Goal: Task Accomplishment & Management: Complete application form

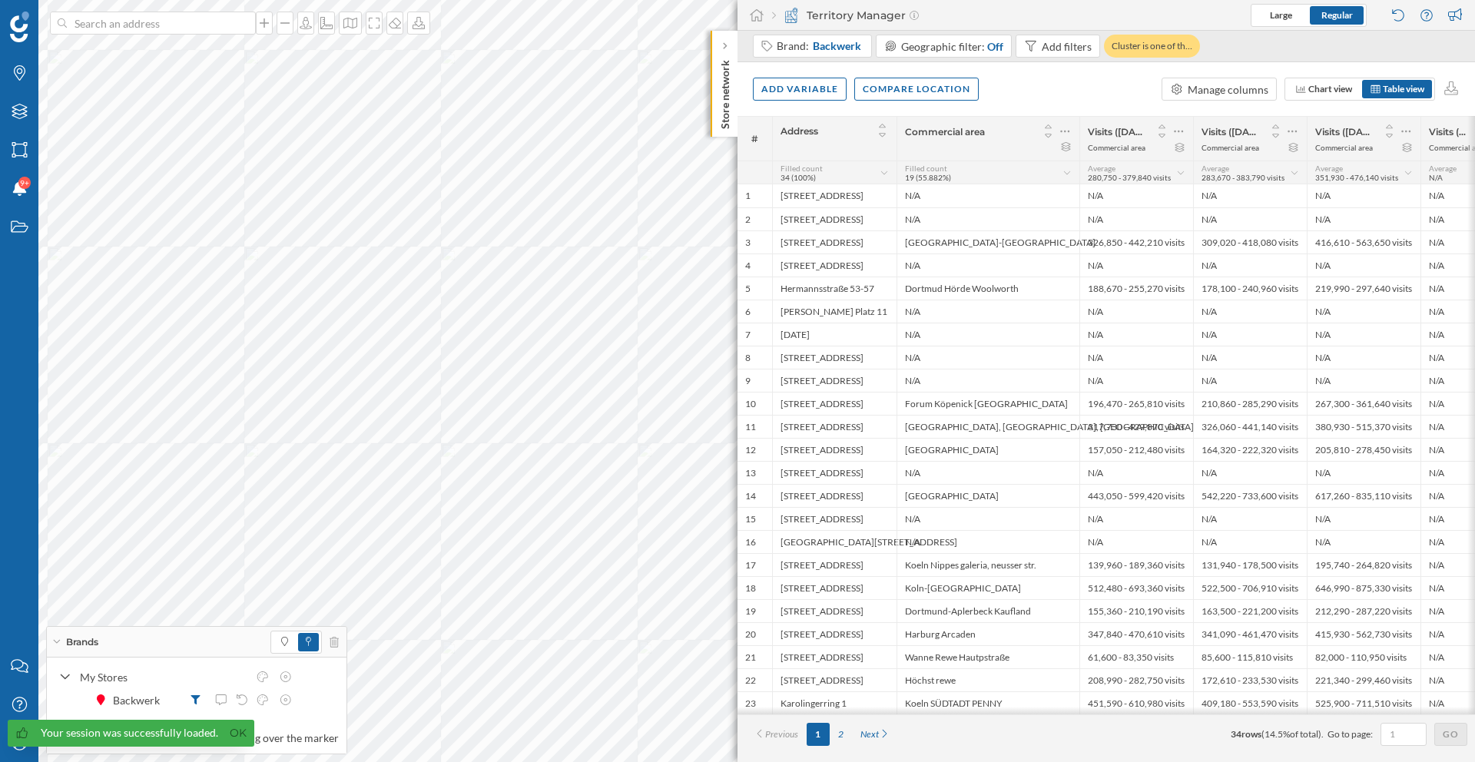
click at [233, 738] on link "Ok" at bounding box center [238, 734] width 25 height 18
click at [27, 742] on icon "My Profile" at bounding box center [19, 742] width 19 height 15
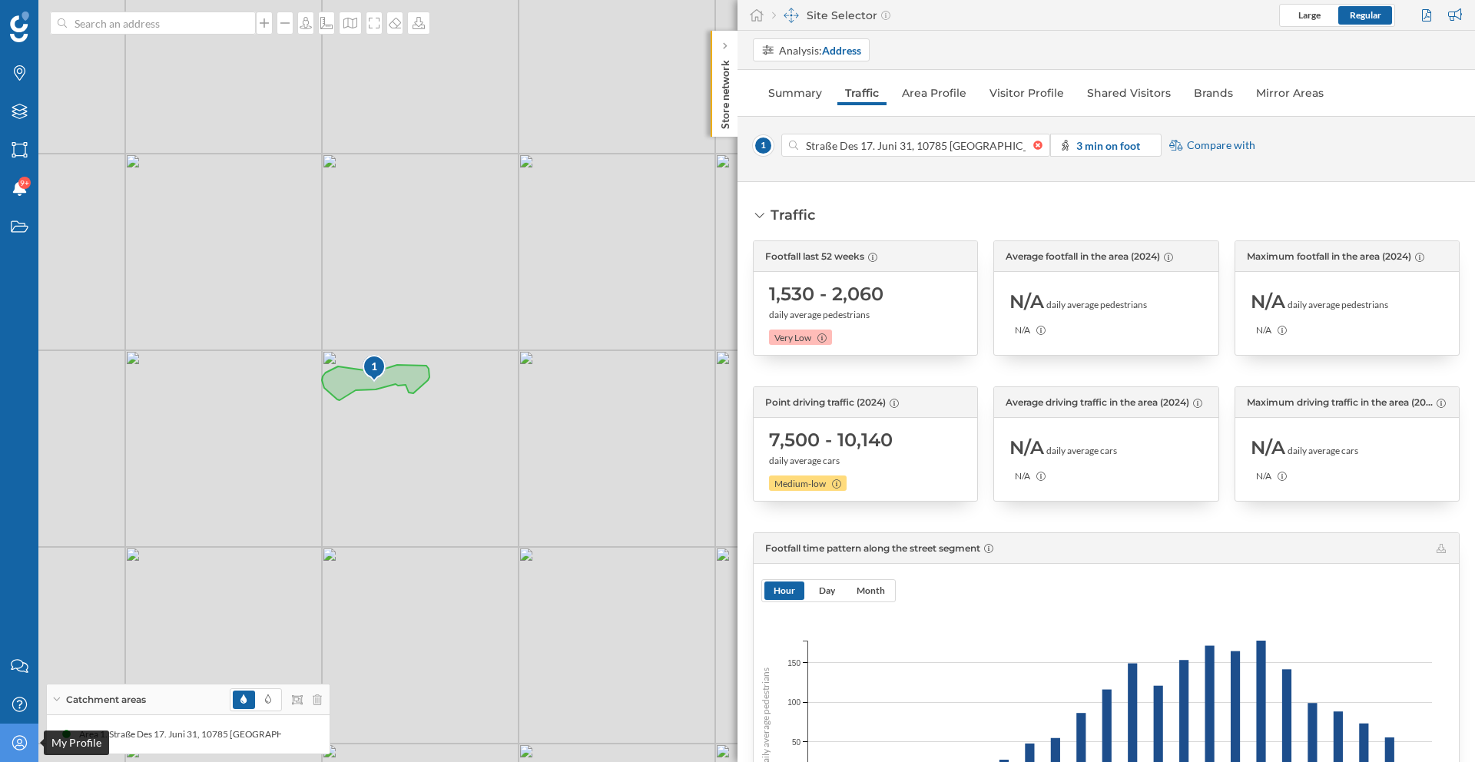
click at [25, 746] on icon "My Profile" at bounding box center [19, 742] width 19 height 15
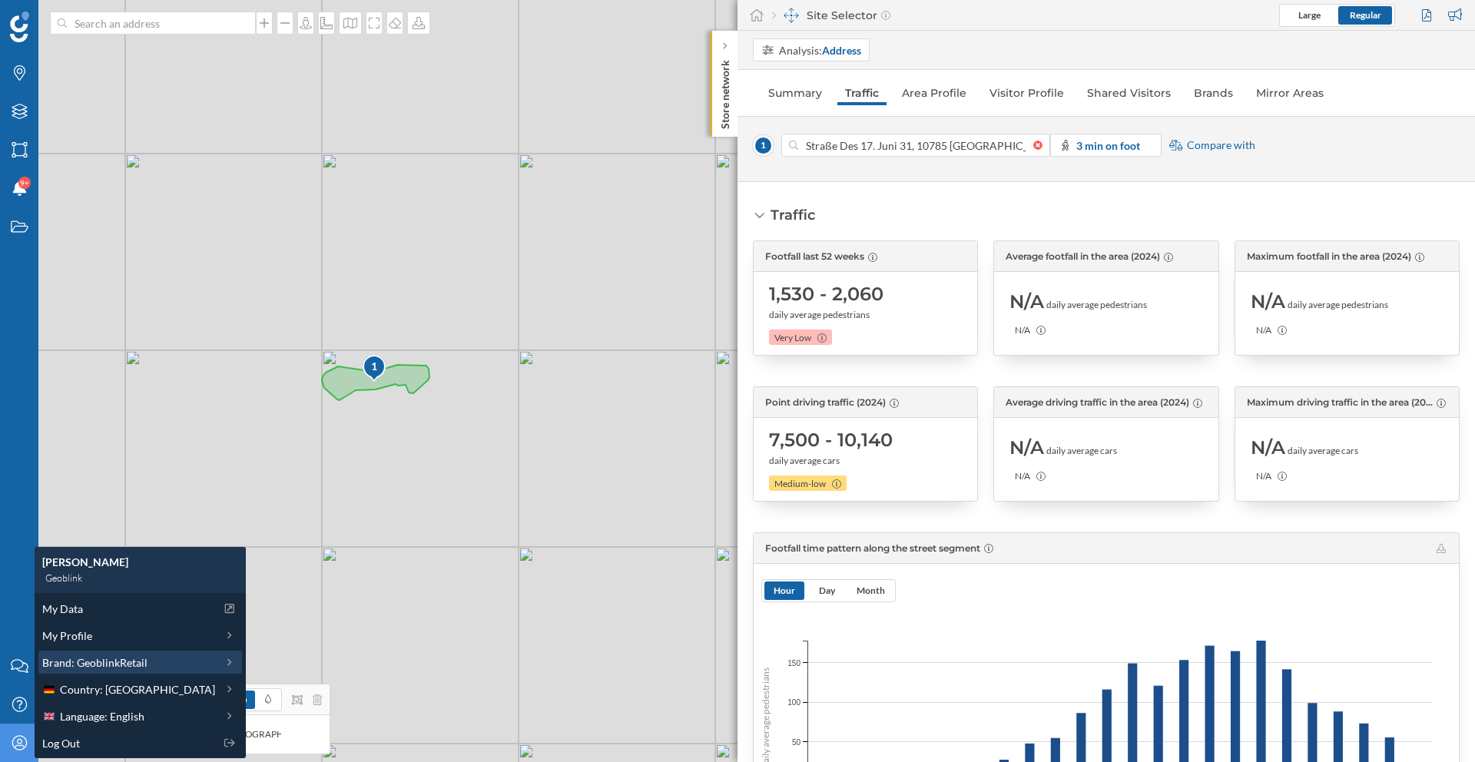
click at [98, 659] on span "Brand: GeoblinkRetail" at bounding box center [94, 663] width 105 height 16
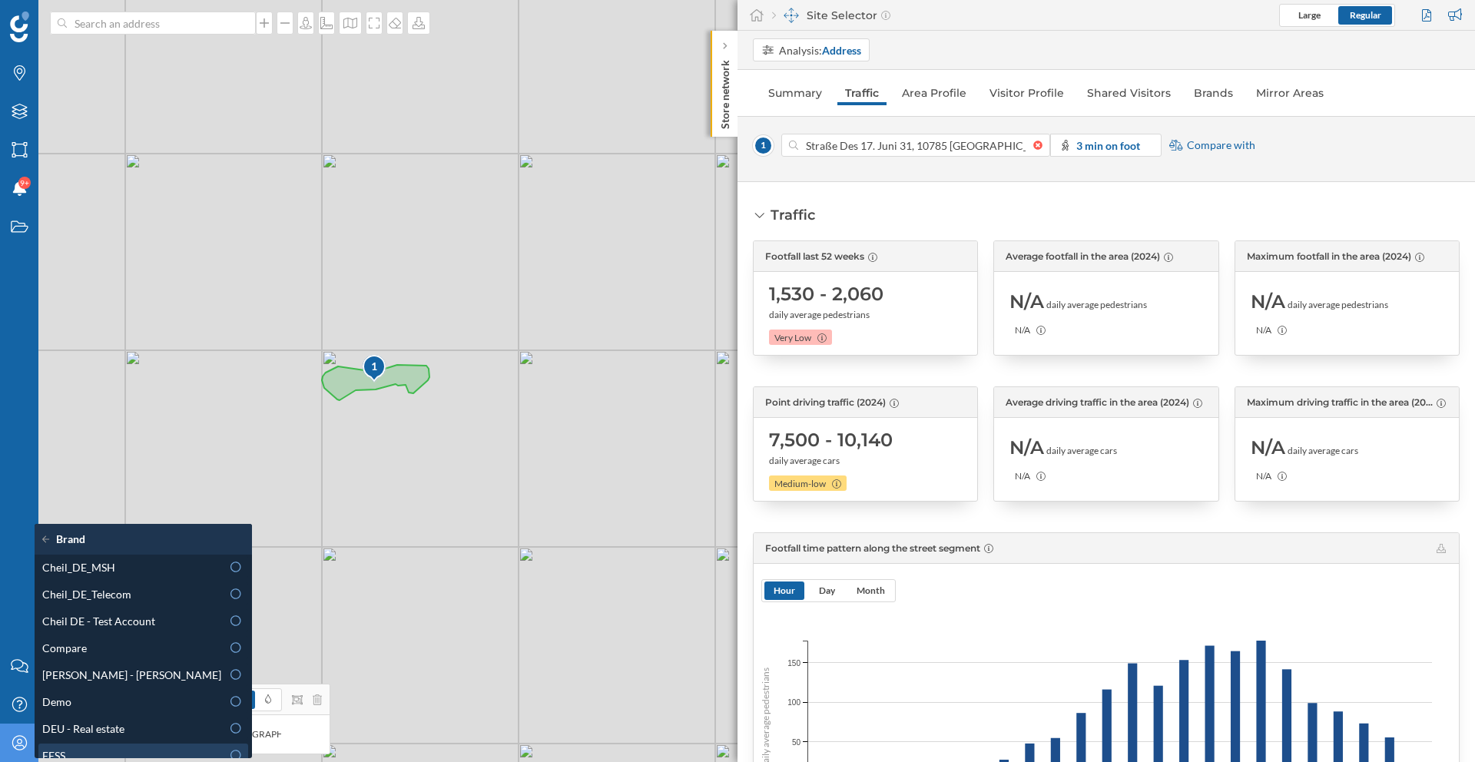
scroll to position [175, 0]
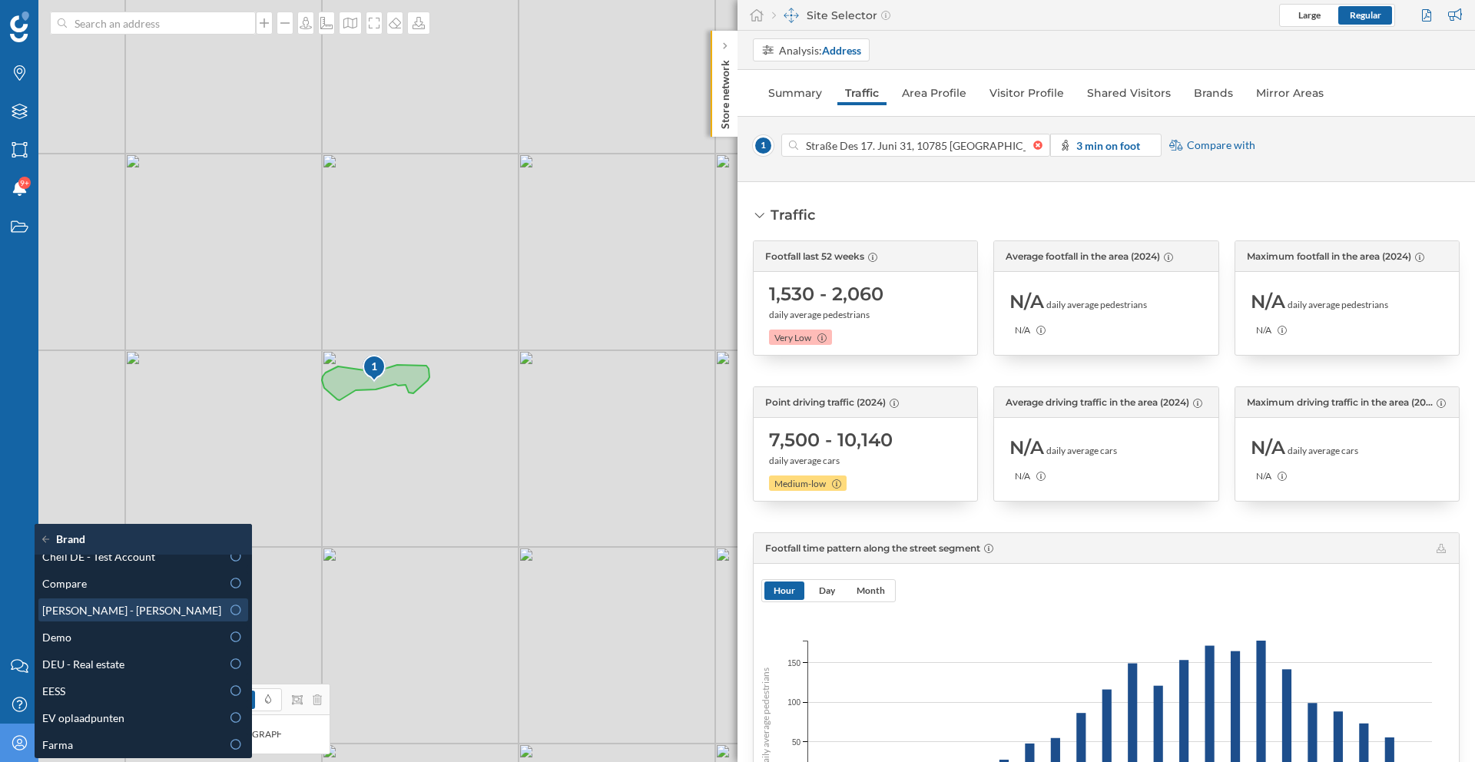
click at [229, 616] on div at bounding box center [236, 610] width 14 height 16
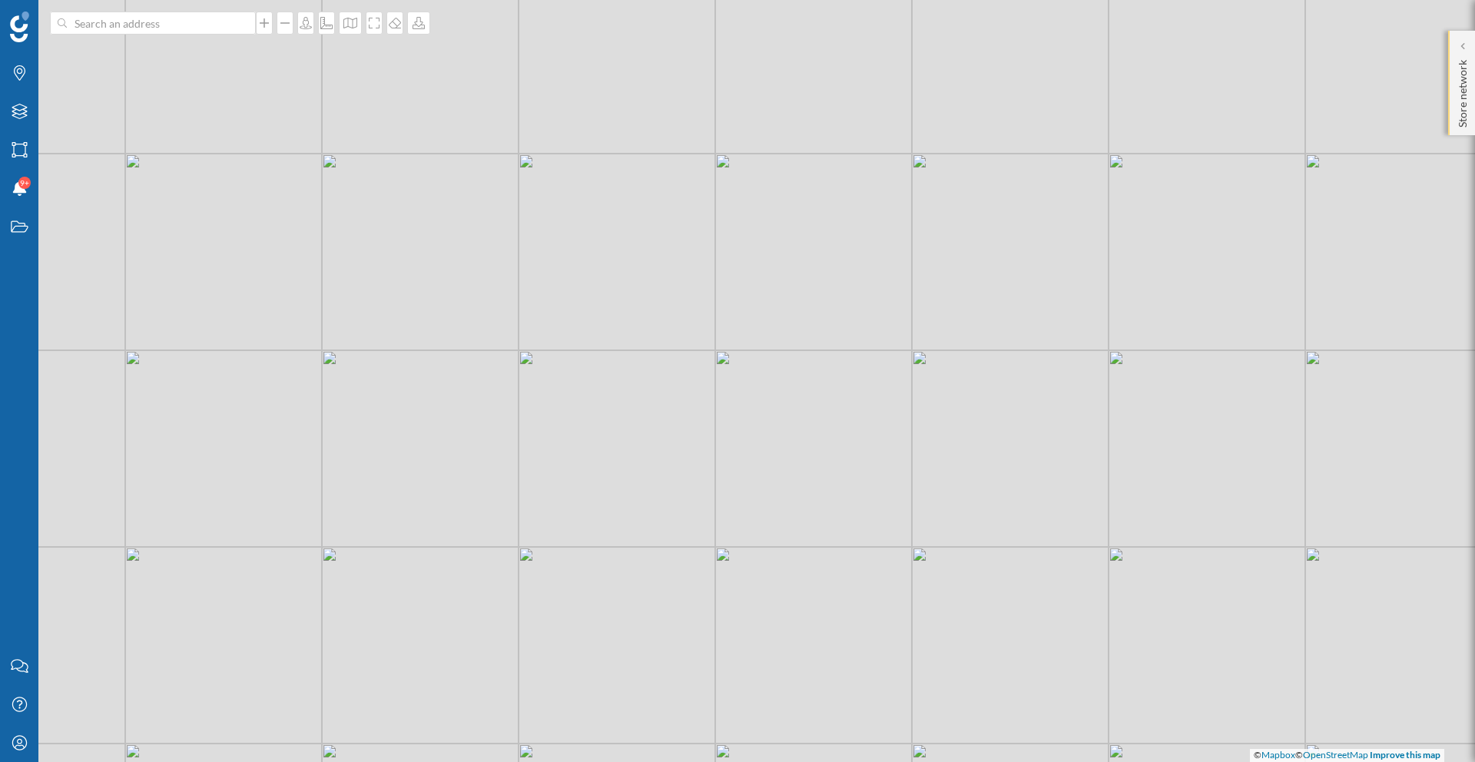
click at [1469, 78] on p "Store network" at bounding box center [1462, 91] width 15 height 74
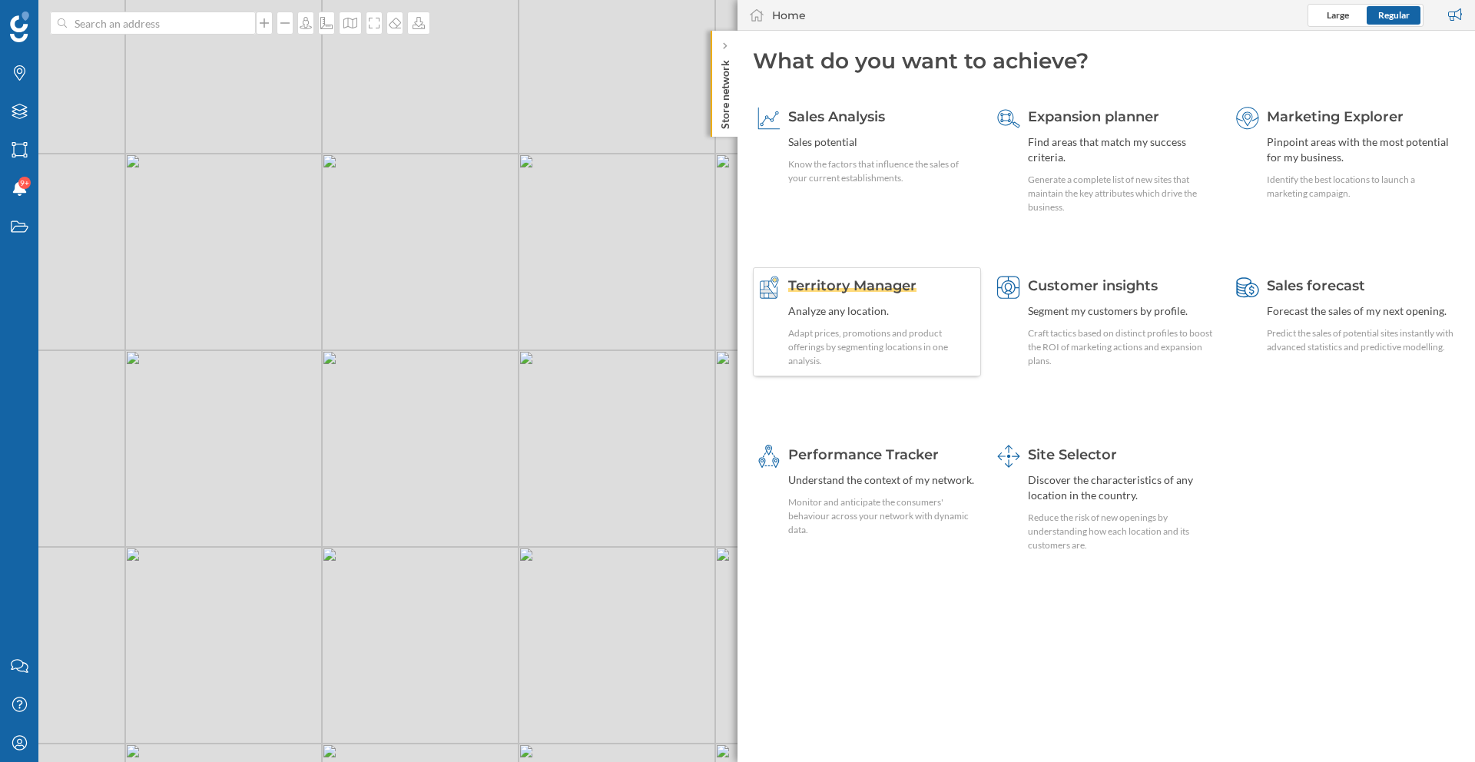
click at [920, 304] on div "Analyze any location." at bounding box center [882, 311] width 188 height 15
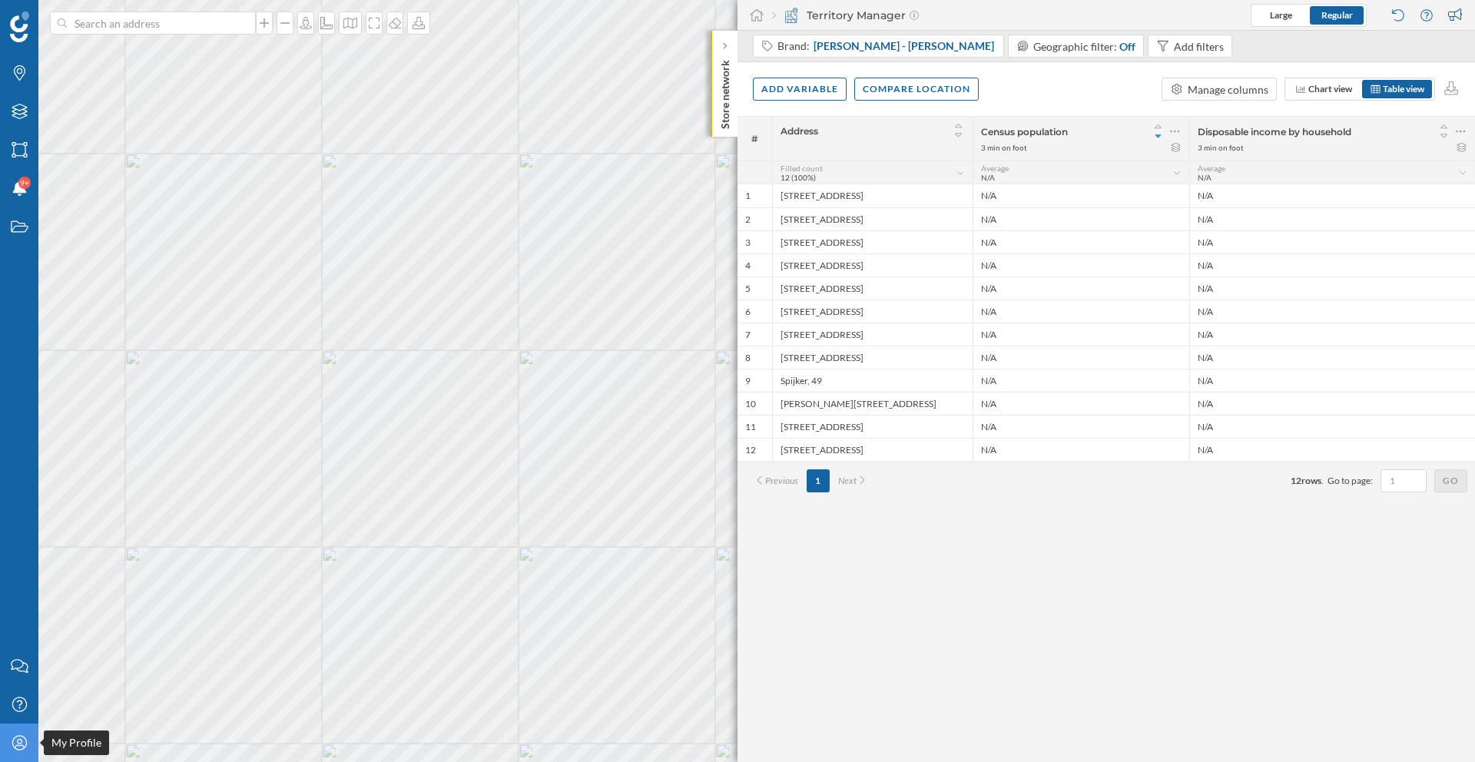
click at [11, 733] on div "My Profile" at bounding box center [19, 743] width 38 height 38
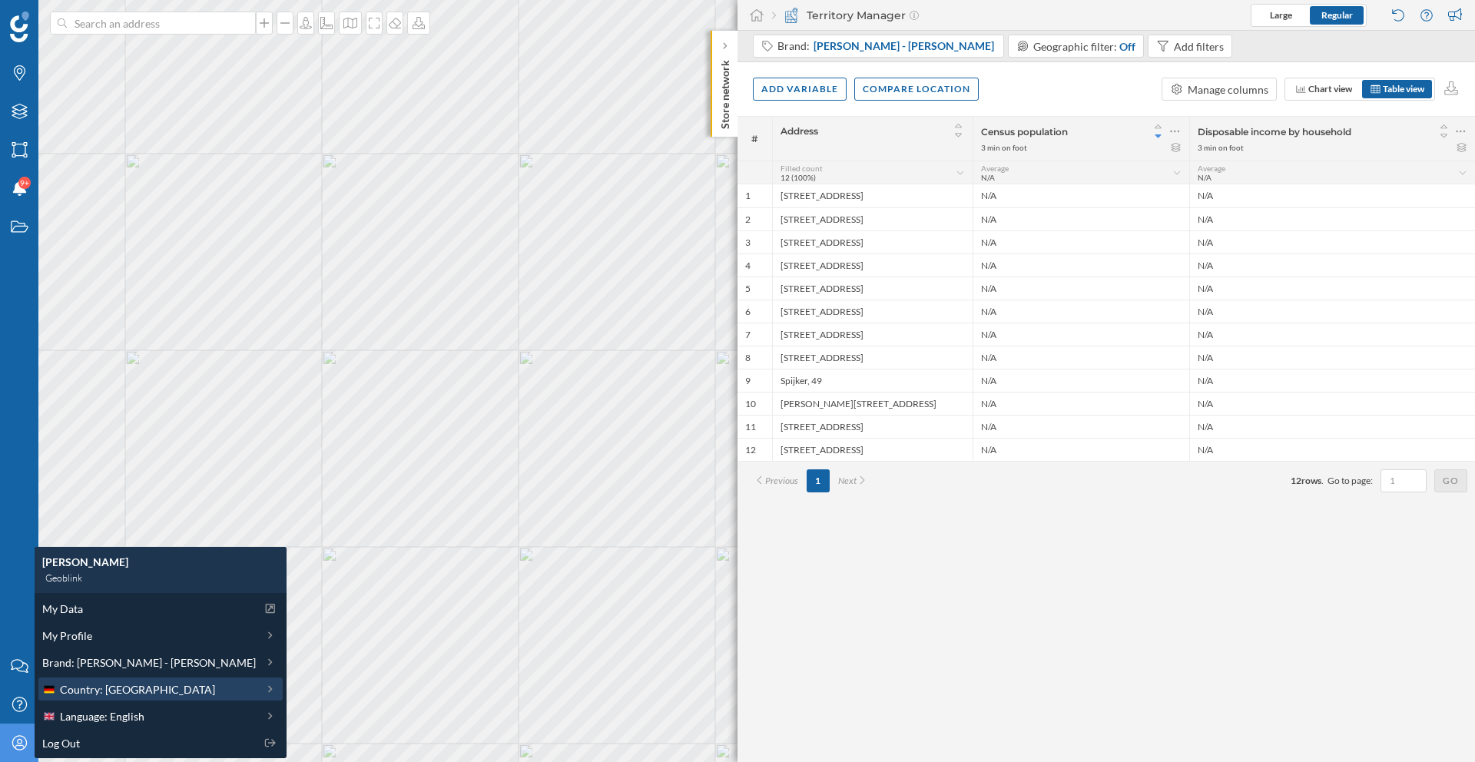
click at [172, 696] on div "Country: Germany" at bounding box center [159, 690] width 235 height 16
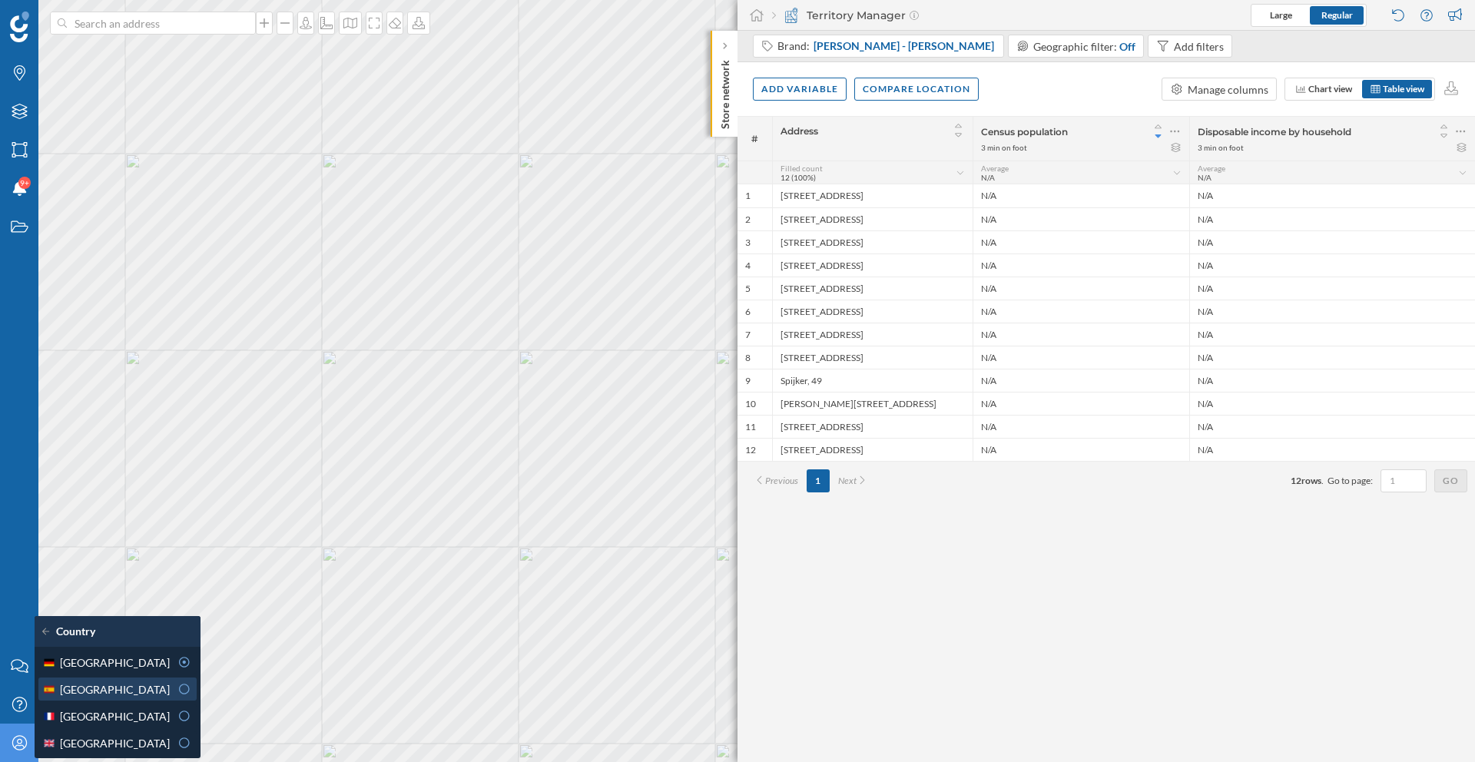
click at [178, 689] on icon at bounding box center [185, 689] width 14 height 11
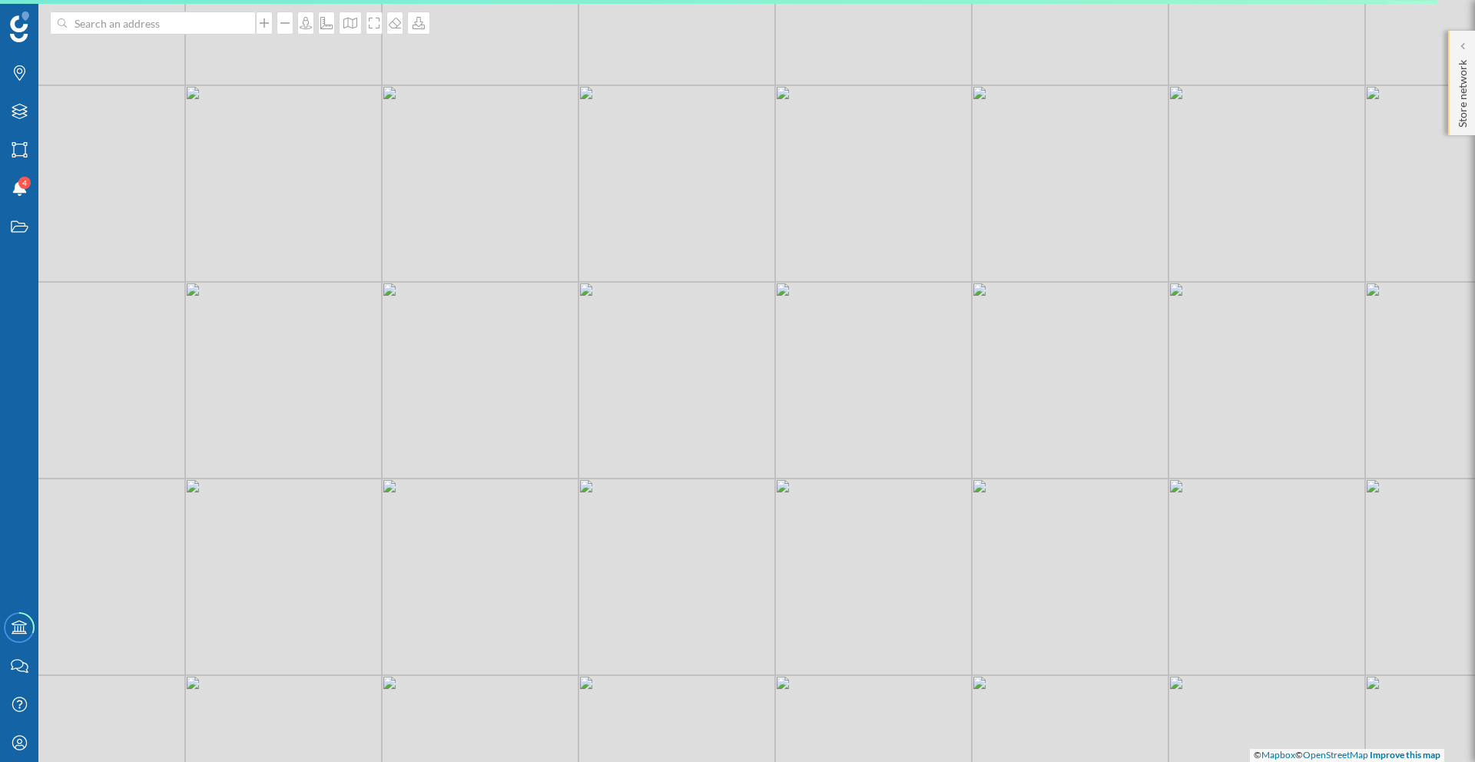
click at [1473, 55] on div "Store network" at bounding box center [1462, 83] width 27 height 105
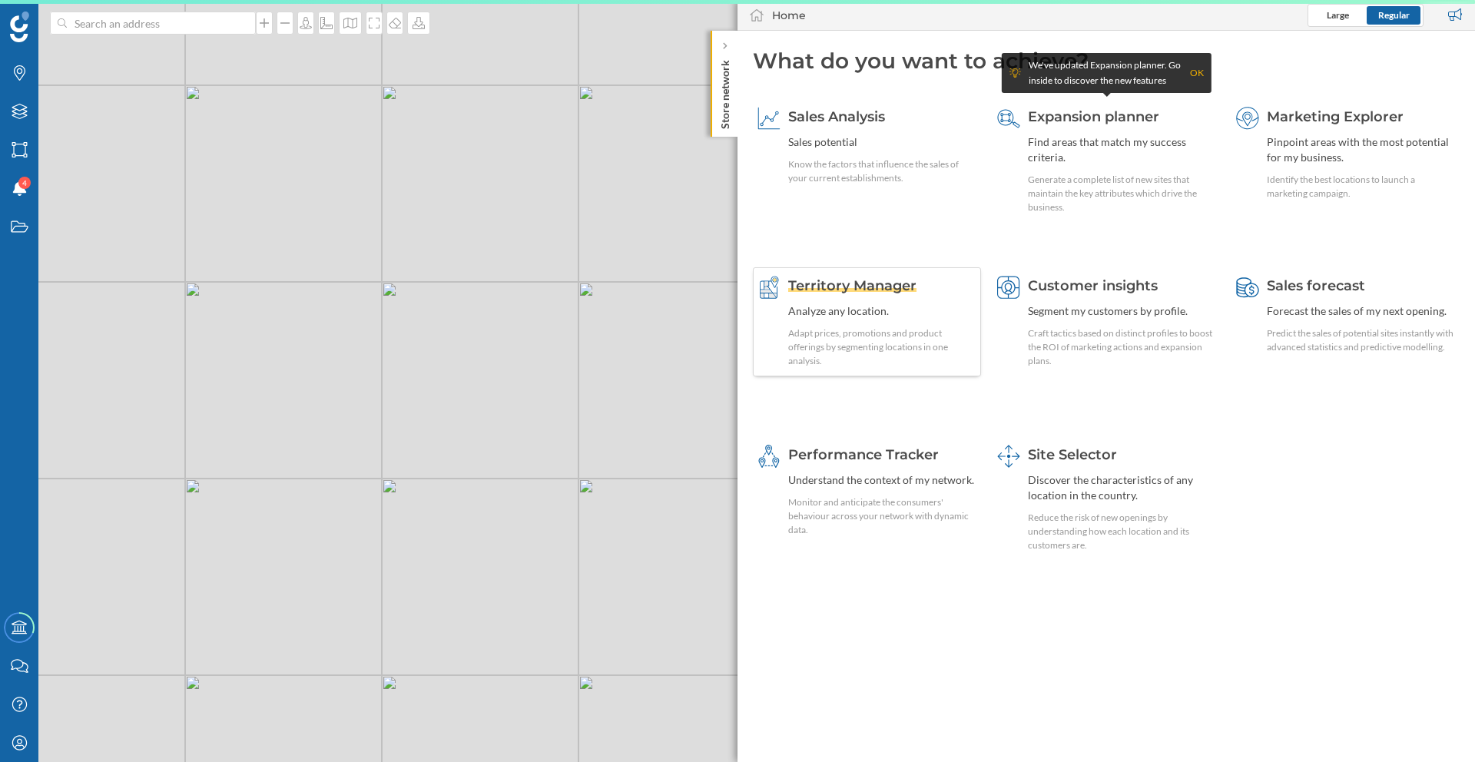
click at [931, 337] on div "Adapt prices, promotions and product offerings by segmenting locations in one a…" at bounding box center [882, 347] width 188 height 41
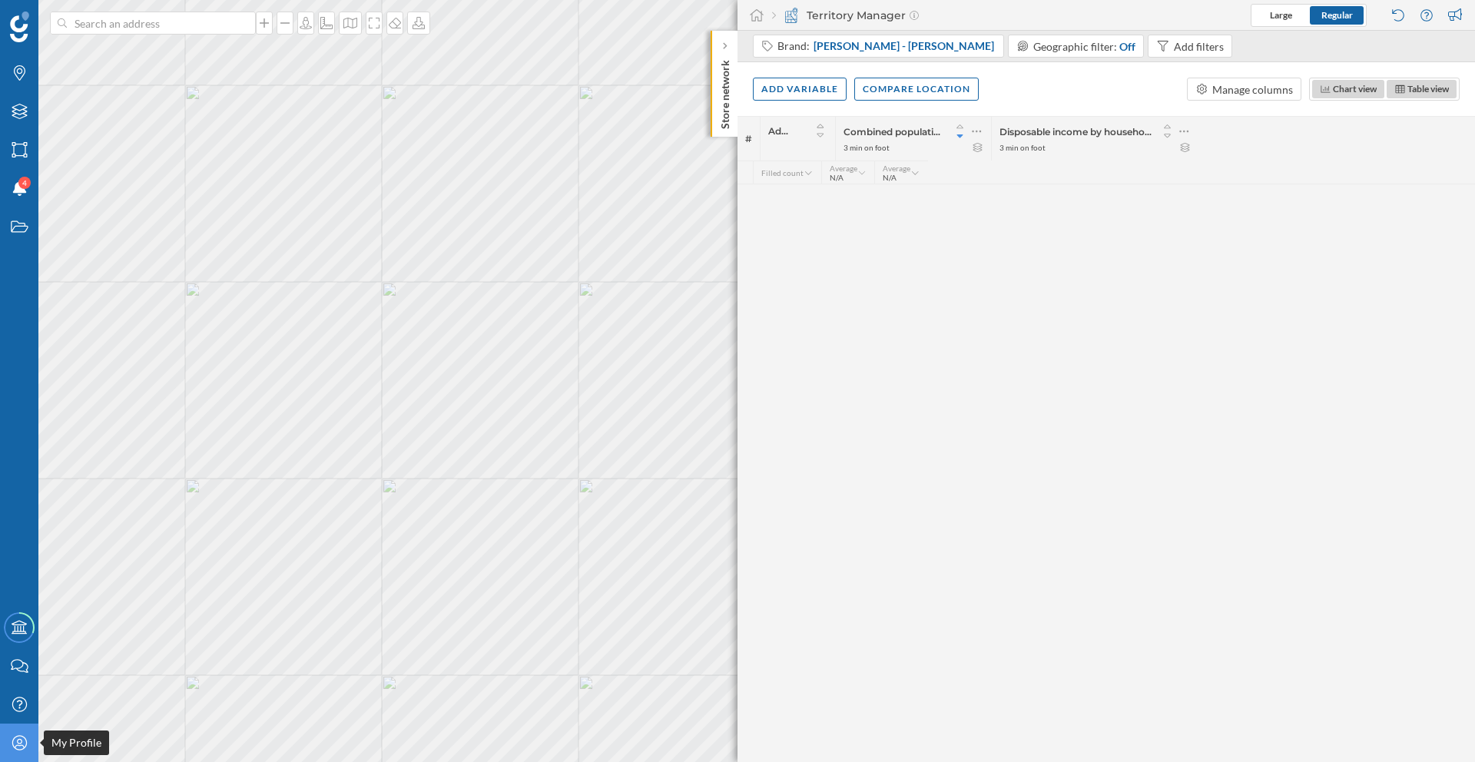
click at [18, 728] on div "My Profile" at bounding box center [19, 743] width 38 height 38
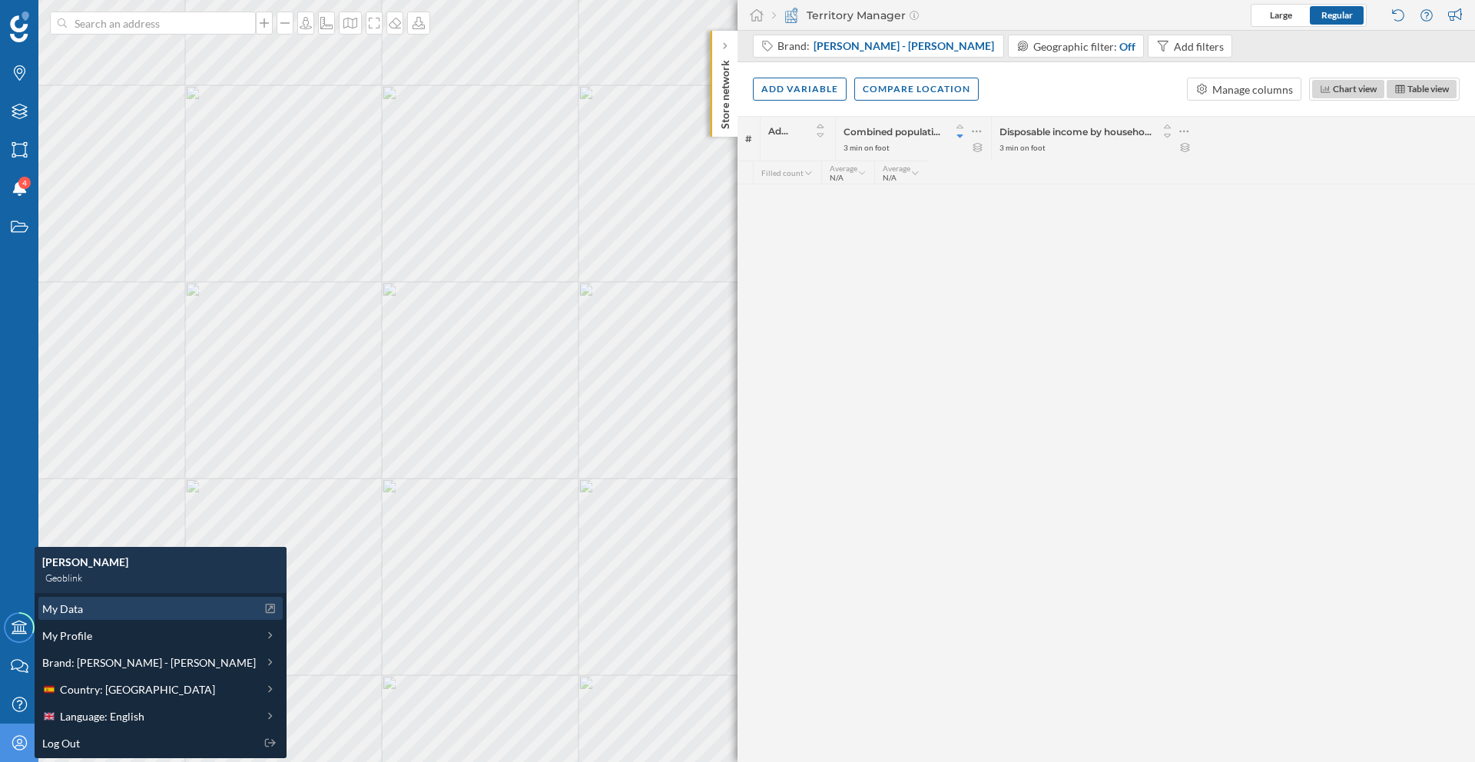
click at [79, 612] on span "My Data" at bounding box center [62, 609] width 41 height 16
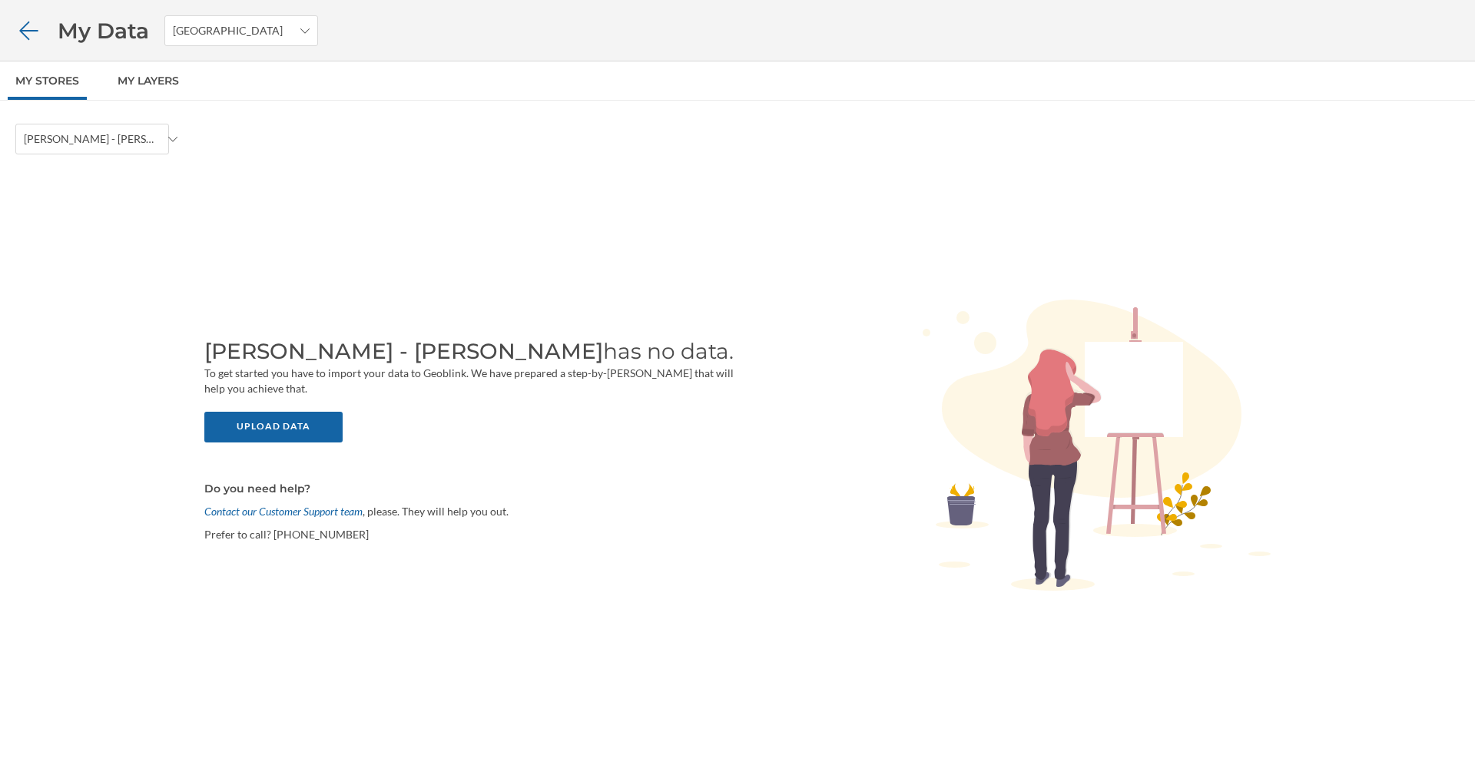
click at [33, 40] on icon at bounding box center [28, 31] width 27 height 22
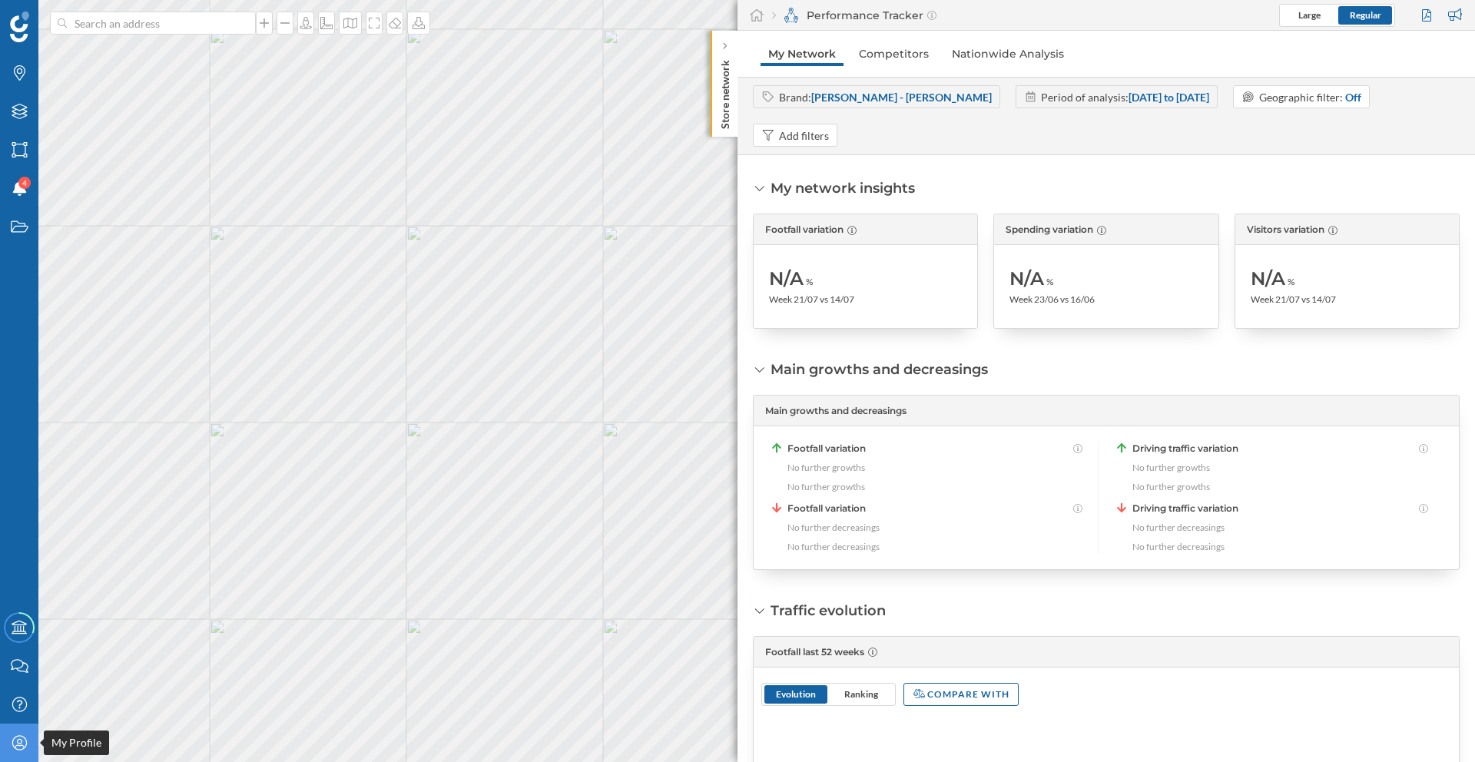
click at [22, 730] on div "My Profile" at bounding box center [19, 743] width 38 height 38
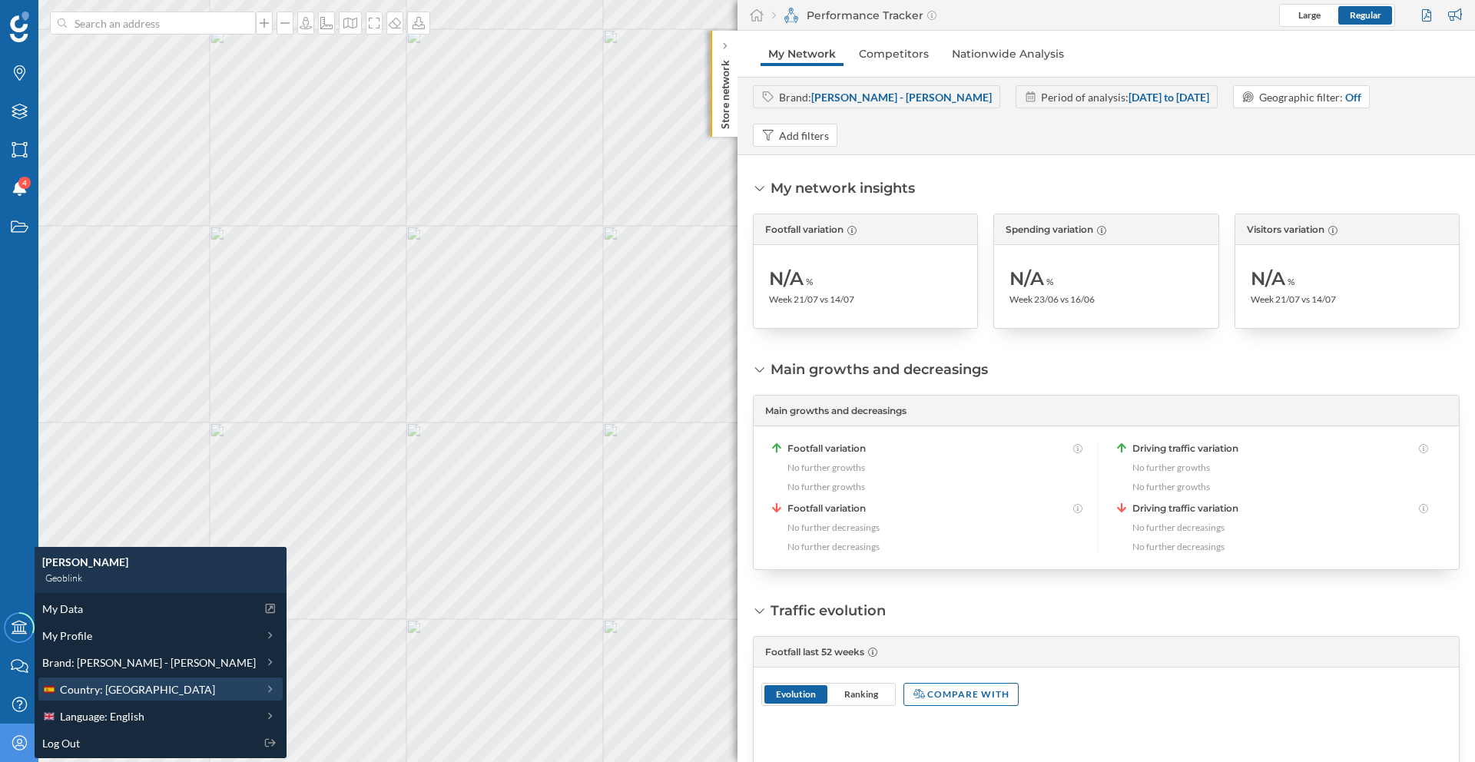
click at [145, 695] on div "Country: [GEOGRAPHIC_DATA]" at bounding box center [149, 690] width 214 height 16
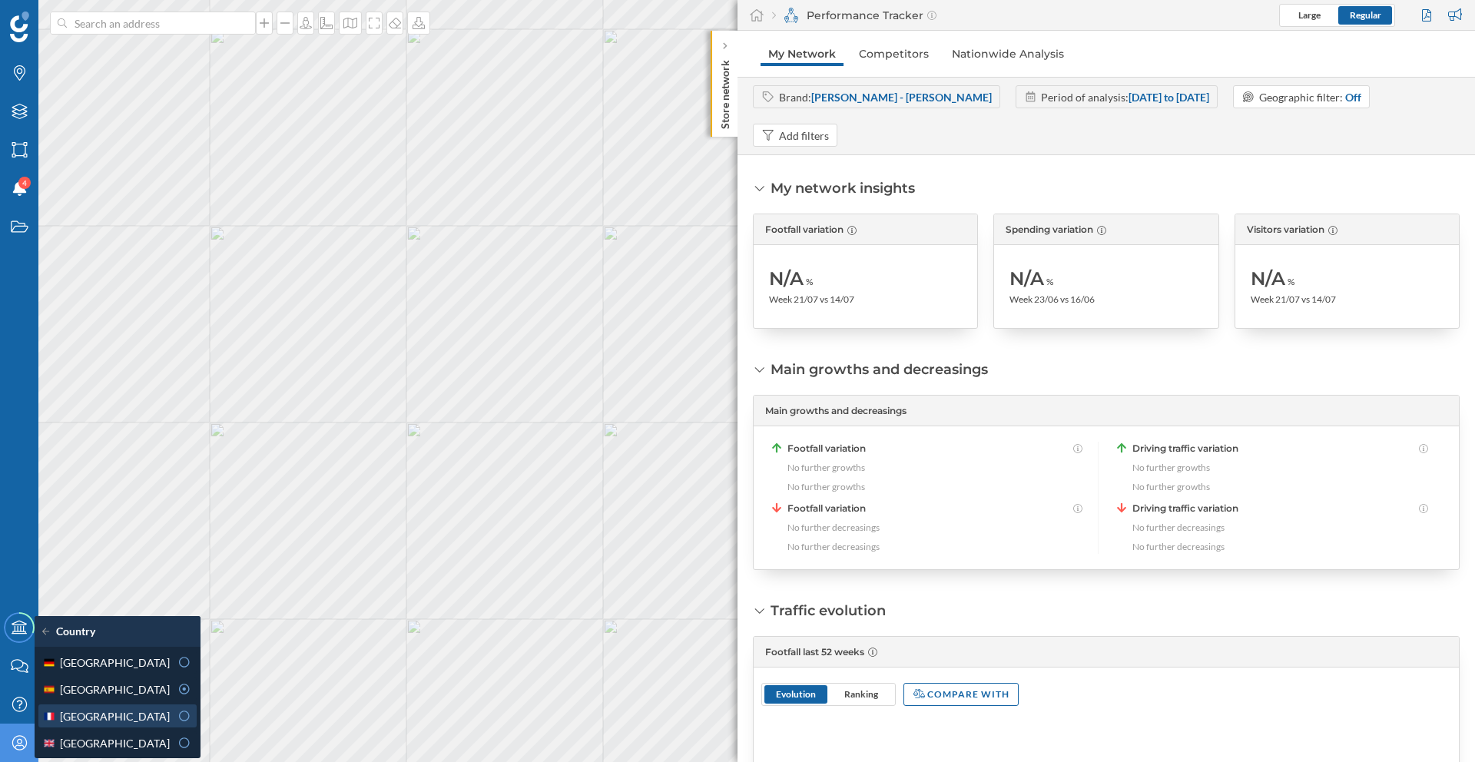
click at [179, 719] on icon at bounding box center [184, 716] width 11 height 11
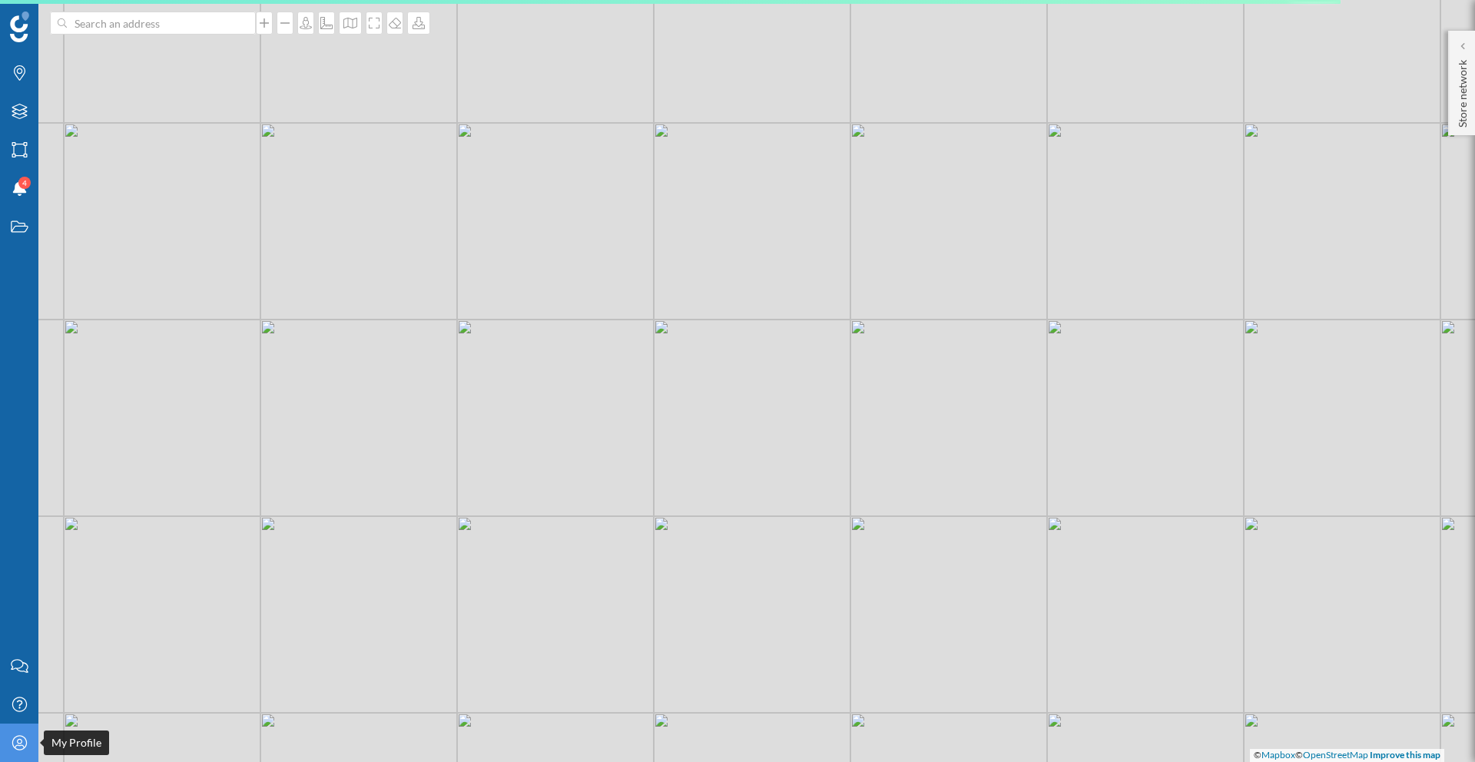
click at [24, 749] on icon "My Profile" at bounding box center [19, 742] width 19 height 15
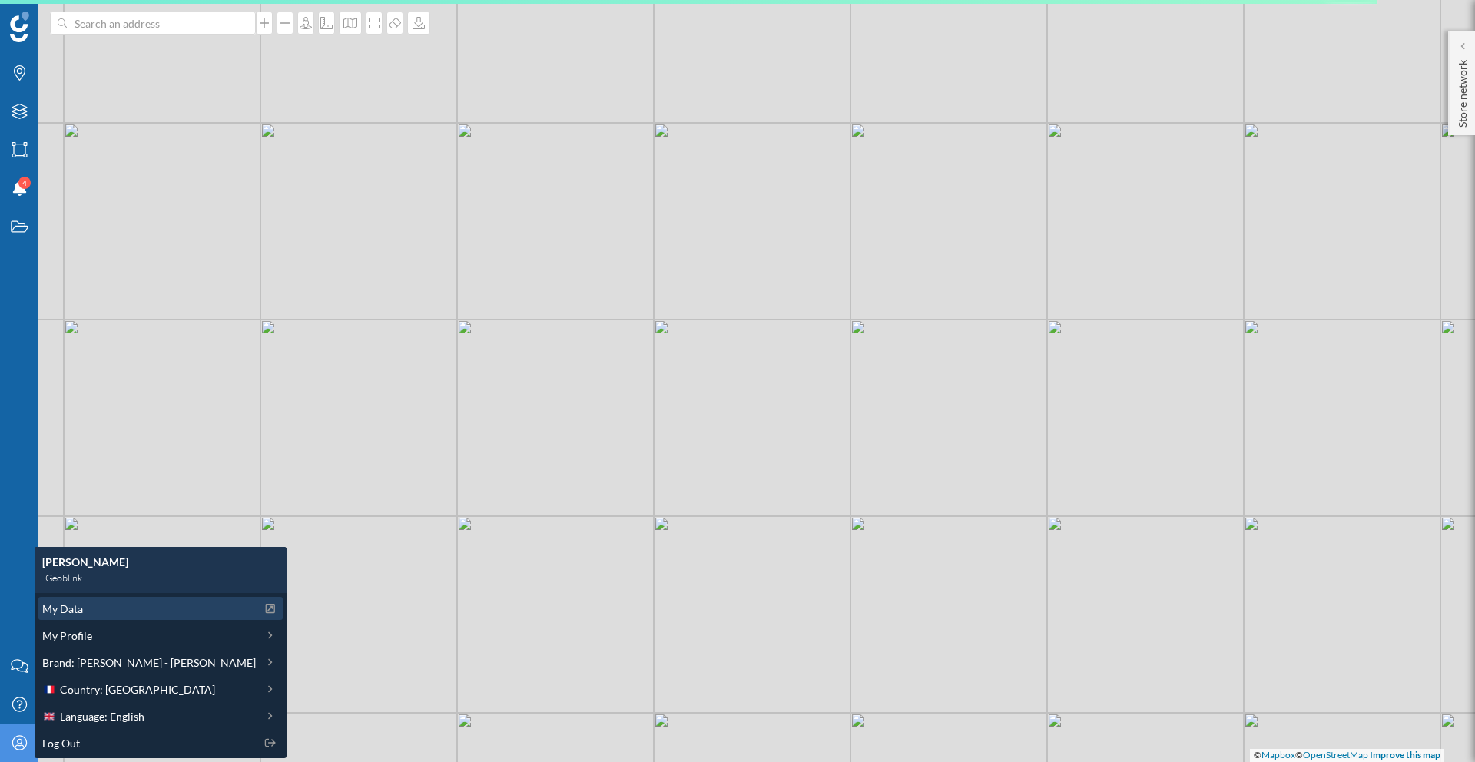
click at [91, 617] on div "My Data" at bounding box center [160, 608] width 244 height 23
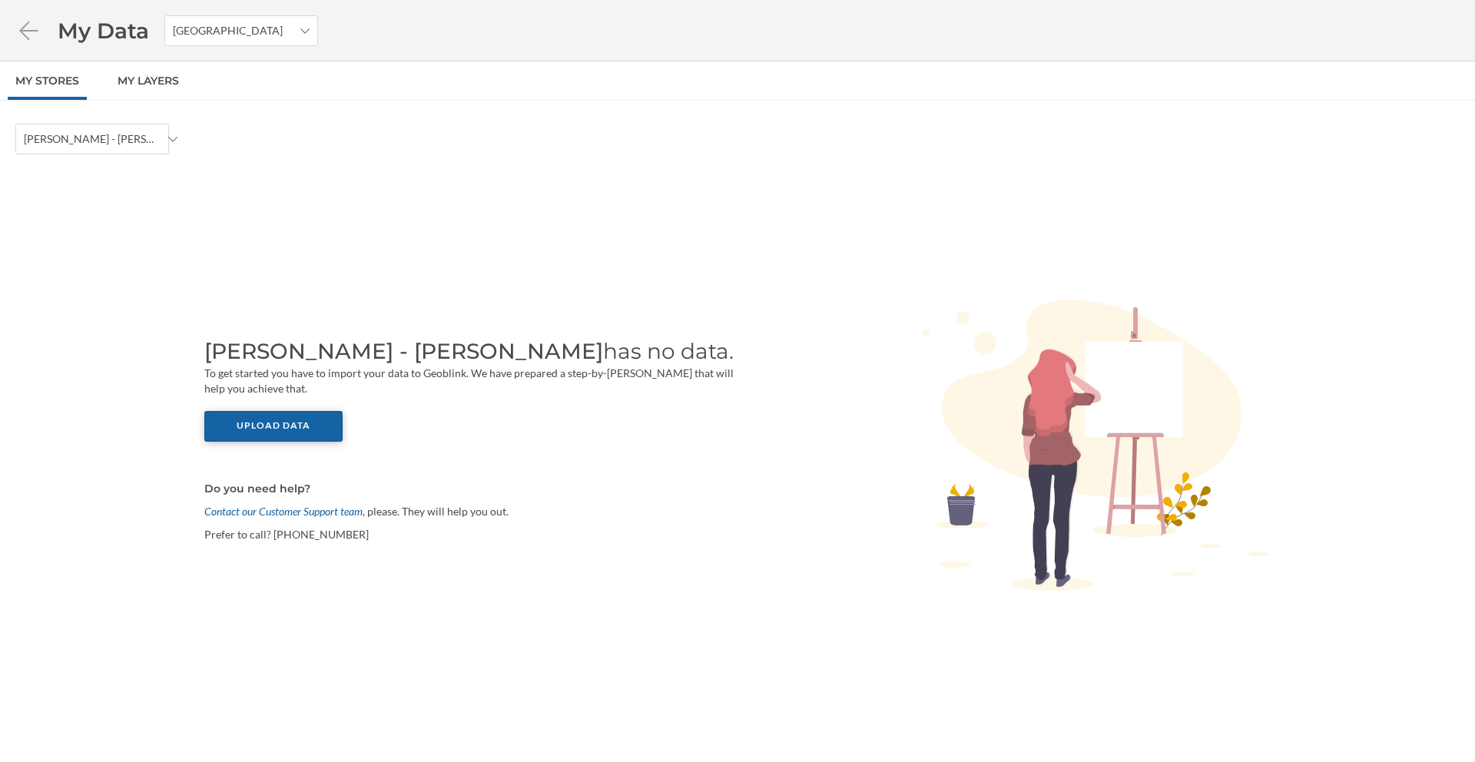
click at [238, 415] on div "Upload data" at bounding box center [273, 426] width 138 height 31
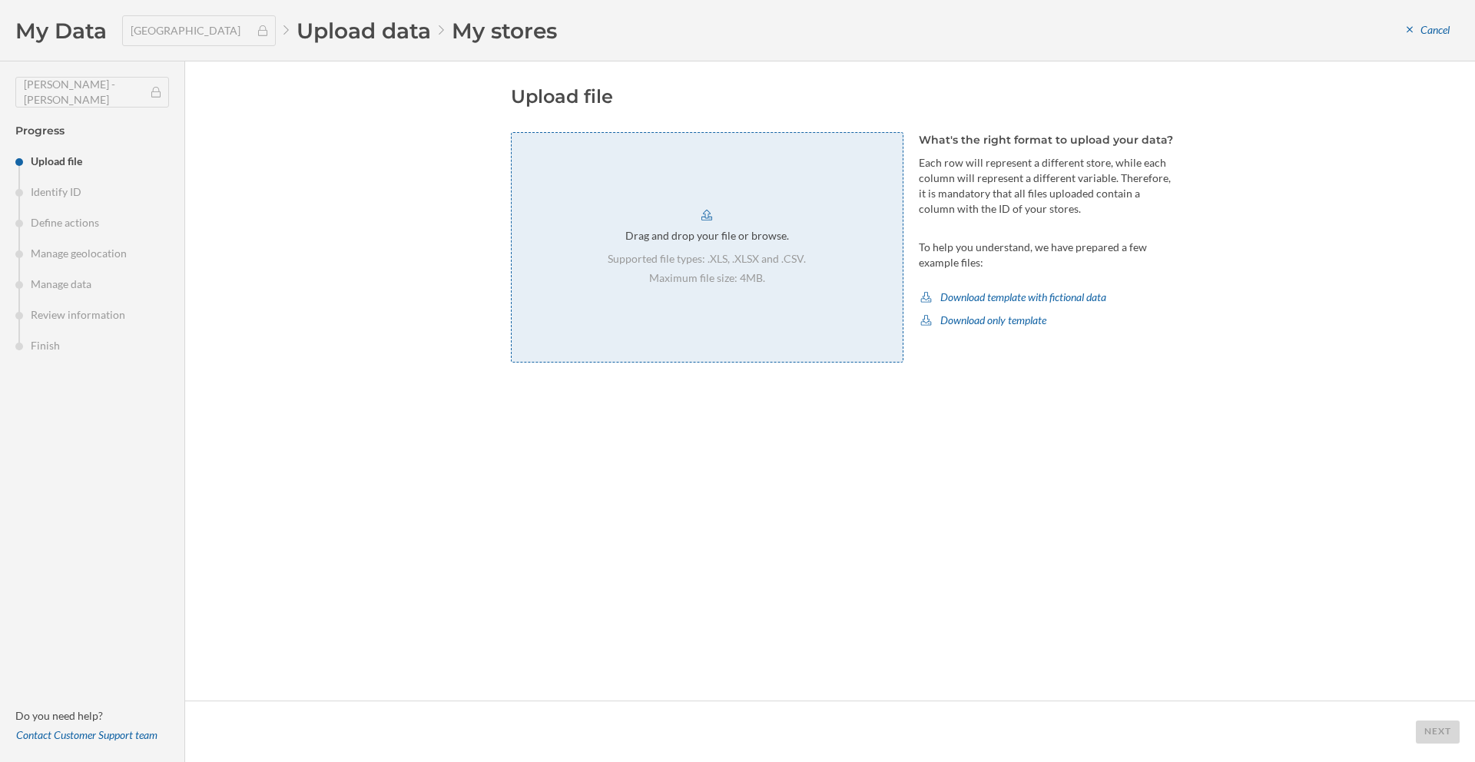
click at [806, 266] on div "Drag and drop your file or browse. Supported file types: .XLS, .XLSX and .CSV. …" at bounding box center [707, 247] width 393 height 231
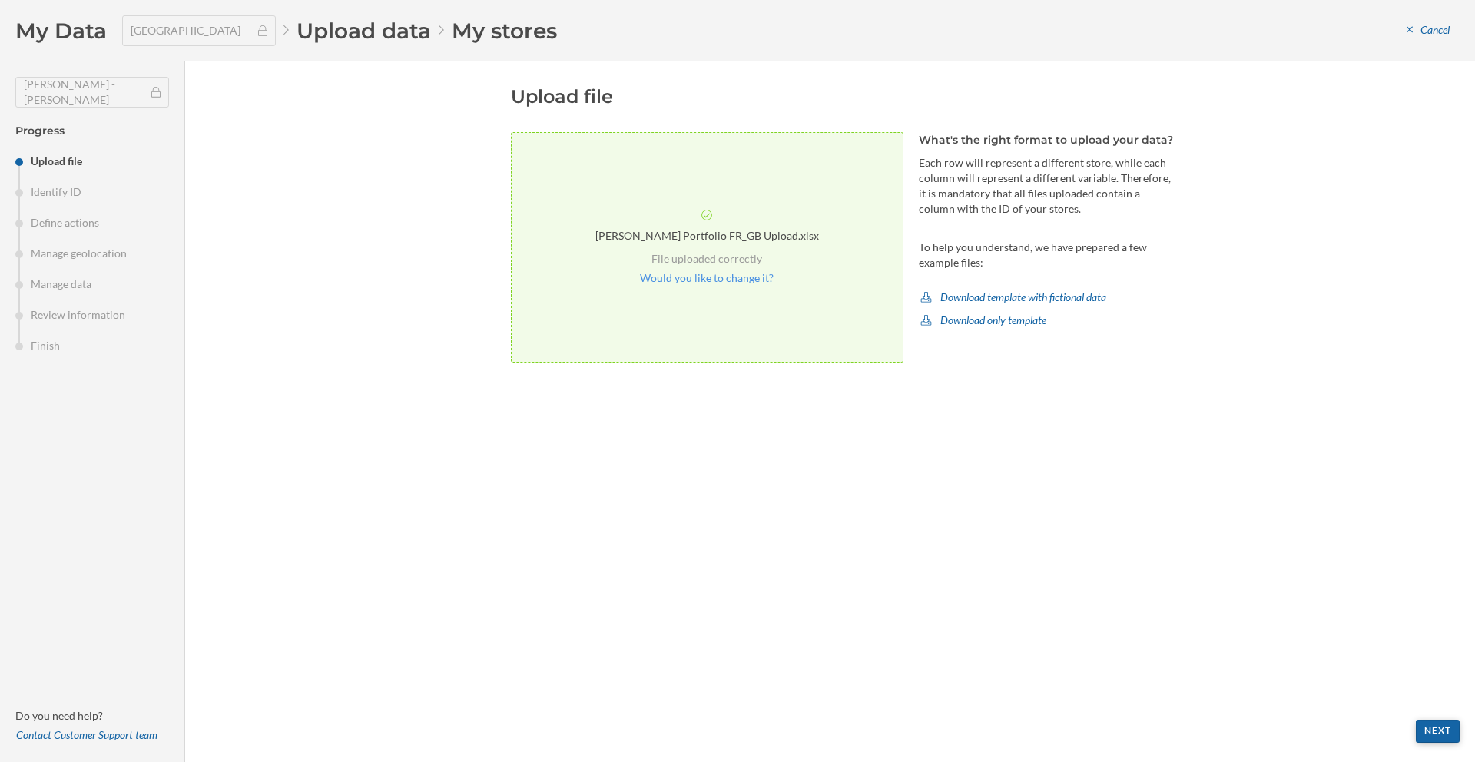
click at [1435, 728] on div "Next" at bounding box center [1438, 731] width 44 height 23
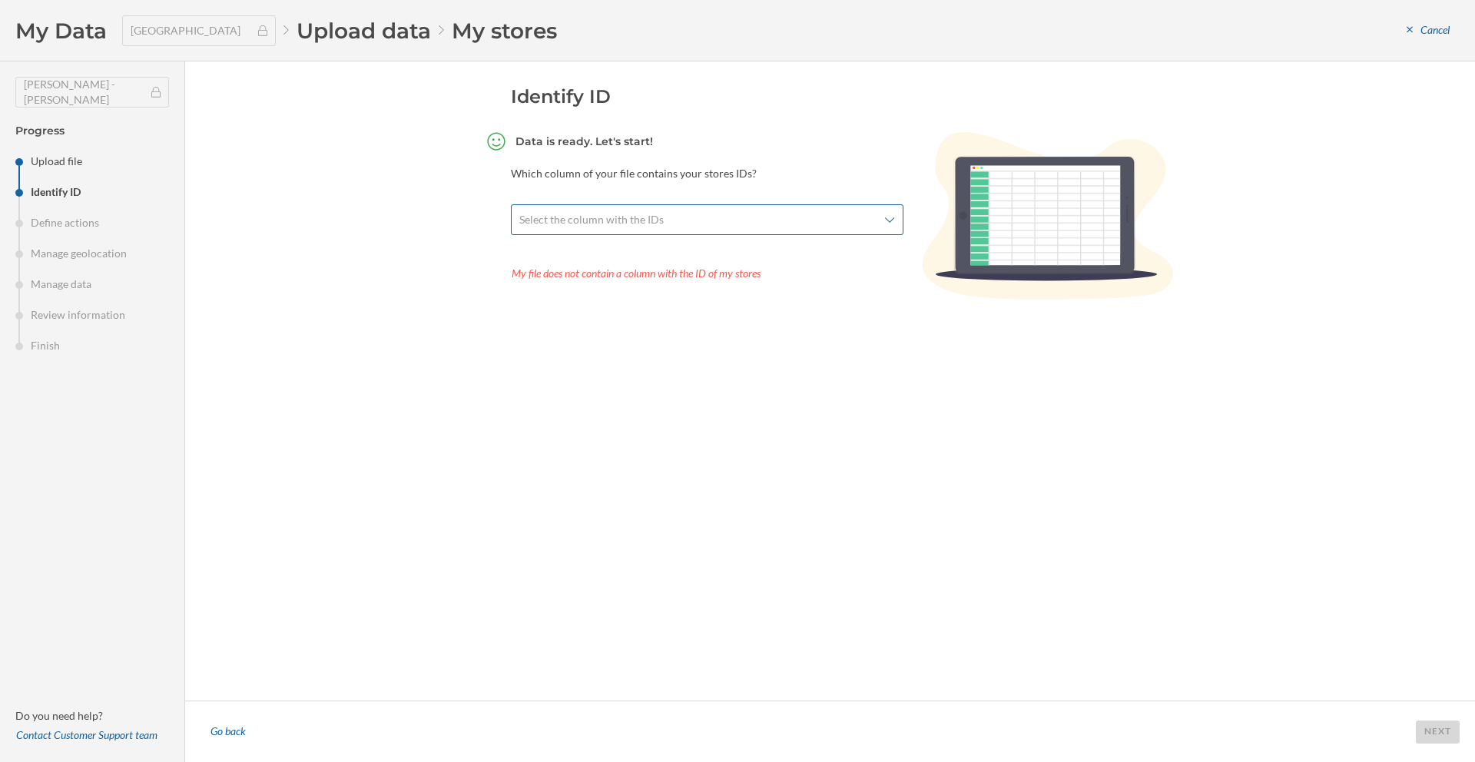
click at [657, 225] on span "Select the column with the IDs" at bounding box center [591, 219] width 144 height 15
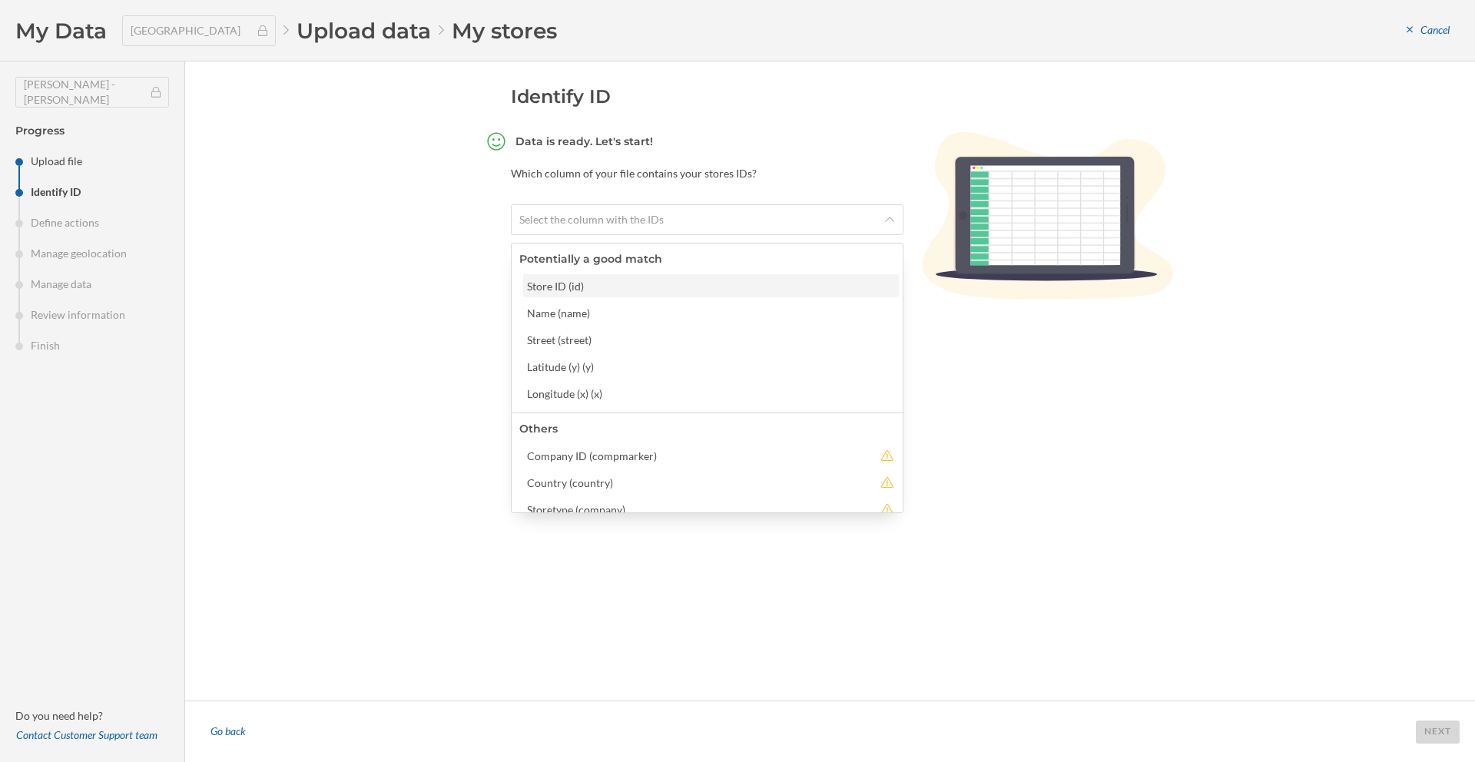
click at [644, 284] on div "Store ID (id)" at bounding box center [710, 286] width 367 height 16
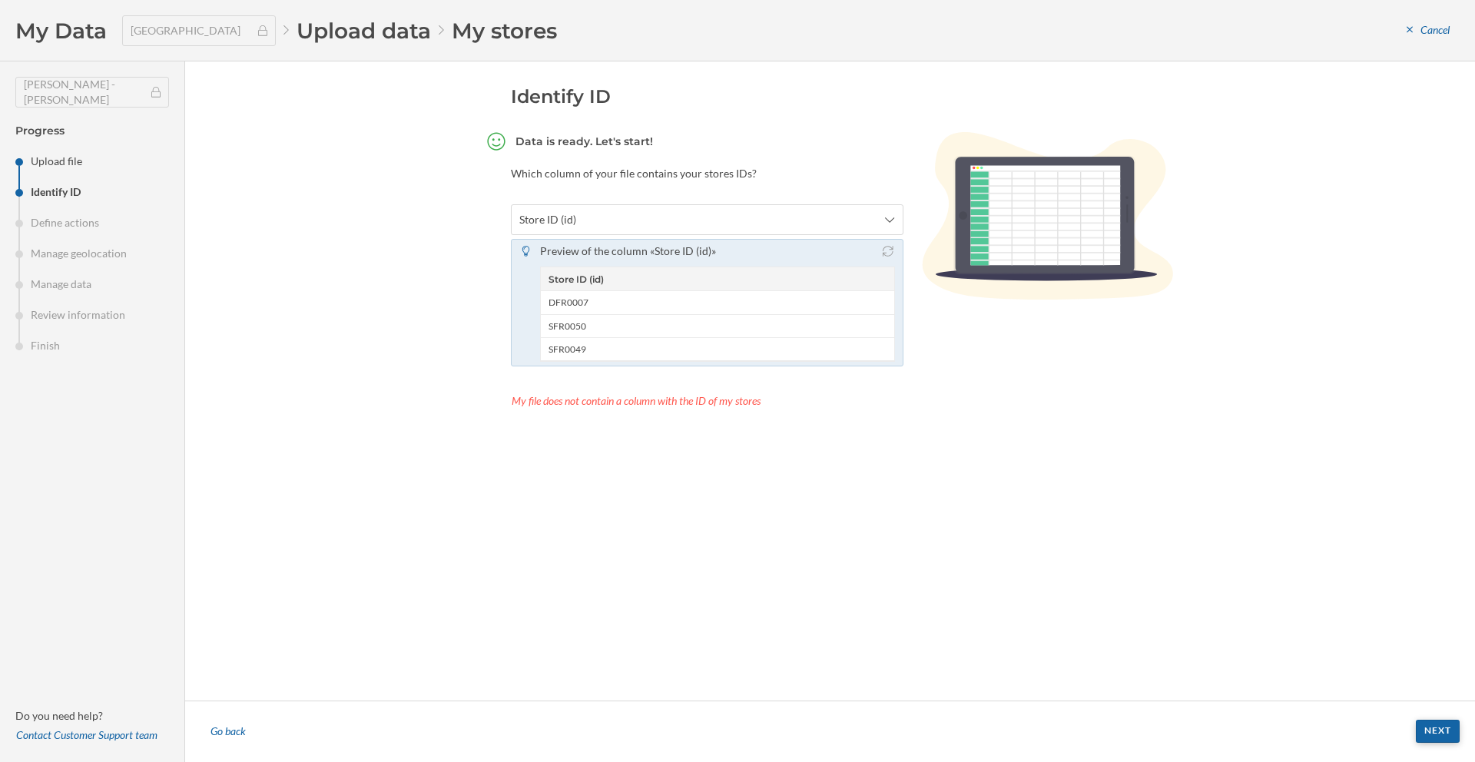
click at [1435, 735] on div "Next" at bounding box center [1438, 731] width 44 height 23
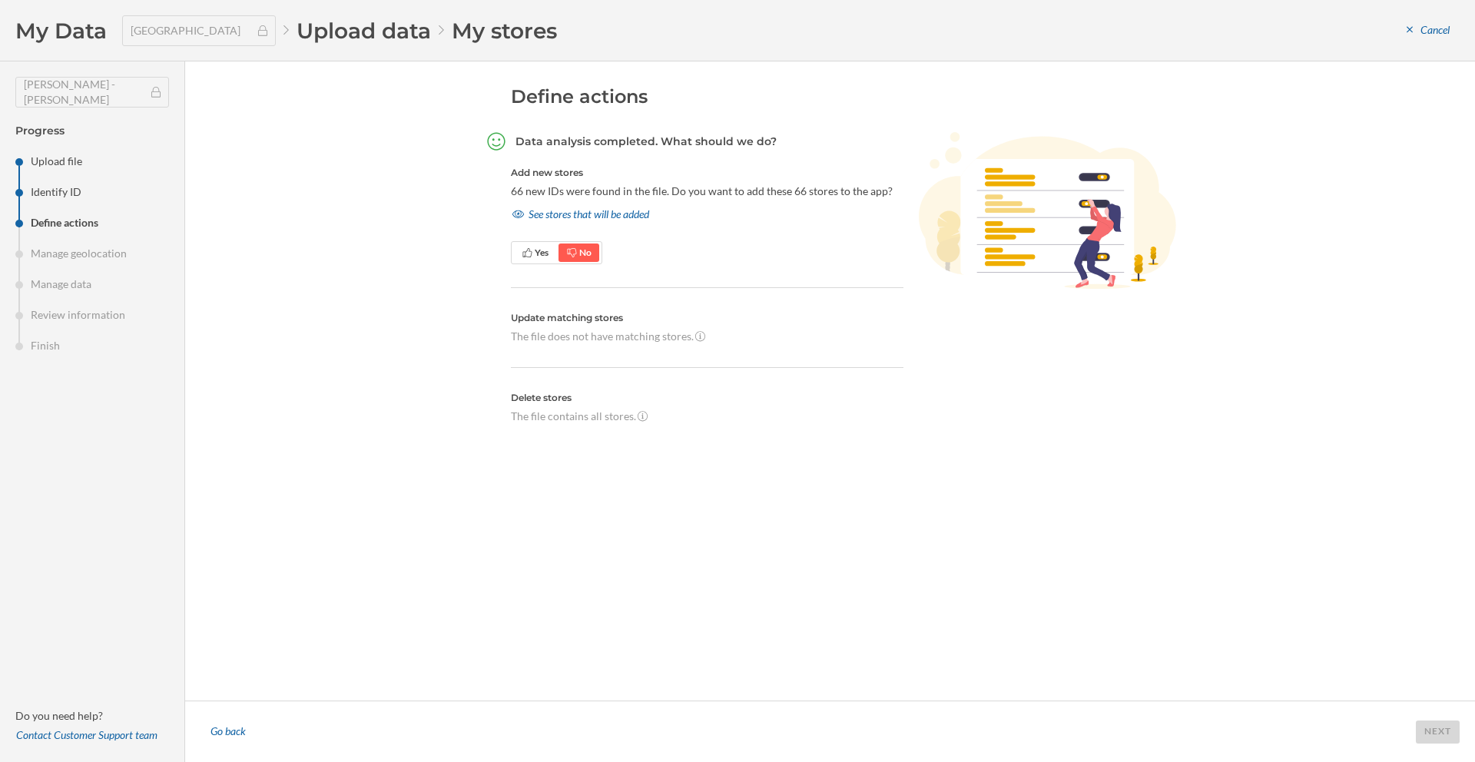
click at [550, 262] on div "Yes No" at bounding box center [556, 252] width 91 height 23
click at [541, 256] on span "Yes" at bounding box center [542, 253] width 14 height 12
click at [1418, 728] on div "Next" at bounding box center [1438, 731] width 44 height 23
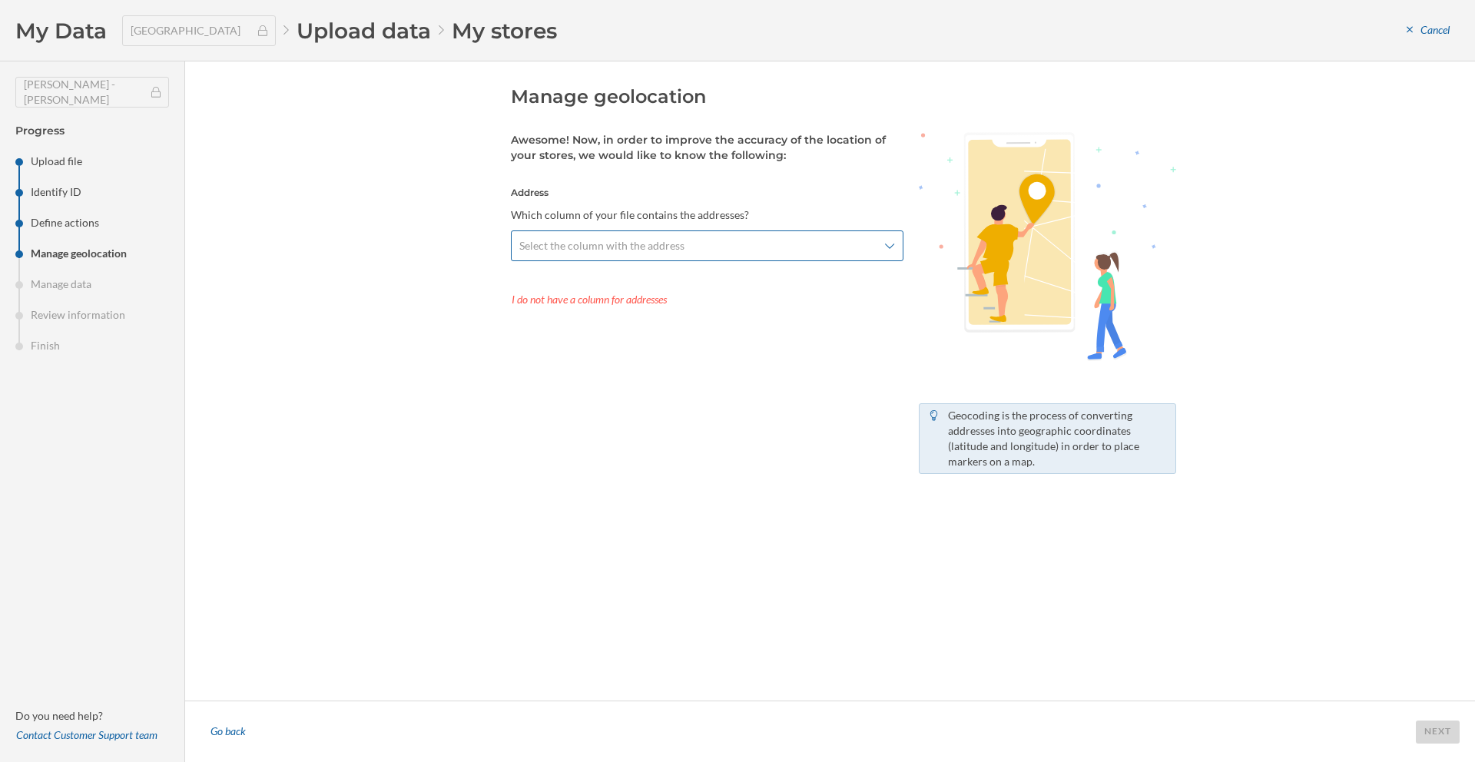
click at [668, 248] on span "Select the column with the address" at bounding box center [601, 245] width 165 height 15
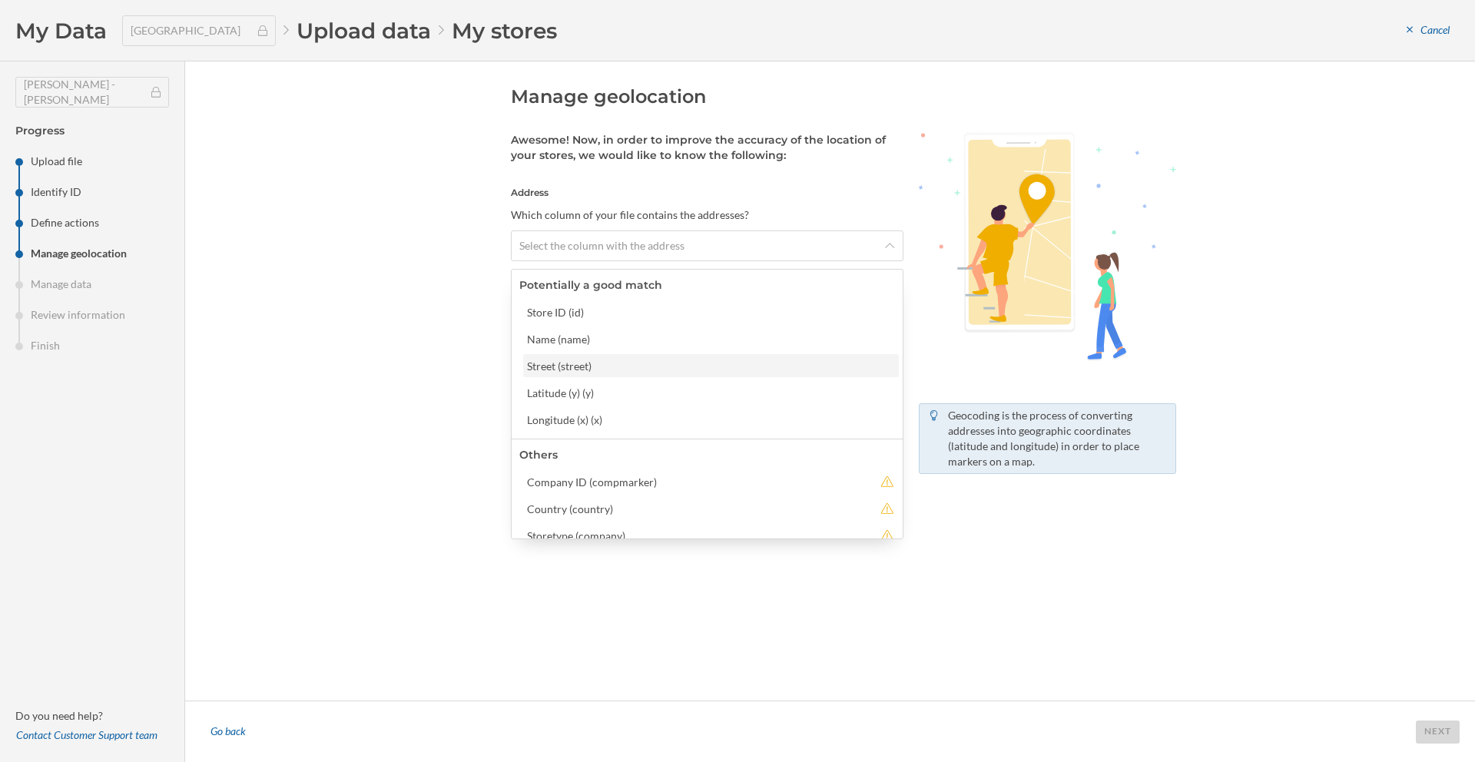
click at [653, 375] on div "Street (street)" at bounding box center [711, 365] width 376 height 23
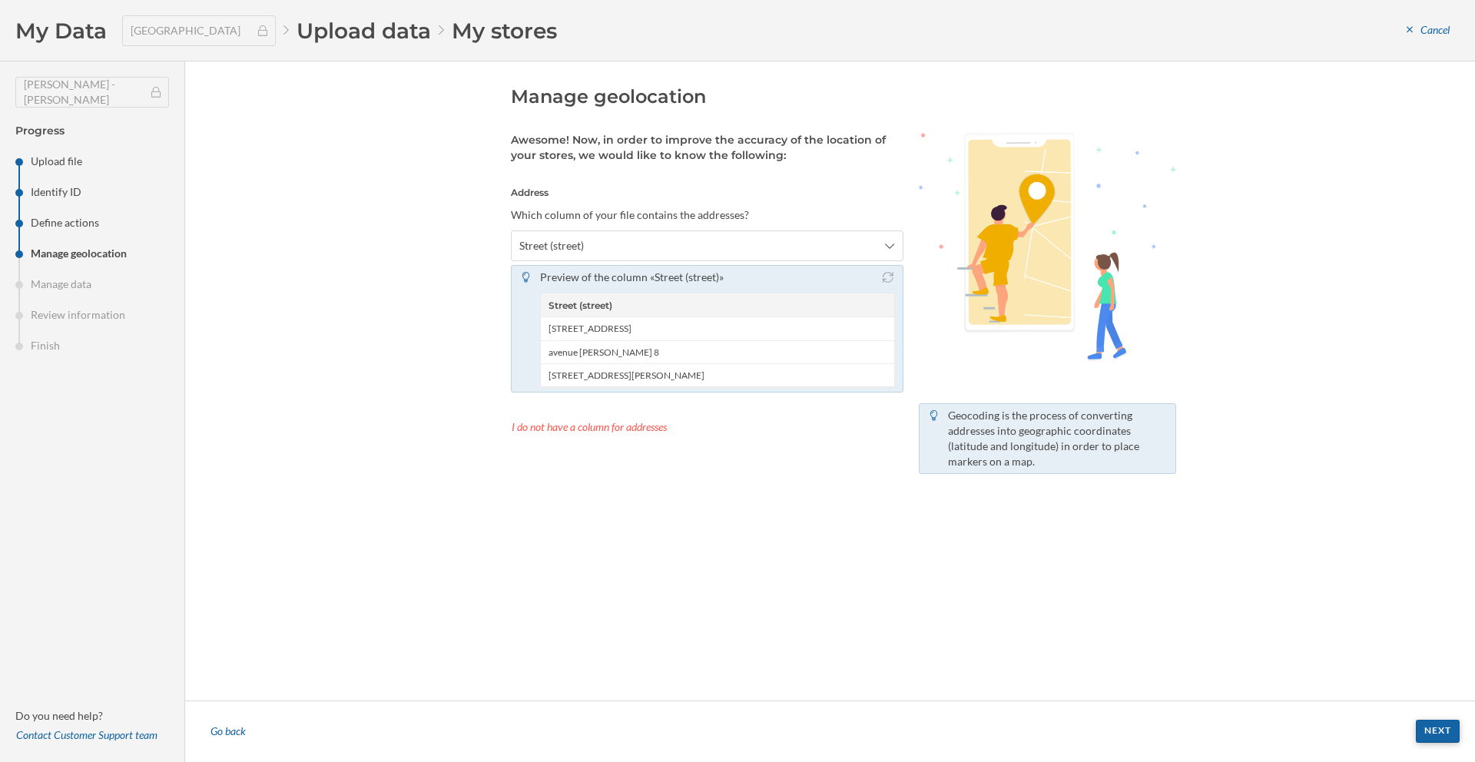
click at [1435, 734] on div "Next" at bounding box center [1438, 731] width 44 height 23
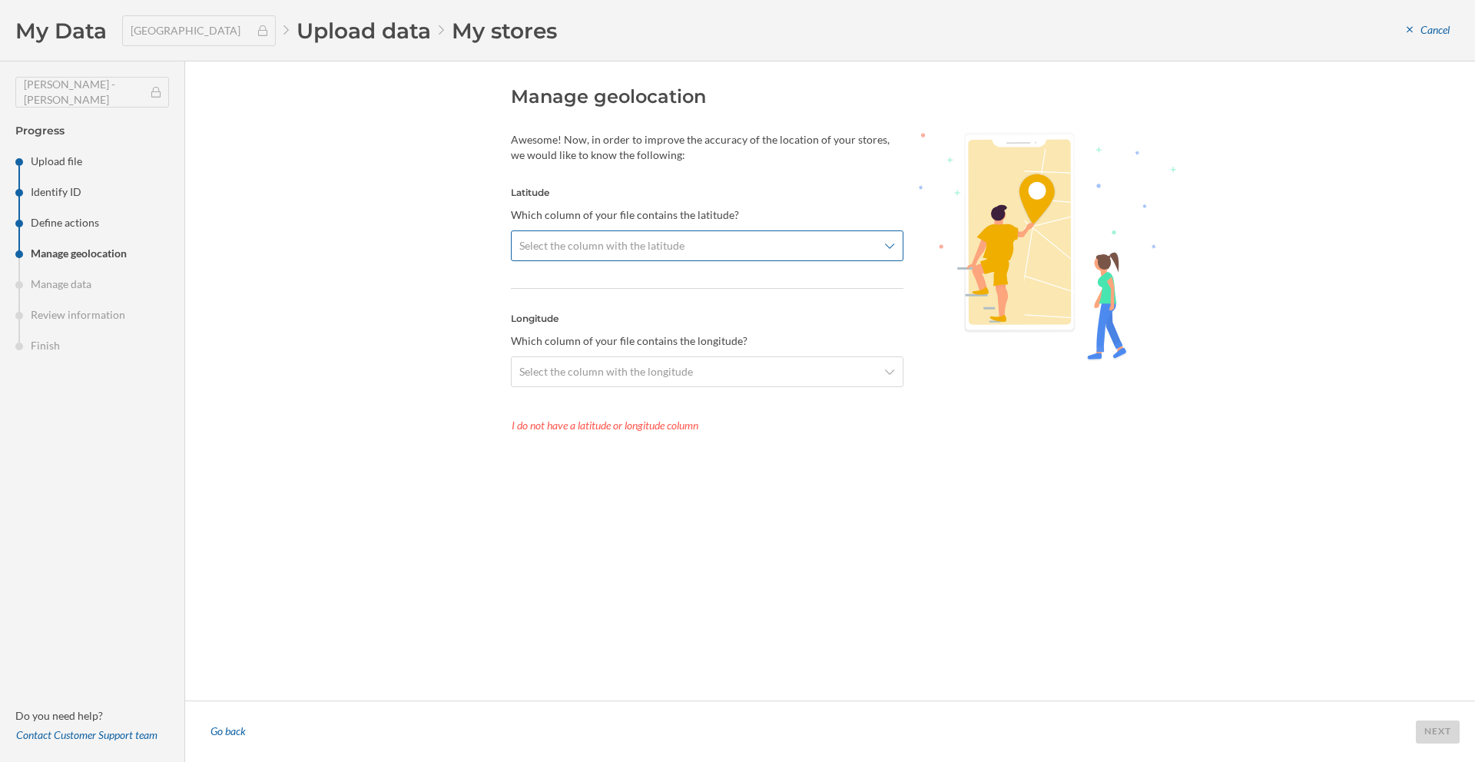
click at [573, 258] on div "Select the column with the latitude" at bounding box center [707, 246] width 393 height 31
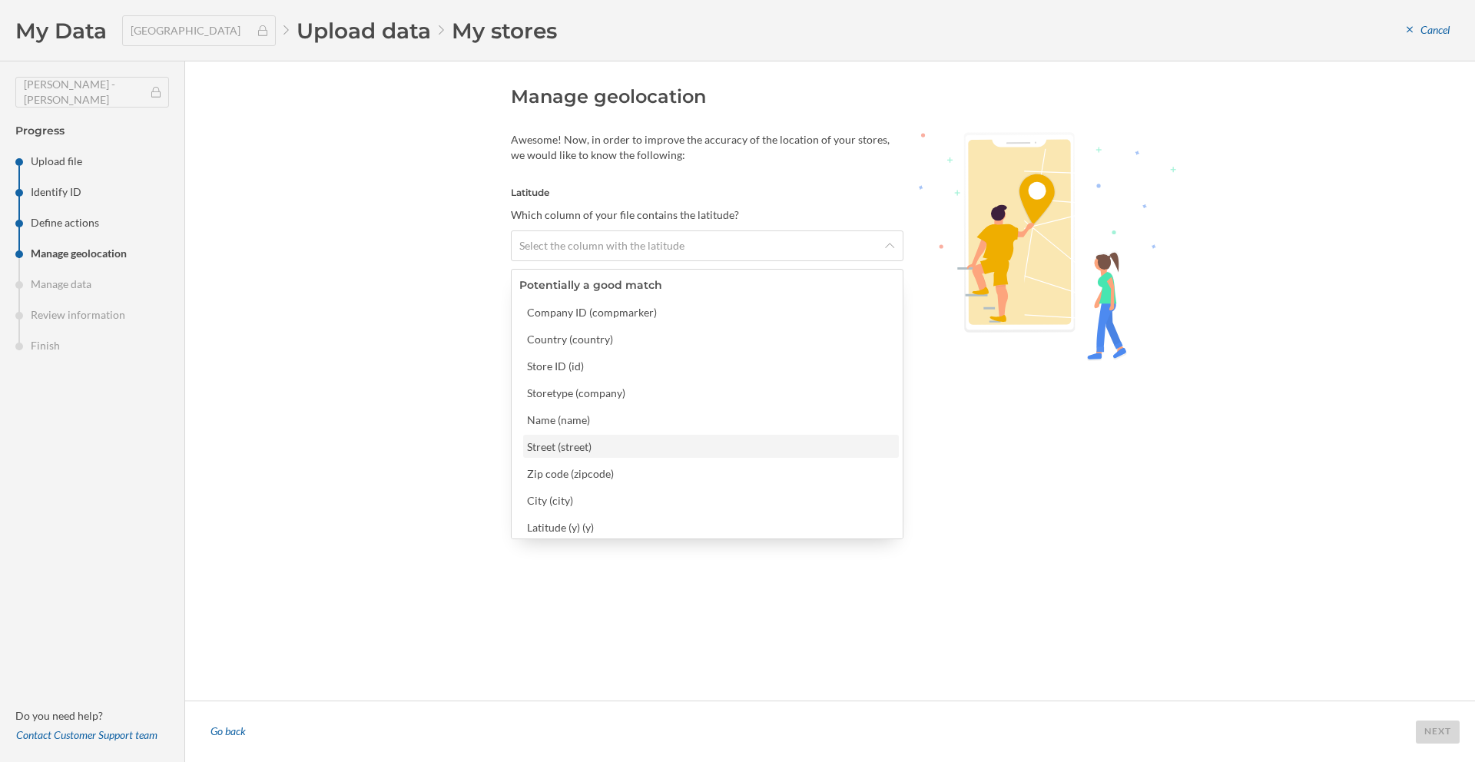
scroll to position [28, 0]
click at [645, 494] on div "Latitude (y) (y)" at bounding box center [710, 500] width 367 height 16
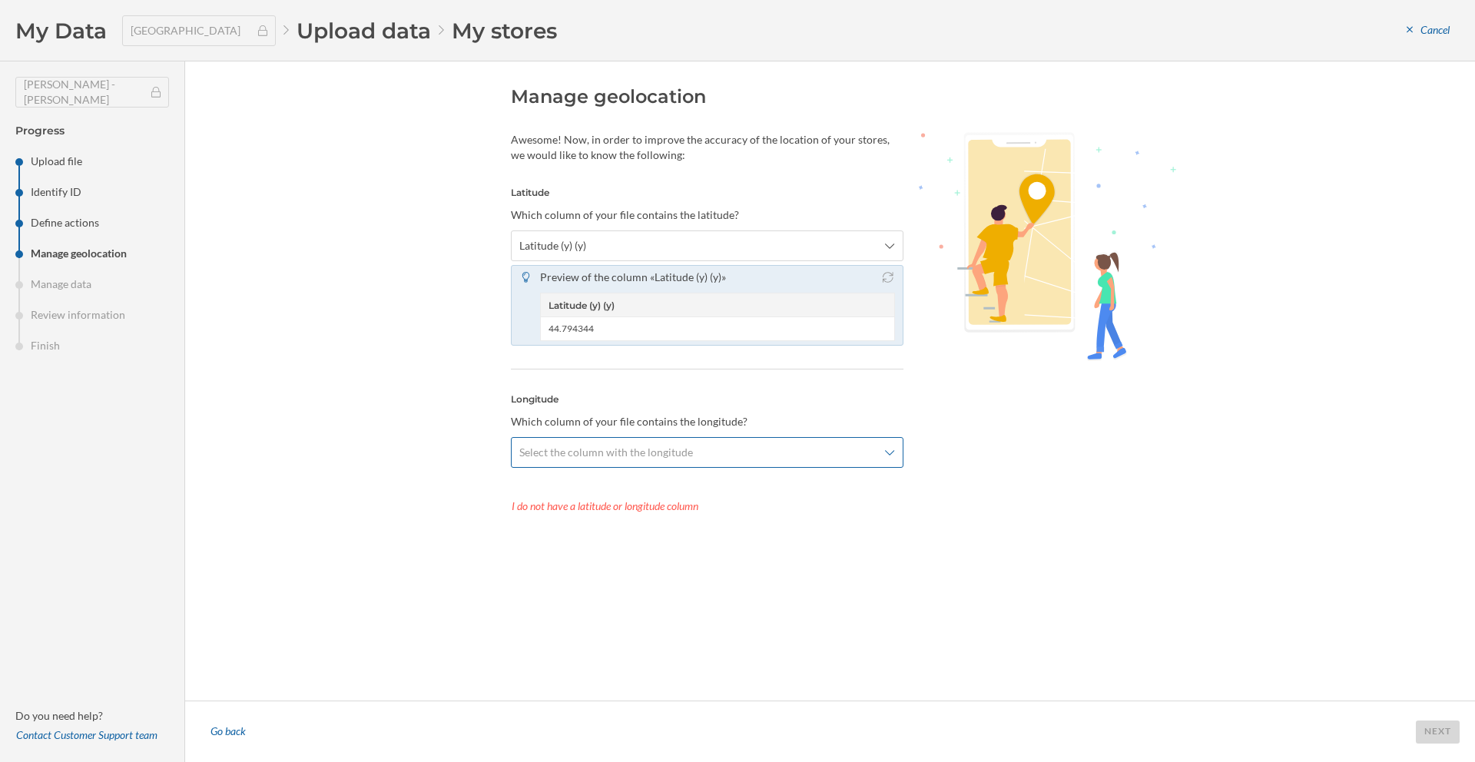
click at [589, 443] on div "Select the column with the longitude" at bounding box center [707, 452] width 393 height 31
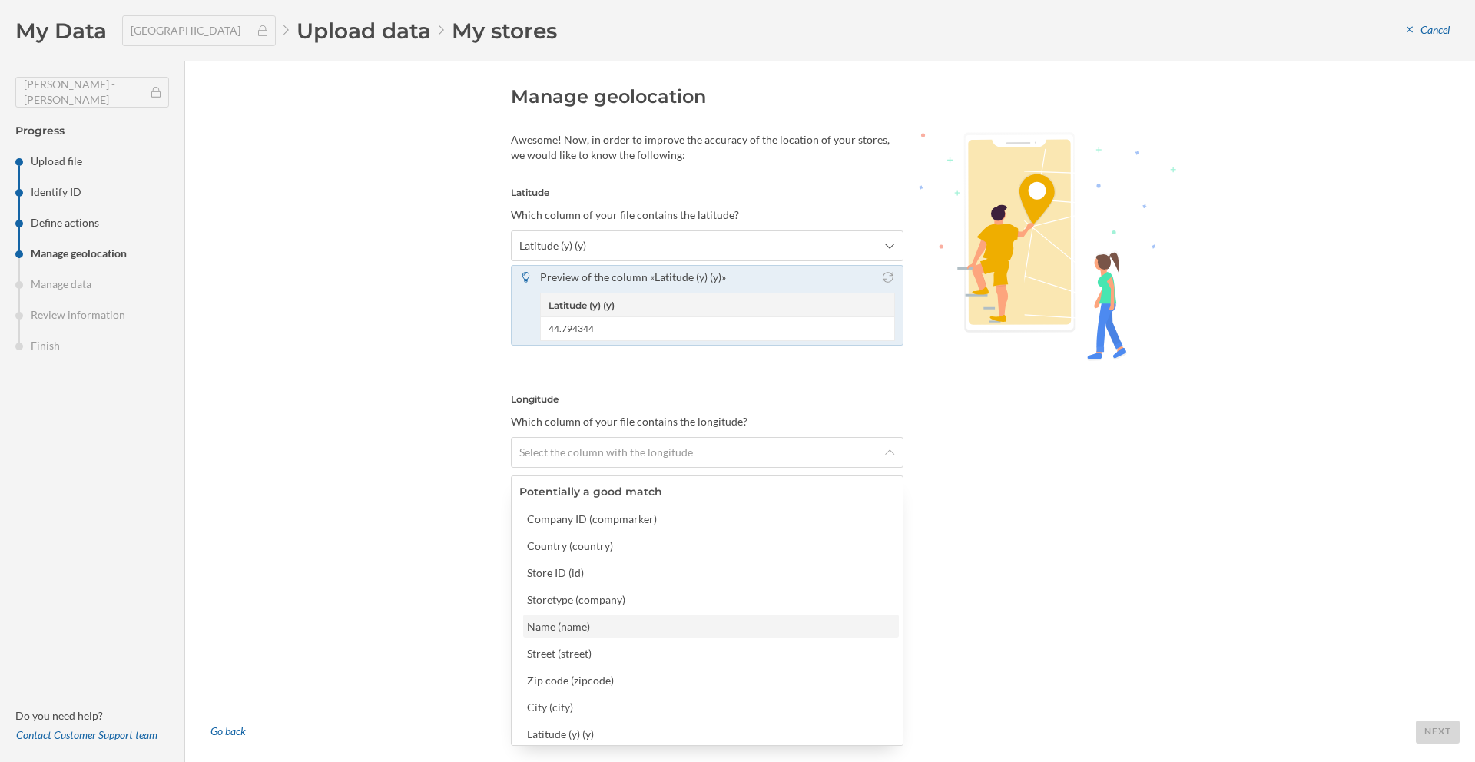
scroll to position [31, 0]
click at [576, 718] on div "Longitude (x) (x)" at bounding box center [711, 729] width 376 height 23
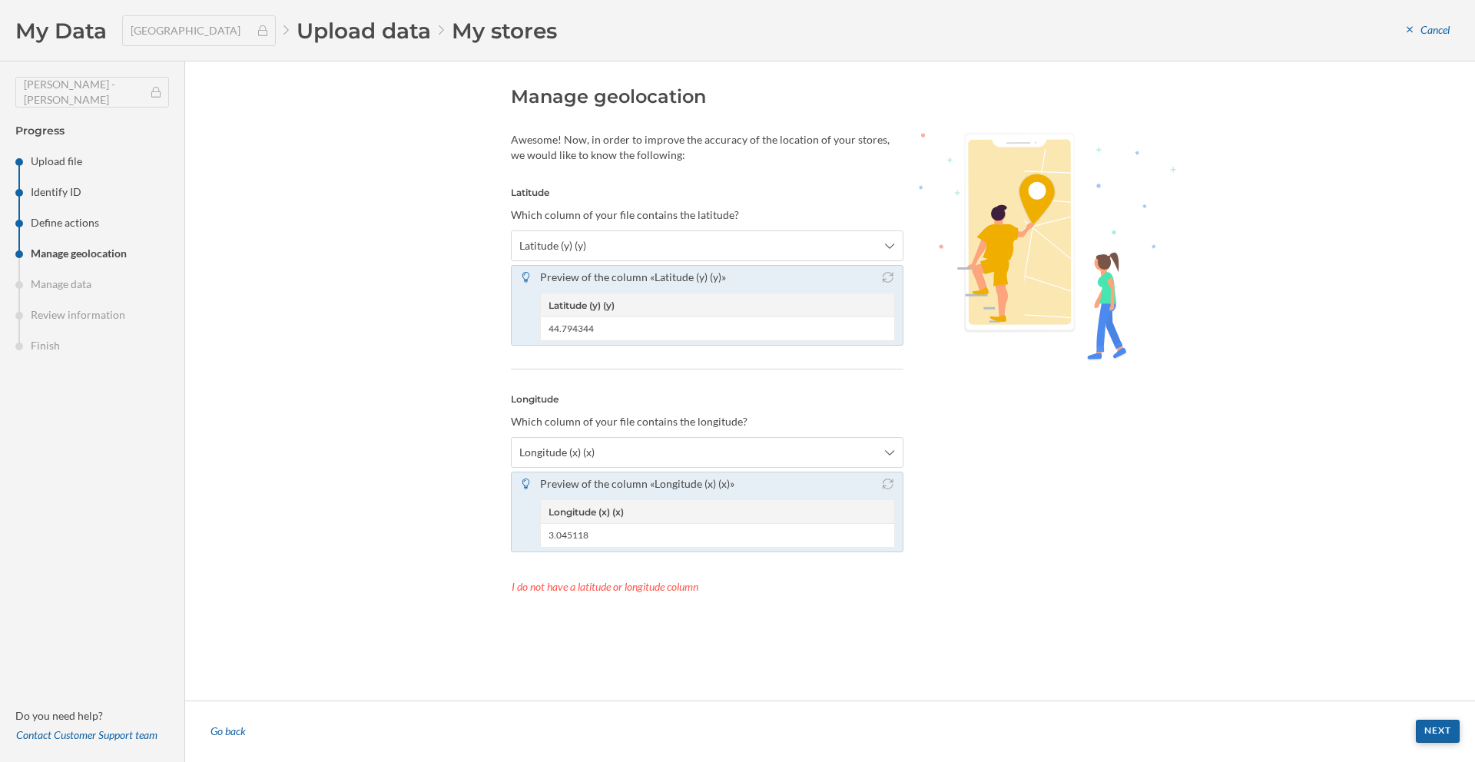
click at [1436, 729] on div "Next" at bounding box center [1438, 731] width 44 height 23
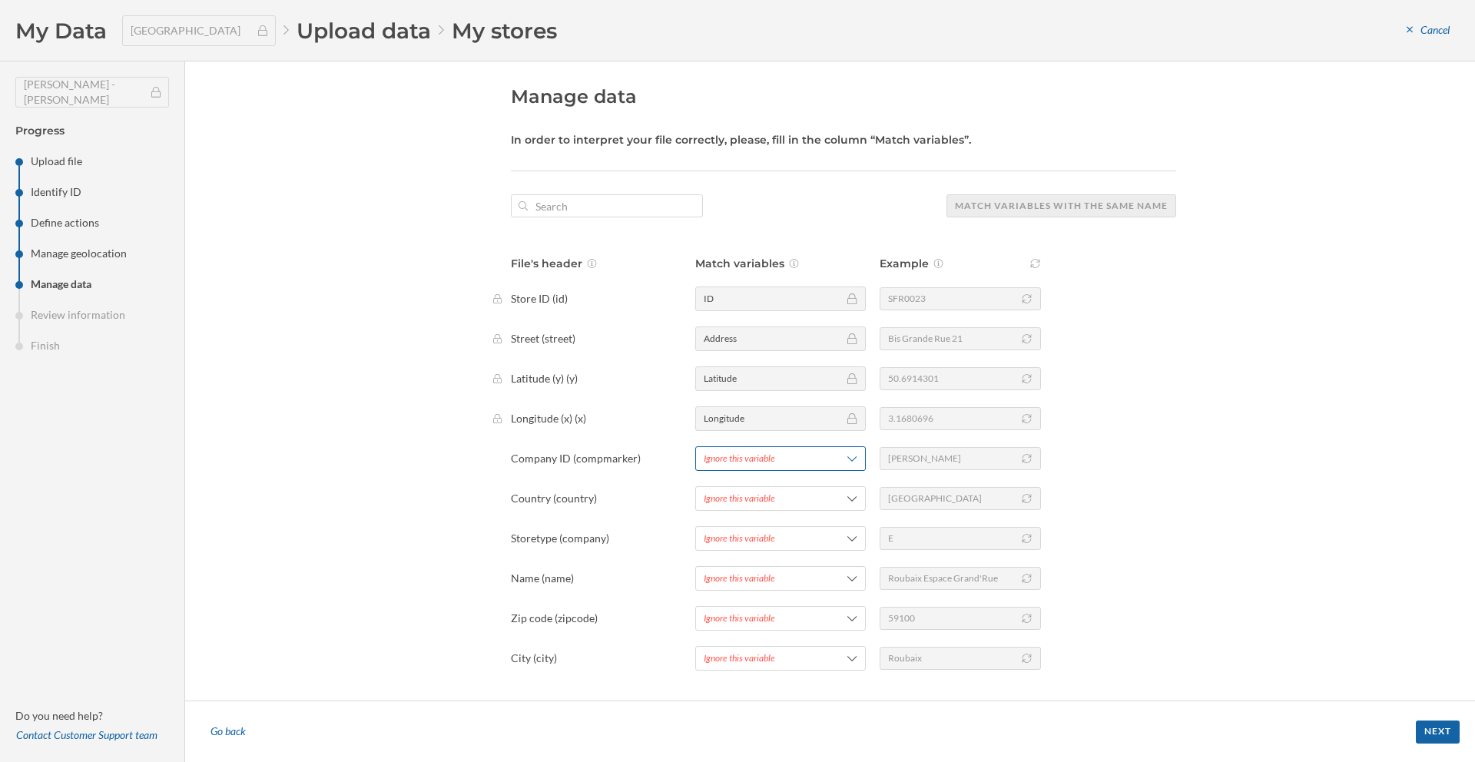
click at [736, 462] on div "Ignore this variable" at bounding box center [739, 459] width 71 height 14
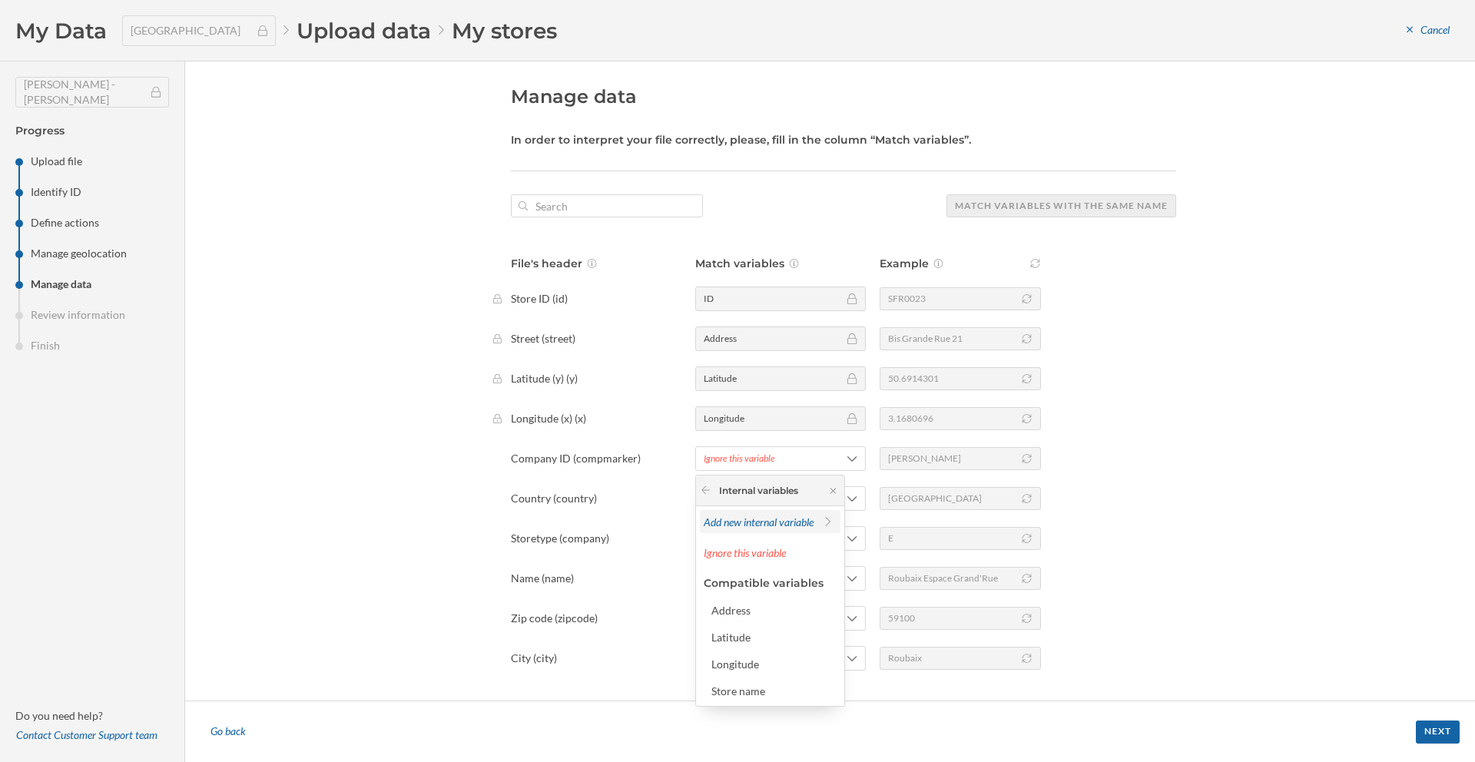
click at [763, 530] on div "Add new internal variable" at bounding box center [770, 521] width 141 height 23
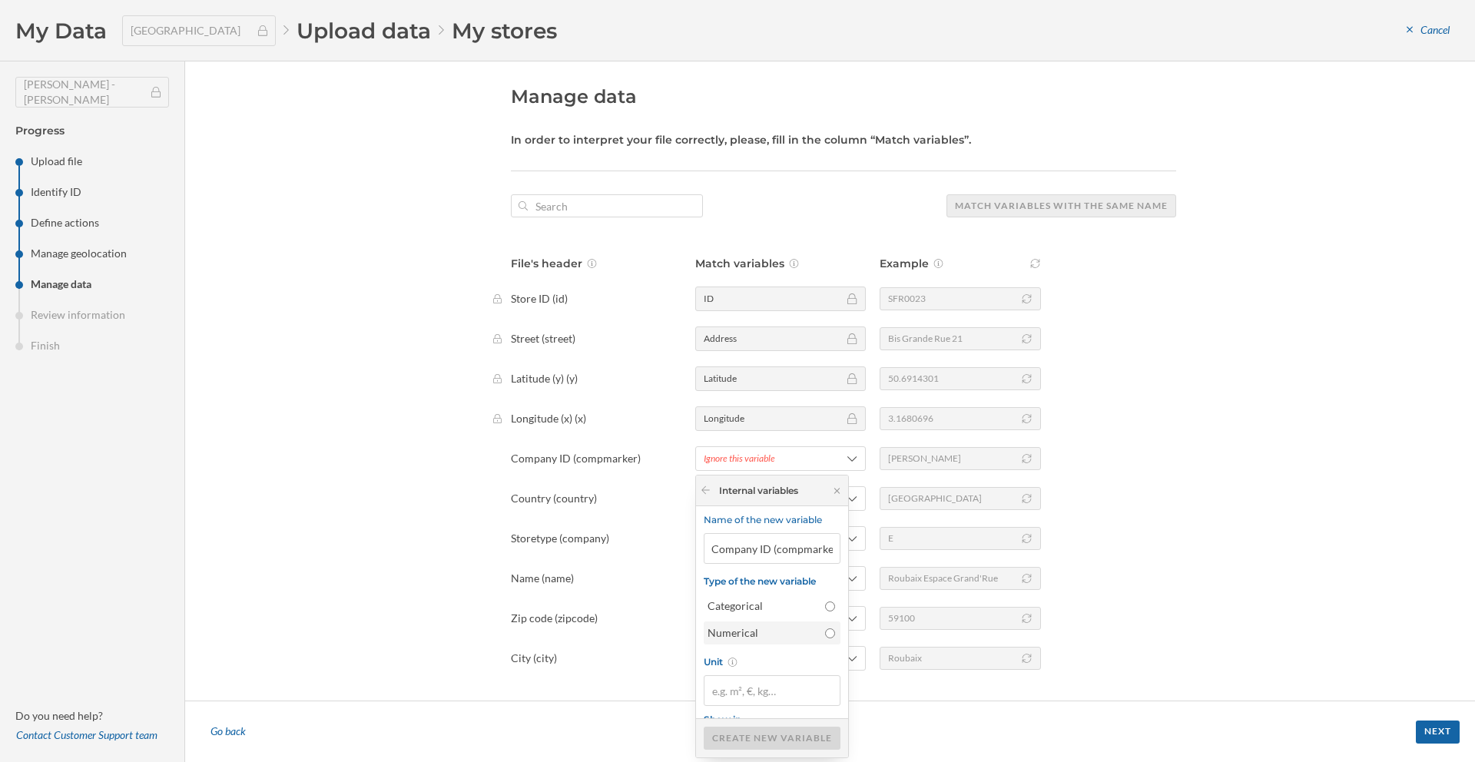
click at [776, 638] on div "Numerical" at bounding box center [763, 633] width 110 height 15
click at [825, 638] on input "Numerical" at bounding box center [830, 634] width 10 height 10
radio input "true"
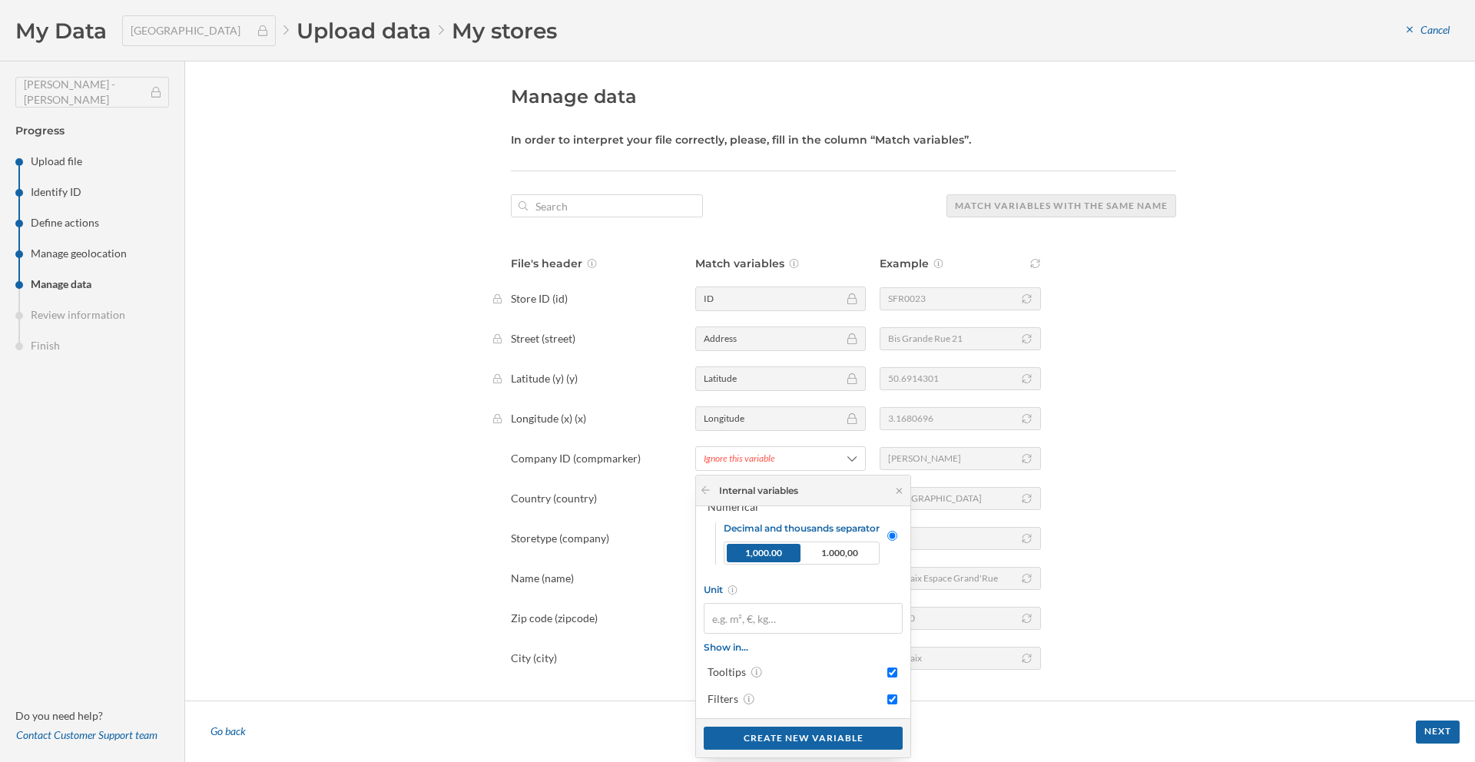
scroll to position [0, 0]
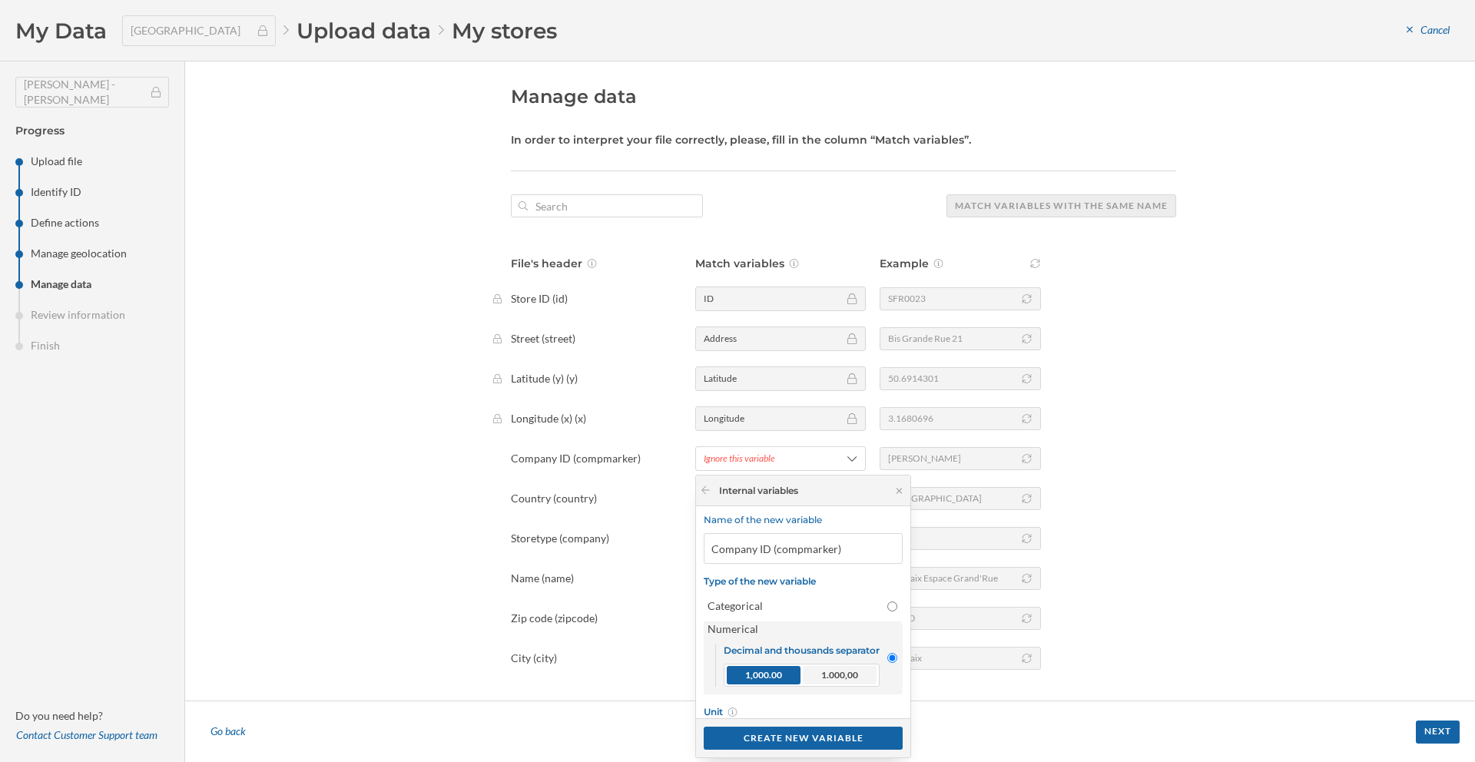
click at [849, 681] on span "1.000,00" at bounding box center [839, 676] width 37 height 14
click at [888, 663] on input "Numerical Decimal and thousands separator 1,000.00 1.000,00" at bounding box center [893, 658] width 10 height 10
click at [898, 627] on div at bounding box center [893, 658] width 10 height 73
click at [898, 653] on input "Numerical Decimal and thousands separator 1,000.00 1.000,00" at bounding box center [893, 658] width 10 height 10
click at [898, 606] on input "Categorical" at bounding box center [893, 607] width 10 height 10
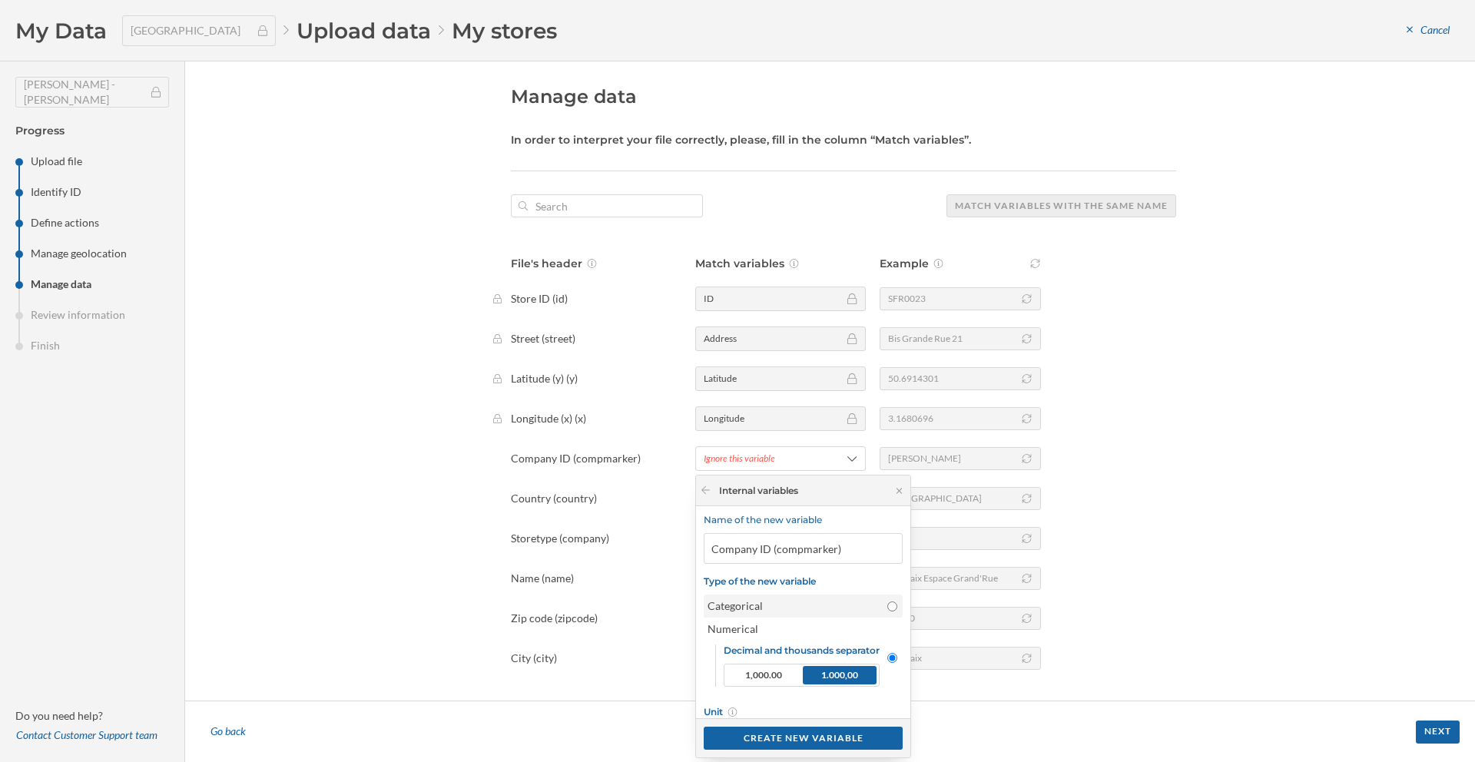
radio input "true"
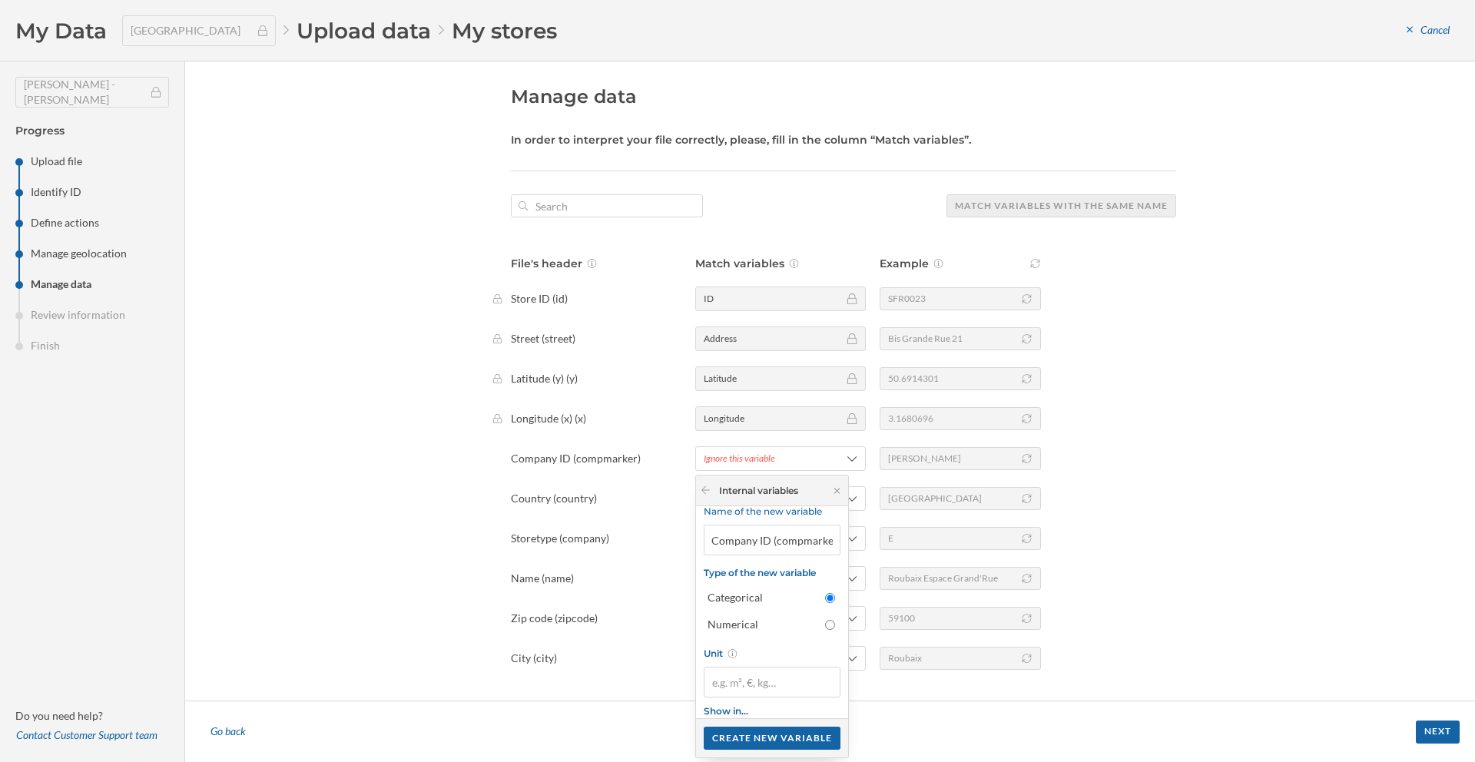
scroll to position [21, 0]
click at [785, 739] on div "Create new variable" at bounding box center [772, 737] width 137 height 23
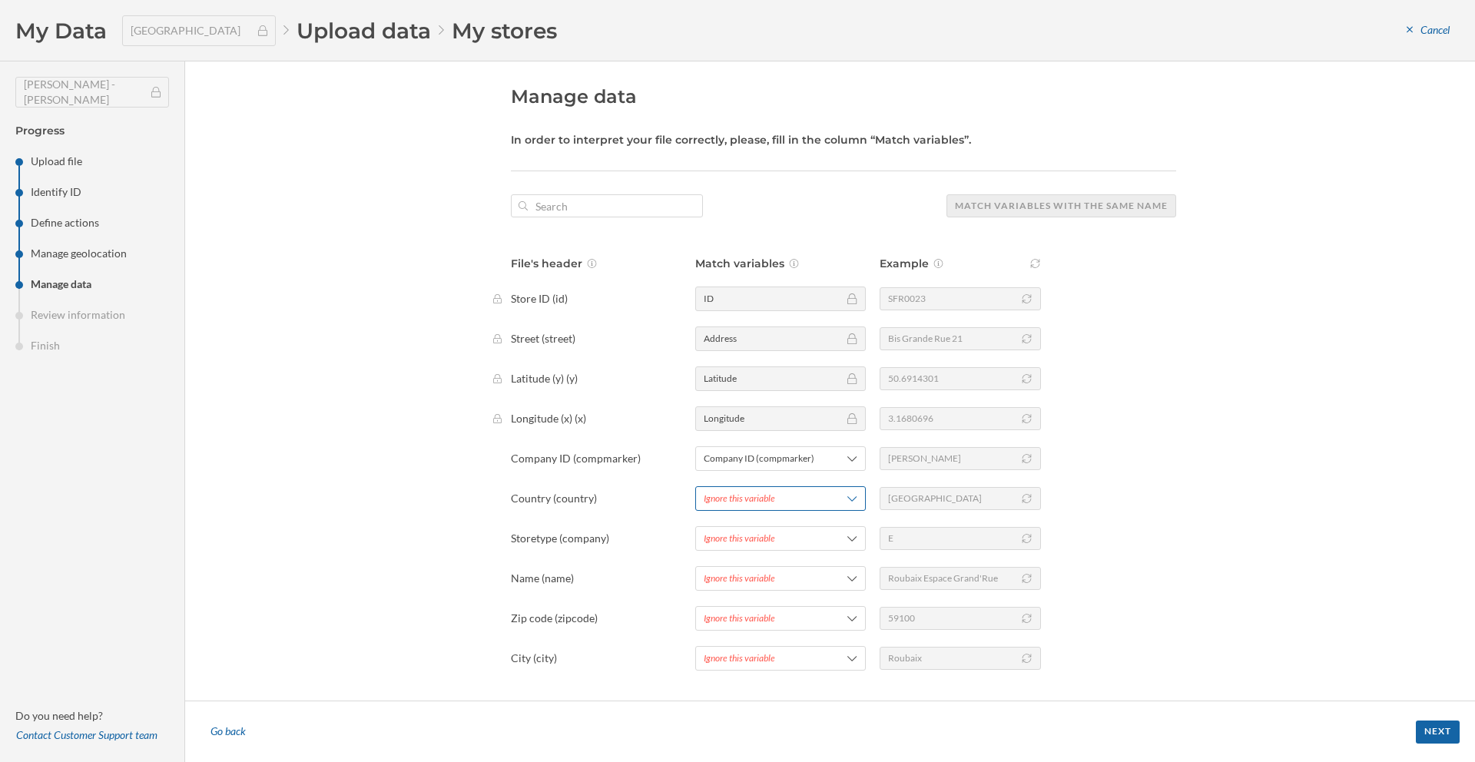
click at [795, 507] on div "Ignore this variable" at bounding box center [780, 498] width 171 height 25
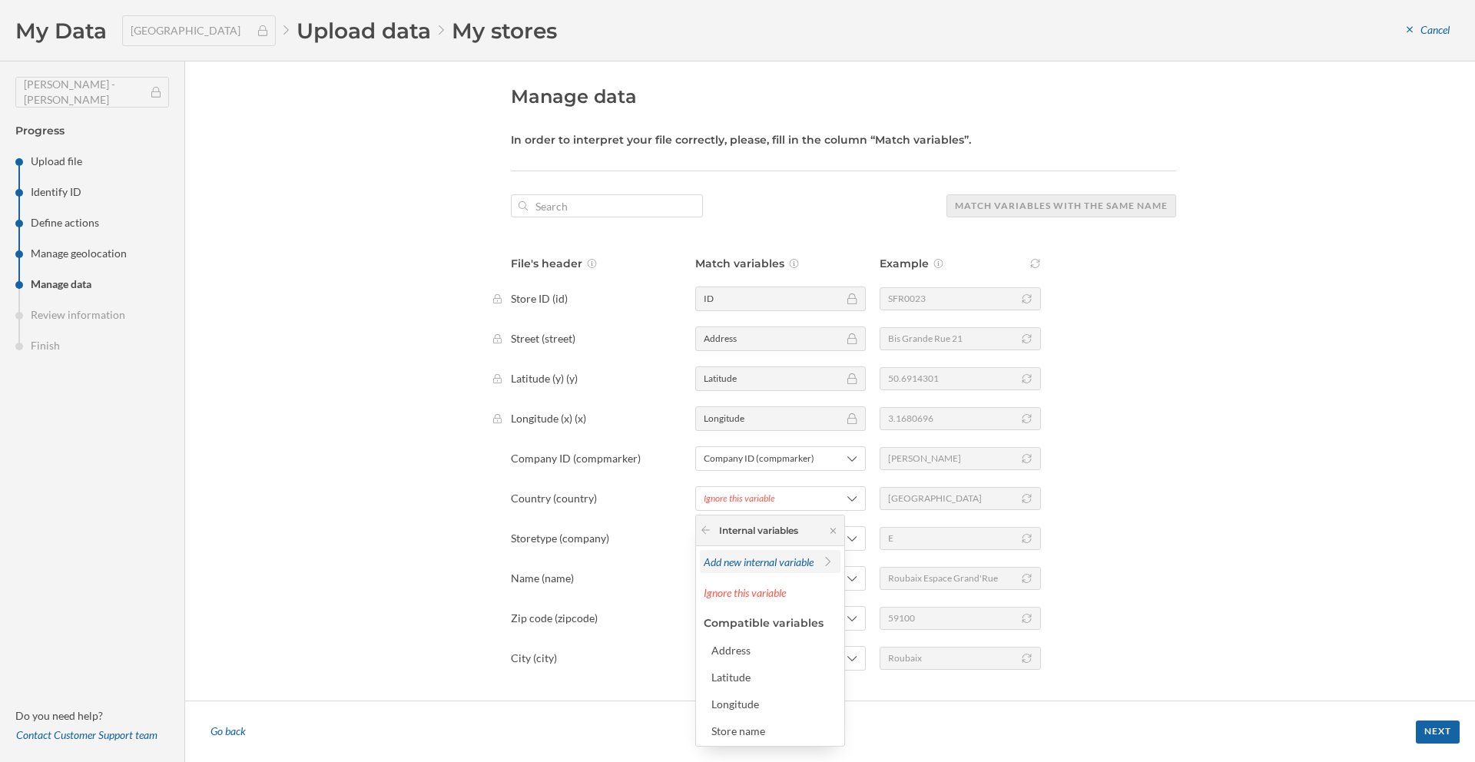
click at [785, 565] on span "Add new internal variable" at bounding box center [759, 562] width 110 height 13
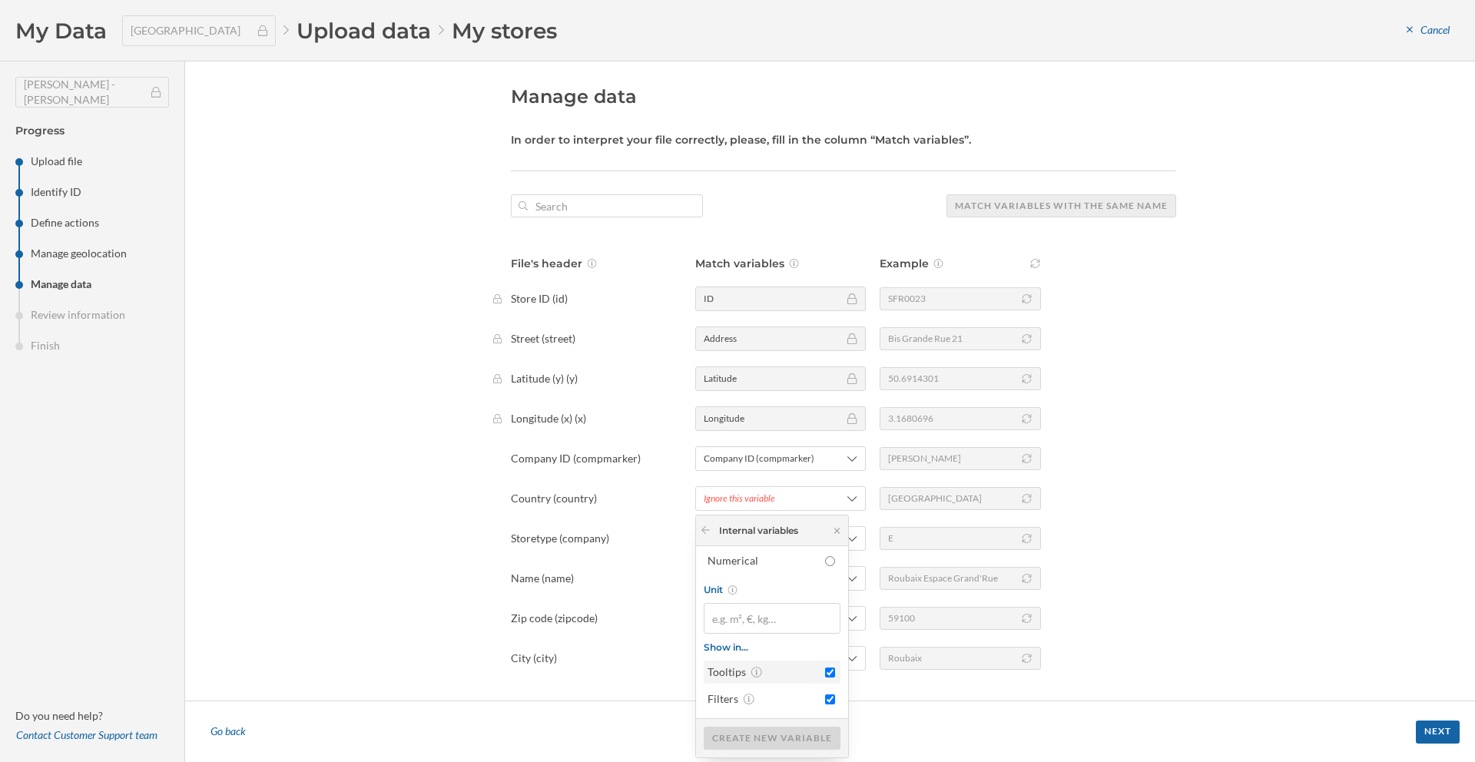
scroll to position [83, 0]
click at [809, 567] on div "Categorical" at bounding box center [763, 563] width 110 height 15
click at [825, 567] on input "Categorical" at bounding box center [830, 564] width 10 height 10
radio input "true"
click at [758, 748] on div "Create new variable" at bounding box center [772, 737] width 135 height 23
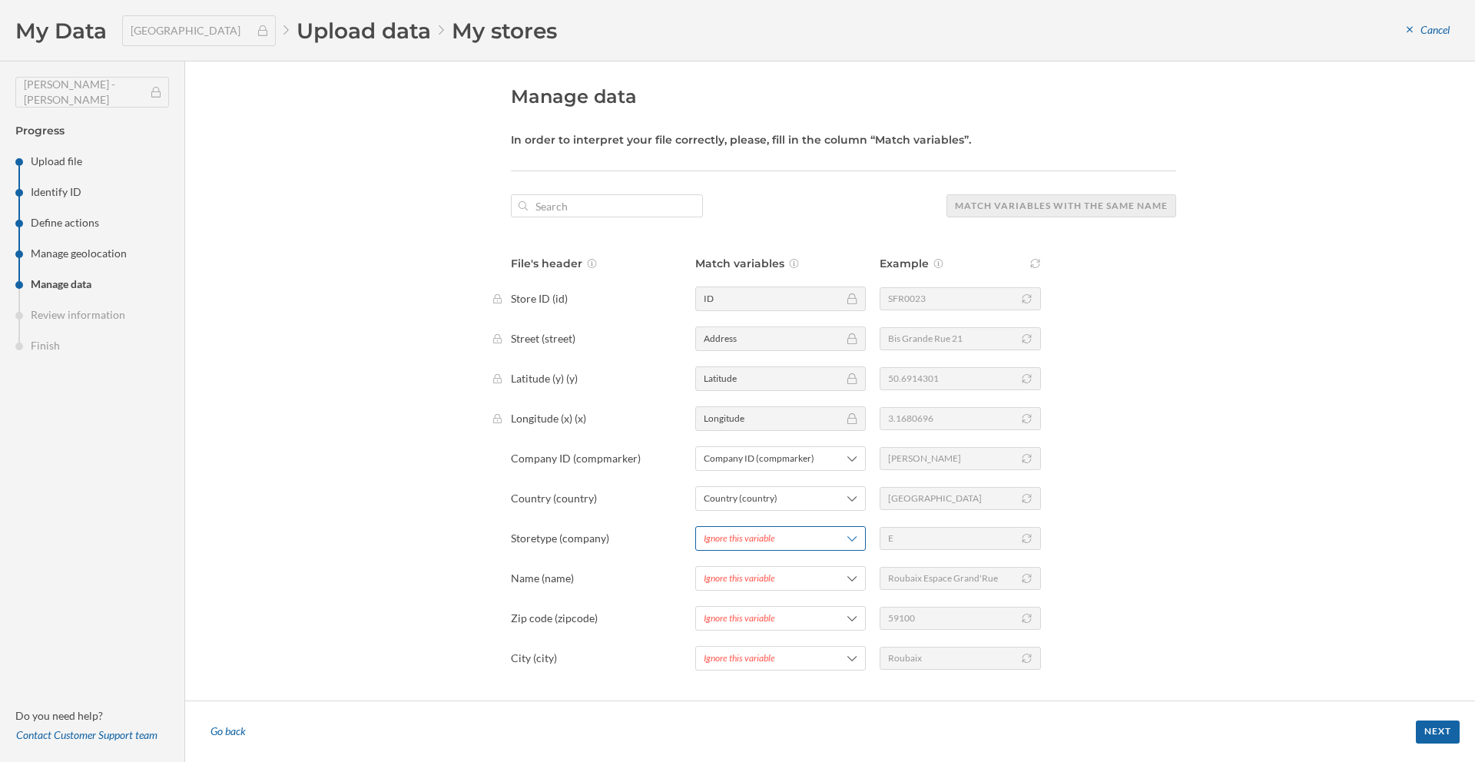
click at [746, 538] on div "Ignore this variable" at bounding box center [739, 539] width 71 height 14
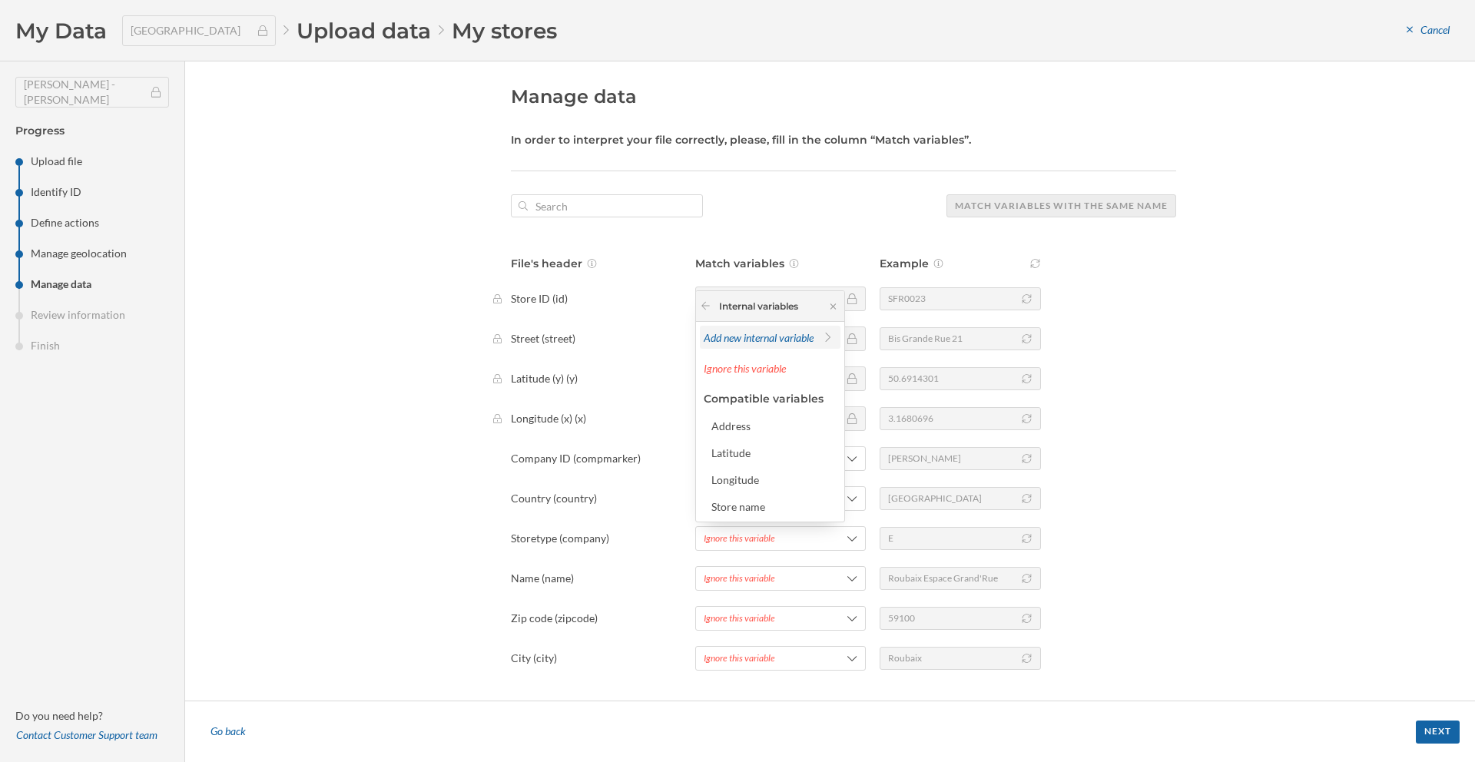
click at [765, 334] on span "Add new internal variable" at bounding box center [759, 337] width 110 height 13
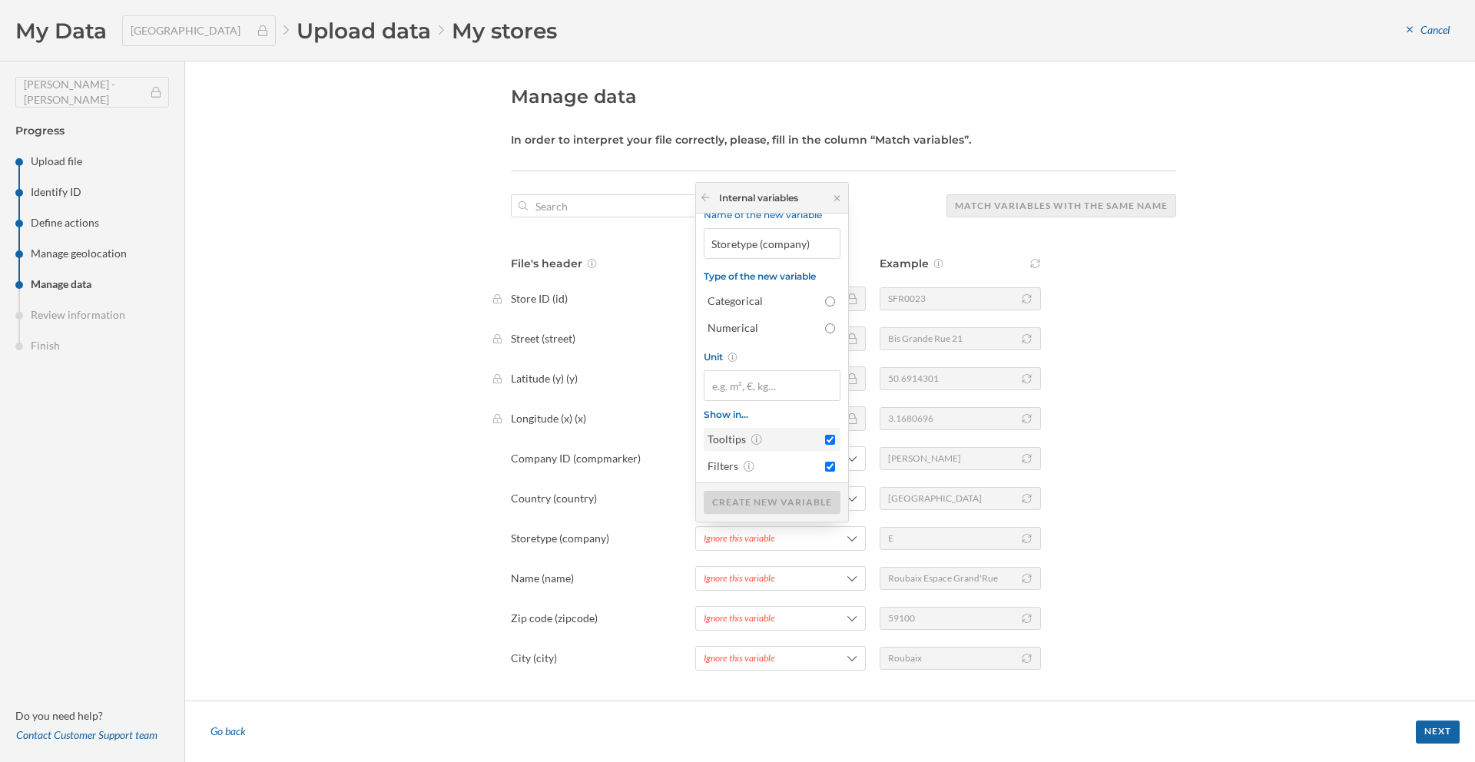
scroll to position [15, 0]
click at [766, 307] on label "Categorical" at bounding box center [772, 298] width 137 height 23
click at [825, 304] on input "Categorical" at bounding box center [830, 299] width 10 height 10
radio input "true"
click at [777, 496] on div "Create new variable" at bounding box center [772, 501] width 137 height 23
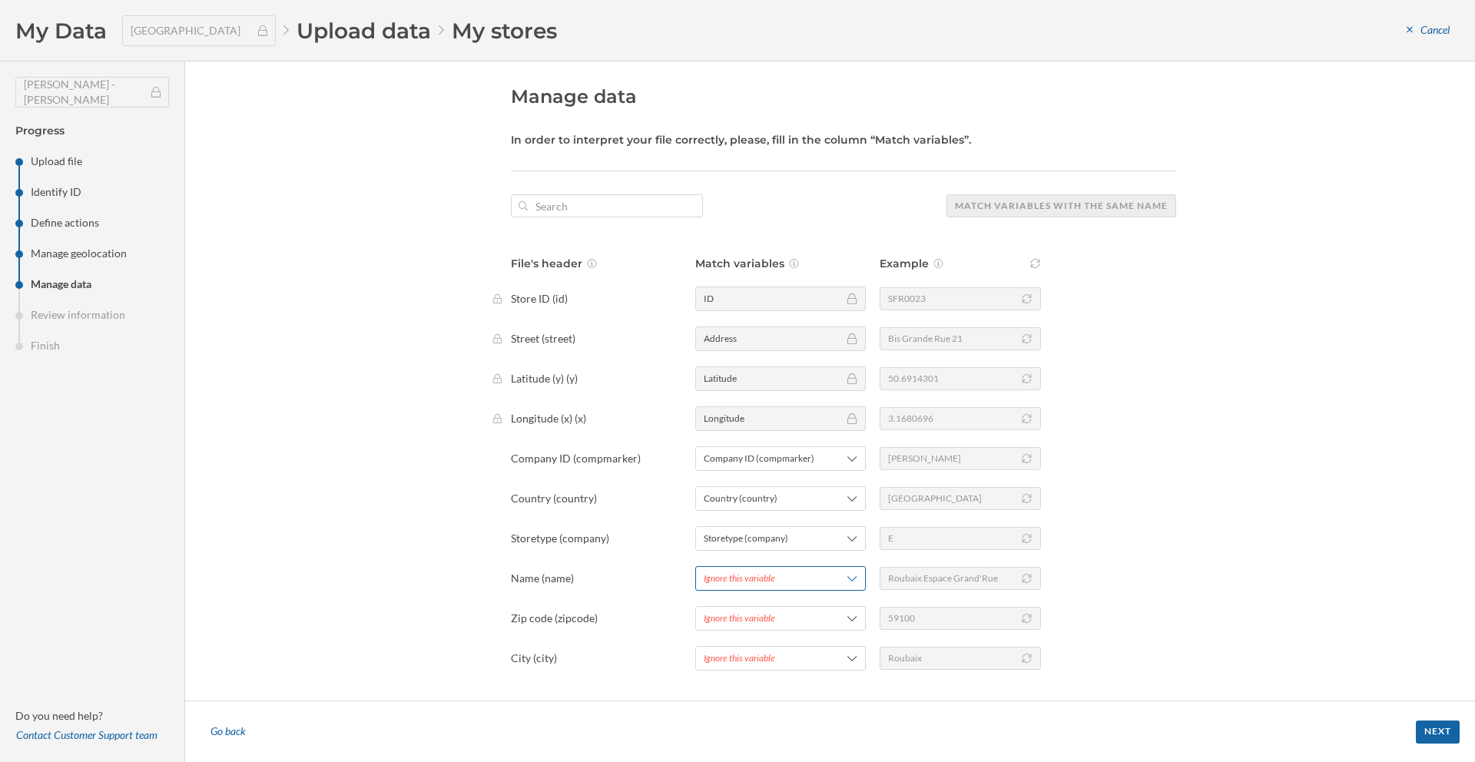
click at [768, 569] on div "Ignore this variable" at bounding box center [780, 578] width 171 height 25
click at [759, 371] on span "Add new internal variable" at bounding box center [759, 377] width 110 height 13
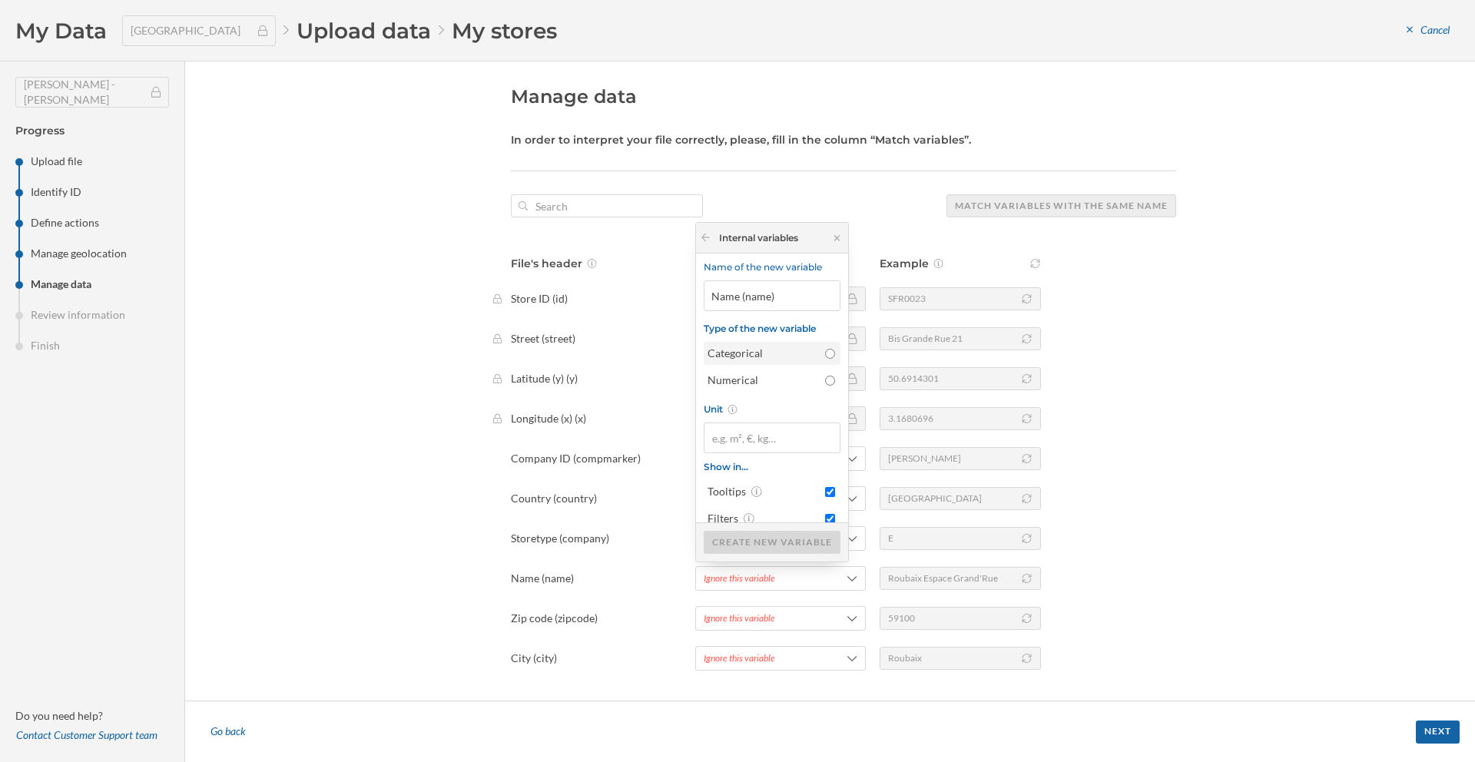
click at [825, 353] on input "Categorical" at bounding box center [830, 354] width 10 height 10
radio input "true"
click at [763, 540] on div "Create new variable" at bounding box center [772, 541] width 137 height 23
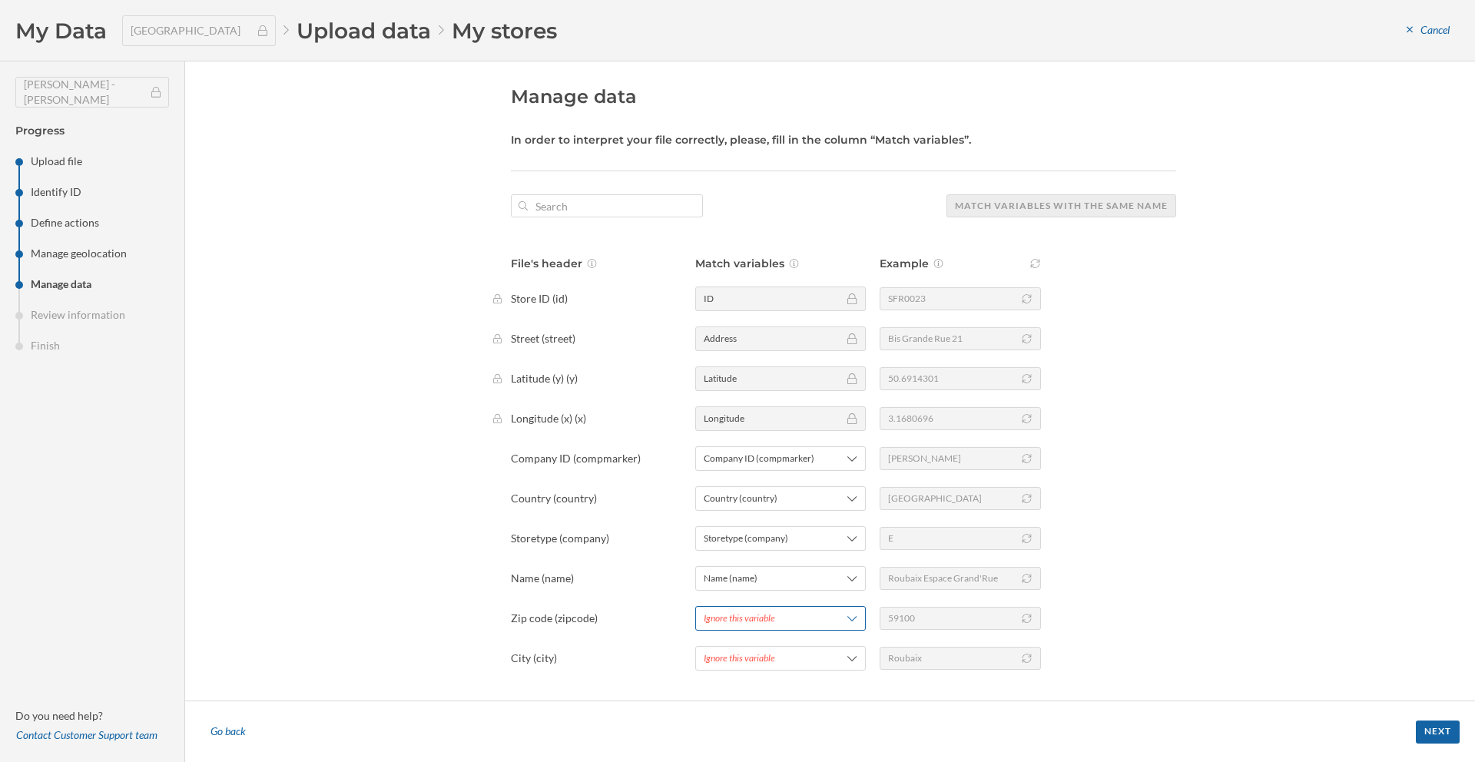
click at [761, 622] on div "Ignore this variable" at bounding box center [739, 619] width 71 height 14
click at [768, 411] on span "Add new internal variable" at bounding box center [759, 417] width 110 height 13
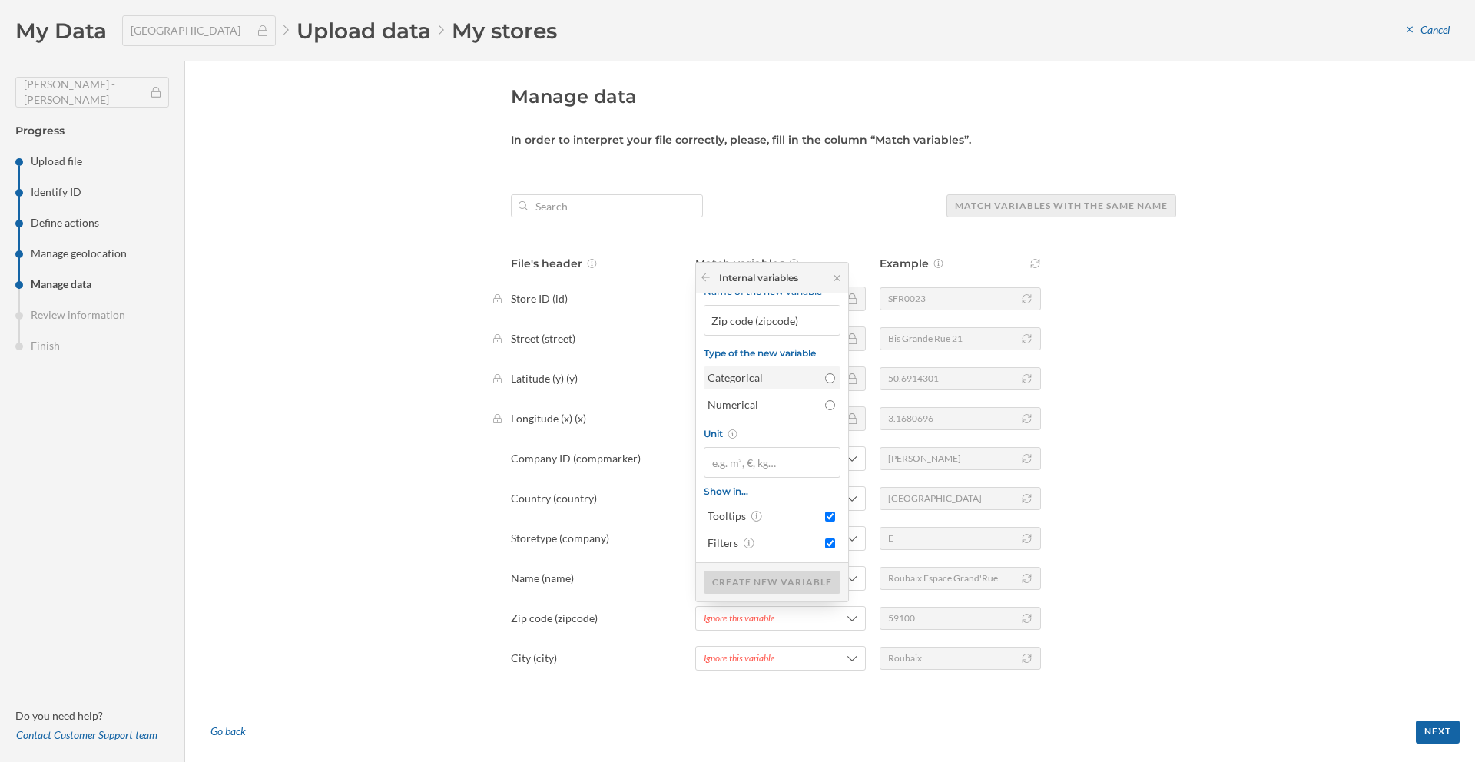
click at [827, 382] on input "Categorical" at bounding box center [830, 378] width 10 height 10
radio input "true"
click at [775, 576] on div "Create new variable" at bounding box center [772, 581] width 137 height 23
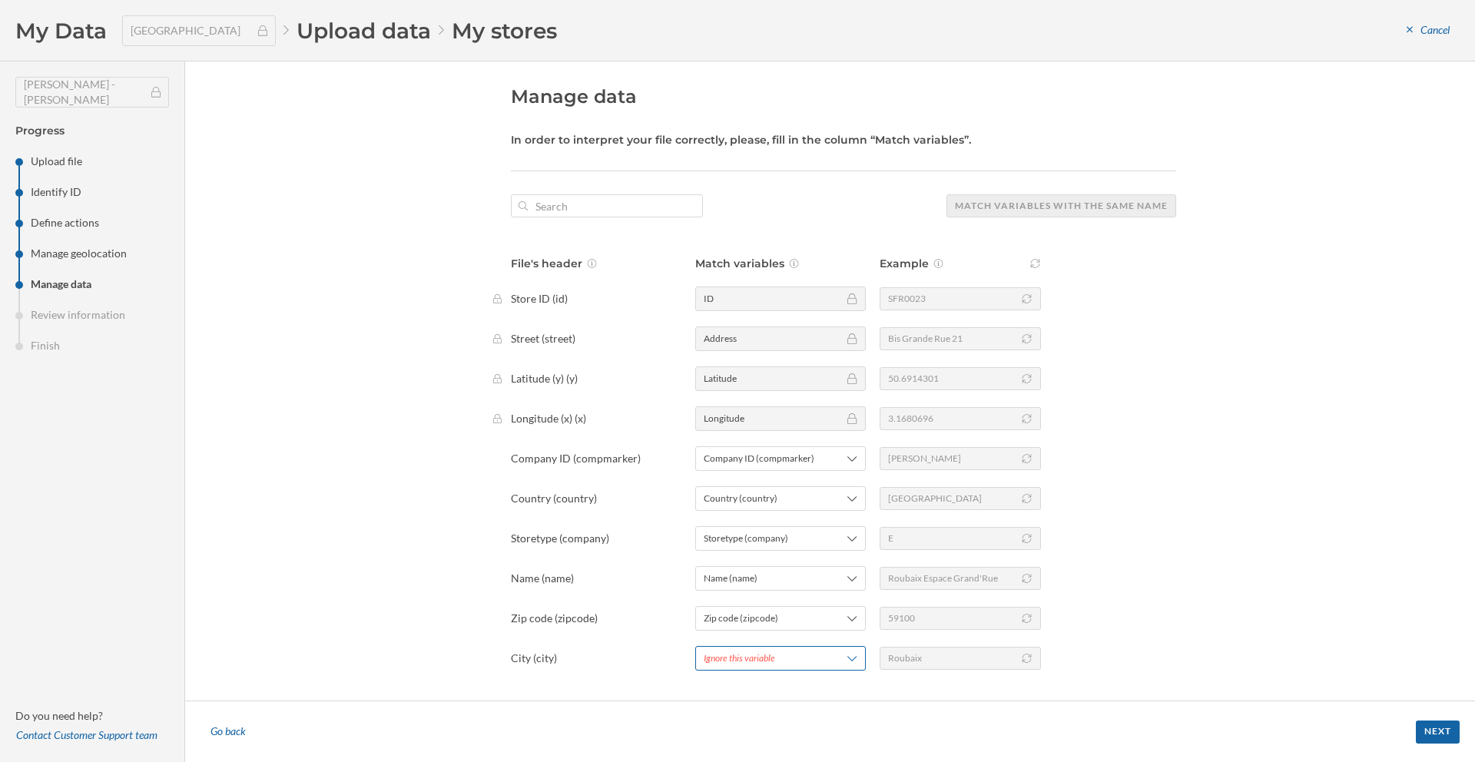
click at [740, 657] on div "Ignore this variable" at bounding box center [739, 659] width 71 height 14
click at [764, 470] on div "Add new internal variable Ignore this variable Compatible variables Address Lat…" at bounding box center [770, 542] width 148 height 200
click at [768, 456] on span "Add new internal variable" at bounding box center [759, 457] width 110 height 13
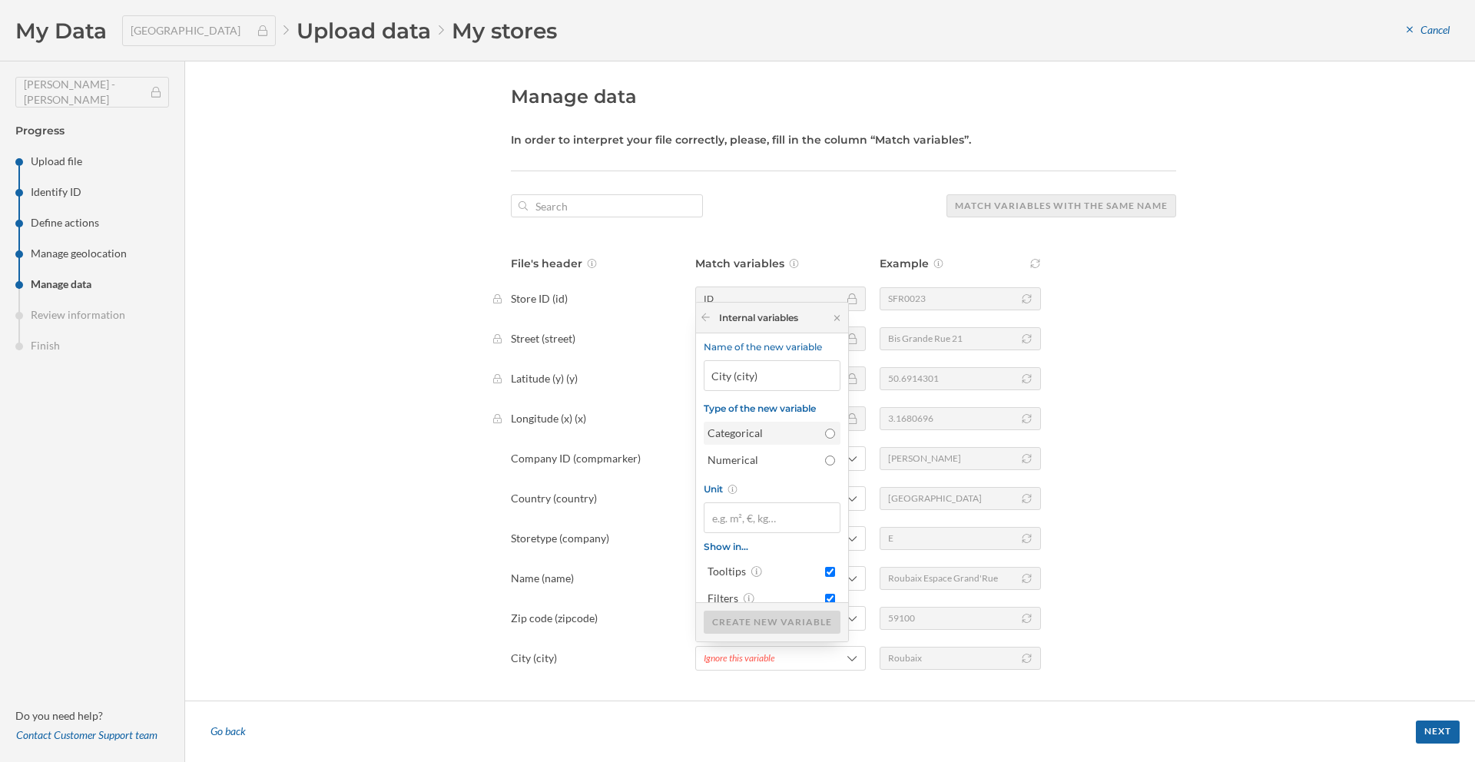
click at [828, 436] on input "Categorical" at bounding box center [830, 434] width 10 height 10
radio input "true"
click at [779, 617] on div "Create new variable" at bounding box center [772, 621] width 137 height 23
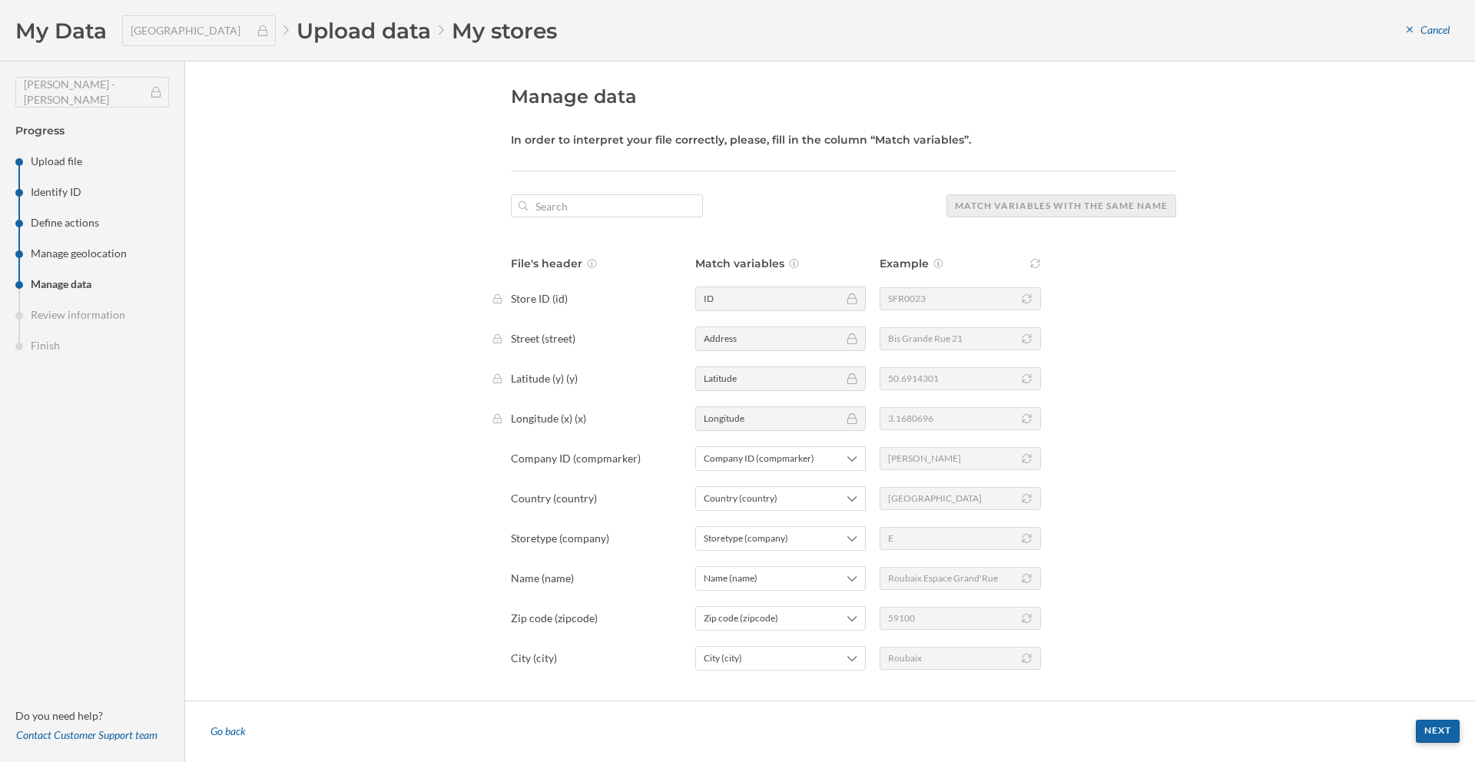
click at [1449, 733] on div "Next" at bounding box center [1438, 731] width 44 height 23
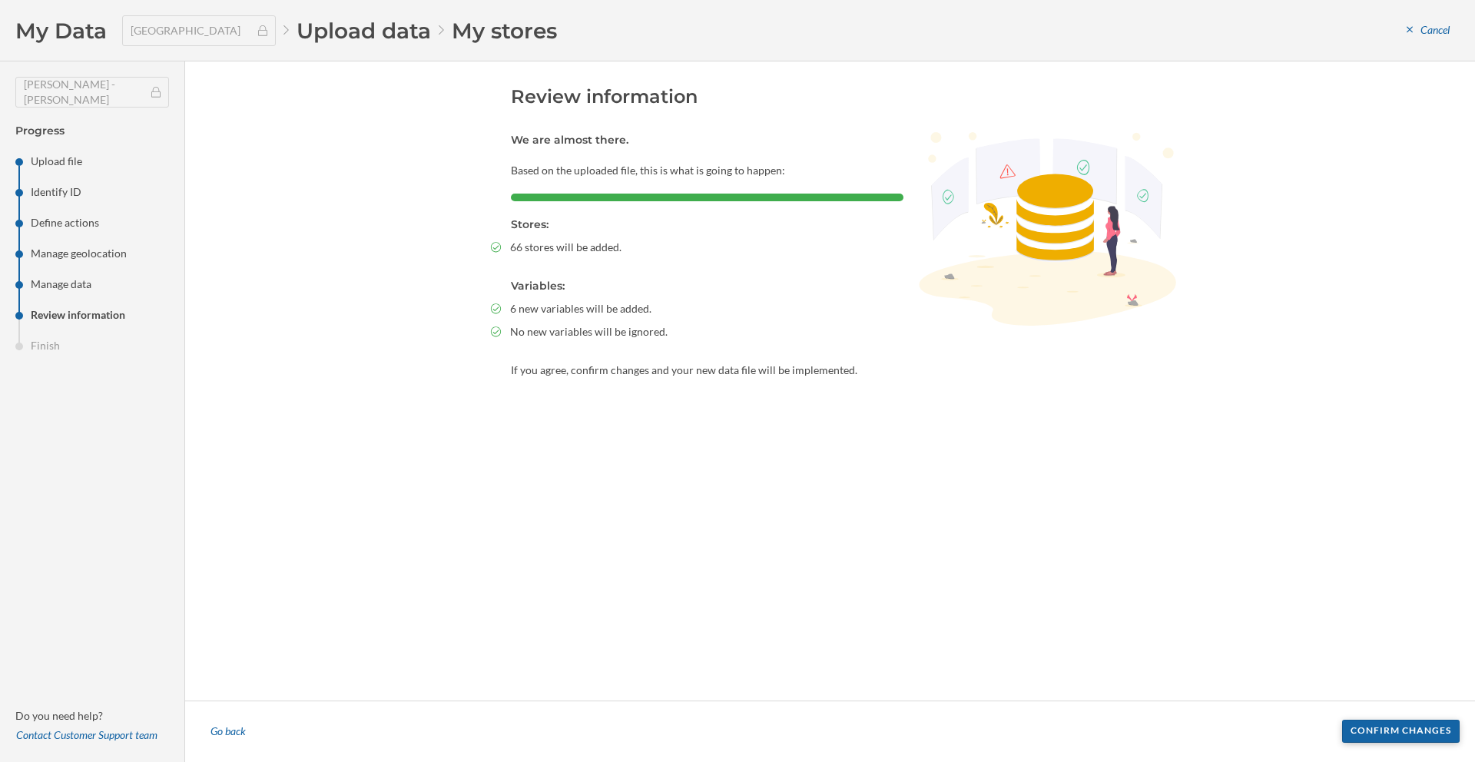
click at [1445, 735] on div "Confirm changes" at bounding box center [1401, 731] width 118 height 23
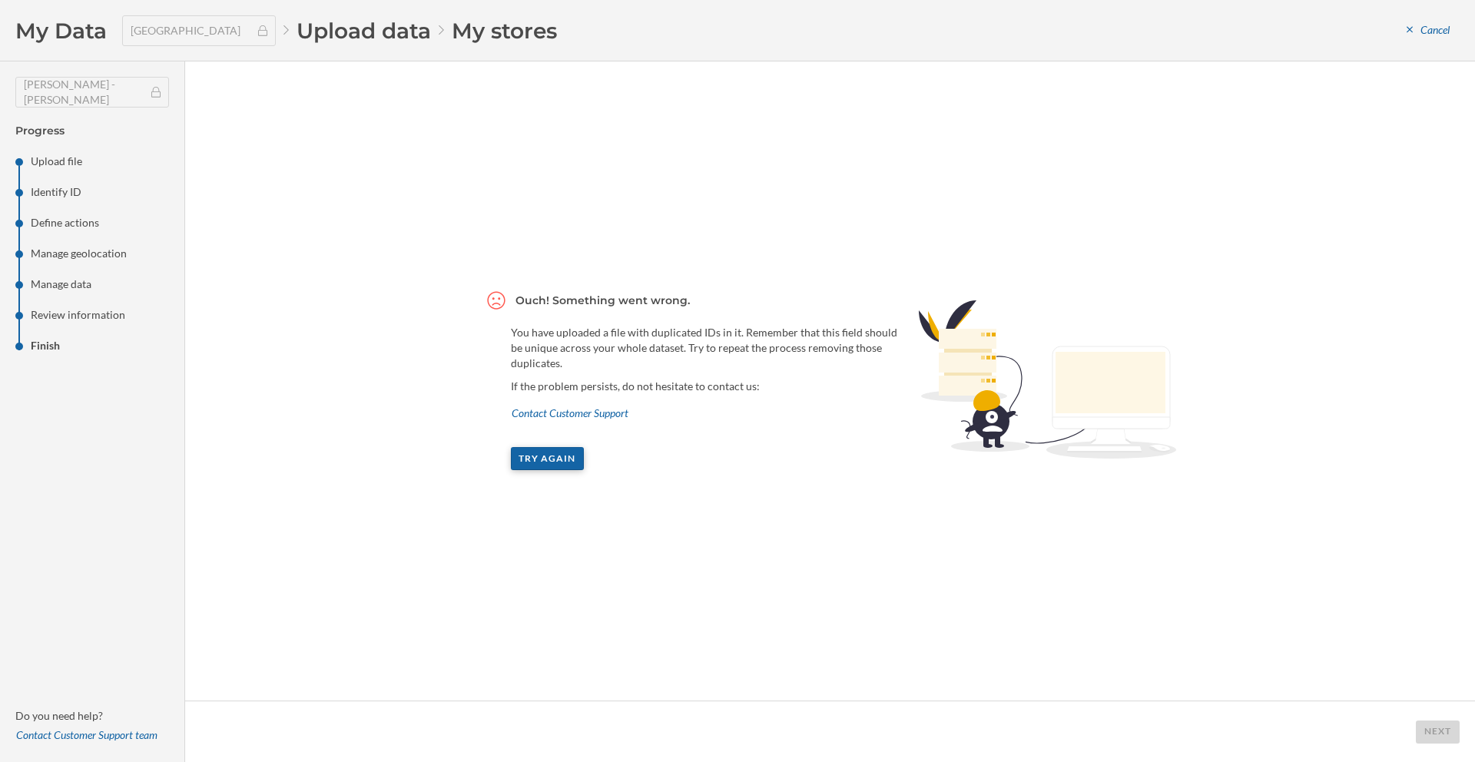
click at [567, 460] on div "Try again" at bounding box center [548, 458] width 74 height 23
click at [562, 461] on div "Try again" at bounding box center [548, 458] width 74 height 23
click at [554, 460] on div "Try again" at bounding box center [548, 458] width 74 height 23
click at [324, 31] on li "Upload data" at bounding box center [364, 30] width 134 height 29
click at [46, 43] on span "My Data" at bounding box center [60, 30] width 91 height 29
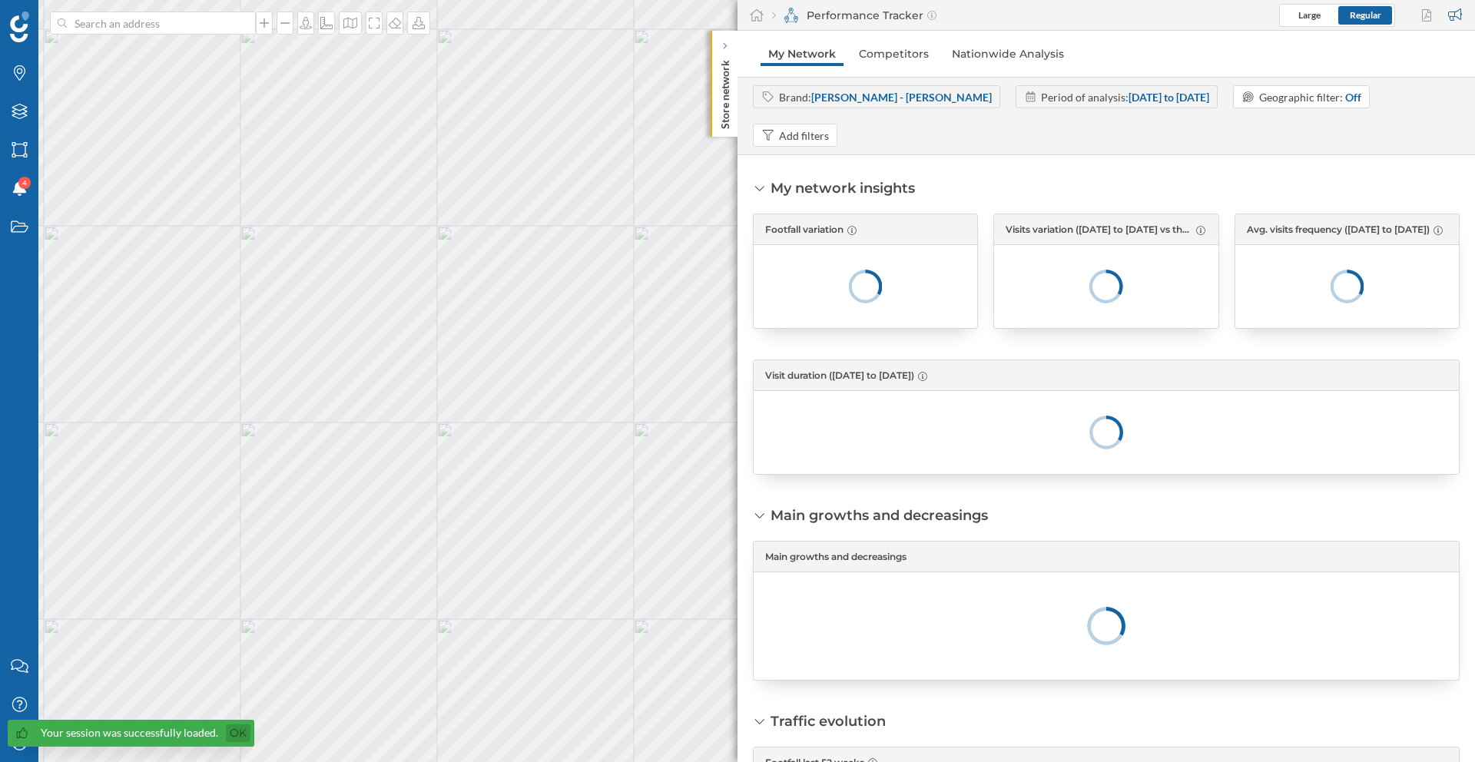
click at [244, 729] on link "Ok" at bounding box center [238, 734] width 25 height 18
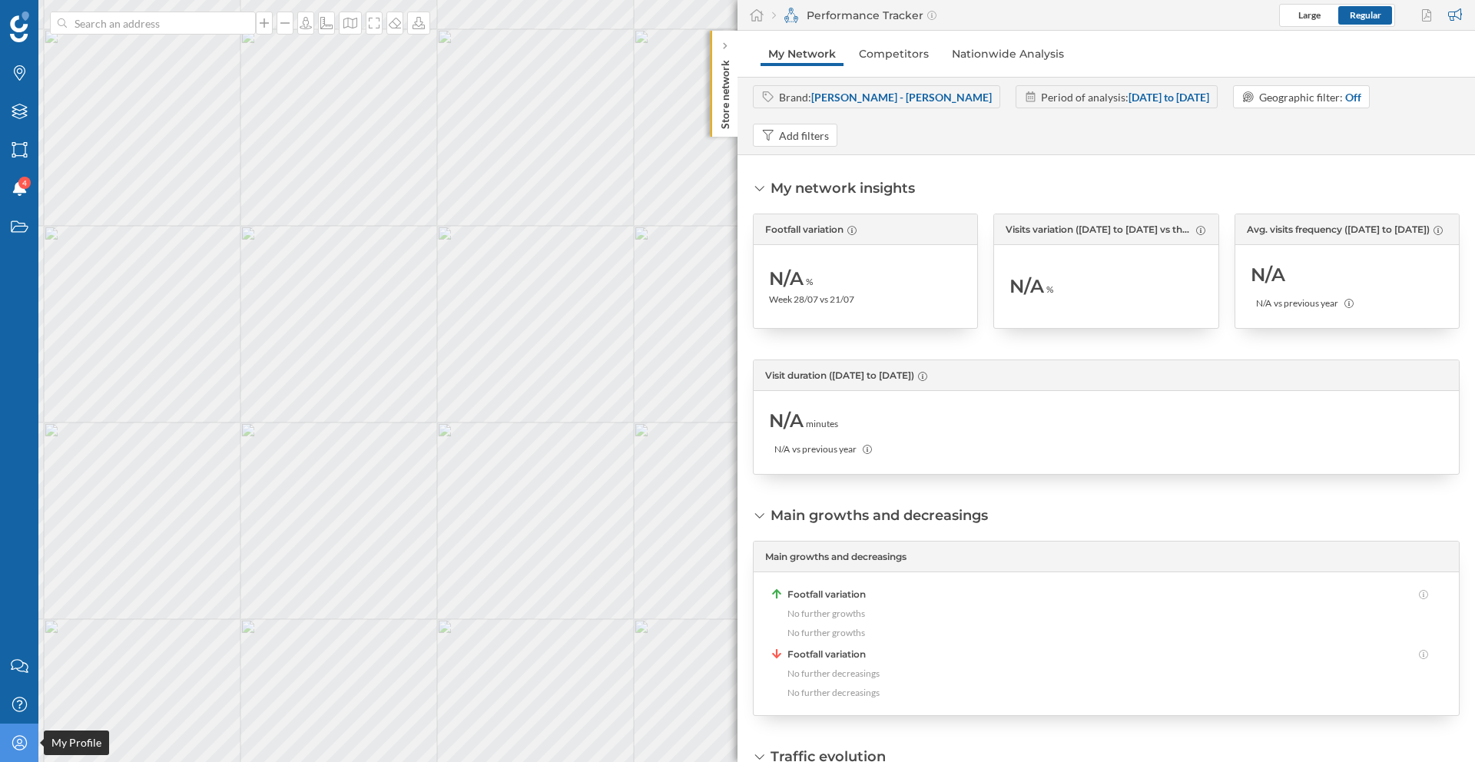
click at [25, 750] on icon "My Profile" at bounding box center [19, 742] width 19 height 15
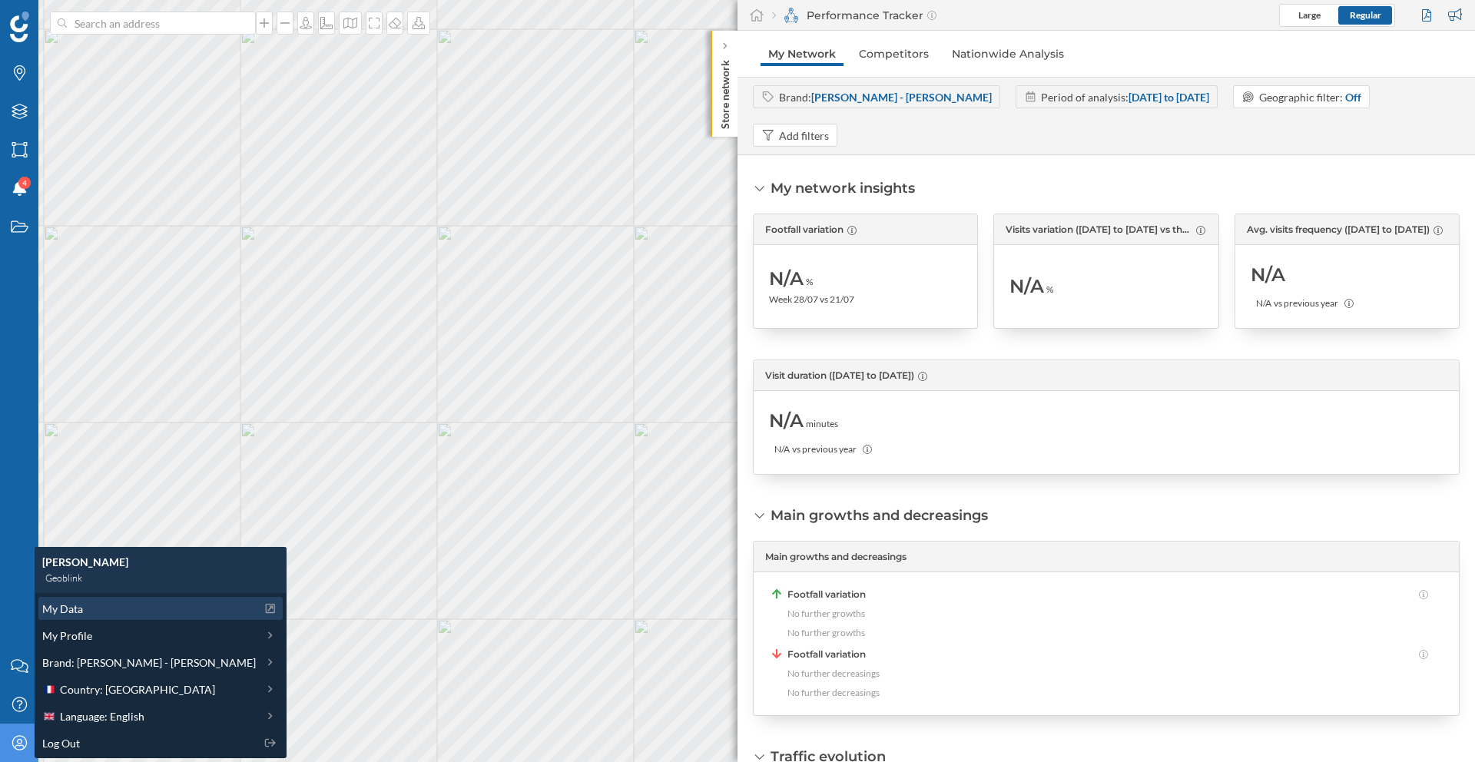
click at [83, 609] on div "My Data" at bounding box center [149, 609] width 214 height 16
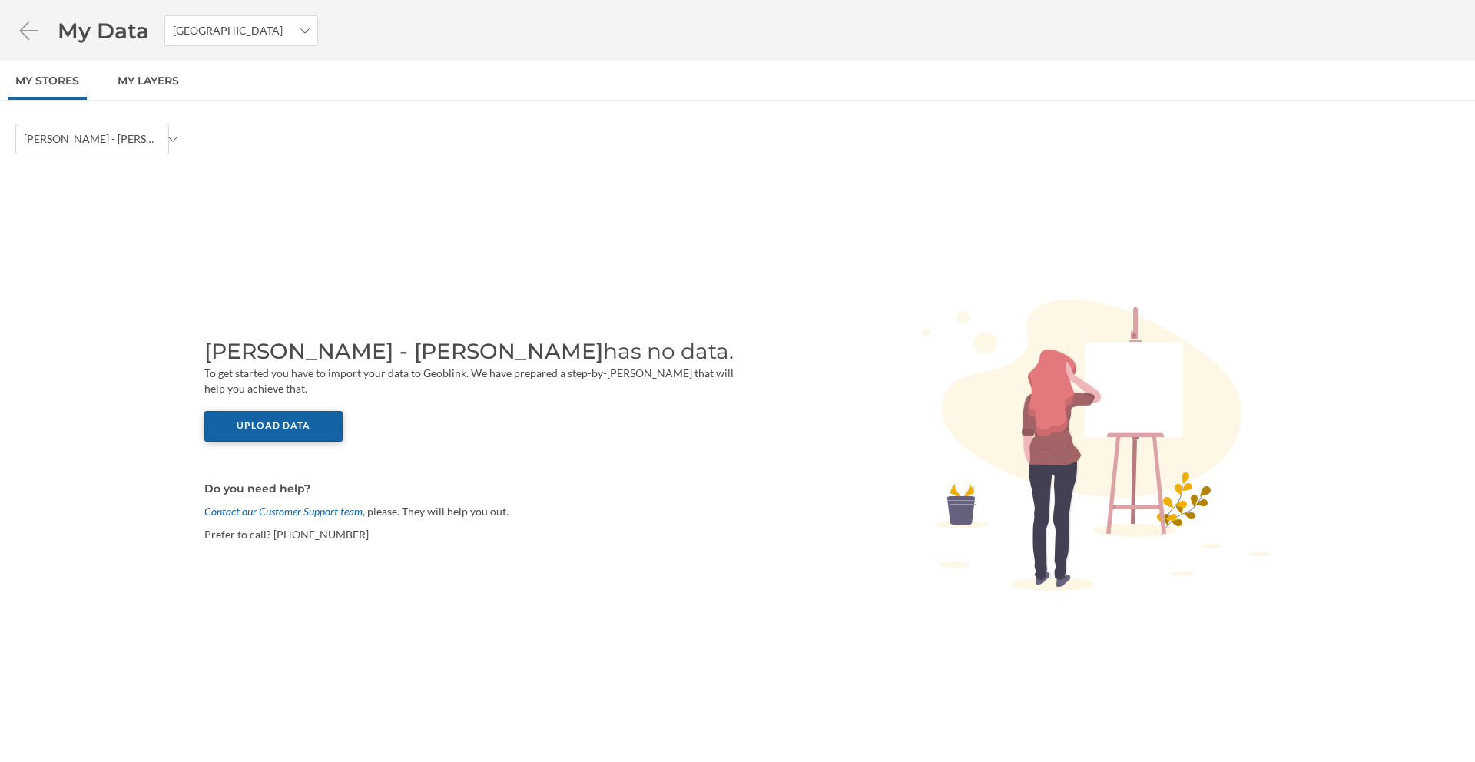
click at [319, 433] on div "Upload data" at bounding box center [273, 426] width 138 height 31
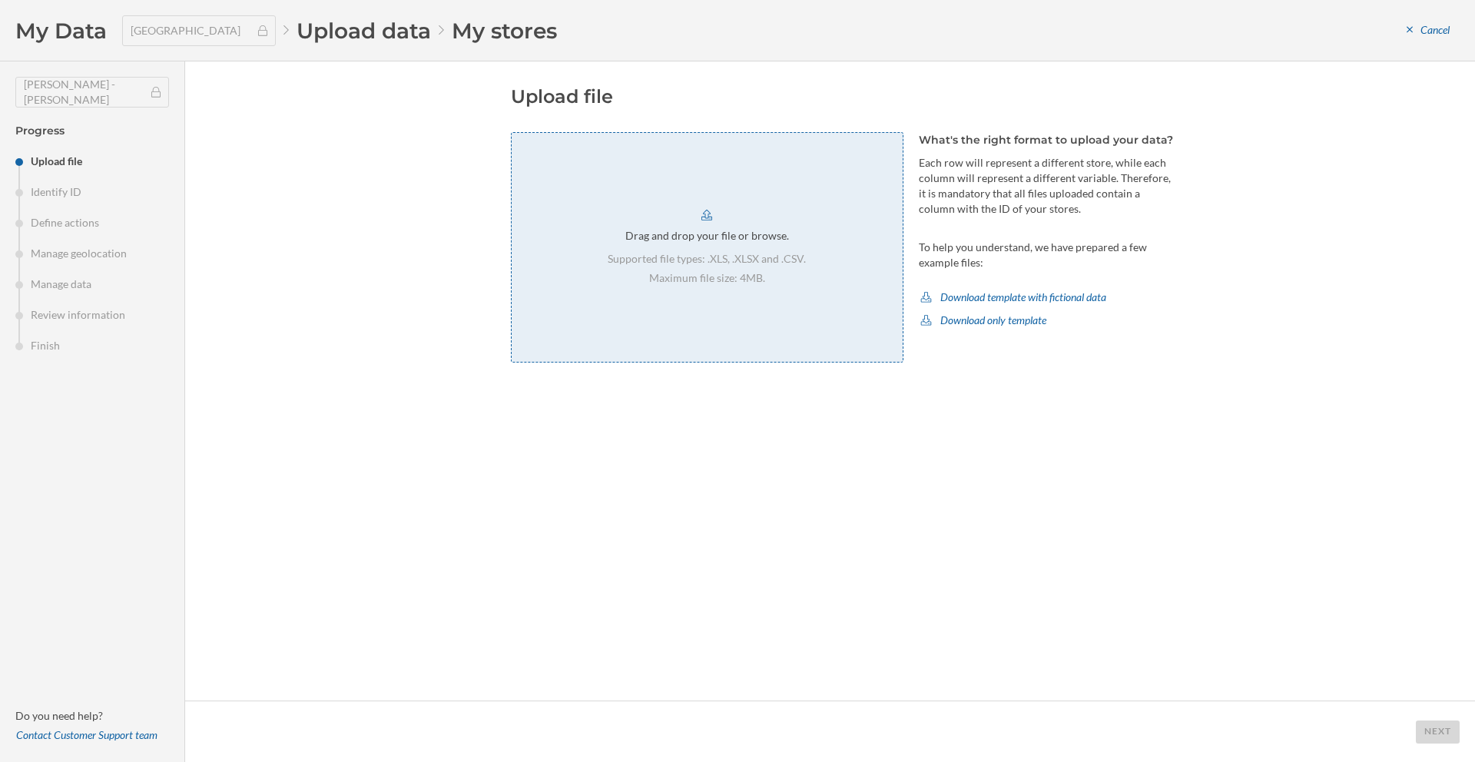
click at [760, 267] on div "Supported file types: .XLS, .XLSX and .CSV. Maximum file size: 4MB." at bounding box center [707, 268] width 198 height 35
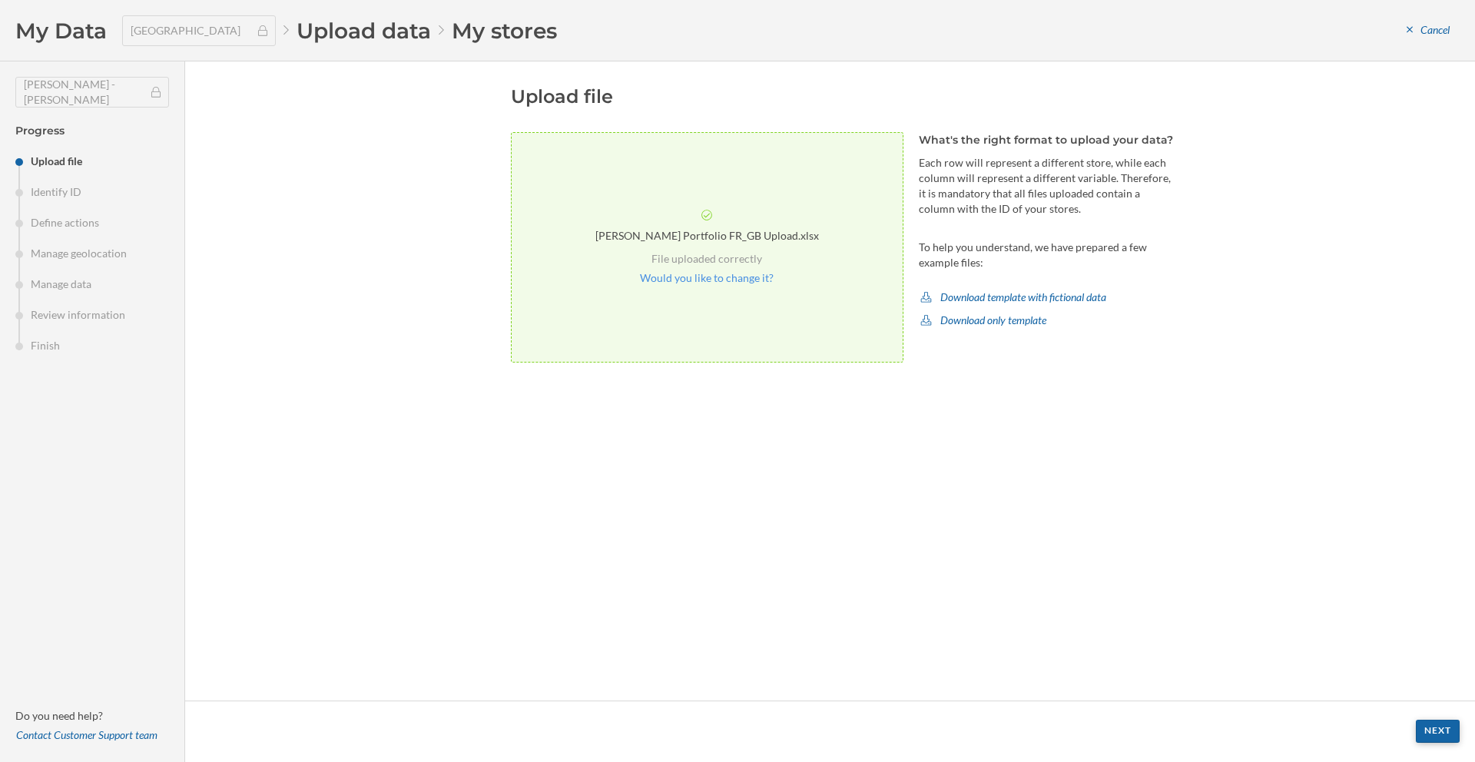
click at [1455, 733] on div "Next" at bounding box center [1438, 731] width 44 height 23
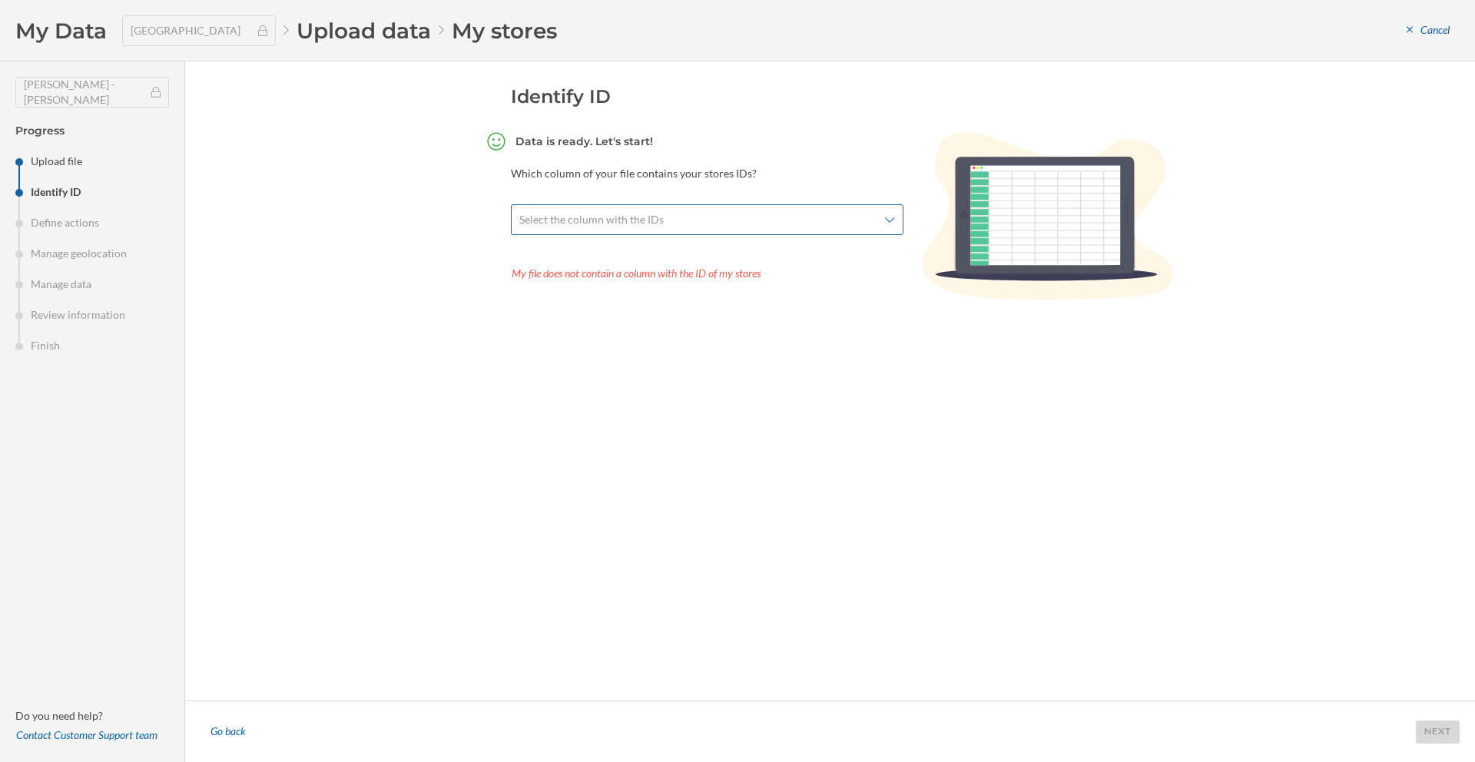
click at [609, 212] on span "Select the column with the IDs" at bounding box center [591, 219] width 144 height 15
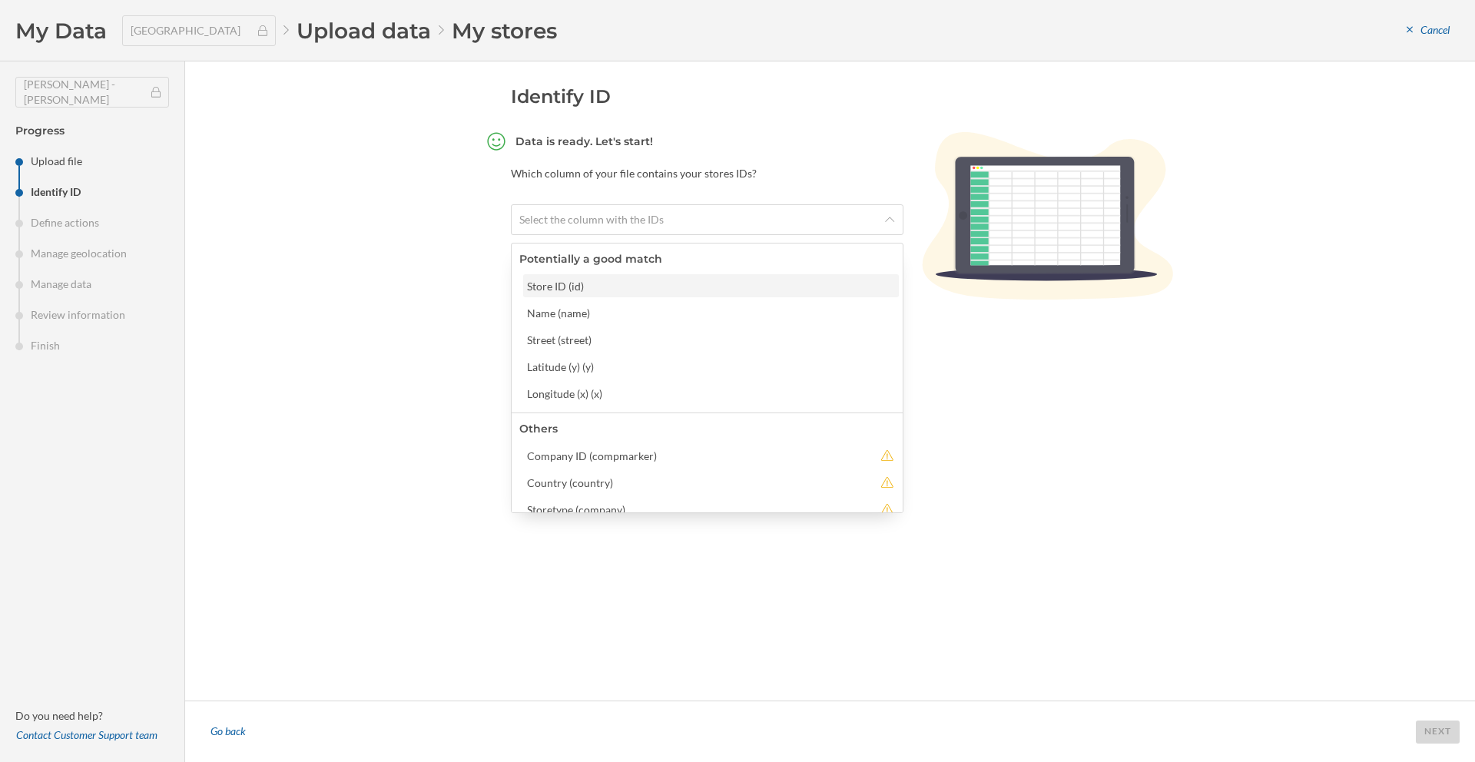
click at [648, 293] on div "Store ID (id)" at bounding box center [710, 286] width 367 height 16
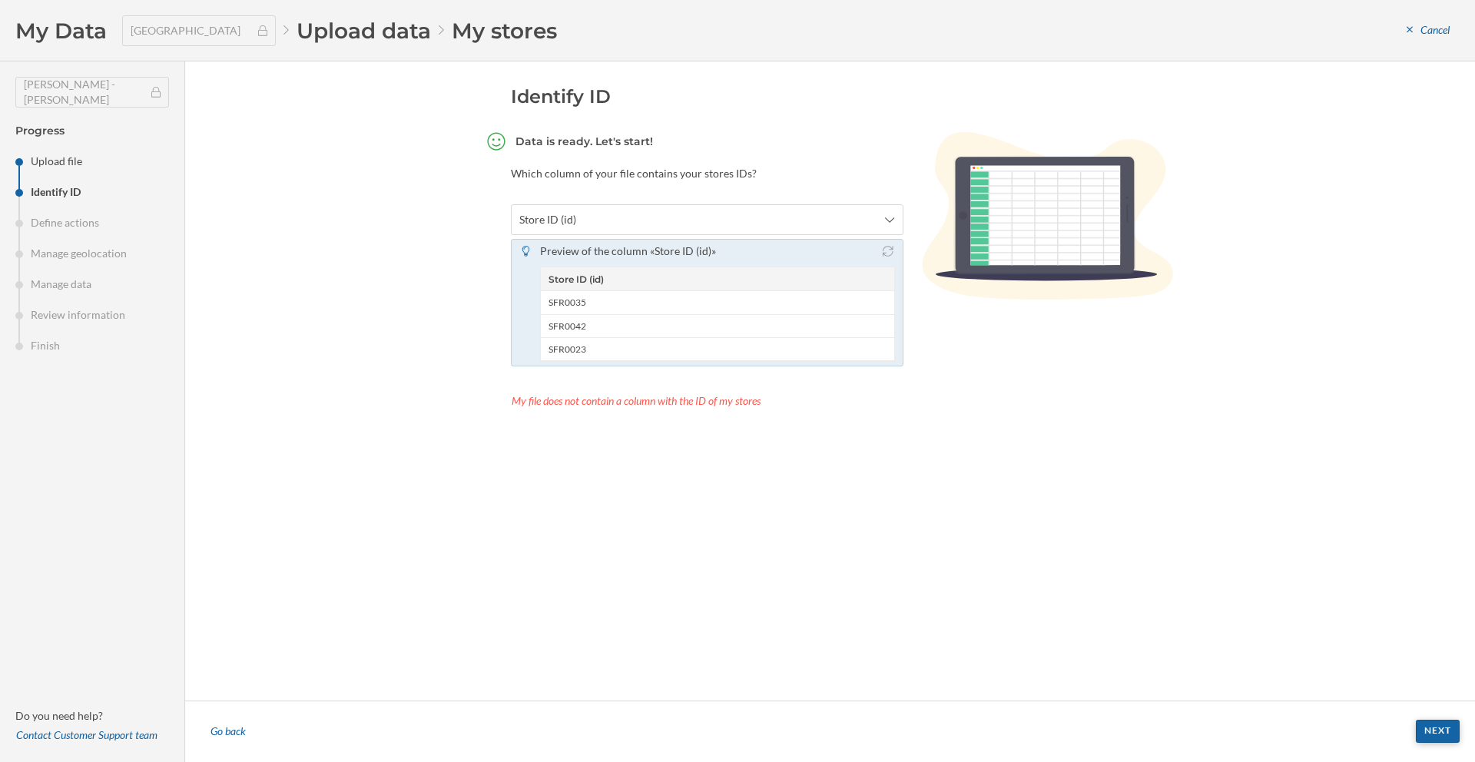
click at [1446, 735] on div "Next" at bounding box center [1438, 731] width 44 height 23
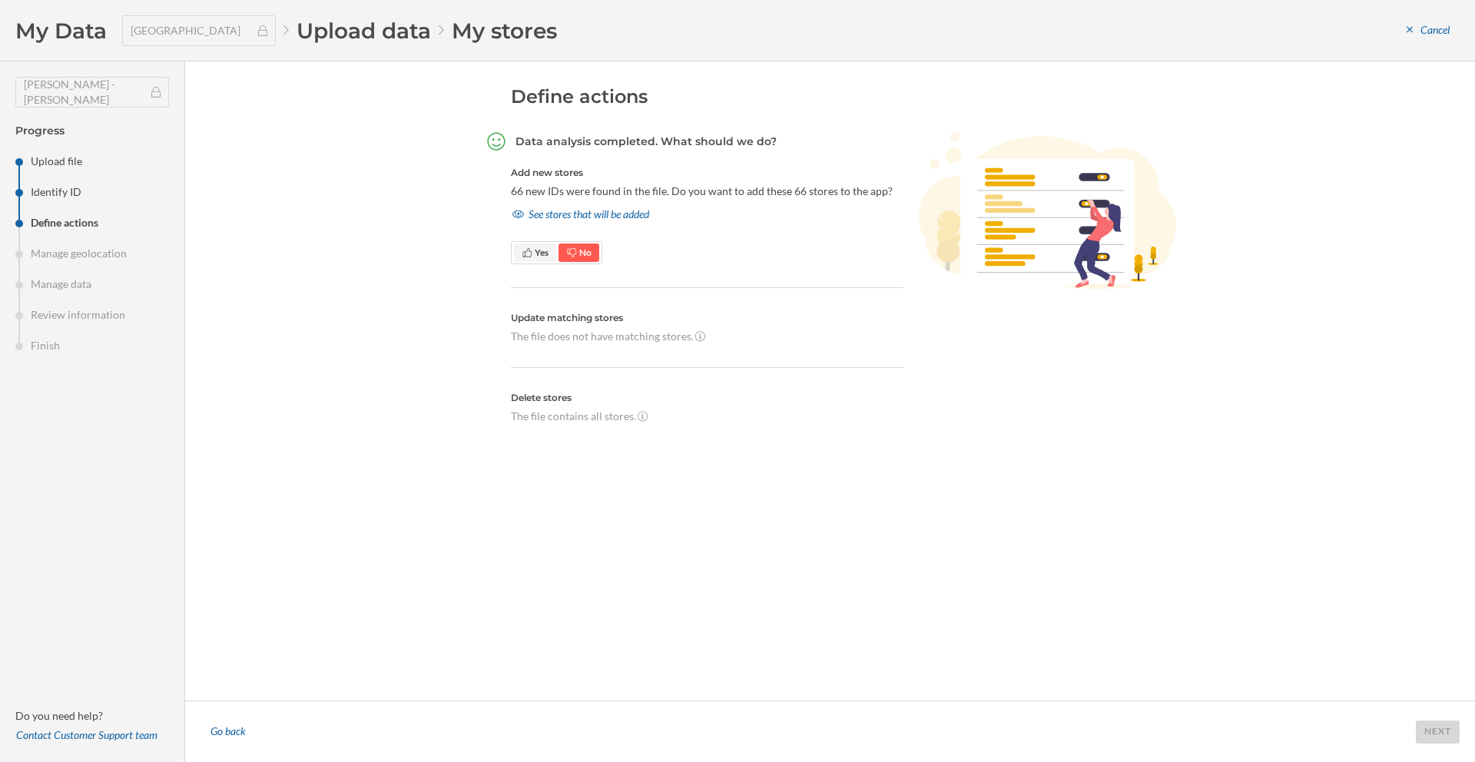
click at [535, 251] on span "Yes" at bounding box center [542, 253] width 14 height 12
click at [1437, 735] on div "Next" at bounding box center [1438, 731] width 44 height 23
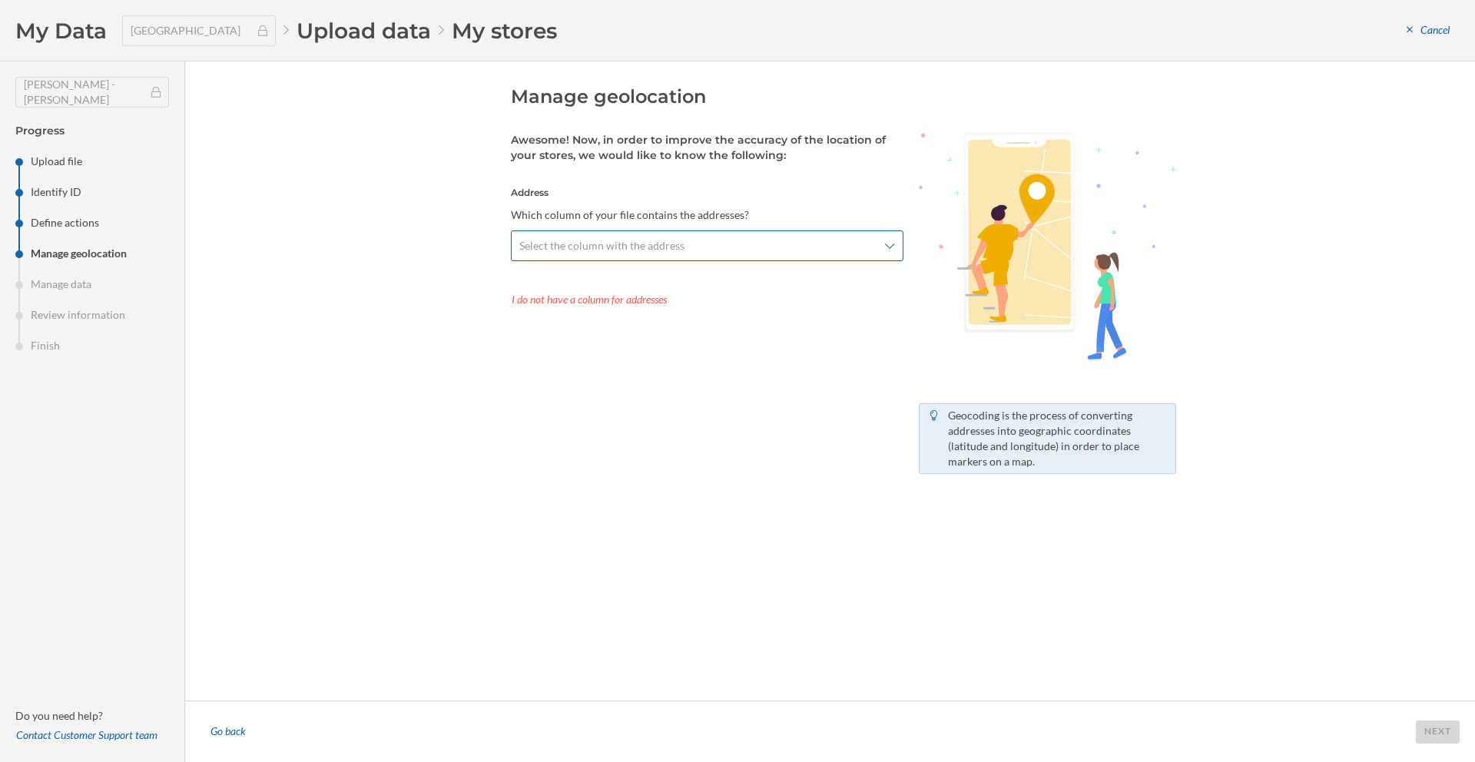
click at [577, 238] on span "Select the column with the address" at bounding box center [601, 245] width 165 height 15
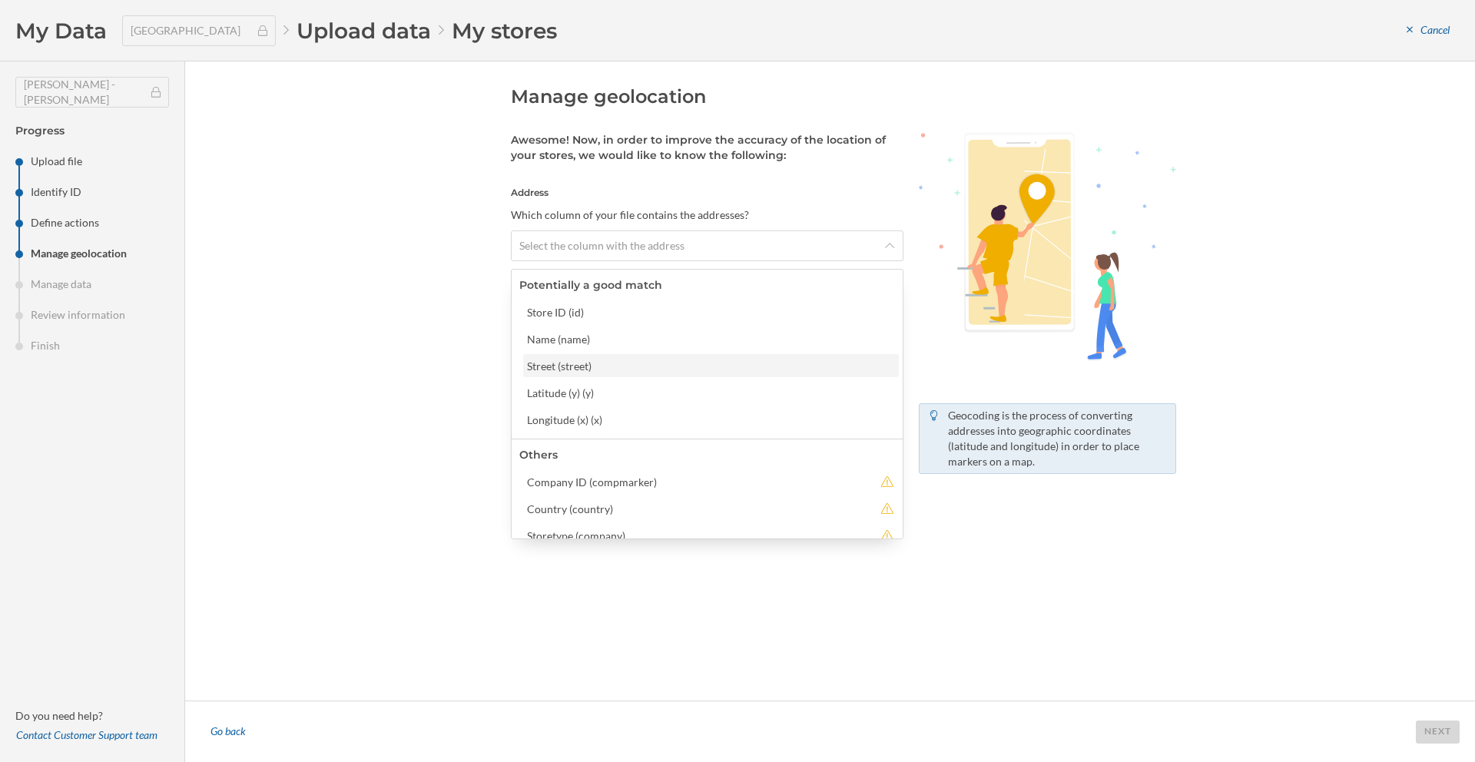
click at [583, 373] on div "Street (street)" at bounding box center [711, 365] width 376 height 23
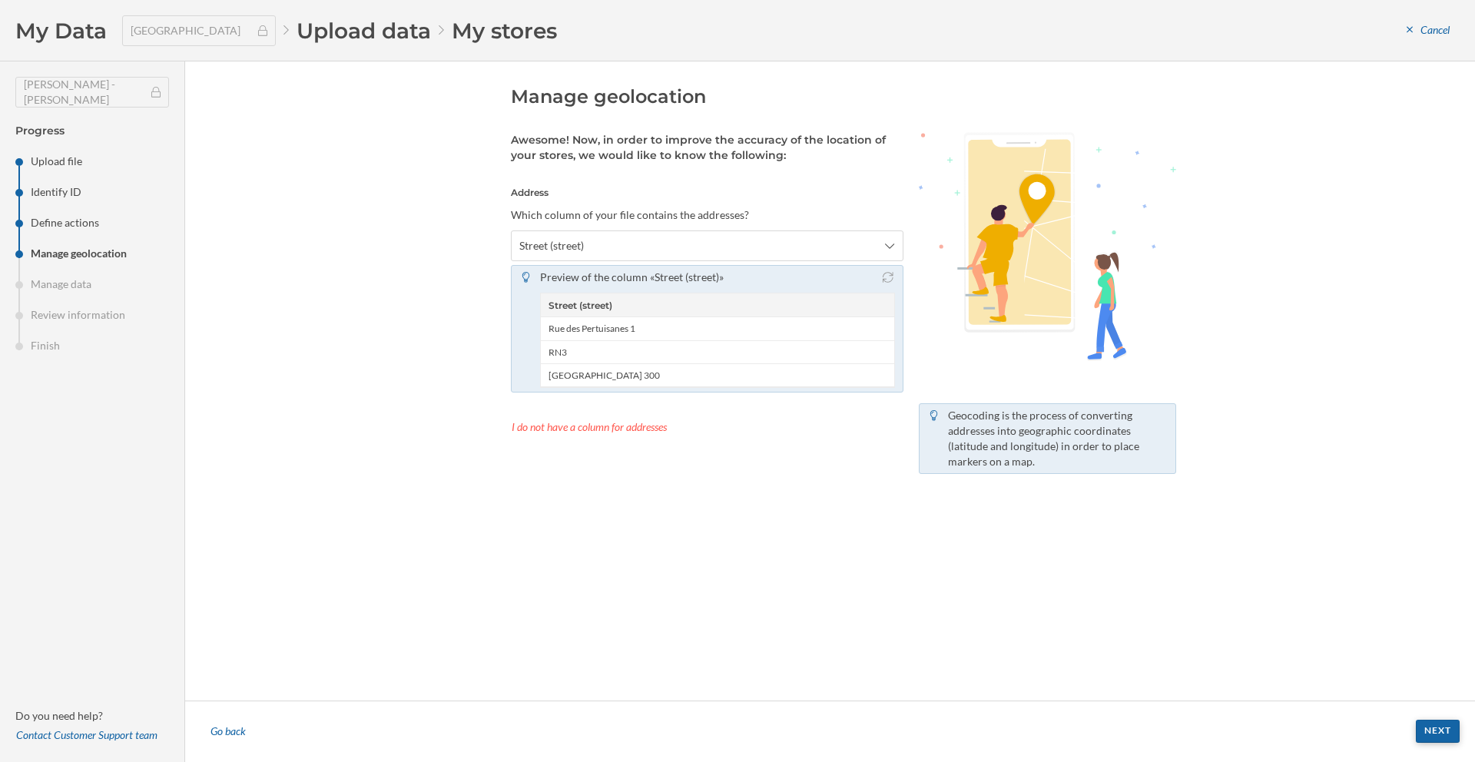
click at [1439, 736] on div "Next" at bounding box center [1438, 731] width 44 height 23
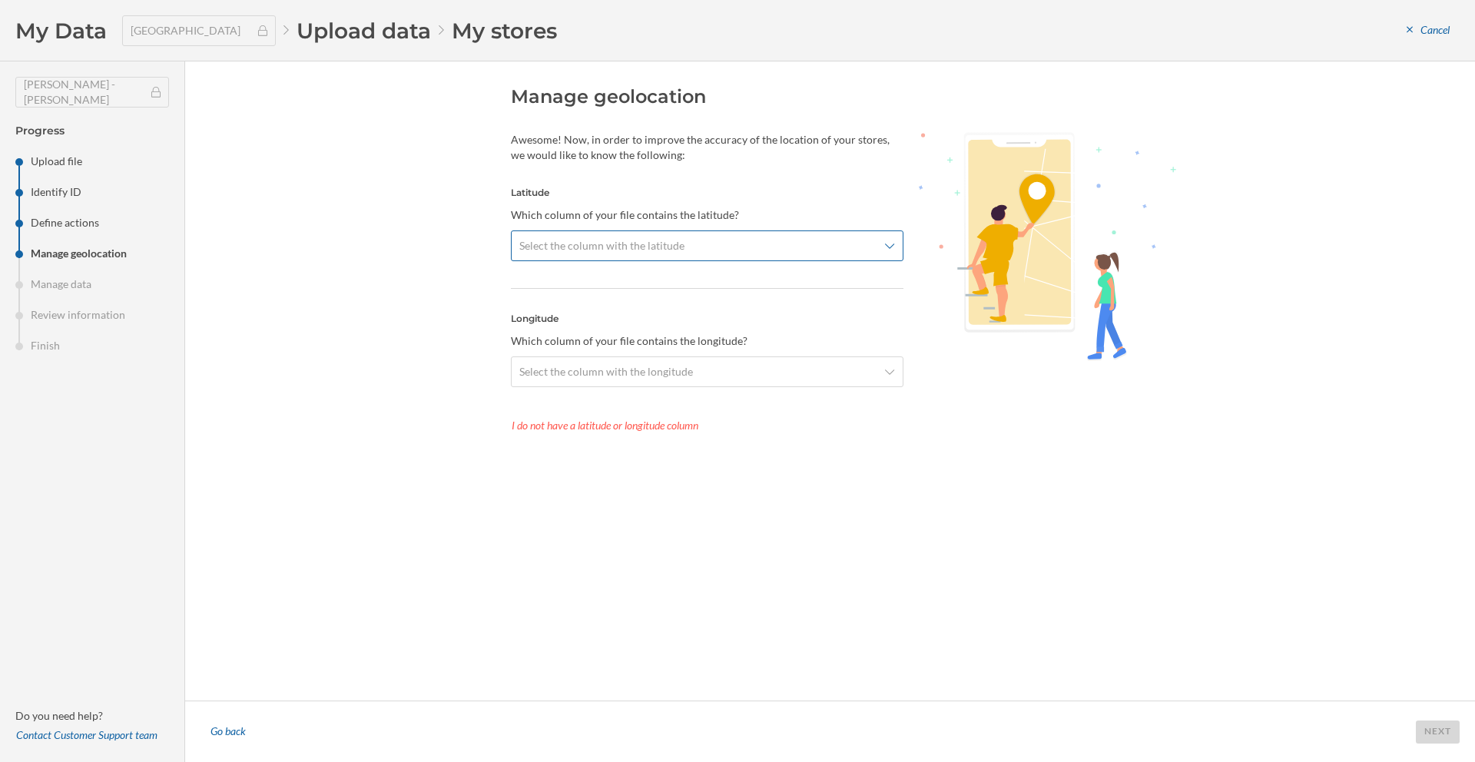
click at [551, 238] on span "Select the column with the latitude" at bounding box center [601, 245] width 165 height 15
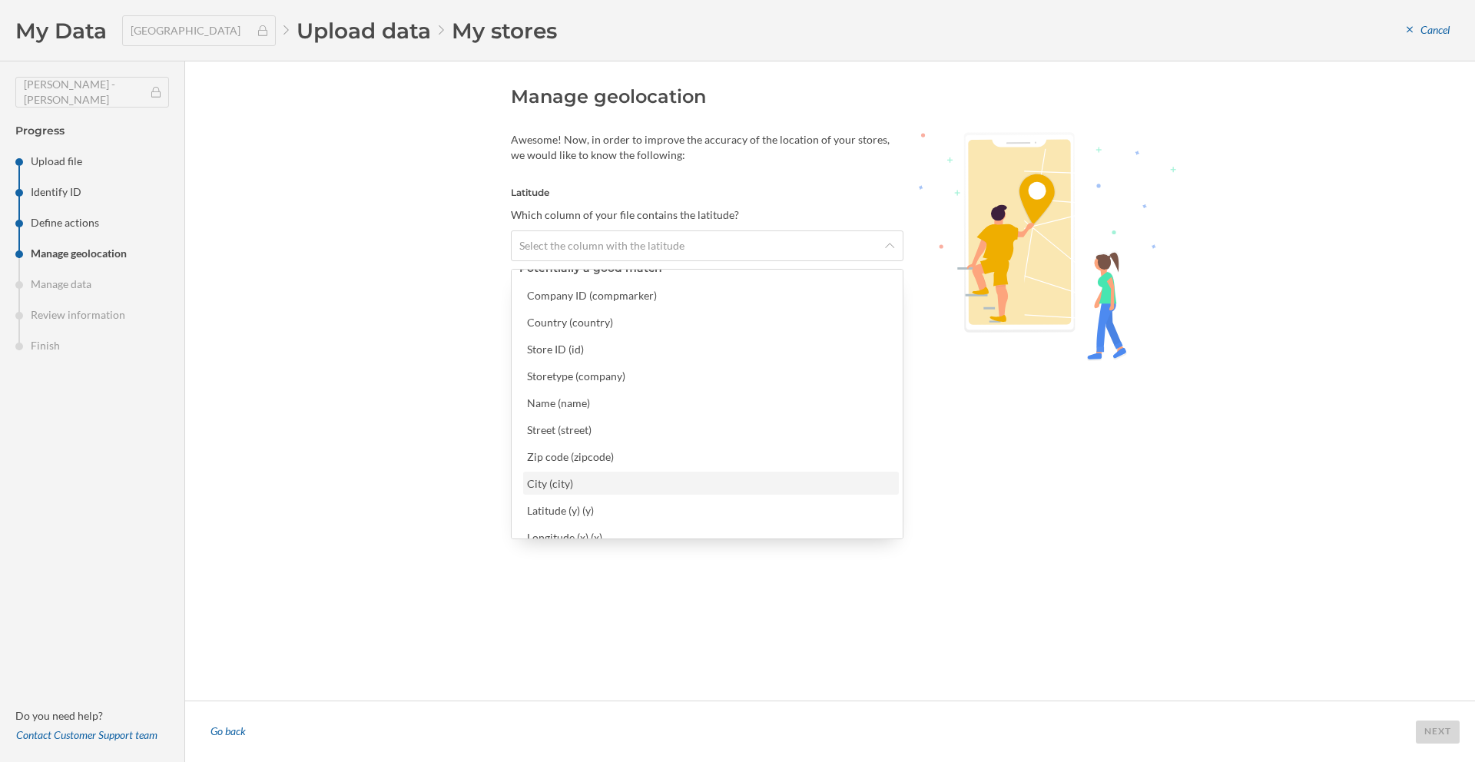
scroll to position [31, 0]
click at [618, 497] on div "Latitude (y) (y)" at bounding box center [710, 497] width 367 height 16
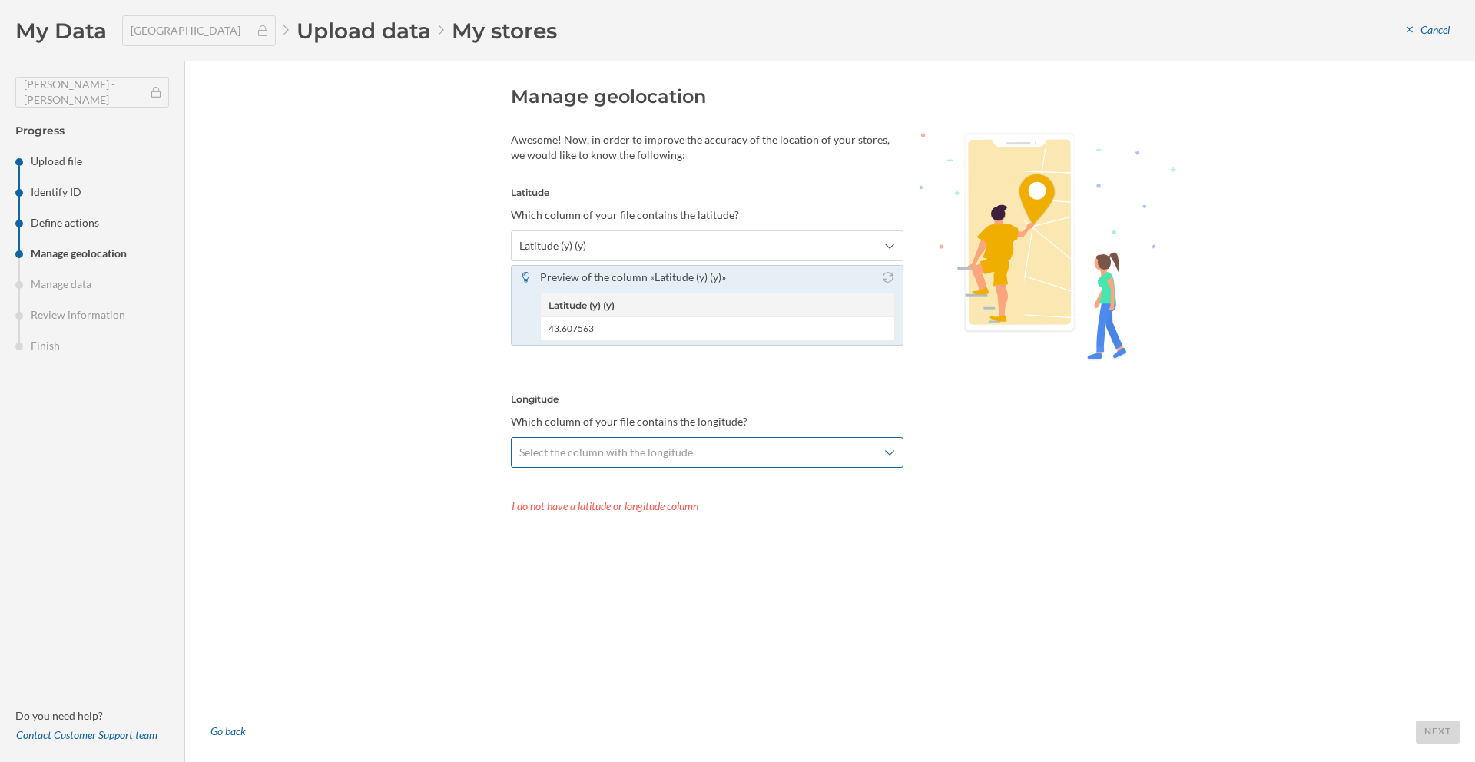
click at [589, 445] on span "Select the column with the longitude" at bounding box center [606, 452] width 174 height 15
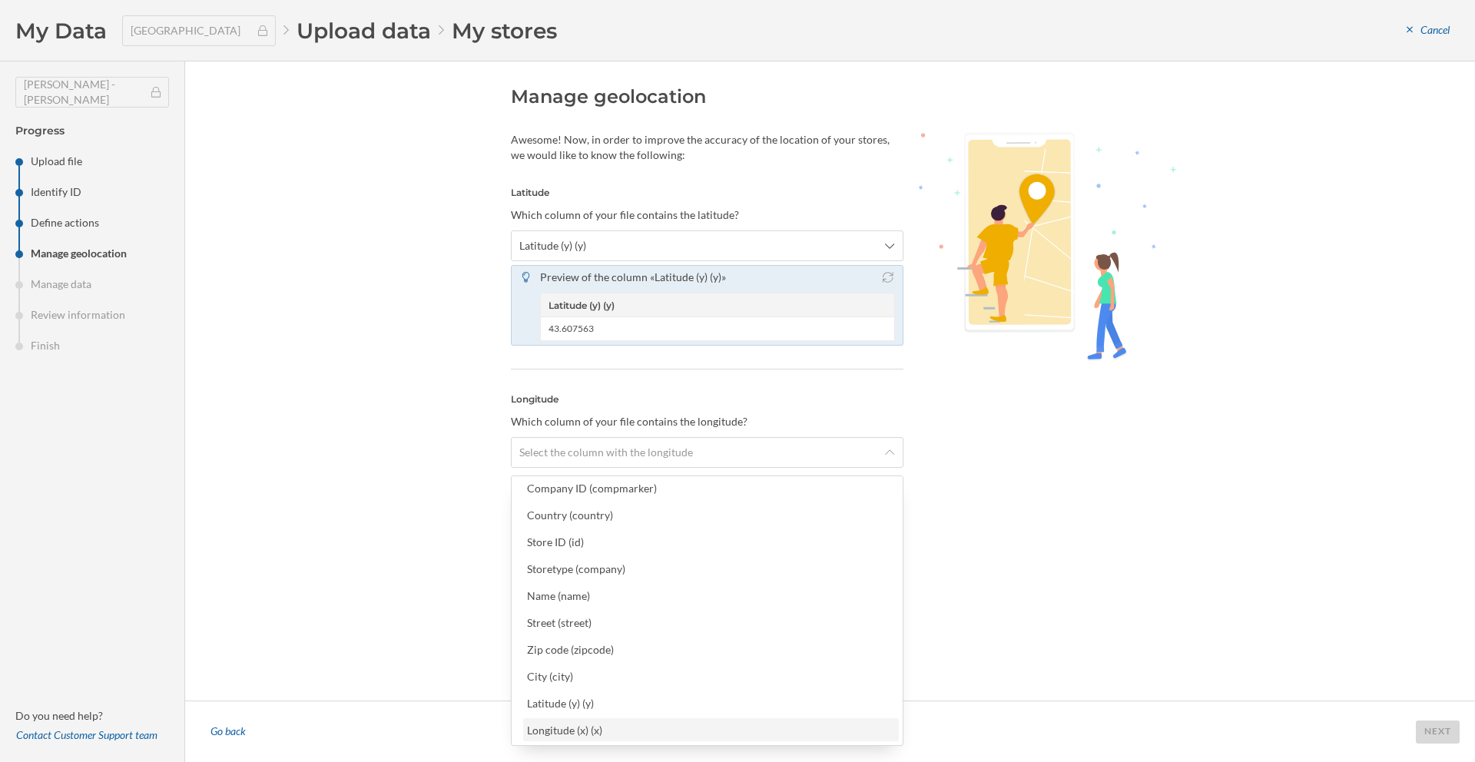
click at [605, 728] on div "Longitude (x) (x)" at bounding box center [710, 730] width 367 height 16
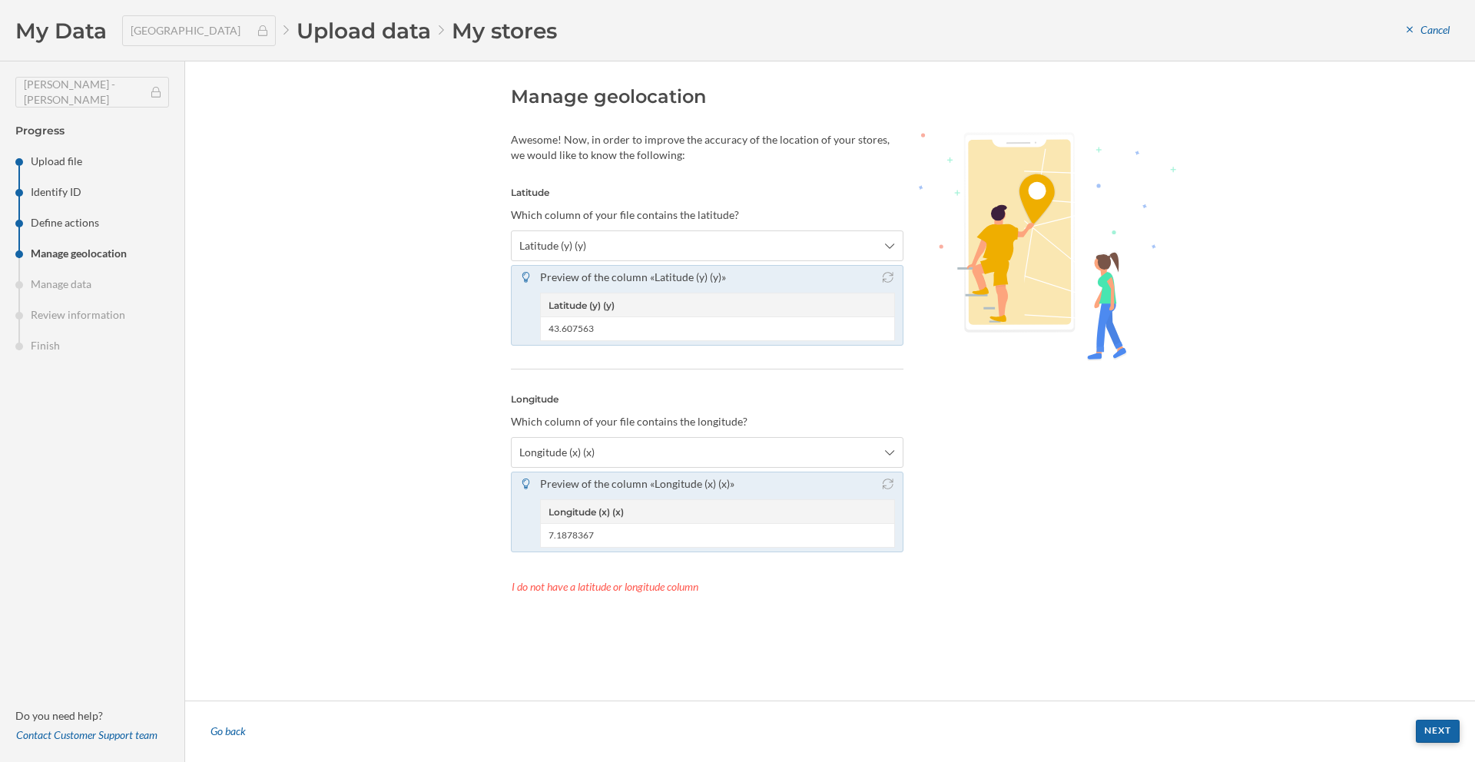
click at [1425, 736] on div "Next" at bounding box center [1438, 731] width 44 height 23
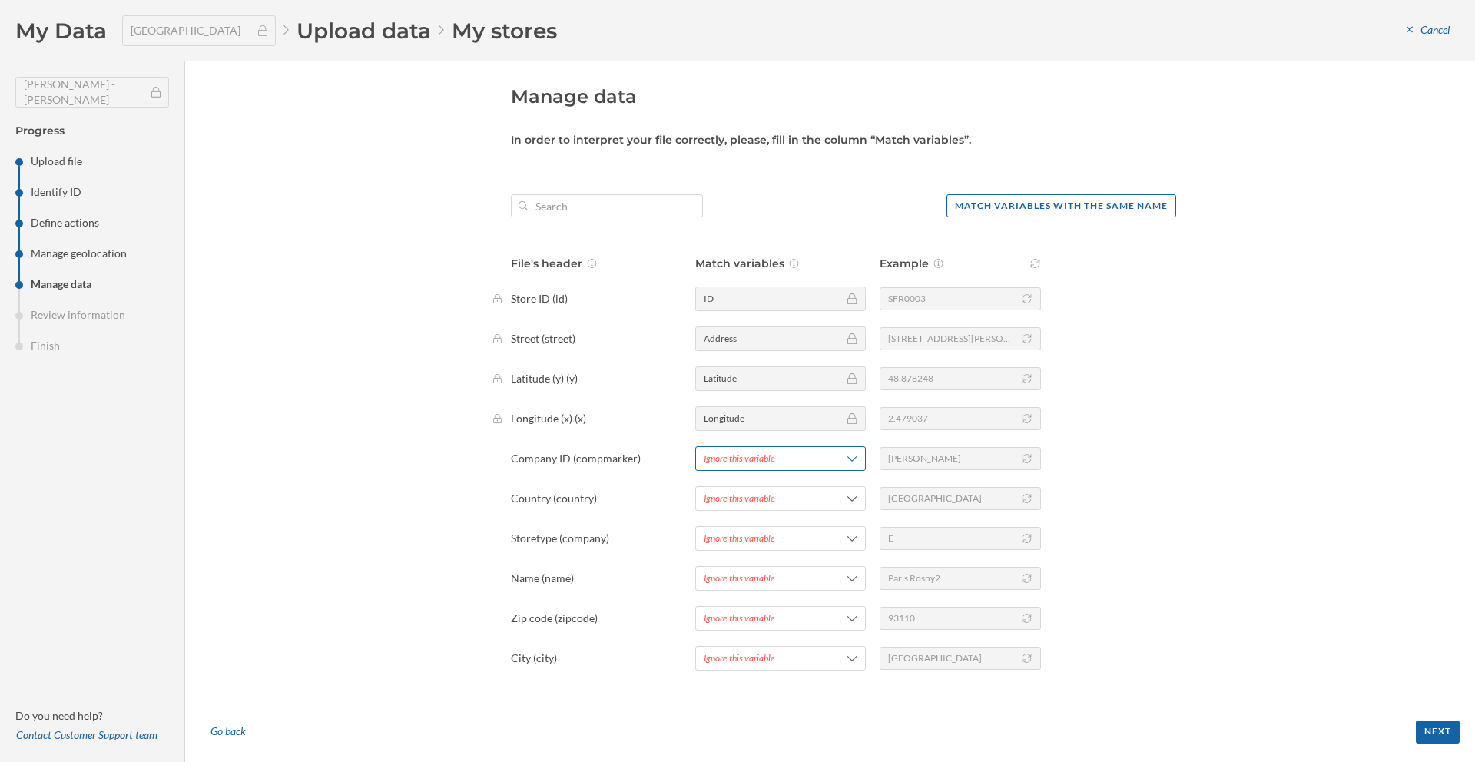
click at [745, 461] on div "Ignore this variable" at bounding box center [739, 459] width 71 height 14
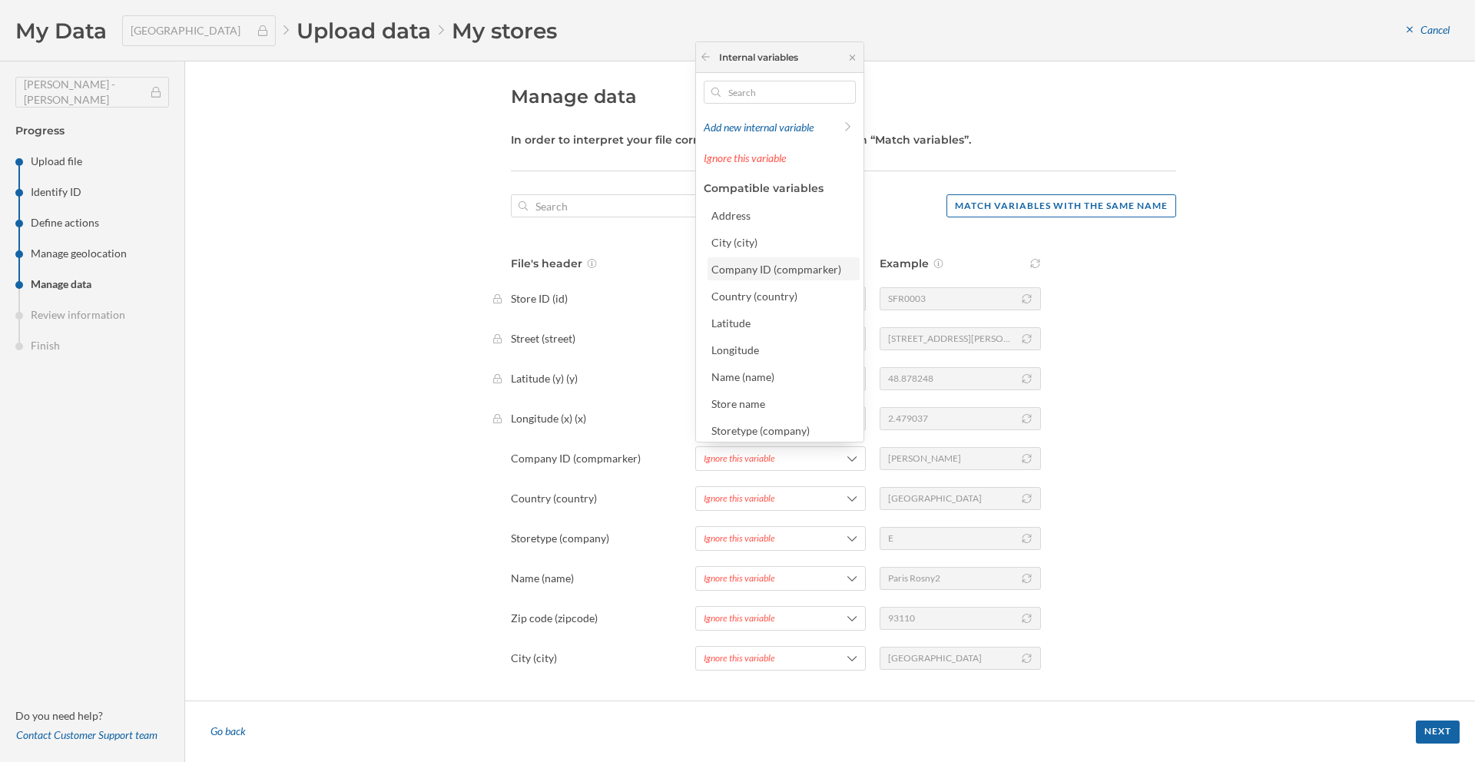
click at [794, 274] on div "Company ID (compmarker)" at bounding box center [777, 269] width 130 height 13
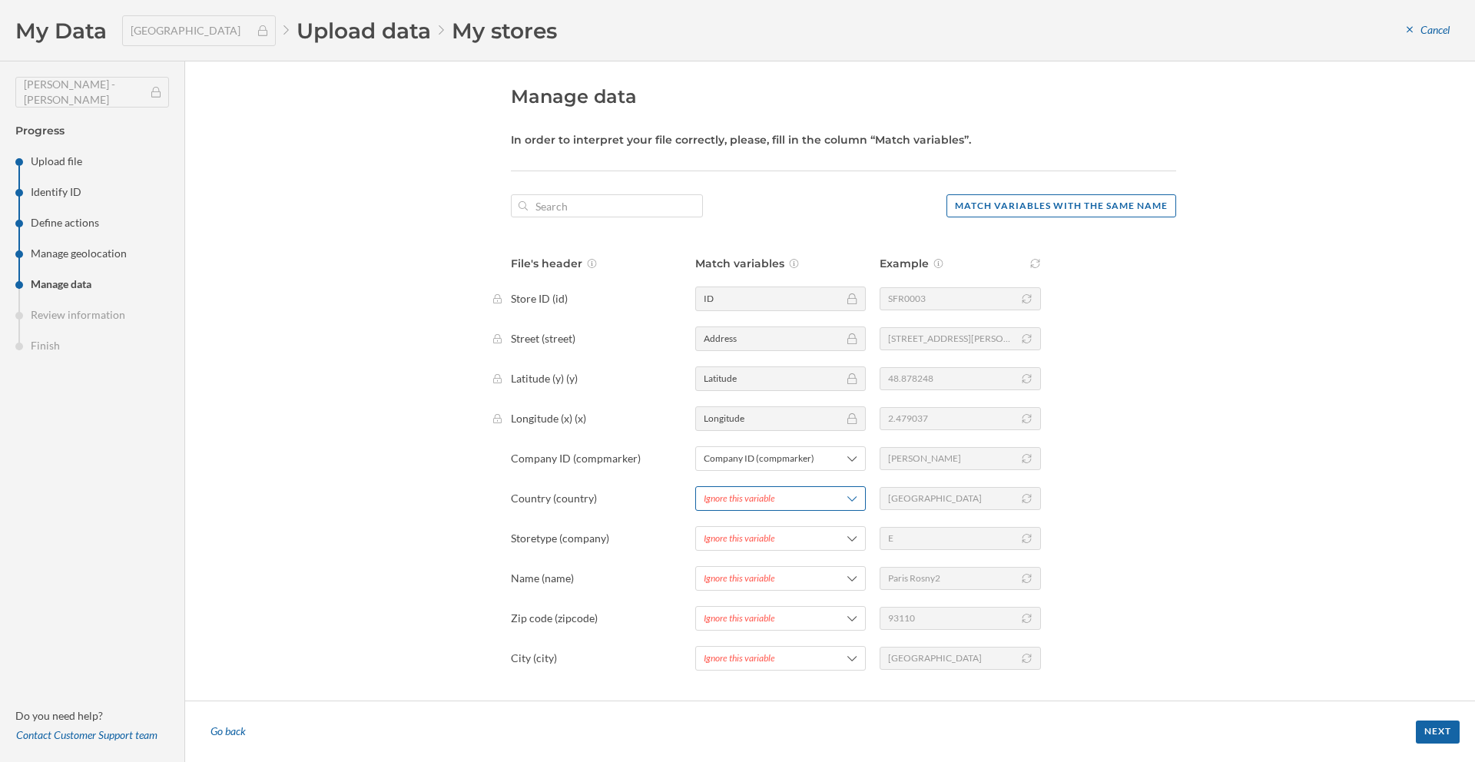
click at [840, 506] on div "Ignore this variable" at bounding box center [780, 498] width 171 height 25
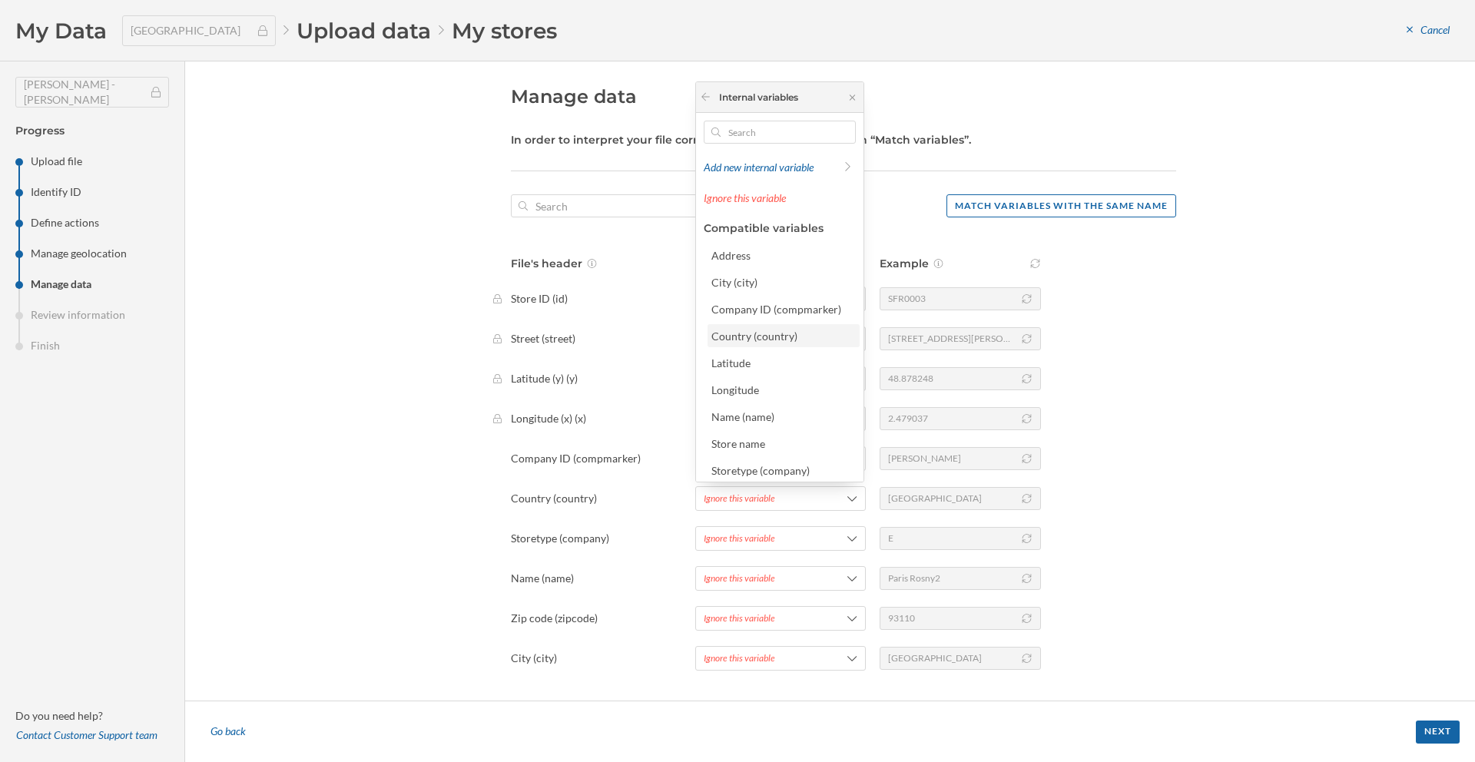
click at [785, 330] on div "Country (country)" at bounding box center [755, 336] width 86 height 13
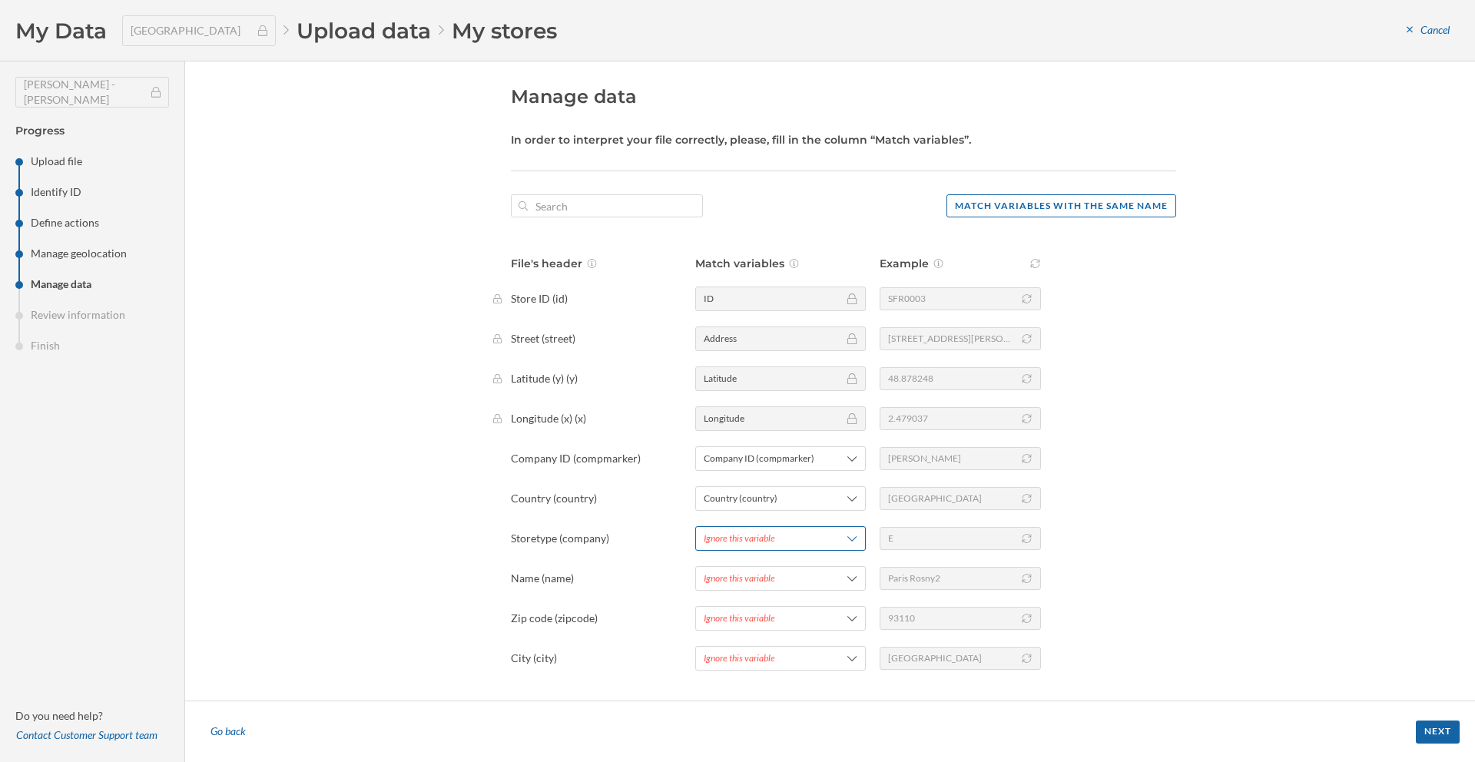
click at [807, 532] on span "Ignore this variable" at bounding box center [761, 539] width 115 height 14
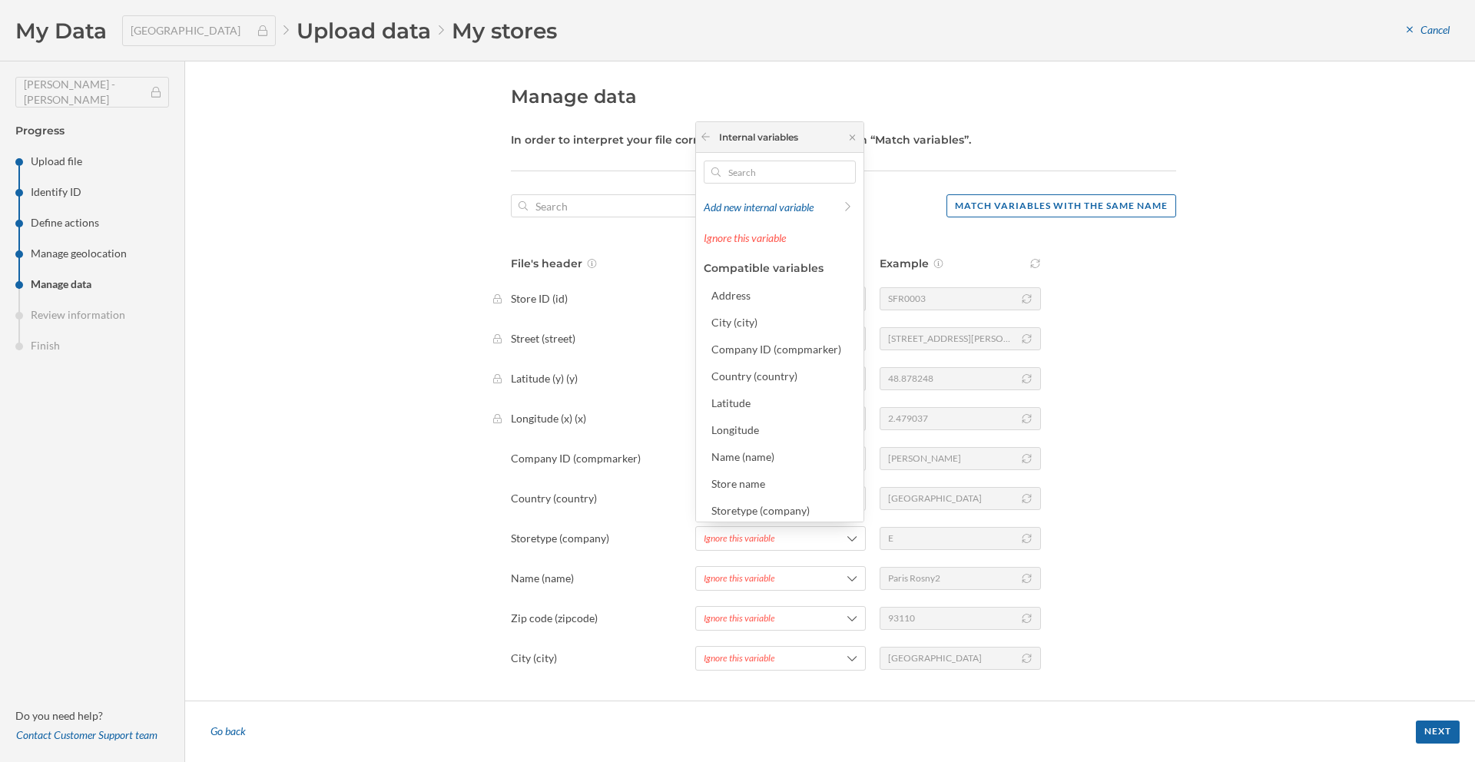
click at [788, 512] on div "Storetype (company)" at bounding box center [761, 510] width 98 height 13
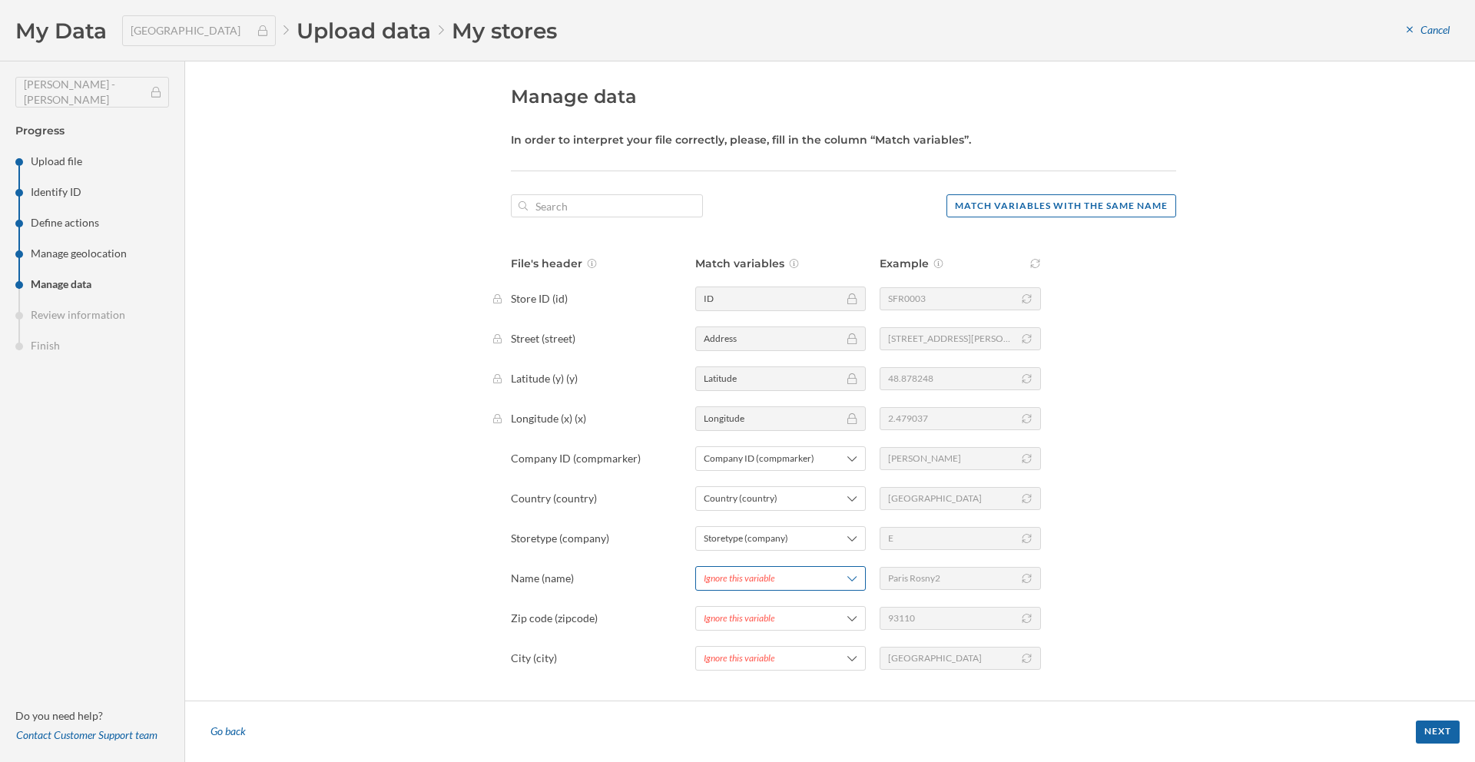
click at [811, 577] on span "Ignore this variable" at bounding box center [761, 579] width 115 height 14
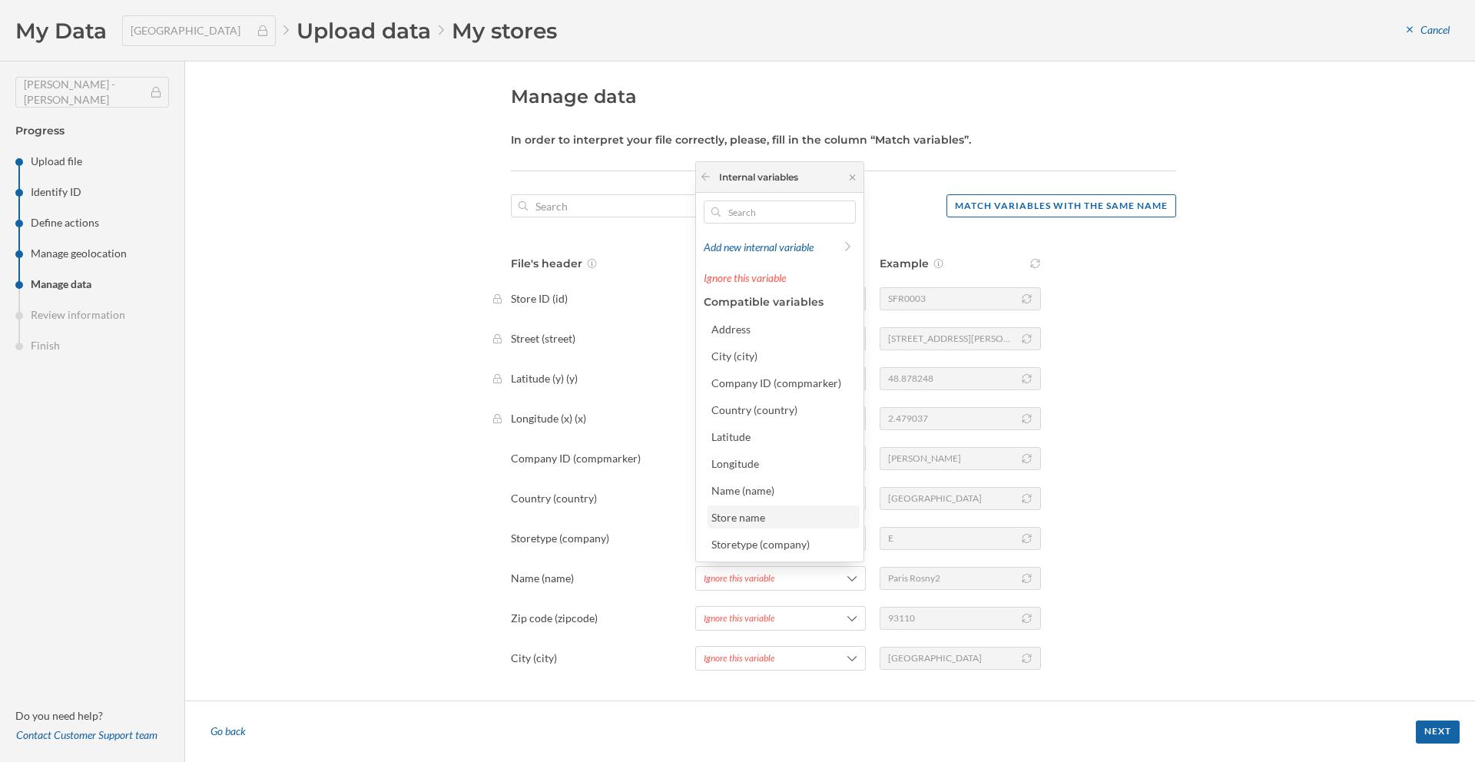
scroll to position [17, 0]
click at [788, 483] on div "Name (name)" at bounding box center [783, 480] width 143 height 16
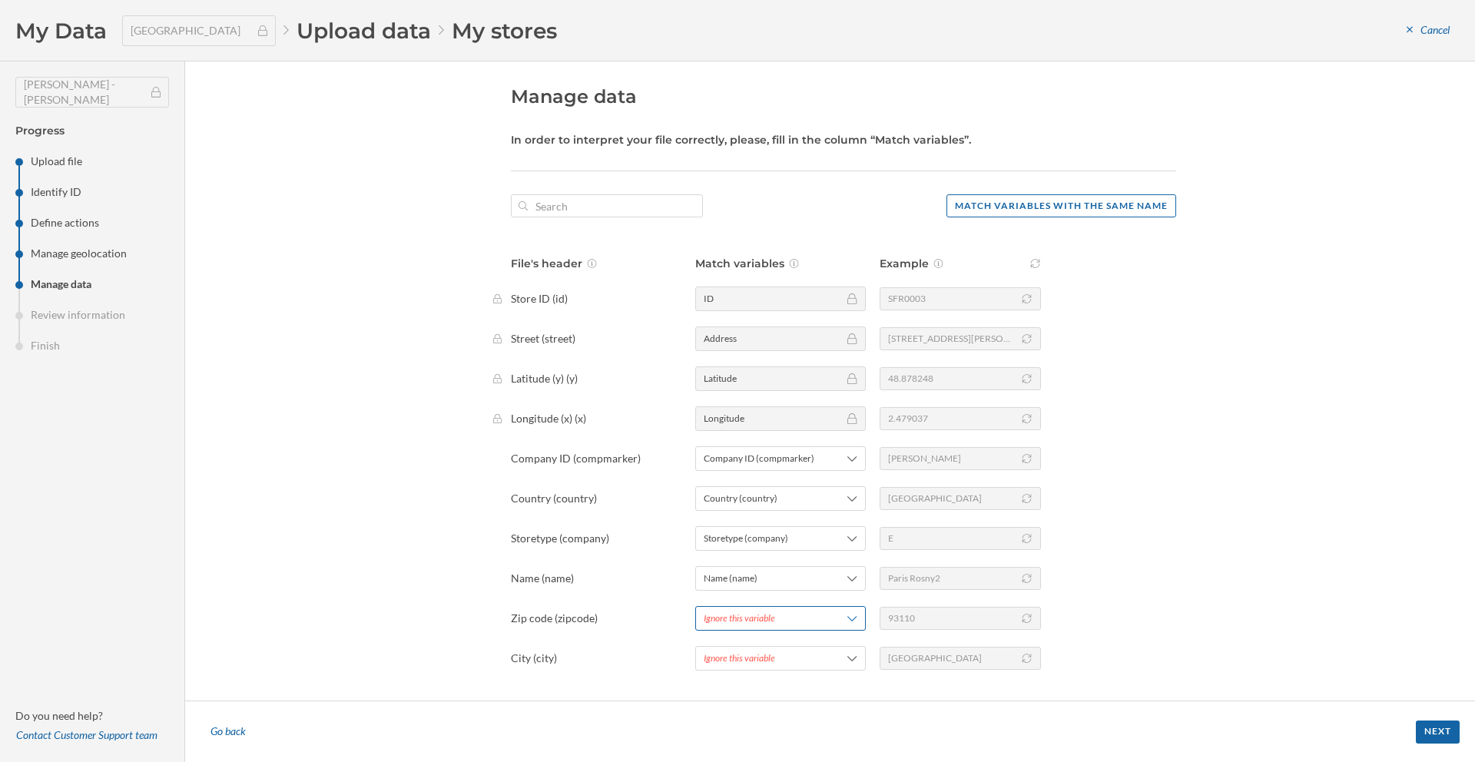
click at [815, 616] on span "Ignore this variable" at bounding box center [761, 619] width 115 height 14
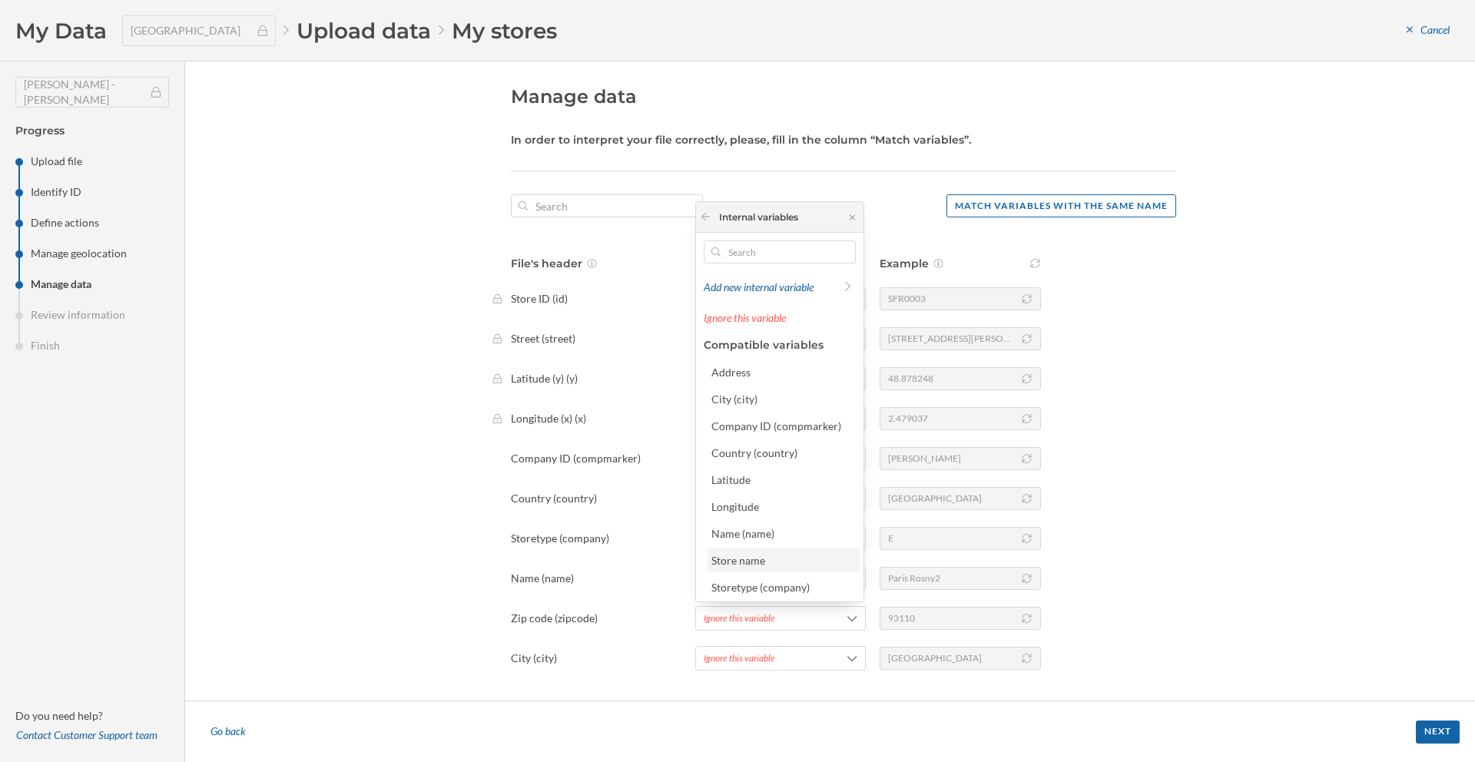
scroll to position [31, 0]
click at [765, 589] on div "Zip code (zipcode)" at bounding box center [755, 586] width 87 height 13
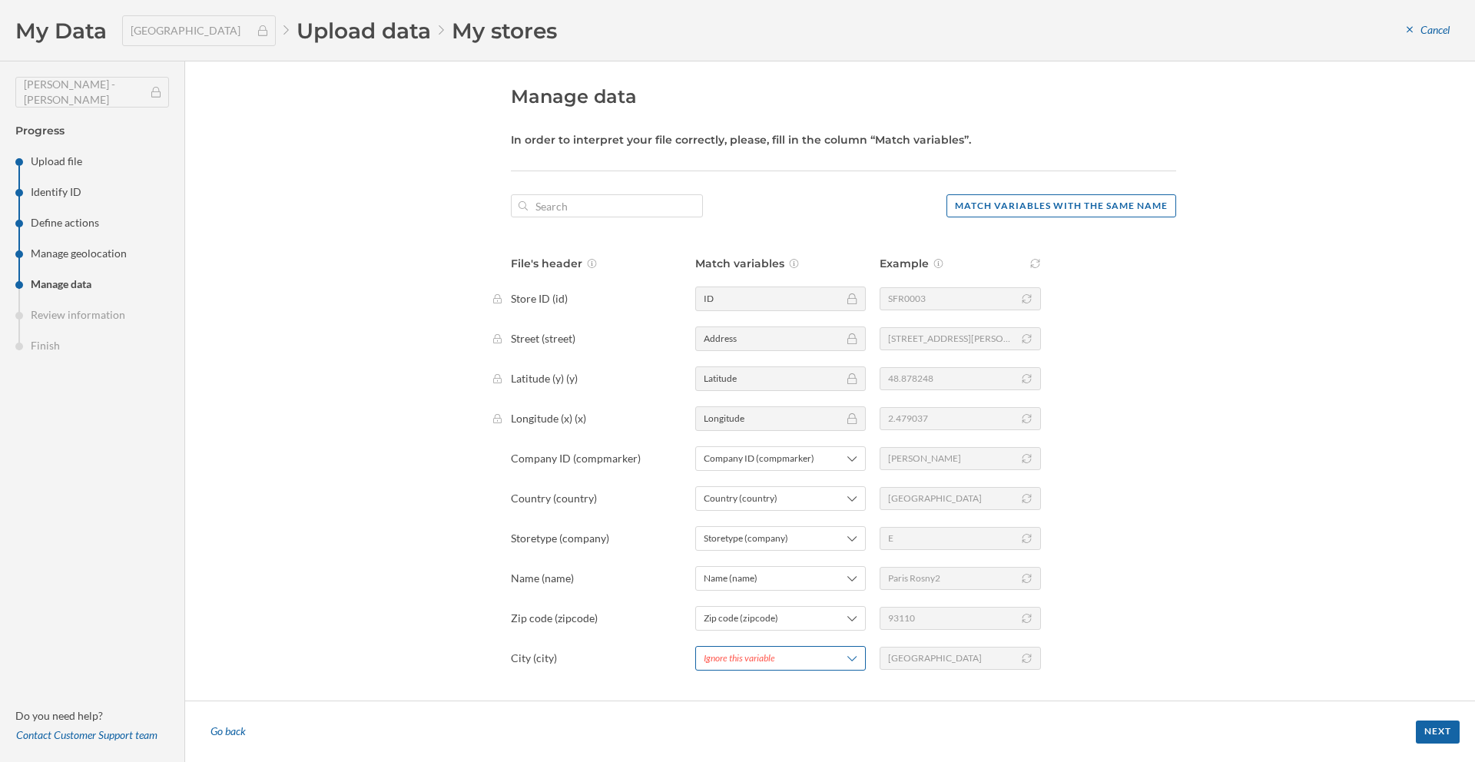
click at [775, 663] on span "Ignore this variable" at bounding box center [761, 659] width 115 height 14
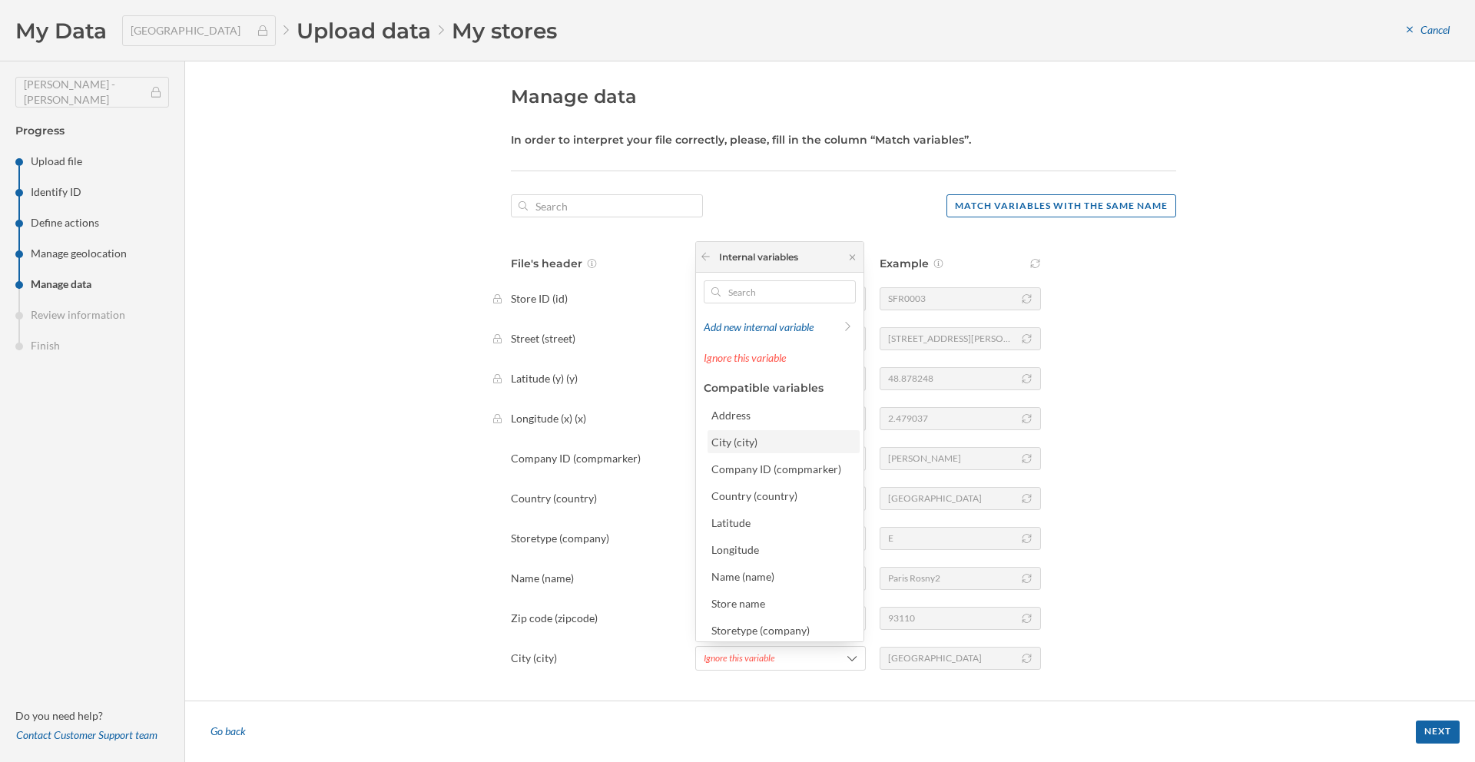
click at [758, 449] on div "City (city)" at bounding box center [783, 442] width 143 height 16
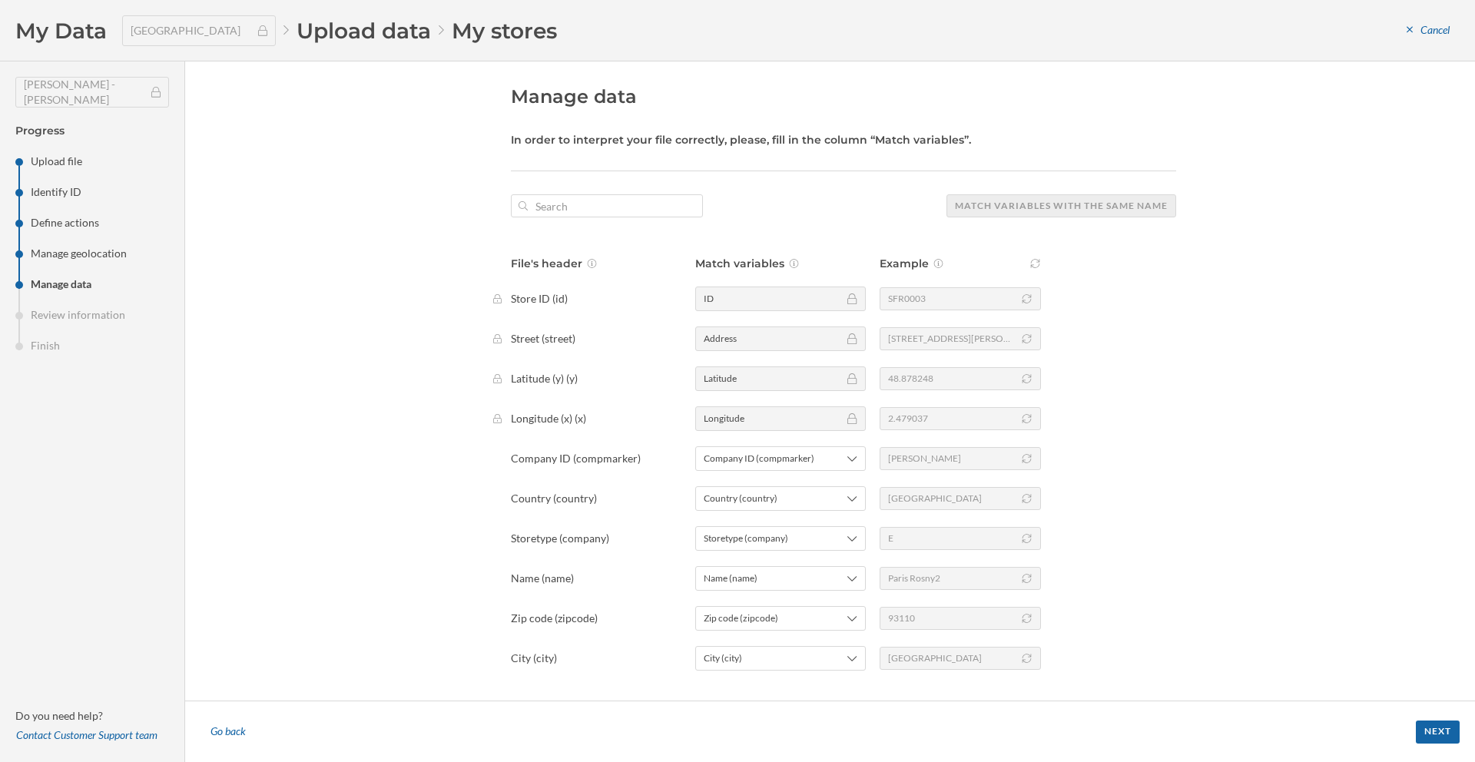
click at [1220, 612] on div "Manage data In order to interpret your file correctly, please, fill in the colu…" at bounding box center [830, 380] width 1290 height 639
click at [1430, 730] on div "Next" at bounding box center [1438, 731] width 44 height 23
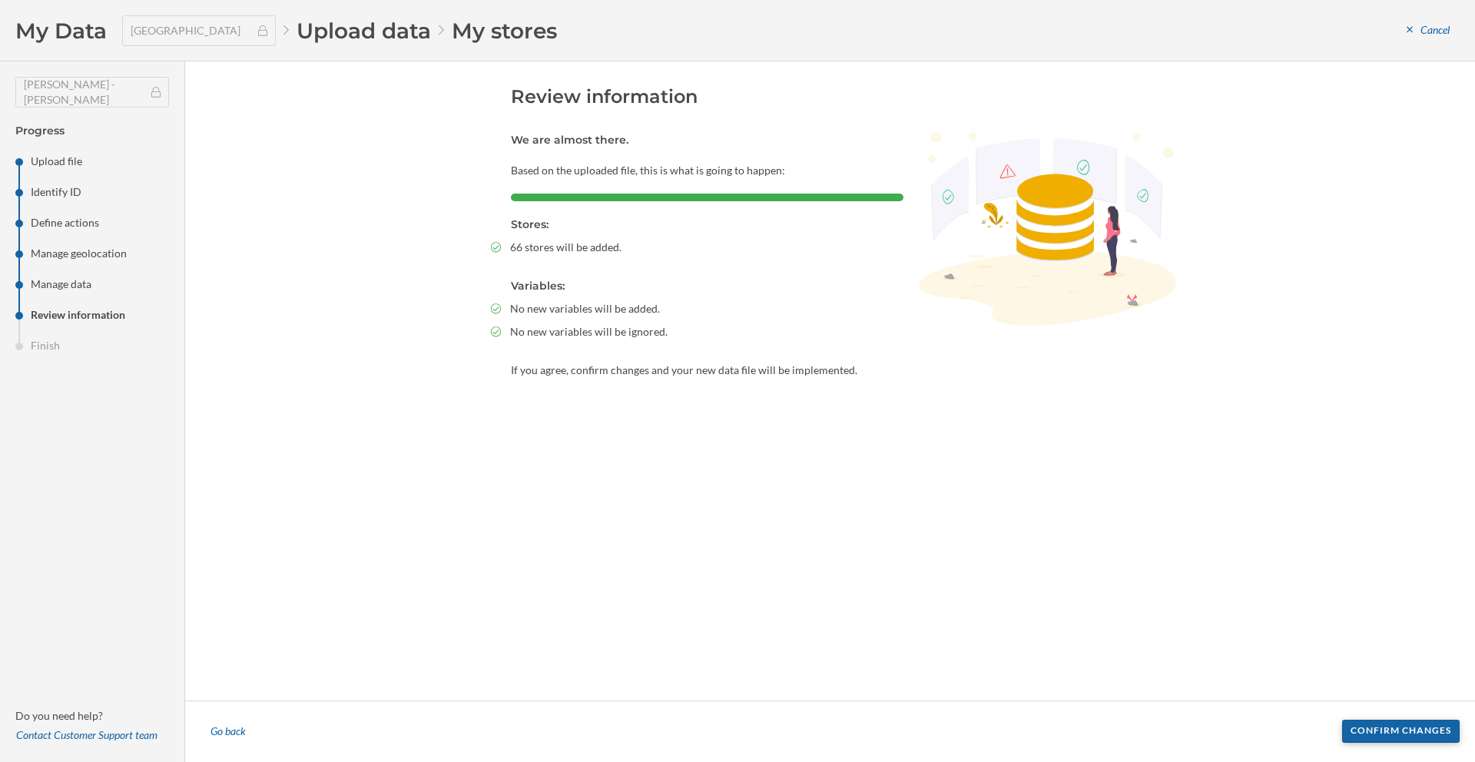
click at [1430, 731] on div "Confirm changes" at bounding box center [1401, 731] width 118 height 23
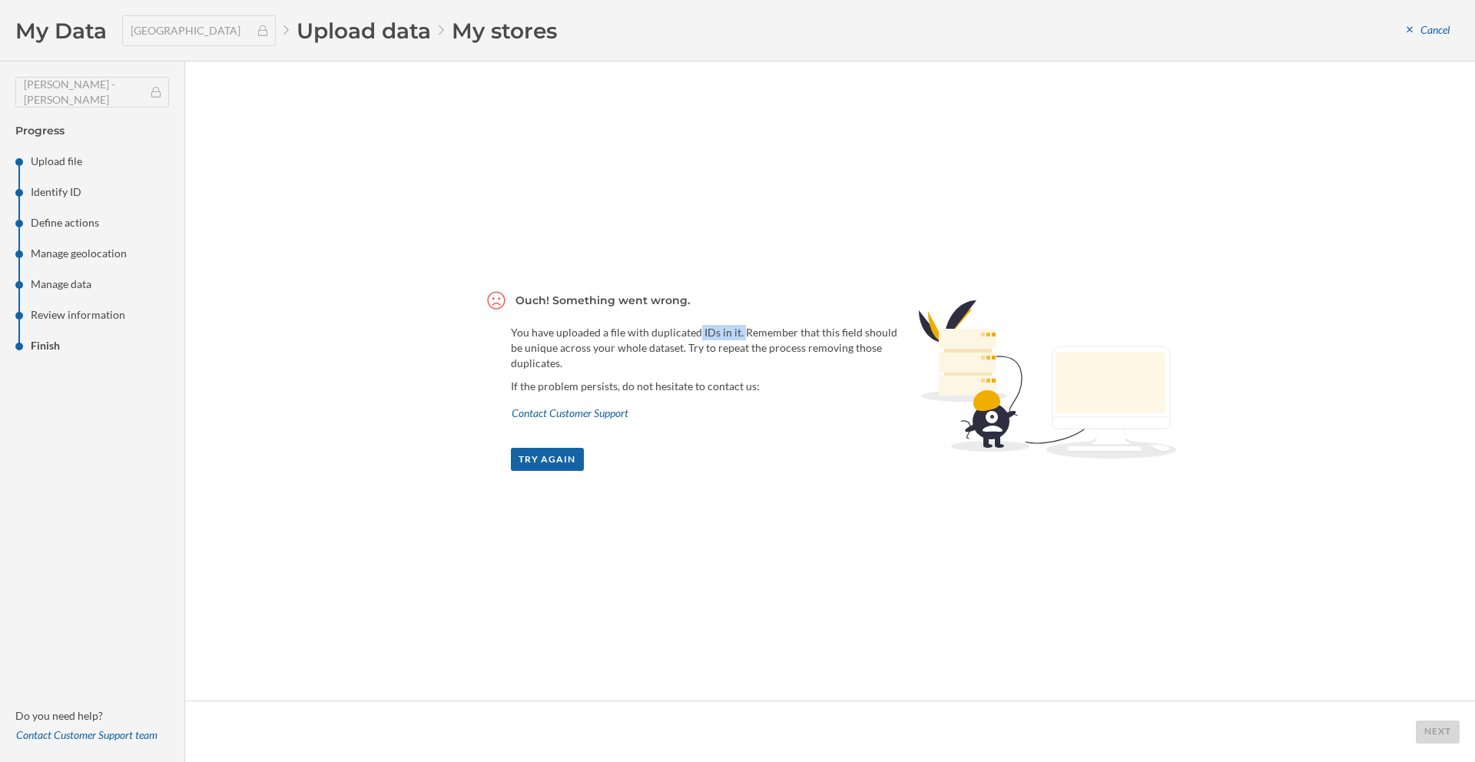
drag, startPoint x: 655, startPoint y: 335, endPoint x: 707, endPoint y: 332, distance: 52.3
click at [707, 332] on p "You have uploaded a file with duplicated IDs in it. Remember that this field sh…" at bounding box center [707, 348] width 393 height 46
click at [557, 455] on div "Try again" at bounding box center [548, 458] width 74 height 23
click at [543, 463] on div "Try again" at bounding box center [548, 458] width 74 height 23
click at [51, 41] on span "My Data" at bounding box center [60, 30] width 91 height 29
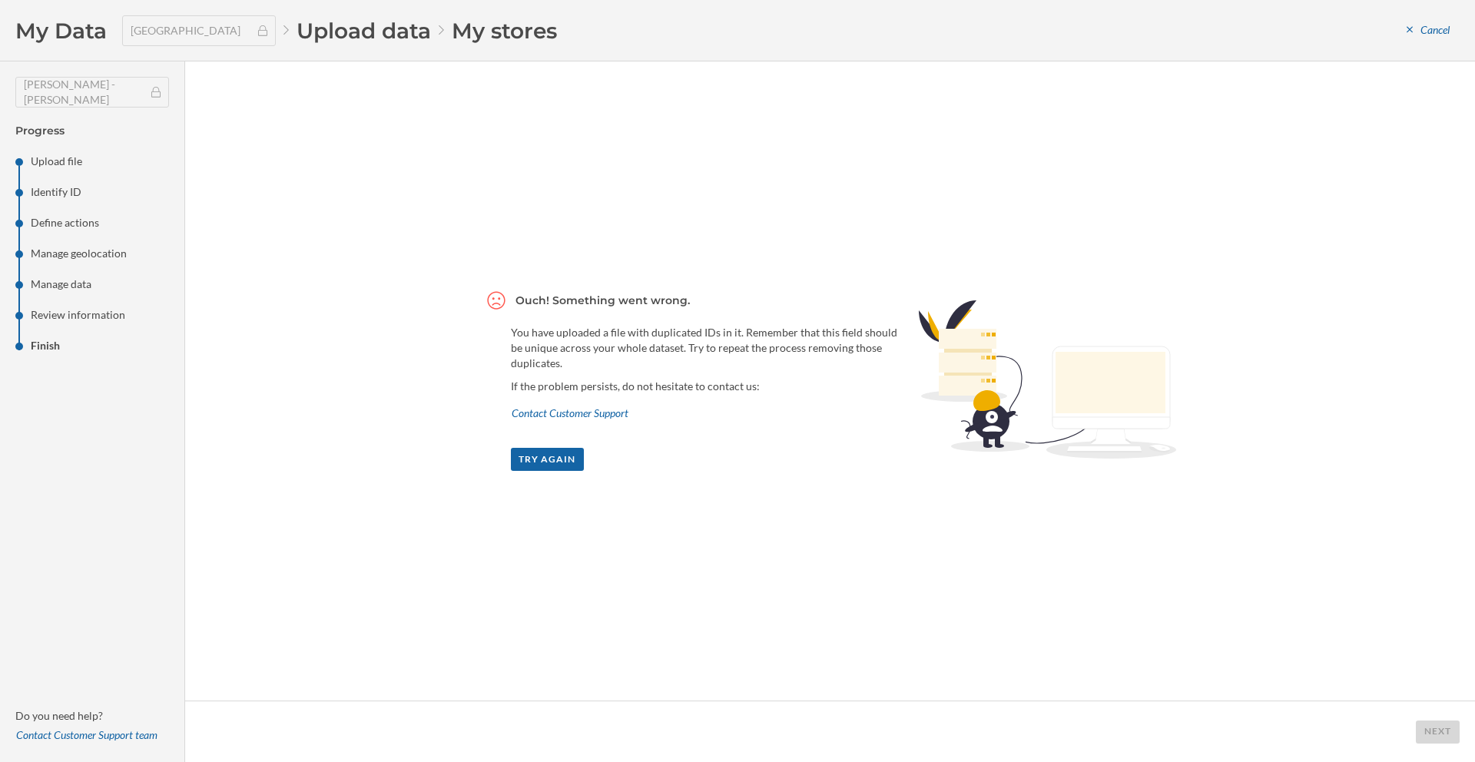
click at [60, 719] on p "Do you need help?" at bounding box center [92, 716] width 154 height 15
drag, startPoint x: 60, startPoint y: 720, endPoint x: 61, endPoint y: 712, distance: 7.8
click at [60, 720] on p "Do you need help?" at bounding box center [92, 716] width 154 height 15
click at [54, 41] on span "My Data" at bounding box center [60, 30] width 91 height 29
click at [334, 21] on li "Upload data" at bounding box center [364, 30] width 134 height 29
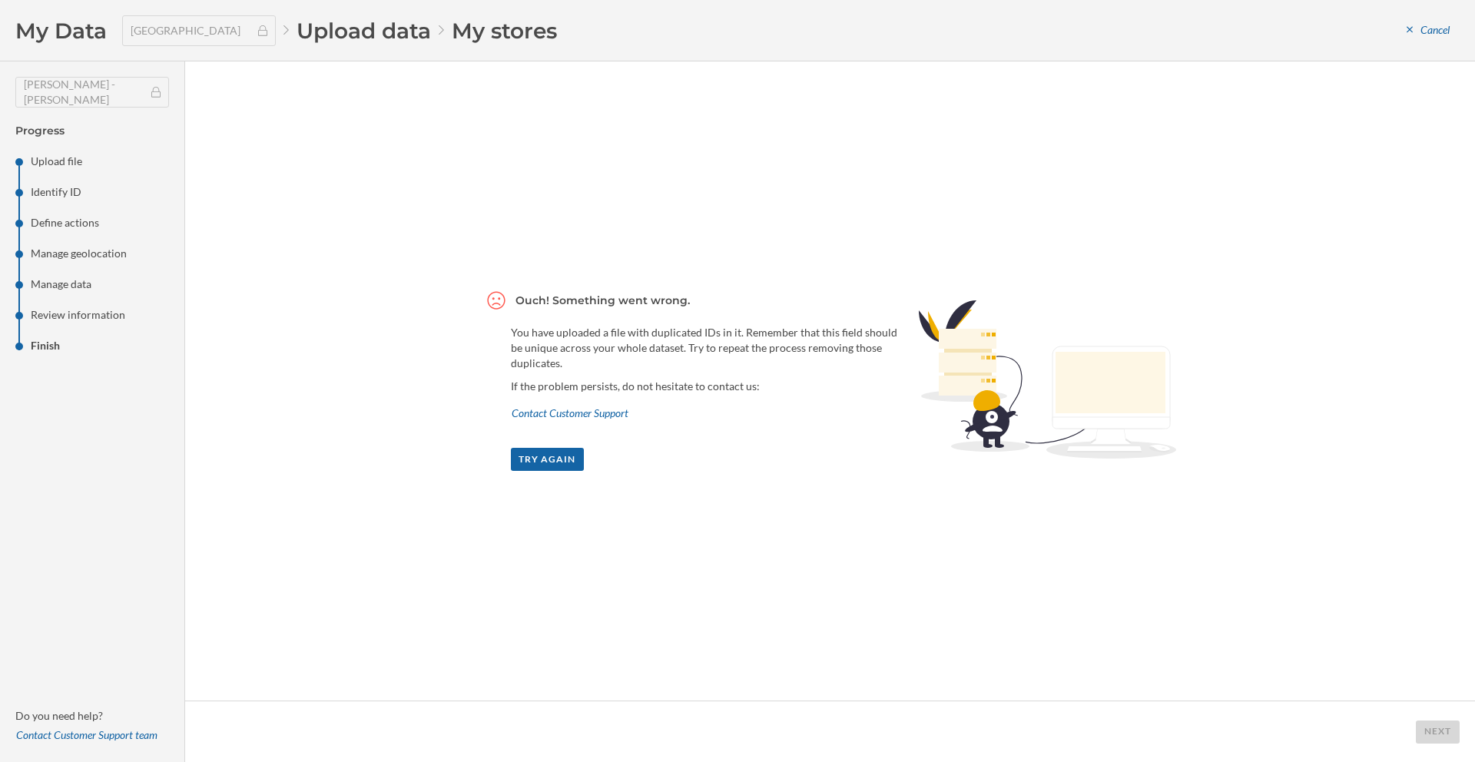
click at [334, 21] on li "Upload data" at bounding box center [364, 30] width 134 height 29
click at [58, 131] on h4 "Progress" at bounding box center [92, 130] width 154 height 15
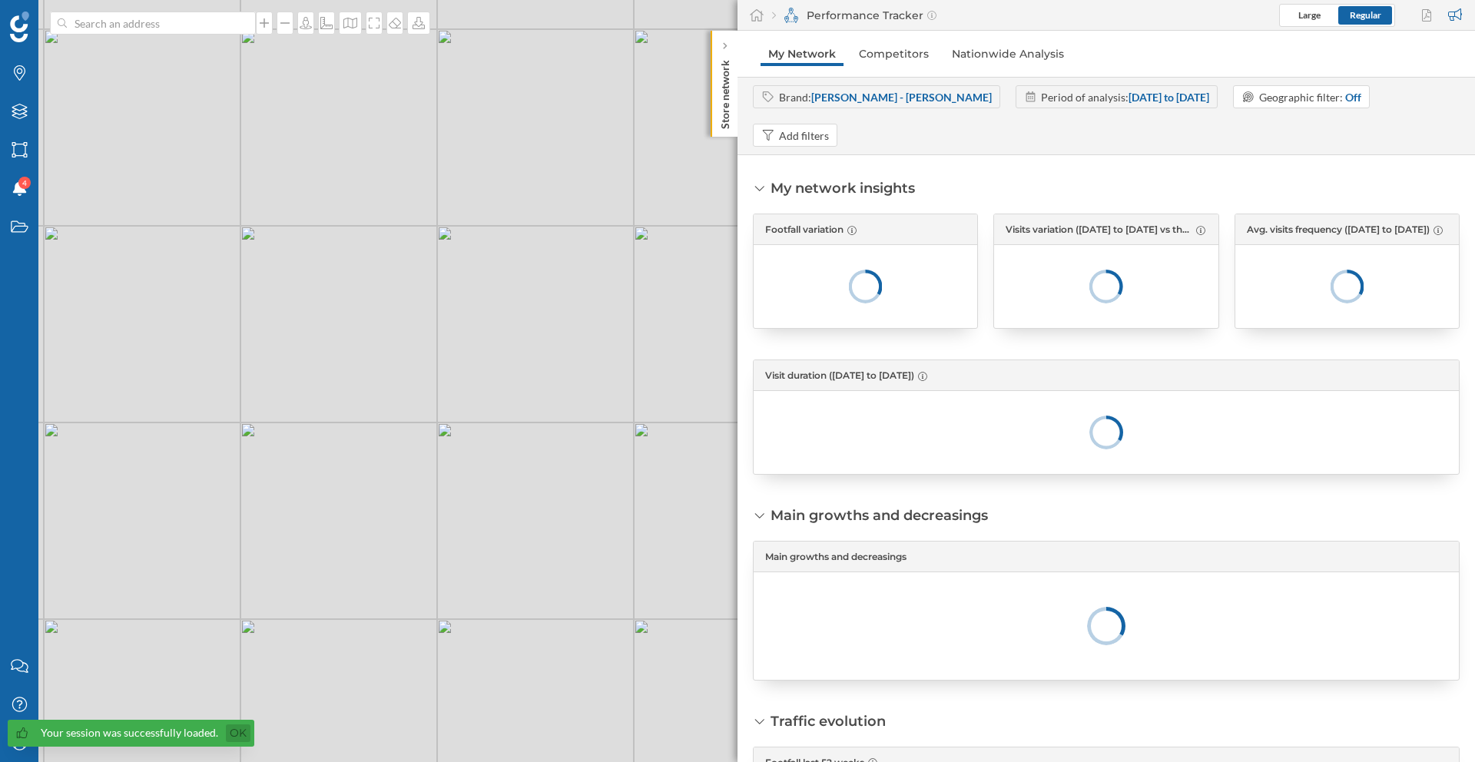
click at [237, 736] on link "Ok" at bounding box center [238, 734] width 25 height 18
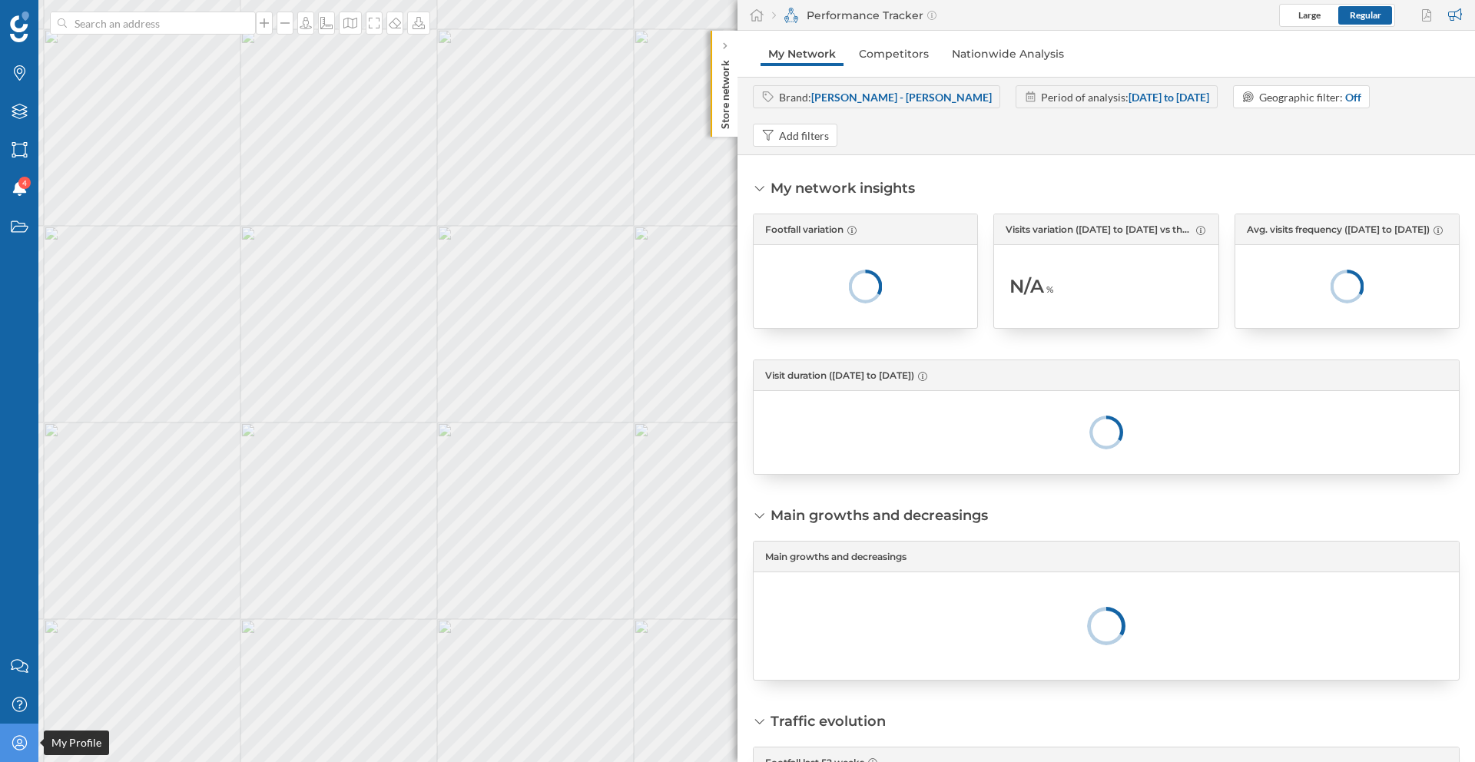
click at [6, 745] on div "My Profile" at bounding box center [19, 743] width 38 height 38
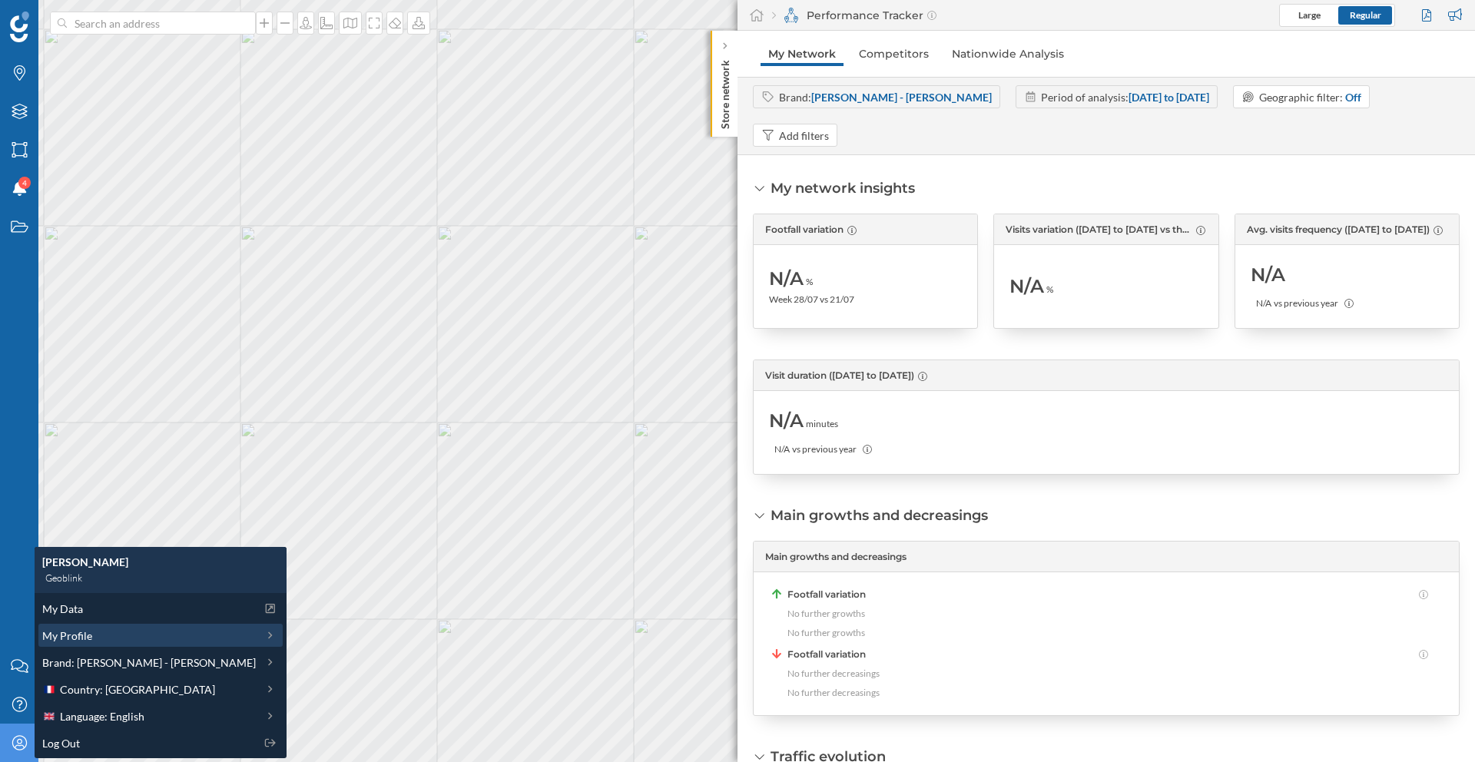
click at [126, 642] on div "My Profile" at bounding box center [149, 636] width 214 height 16
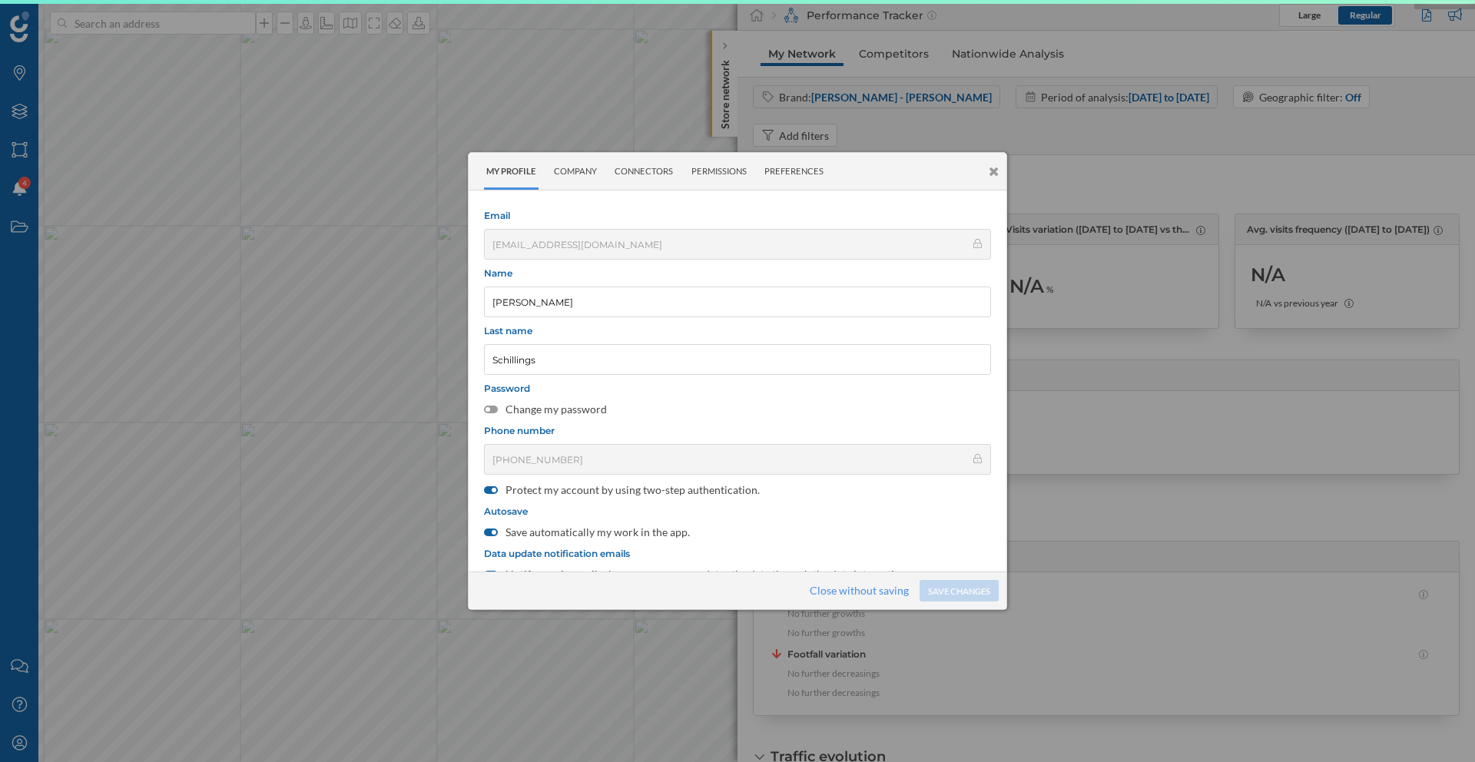
click at [994, 169] on icon at bounding box center [994, 171] width 10 height 13
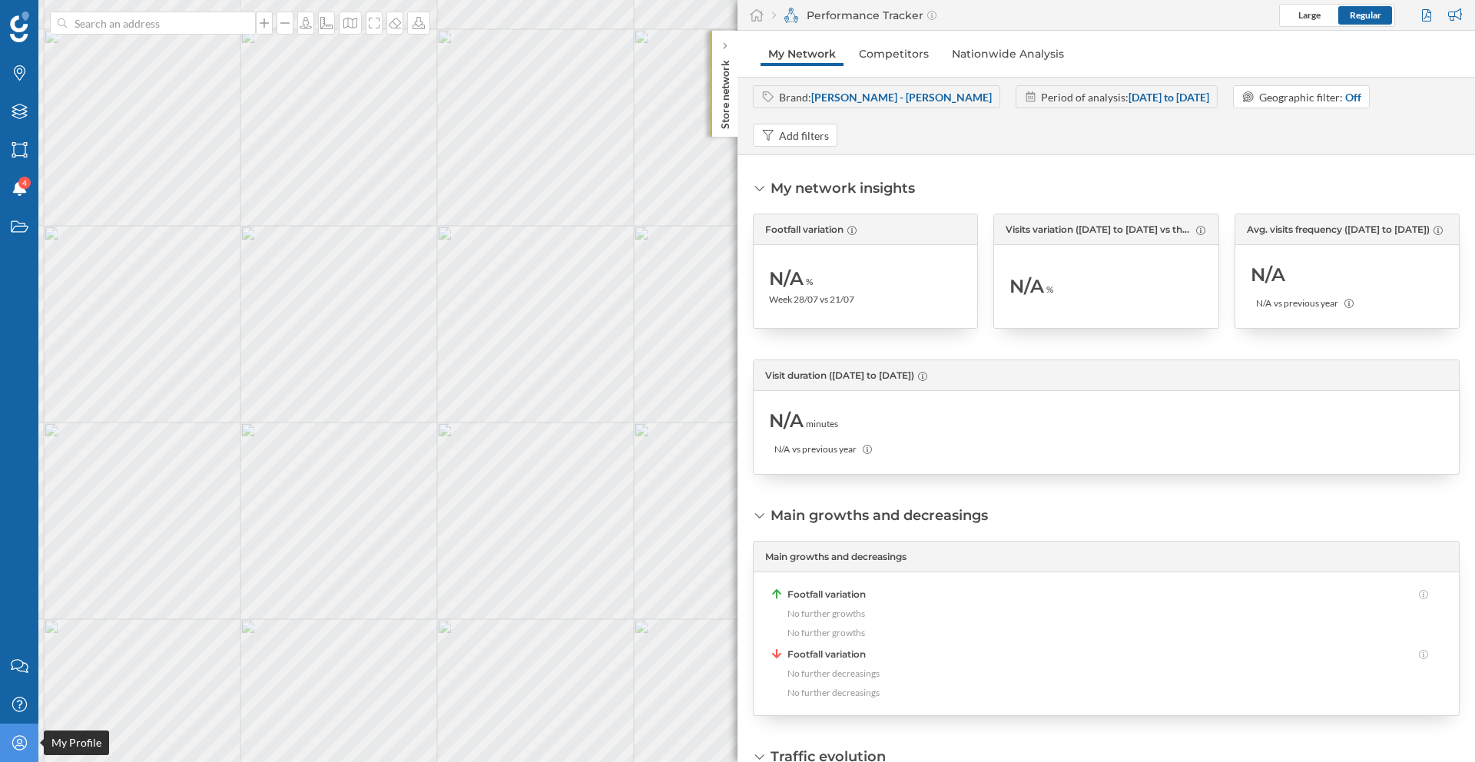
click at [12, 737] on icon "My Profile" at bounding box center [19, 742] width 19 height 15
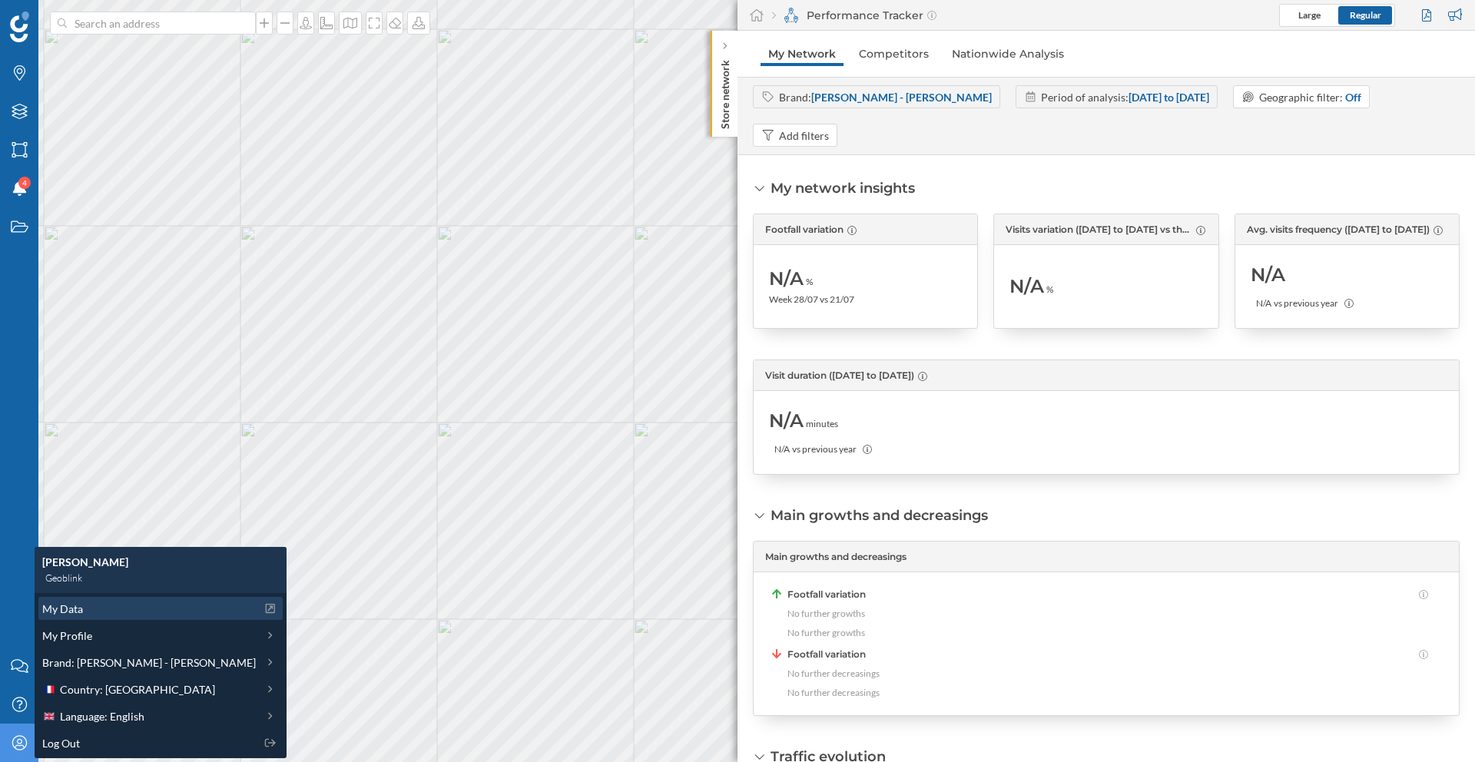
click at [75, 607] on span "My Data" at bounding box center [62, 609] width 41 height 16
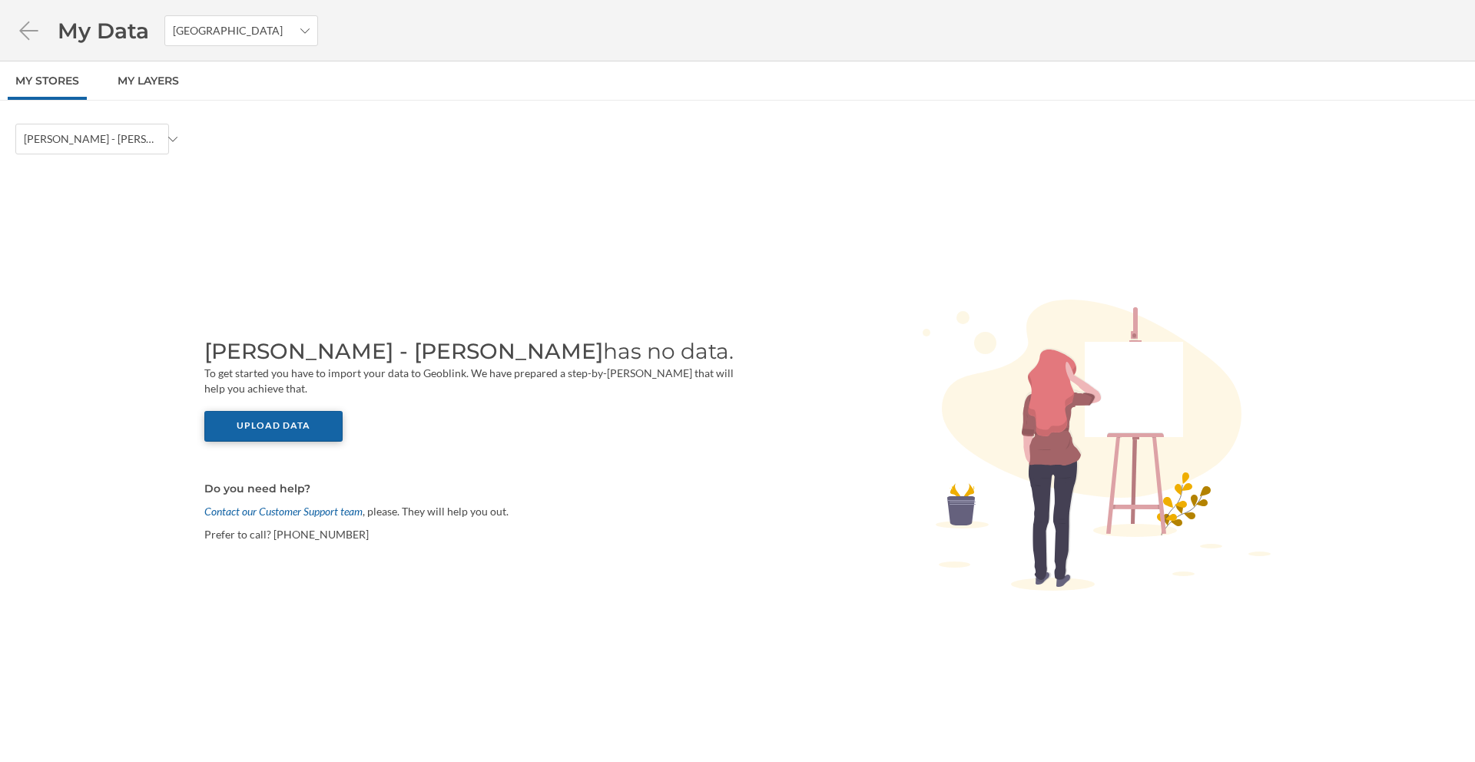
click at [304, 426] on div "Upload data" at bounding box center [273, 426] width 138 height 31
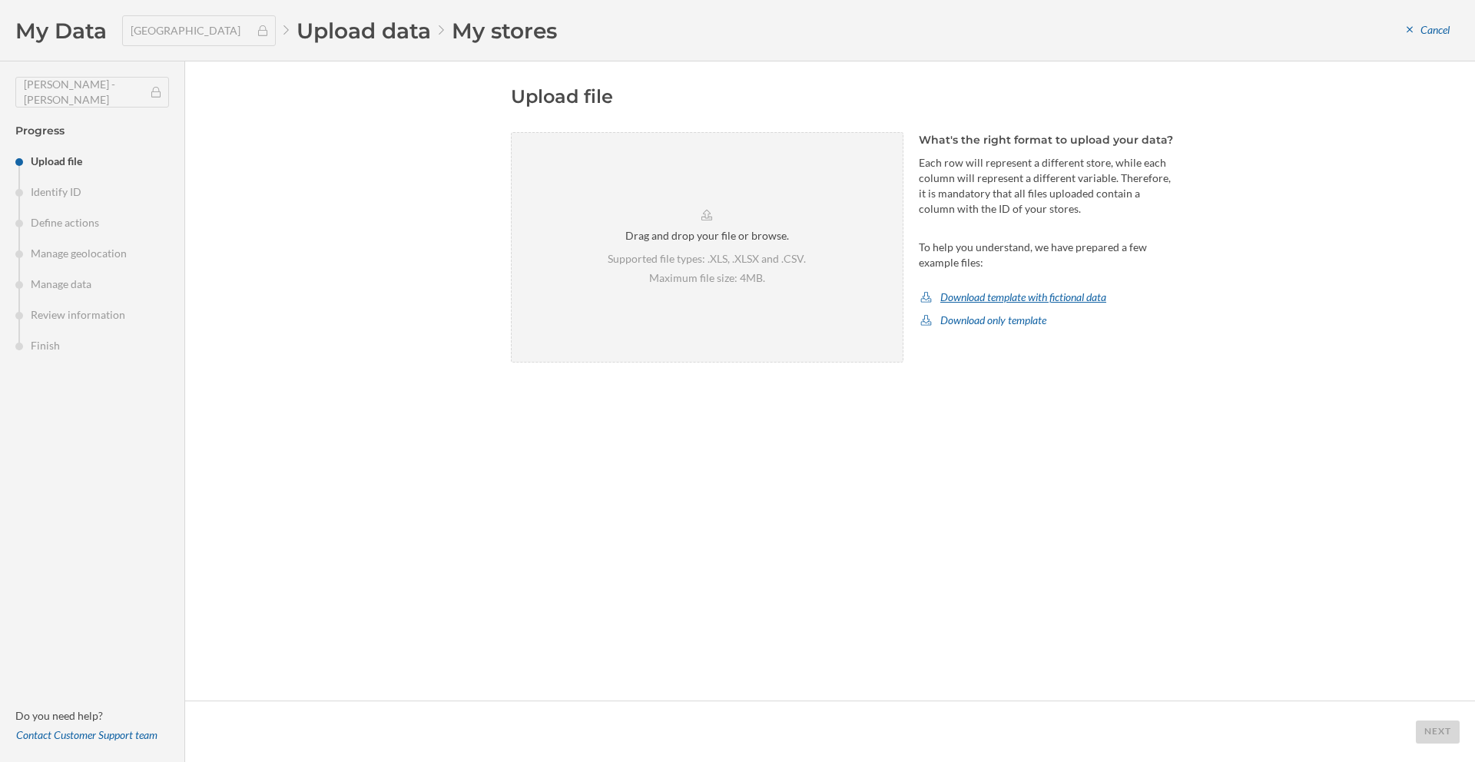
click at [1043, 300] on div "Download template with fictional data" at bounding box center [1013, 297] width 189 height 23
click at [981, 410] on div "XLSX" at bounding box center [977, 414] width 98 height 16
click at [58, 32] on span "My Data" at bounding box center [60, 30] width 91 height 29
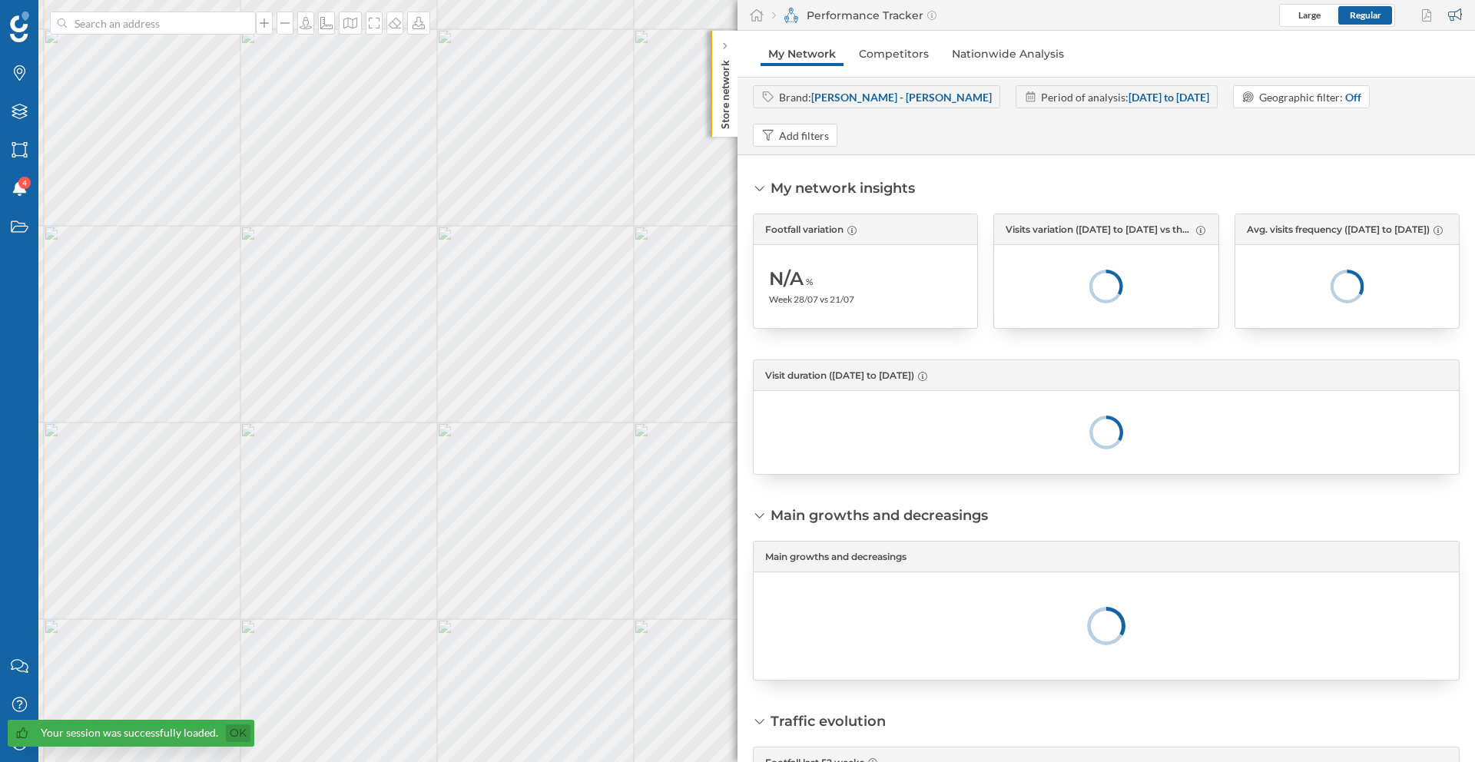
click at [245, 739] on link "Ok" at bounding box center [238, 734] width 25 height 18
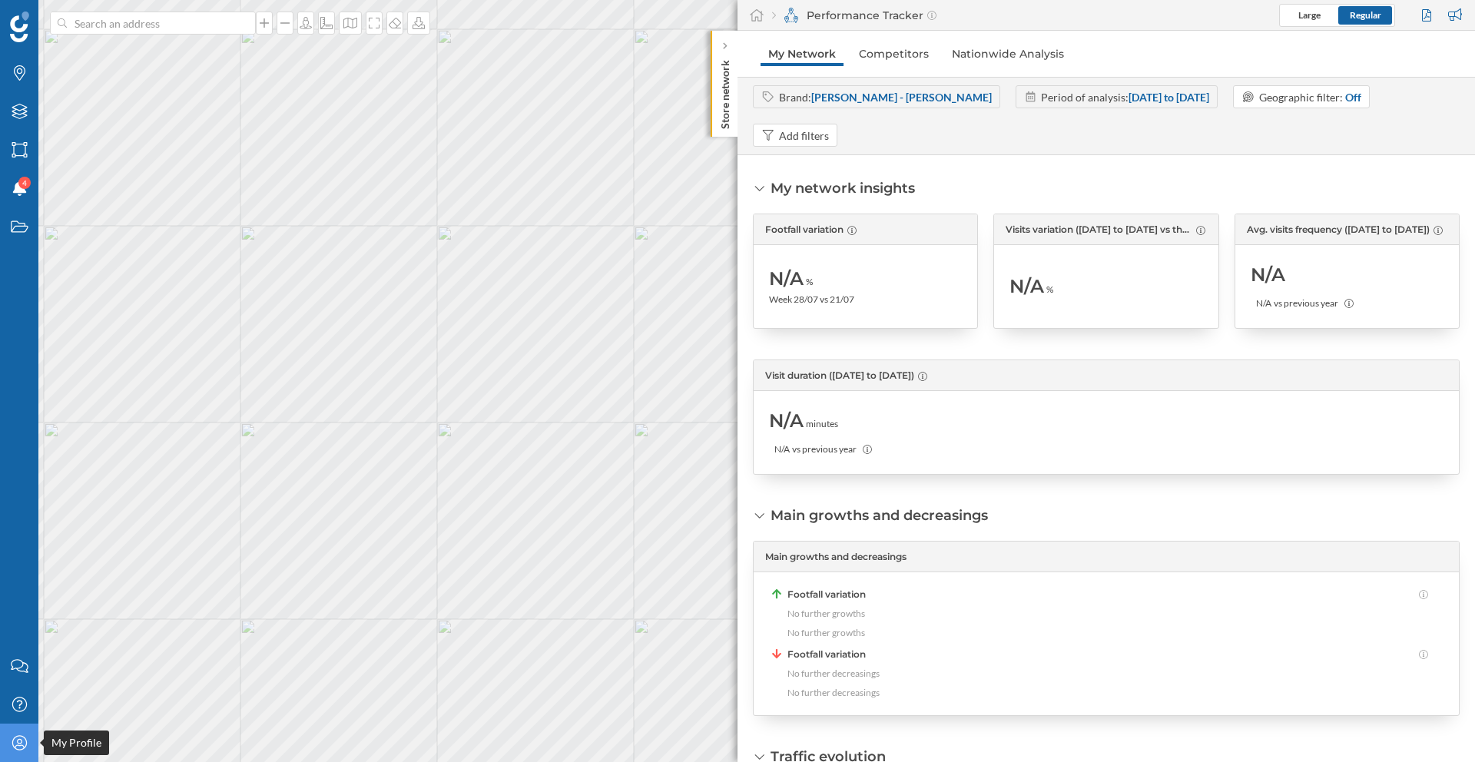
click at [10, 748] on icon "My Profile" at bounding box center [19, 742] width 19 height 15
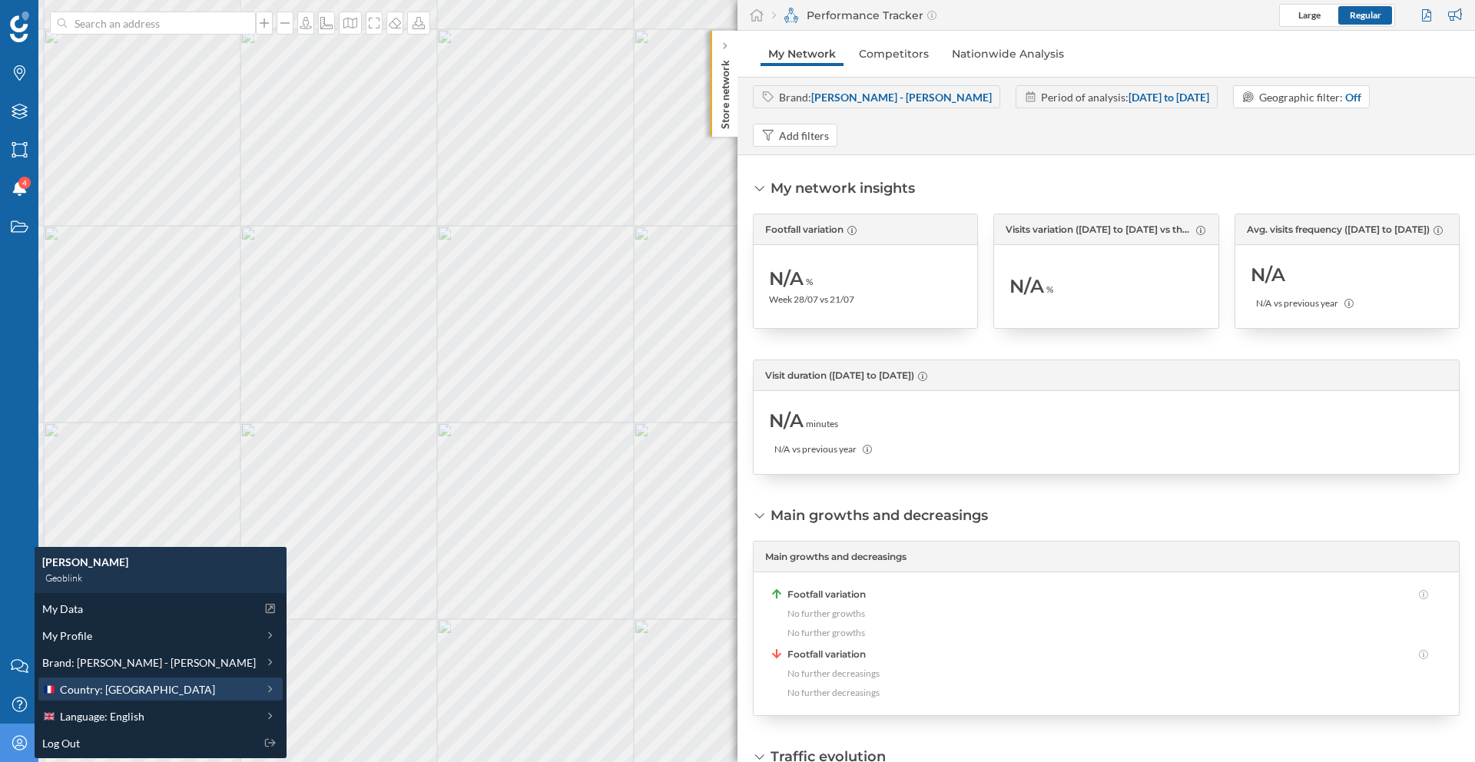
click at [101, 692] on span "Country: France" at bounding box center [137, 690] width 155 height 16
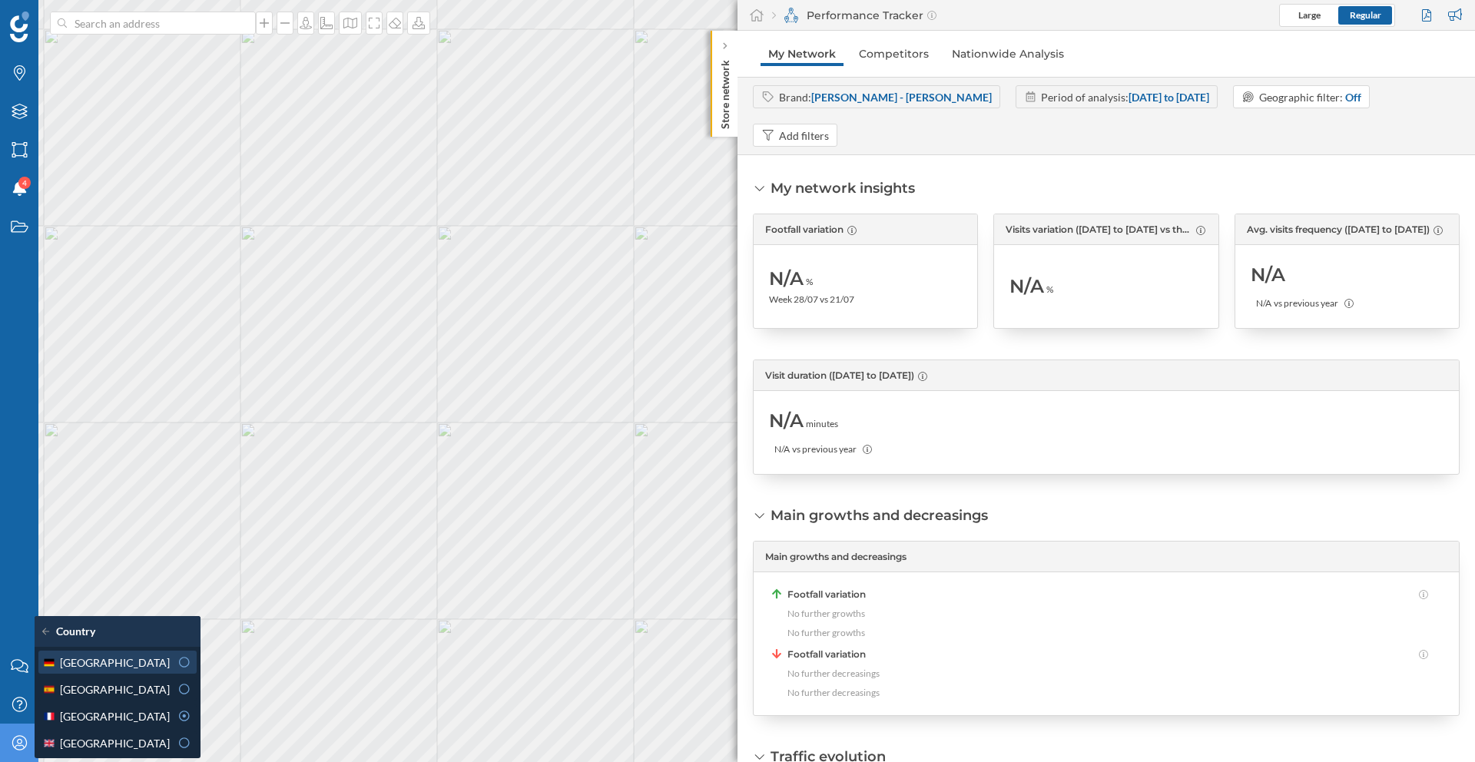
click at [178, 661] on icon at bounding box center [185, 662] width 14 height 11
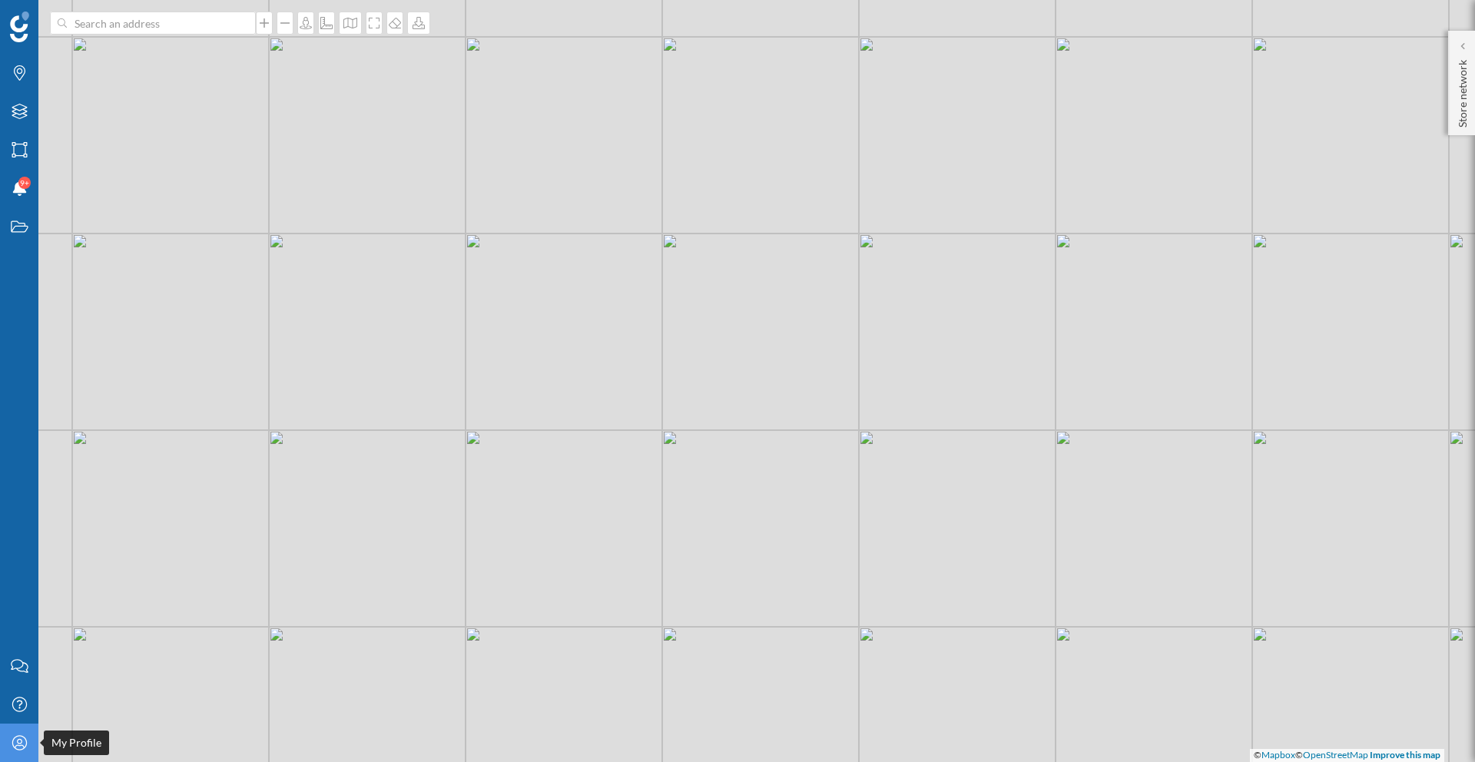
click at [28, 752] on div "My Profile" at bounding box center [19, 743] width 38 height 38
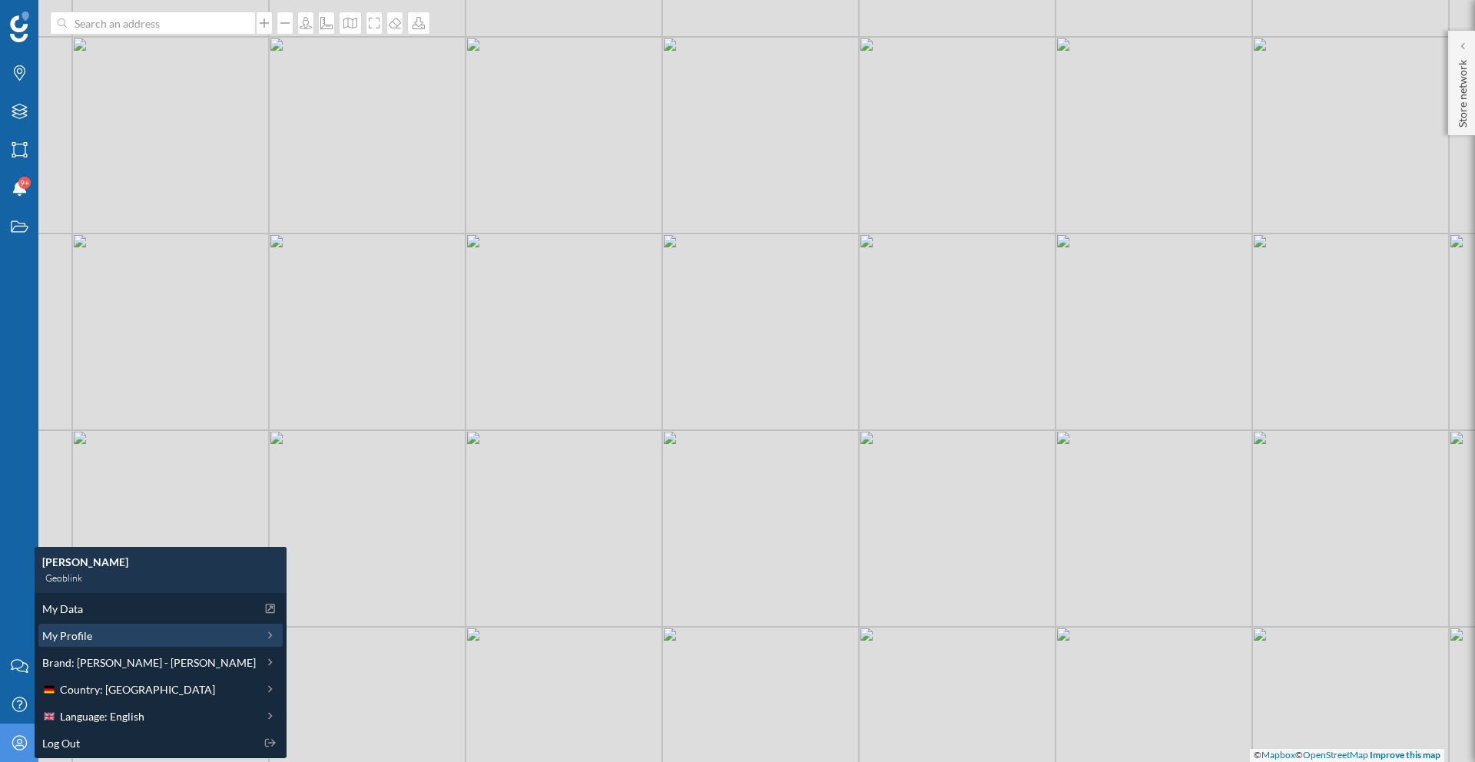
click at [105, 641] on div "My Profile" at bounding box center [149, 636] width 214 height 16
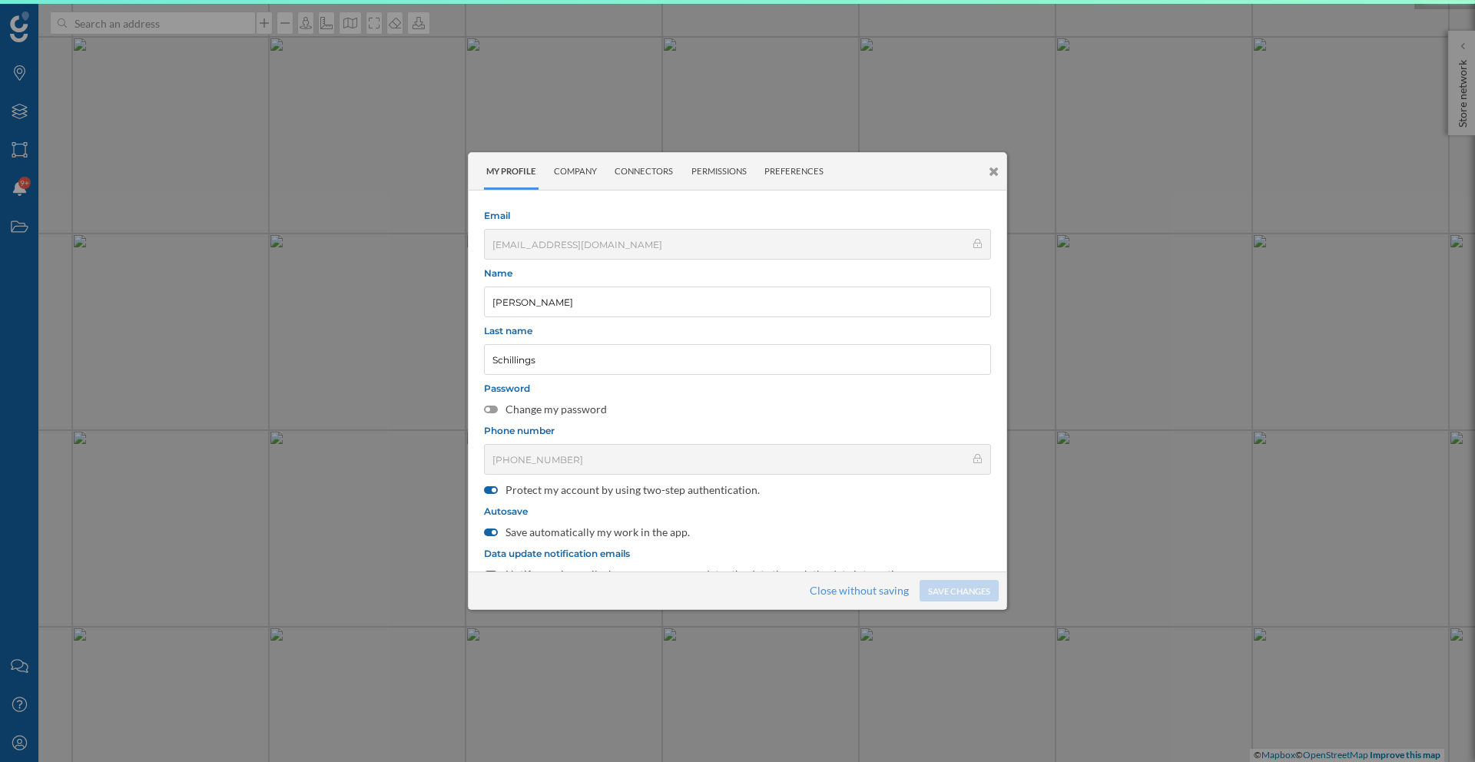
click at [991, 166] on icon at bounding box center [994, 171] width 10 height 13
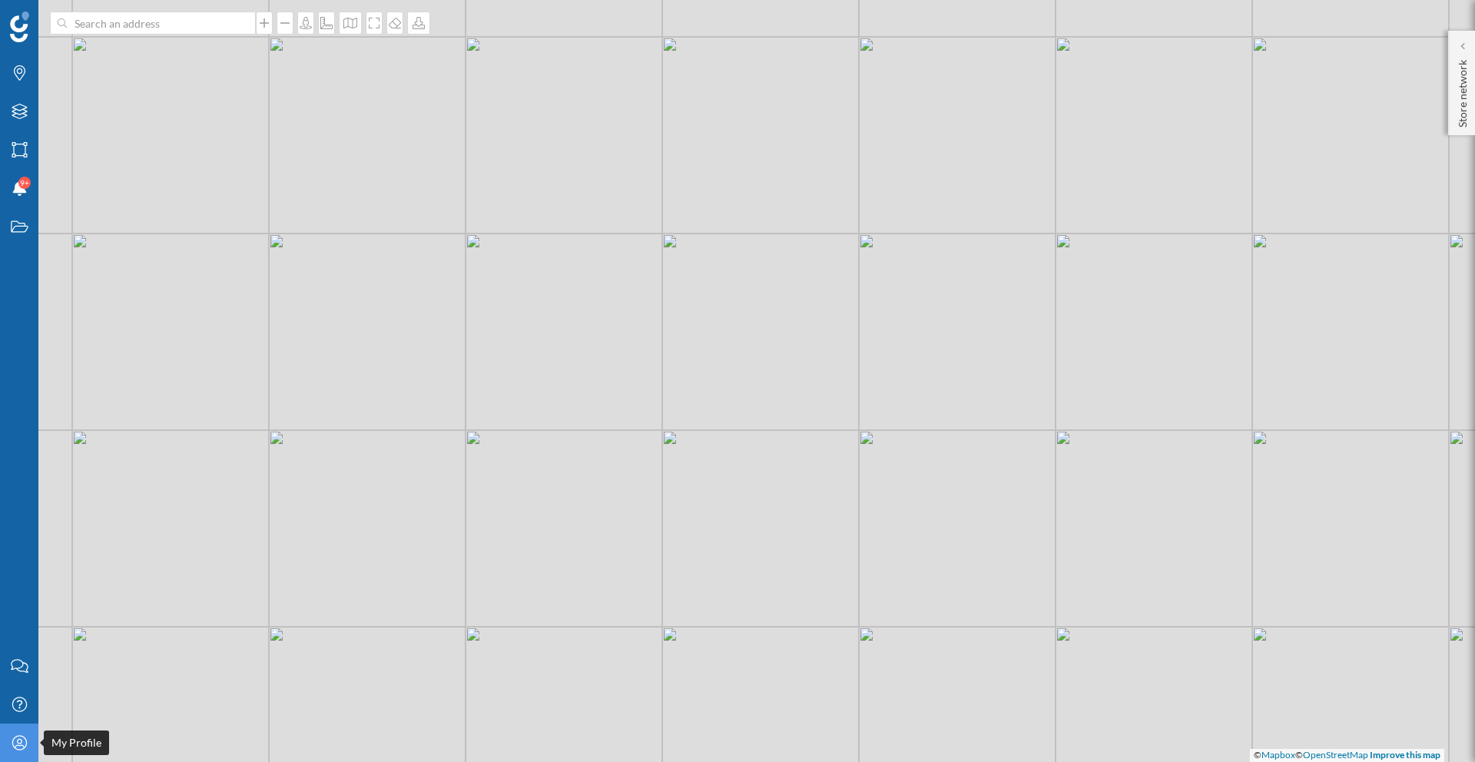
click at [10, 740] on icon "My Profile" at bounding box center [19, 742] width 19 height 15
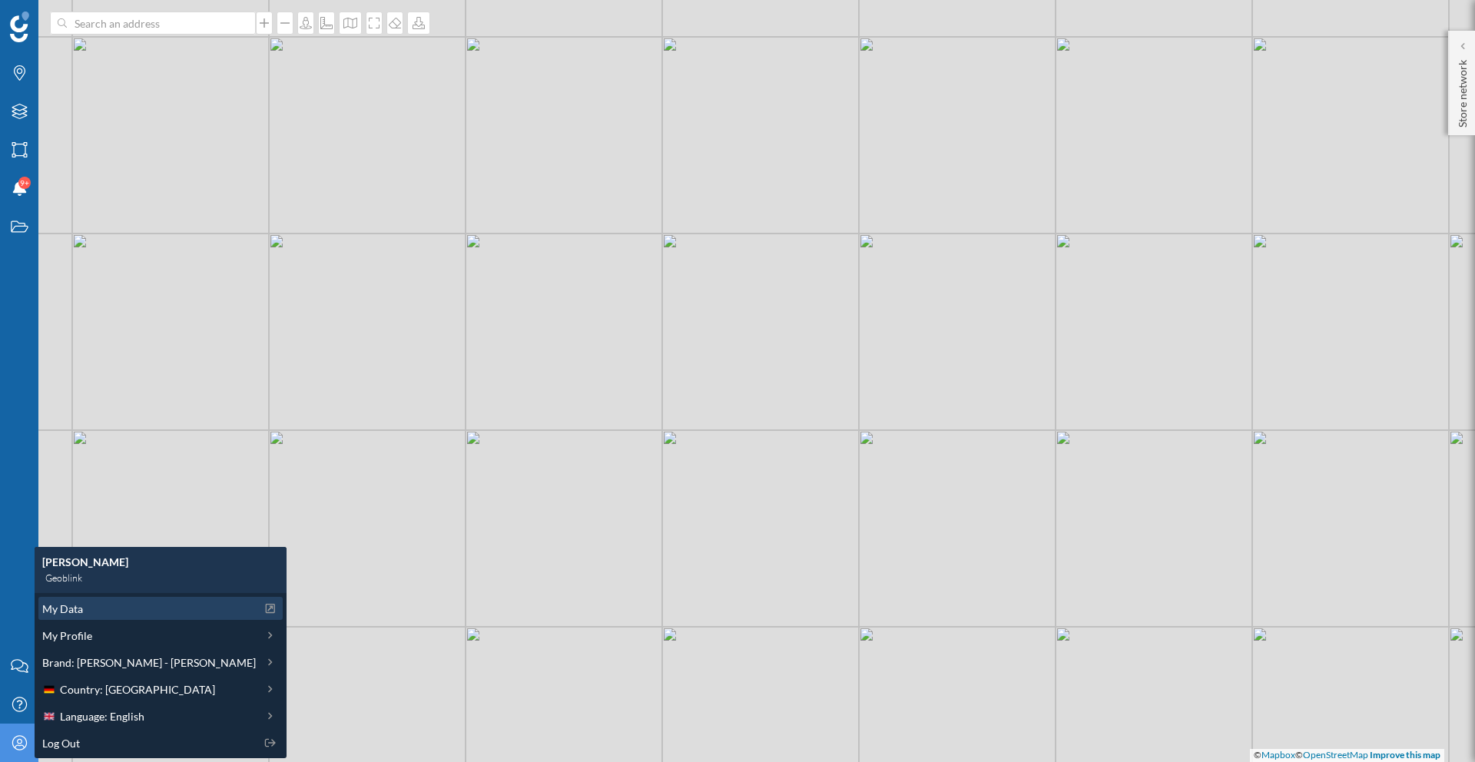
click at [124, 615] on div "My Data" at bounding box center [149, 609] width 214 height 16
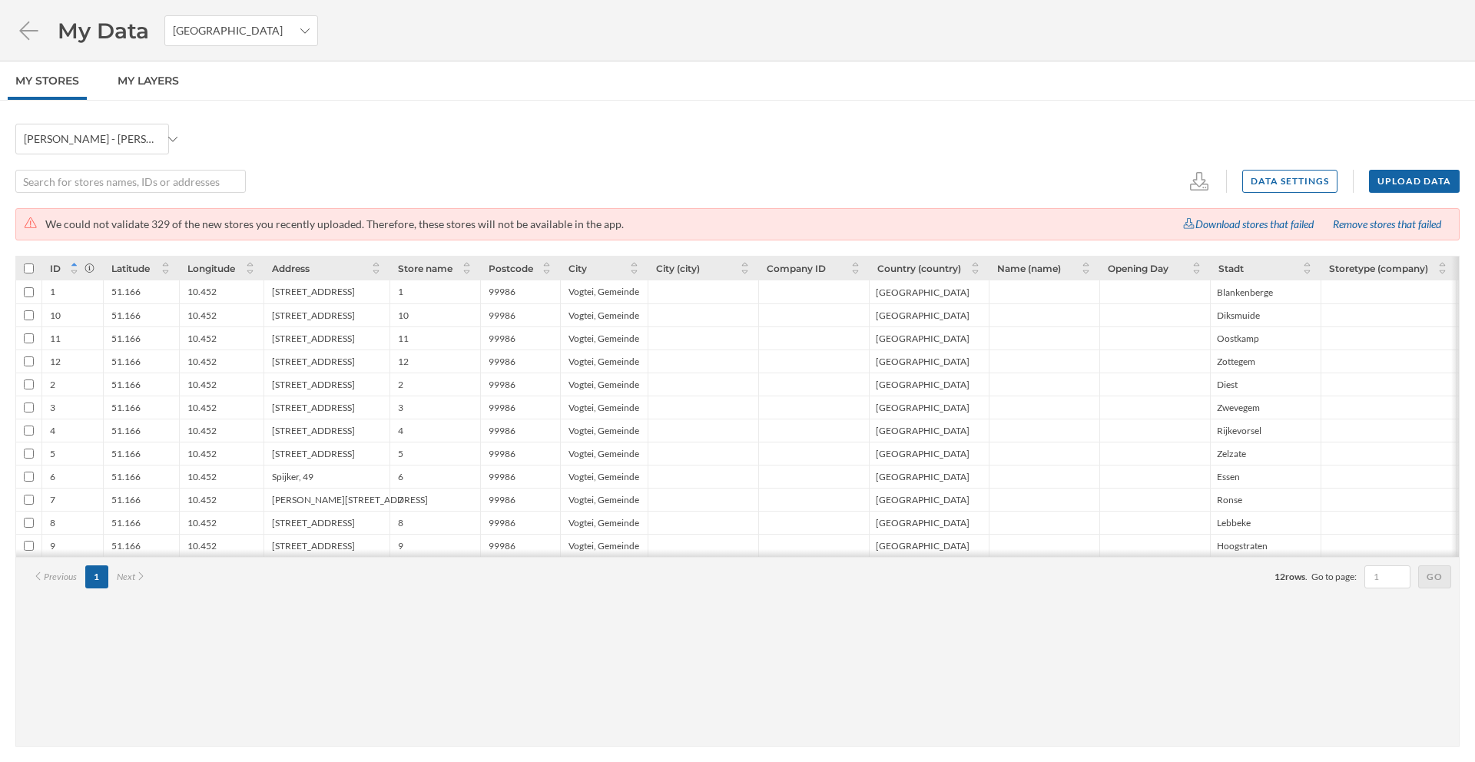
click at [29, 268] on input "checkbox" at bounding box center [29, 269] width 10 height 10
checkbox input "true"
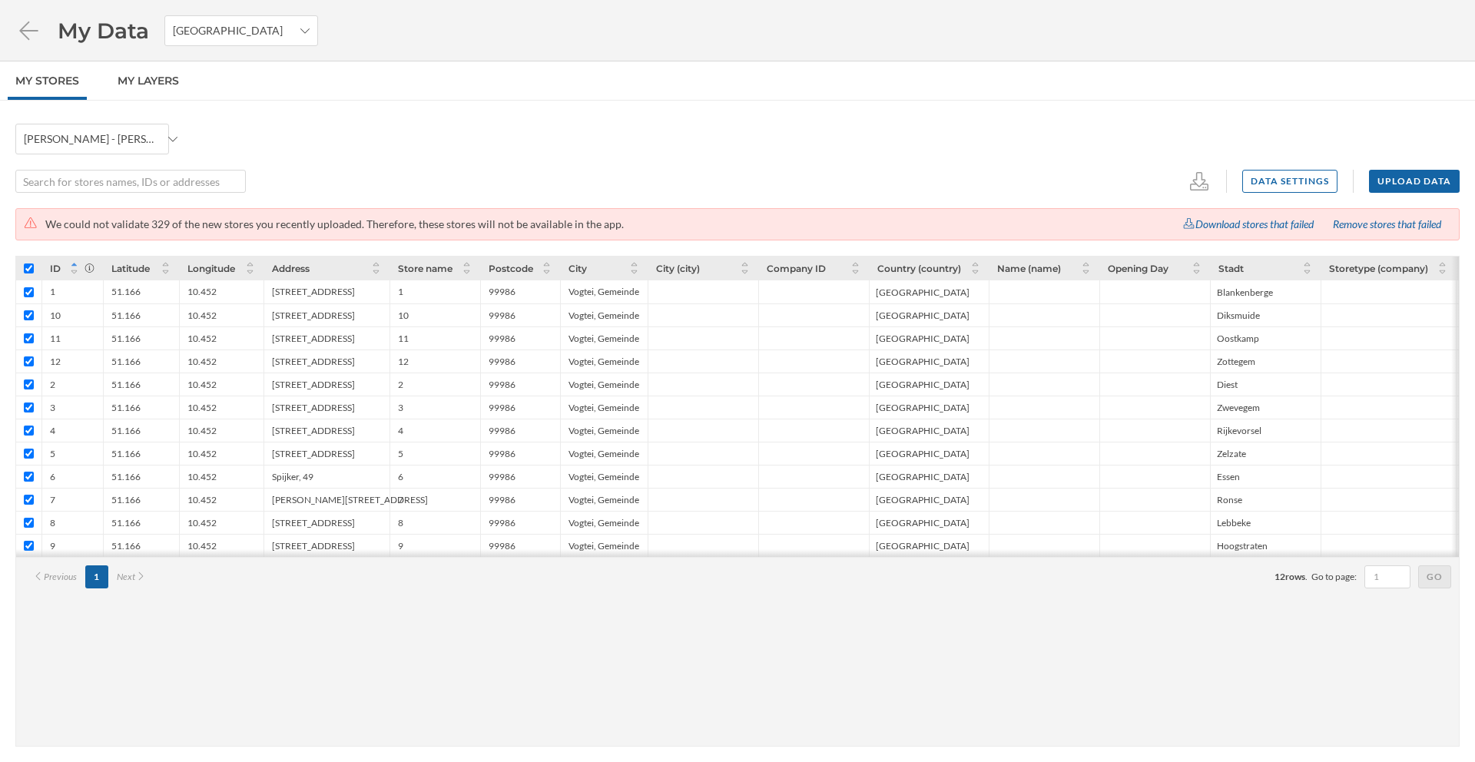
checkbox input "true"
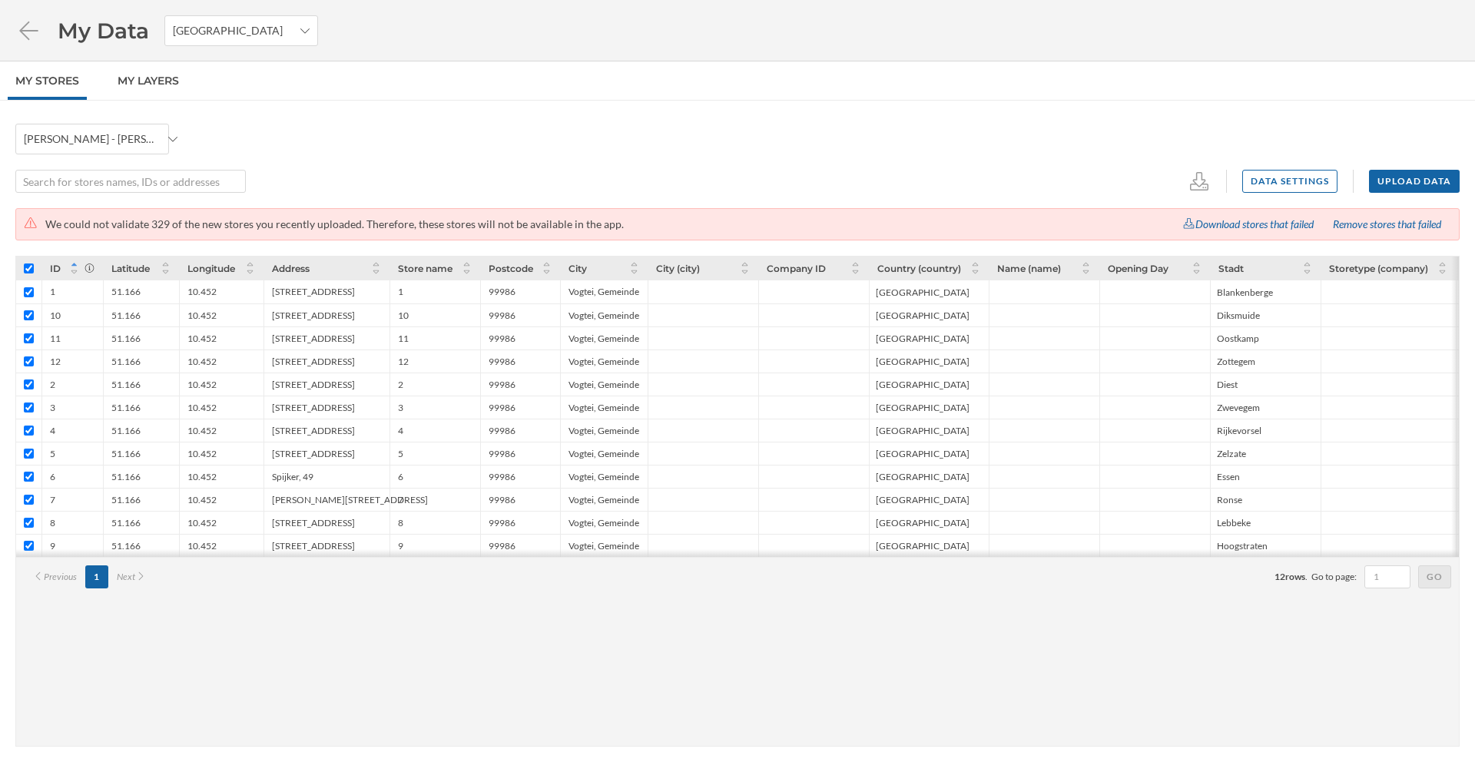
checkbox input "true"
click at [1166, 188] on icon at bounding box center [1168, 181] width 23 height 18
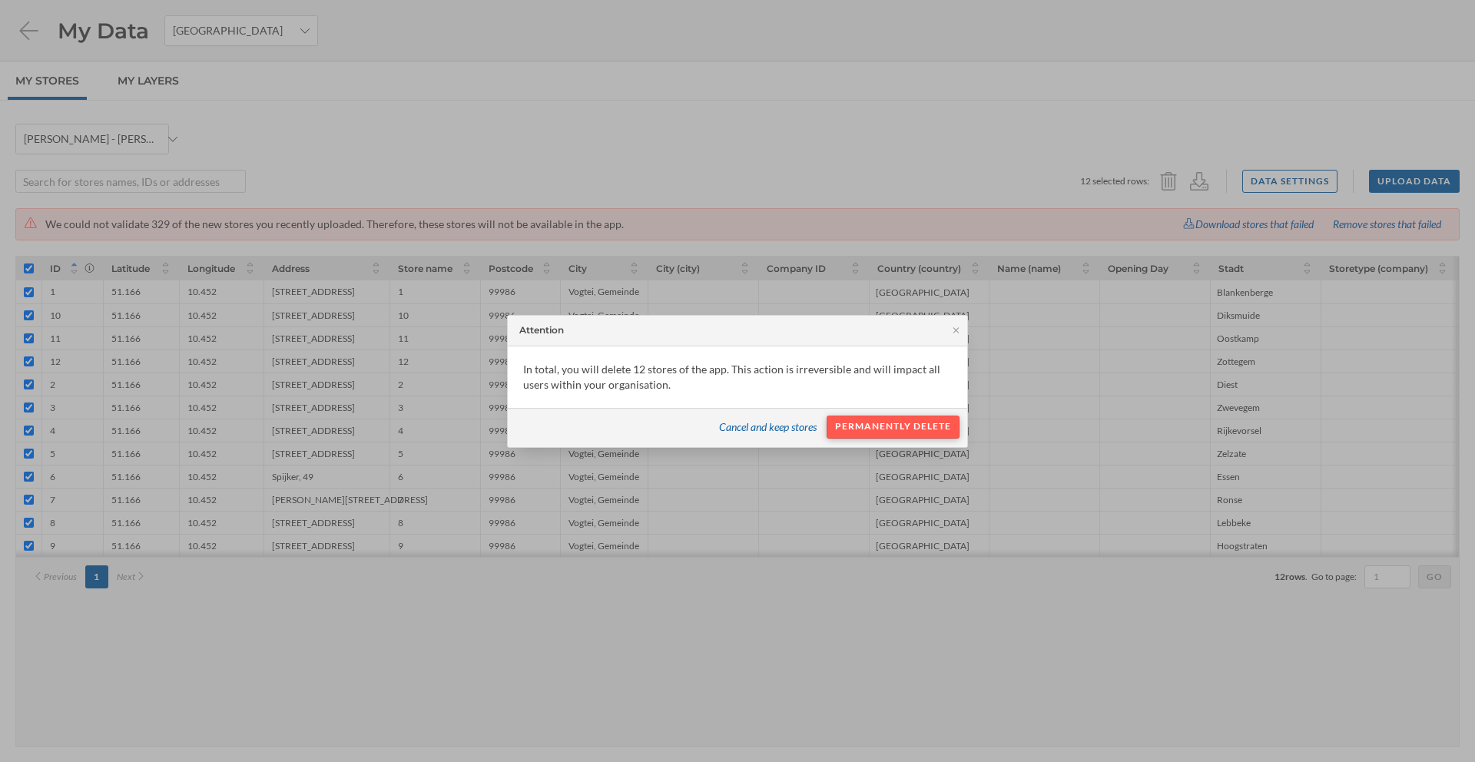
click at [910, 433] on div "Permanently delete" at bounding box center [893, 427] width 133 height 23
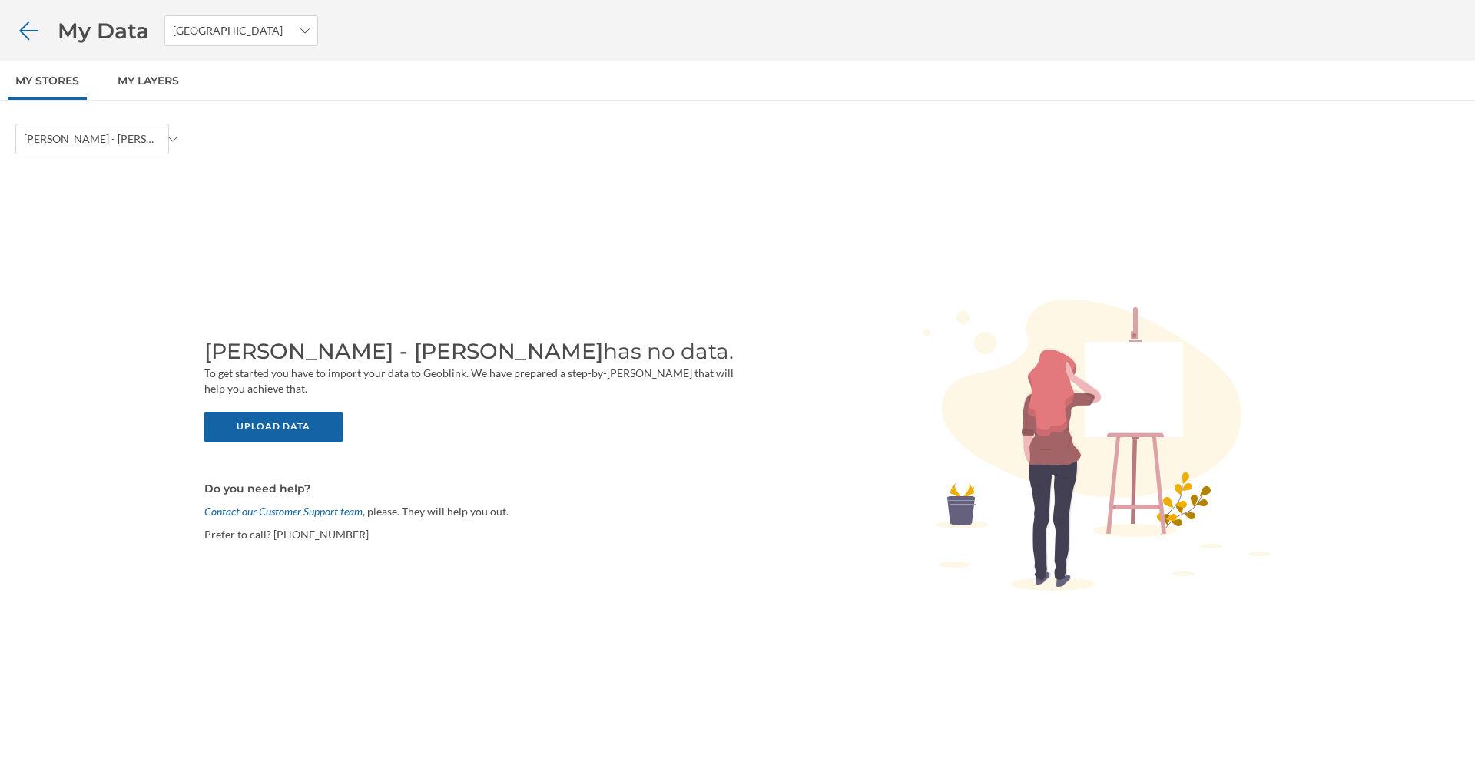
click at [31, 30] on icon at bounding box center [28, 30] width 18 height 18
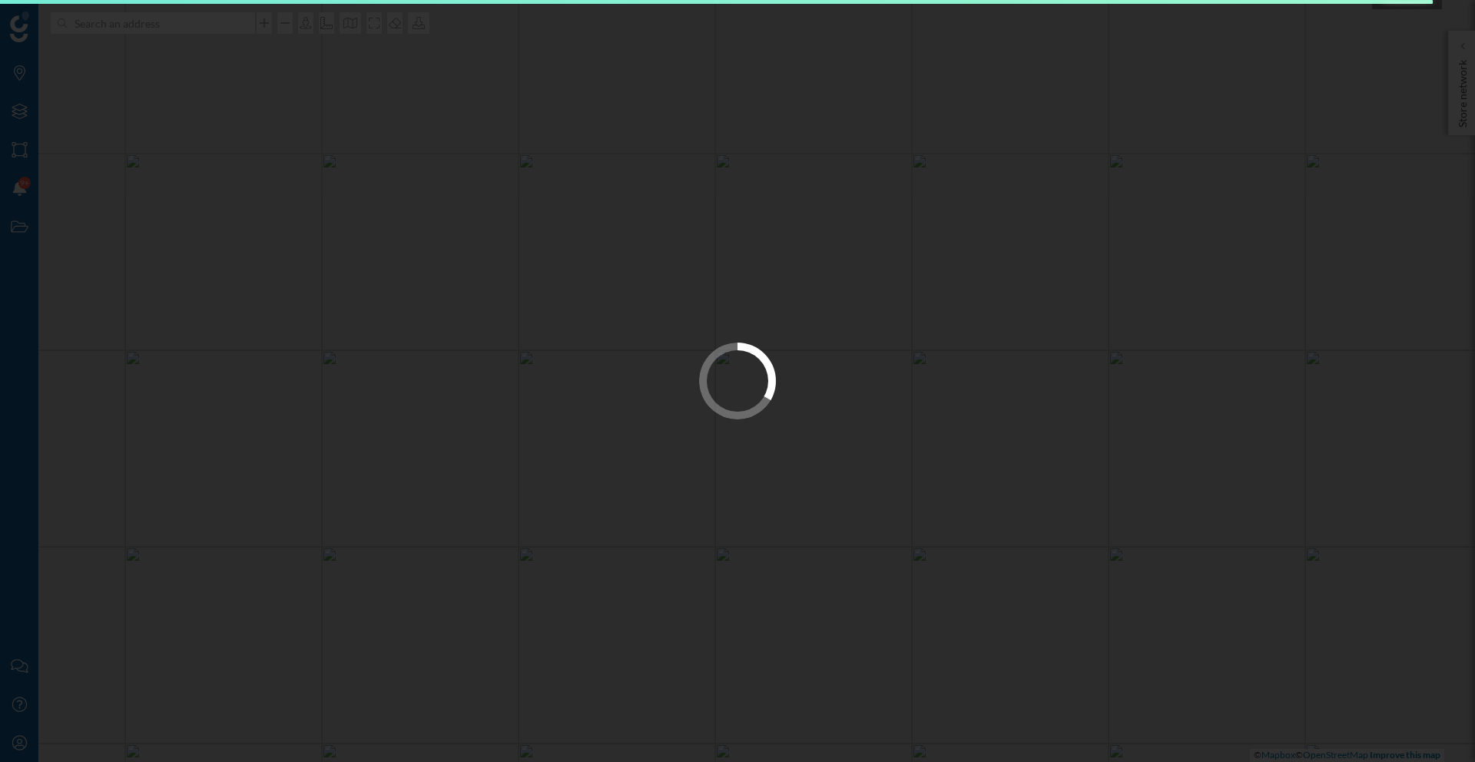
click at [27, 746] on div at bounding box center [737, 381] width 1475 height 762
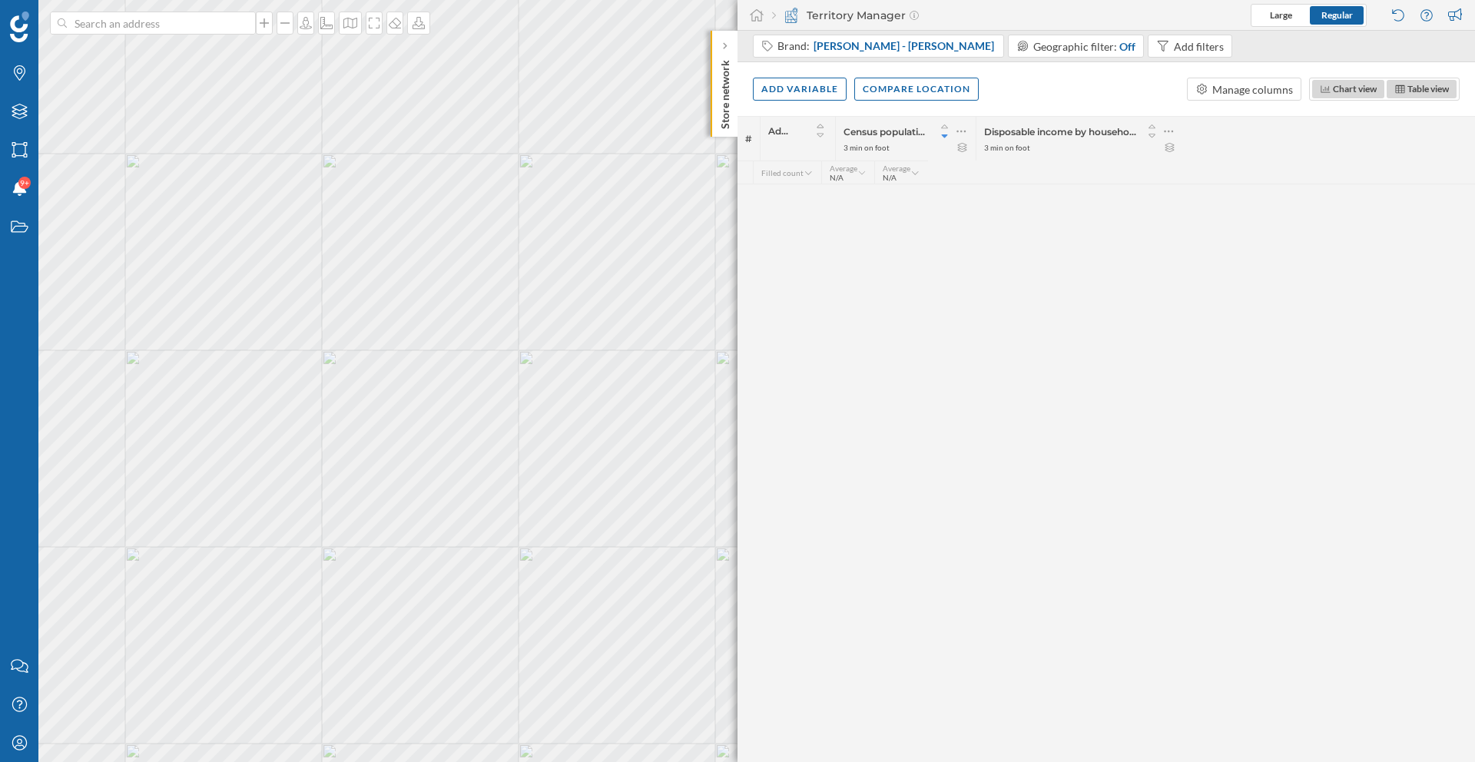
click at [845, 19] on div "Territory Manager" at bounding box center [845, 15] width 147 height 15
click at [790, 15] on img at bounding box center [791, 15] width 15 height 15
click at [25, 743] on icon at bounding box center [19, 742] width 15 height 15
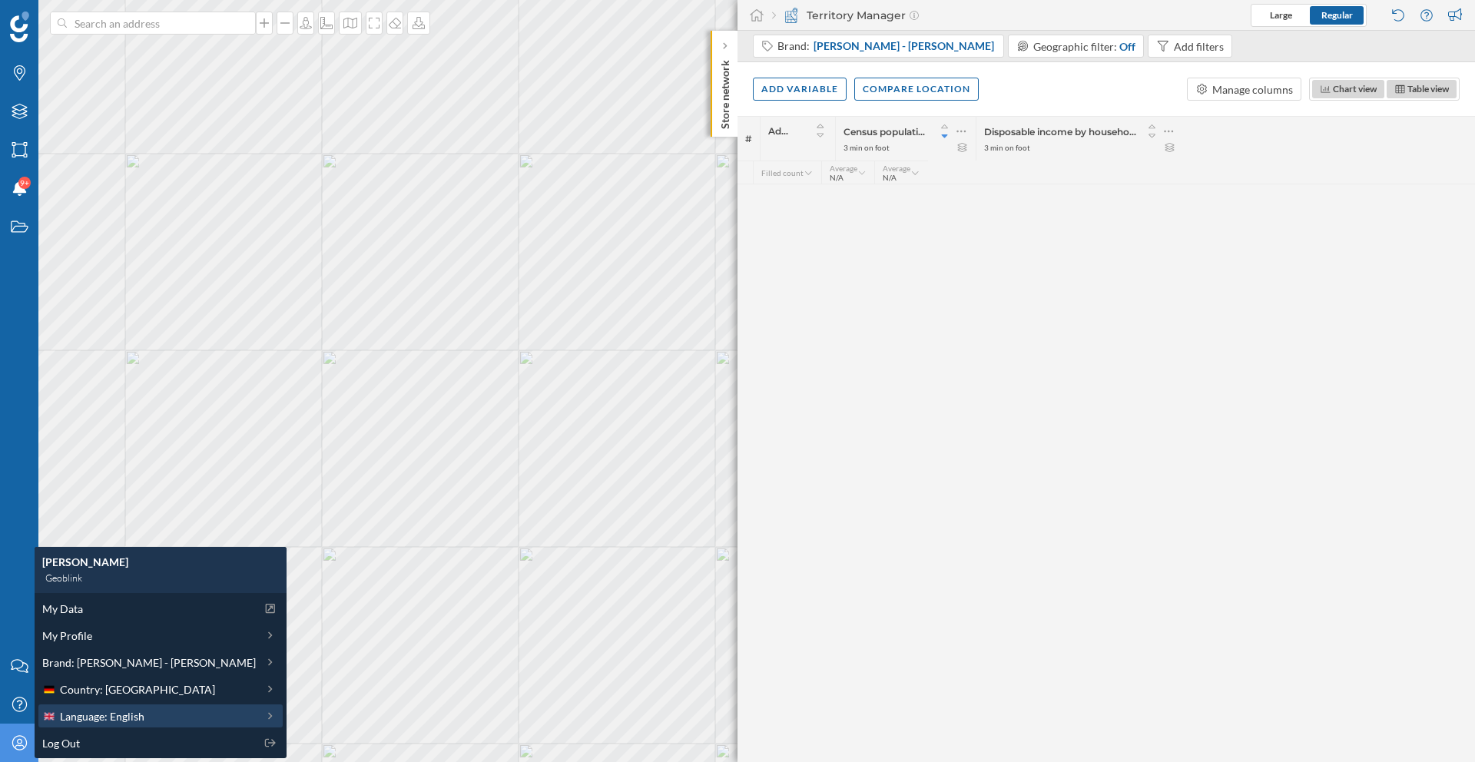
click at [126, 721] on span "Language: English" at bounding box center [102, 717] width 85 height 16
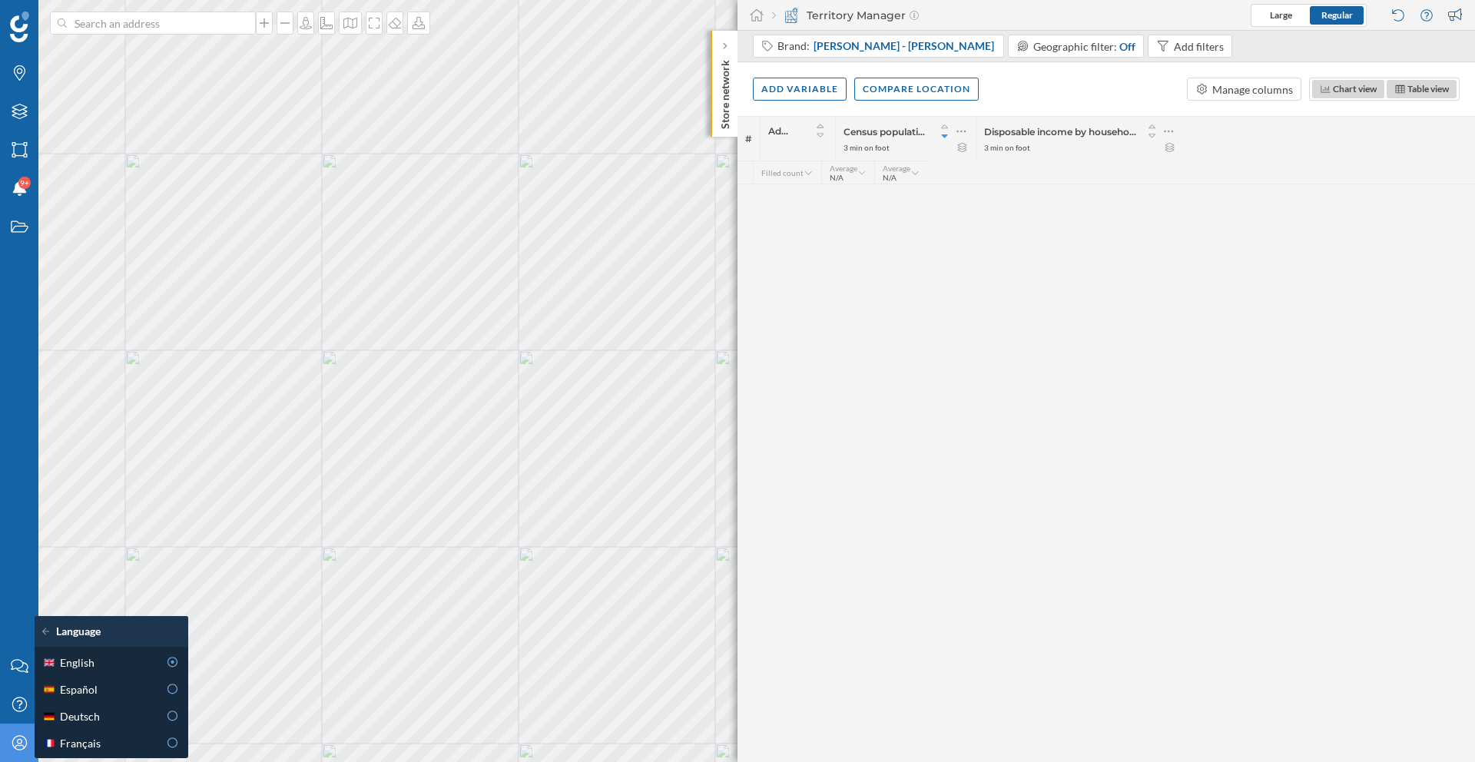
click at [53, 634] on icon at bounding box center [49, 631] width 14 height 11
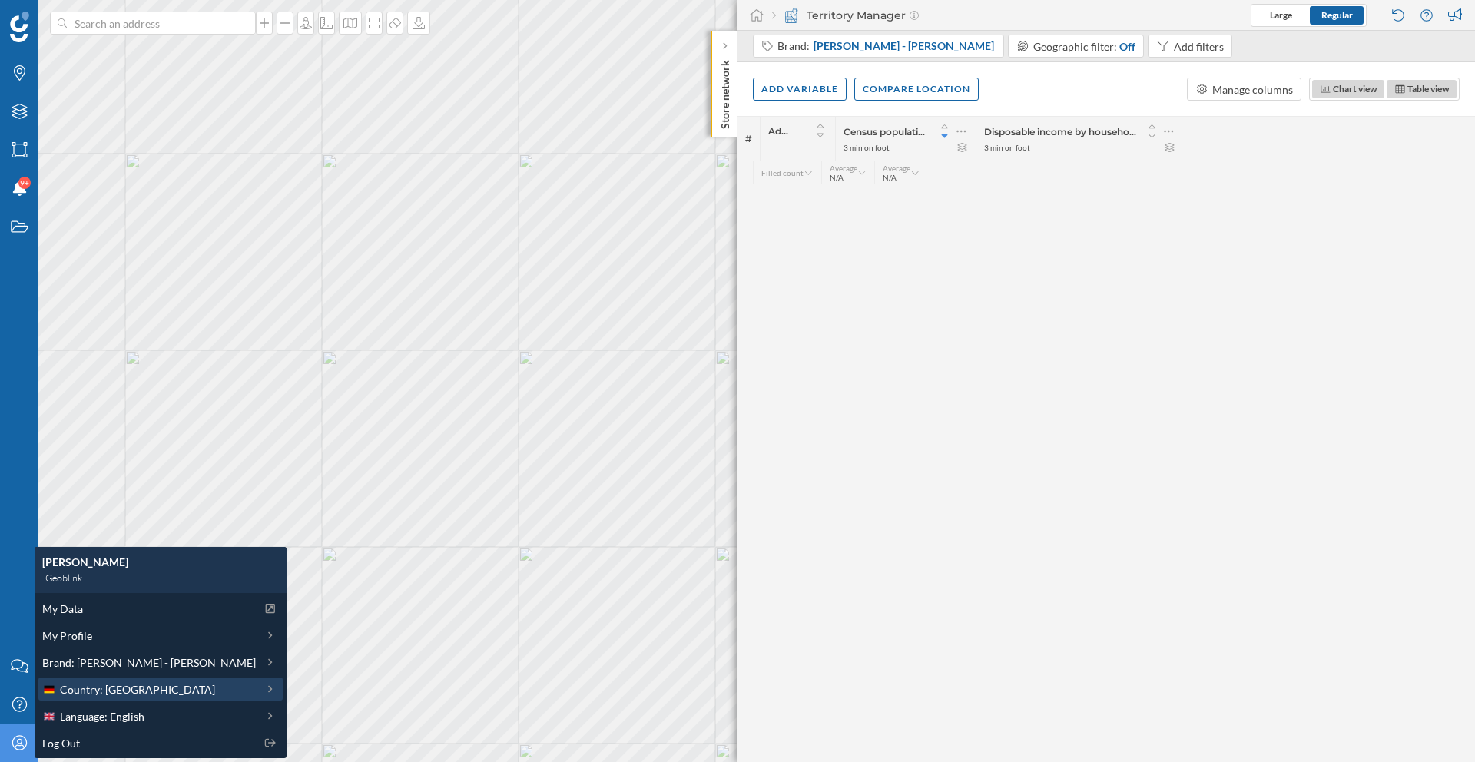
click at [105, 689] on span "Country: Germany" at bounding box center [137, 690] width 155 height 16
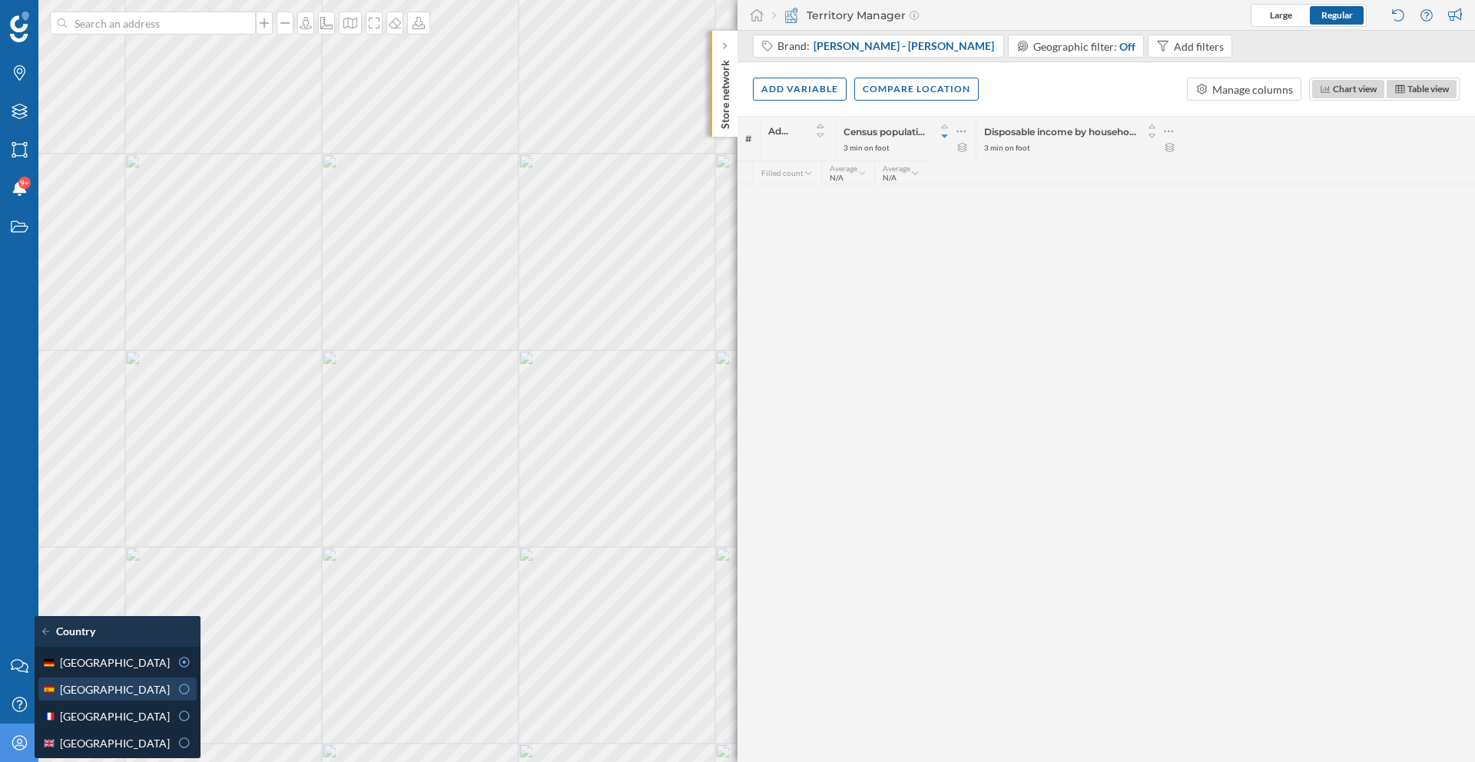
click at [155, 695] on div "Spain" at bounding box center [106, 690] width 128 height 16
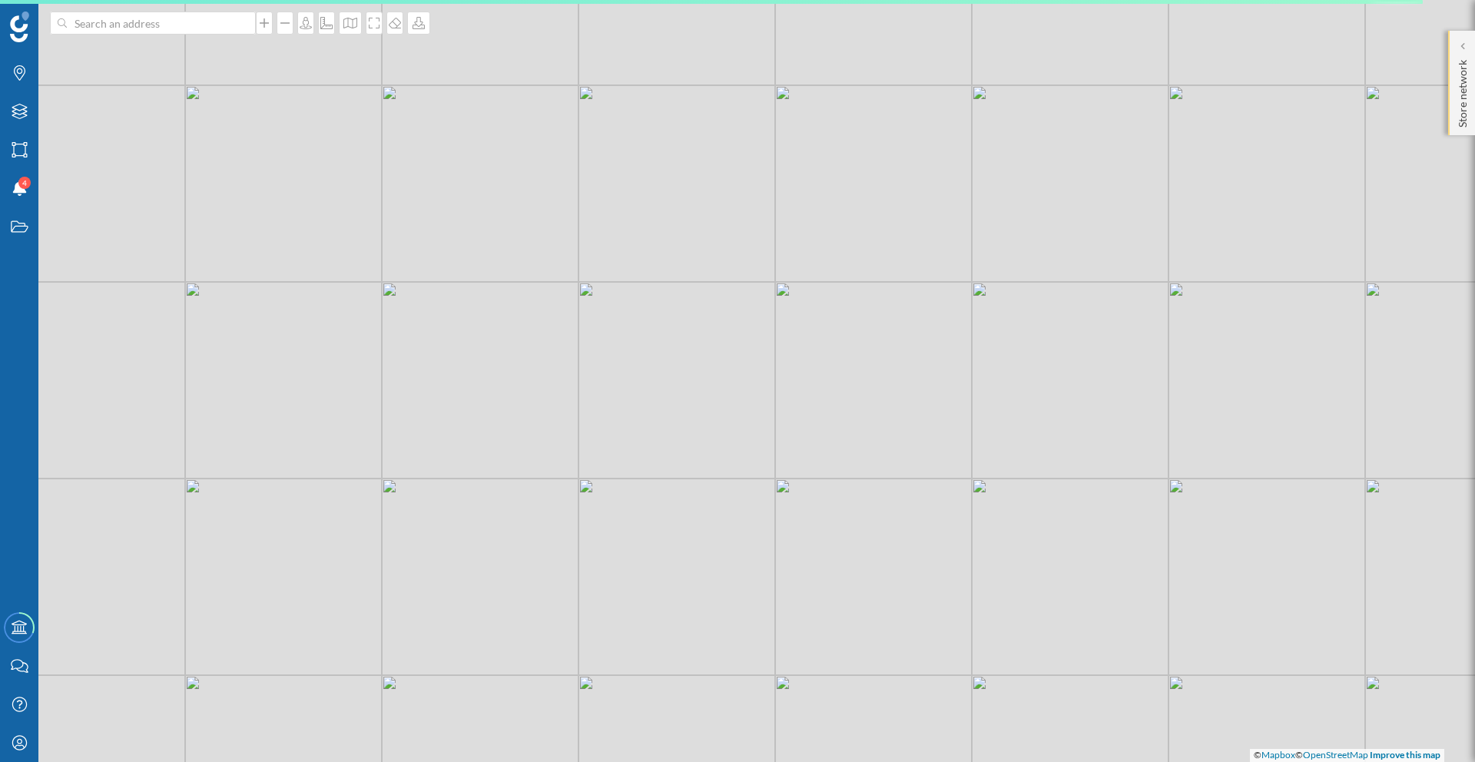
click at [1453, 66] on div "Store network" at bounding box center [1462, 83] width 27 height 105
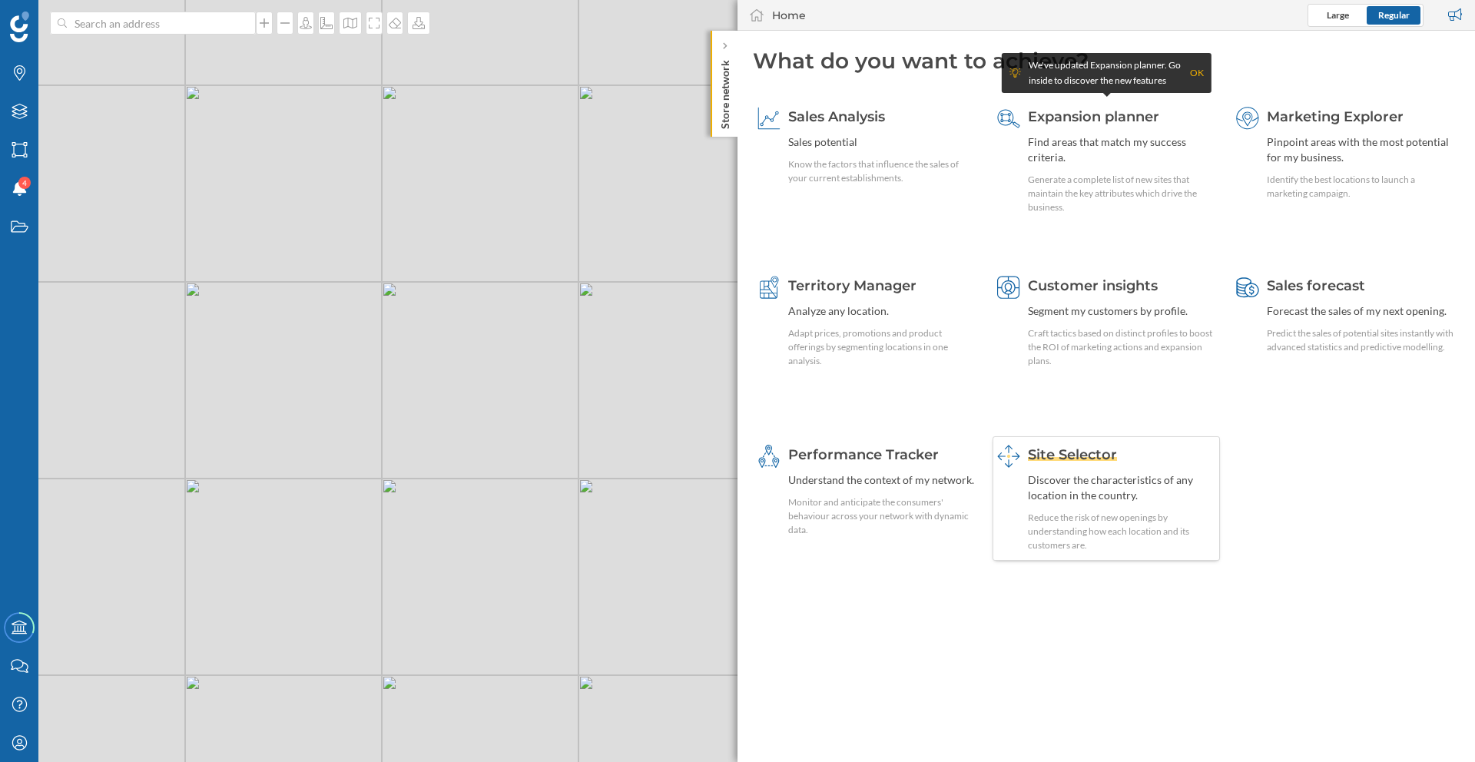
click at [1077, 462] on span "Site Selector" at bounding box center [1072, 454] width 89 height 17
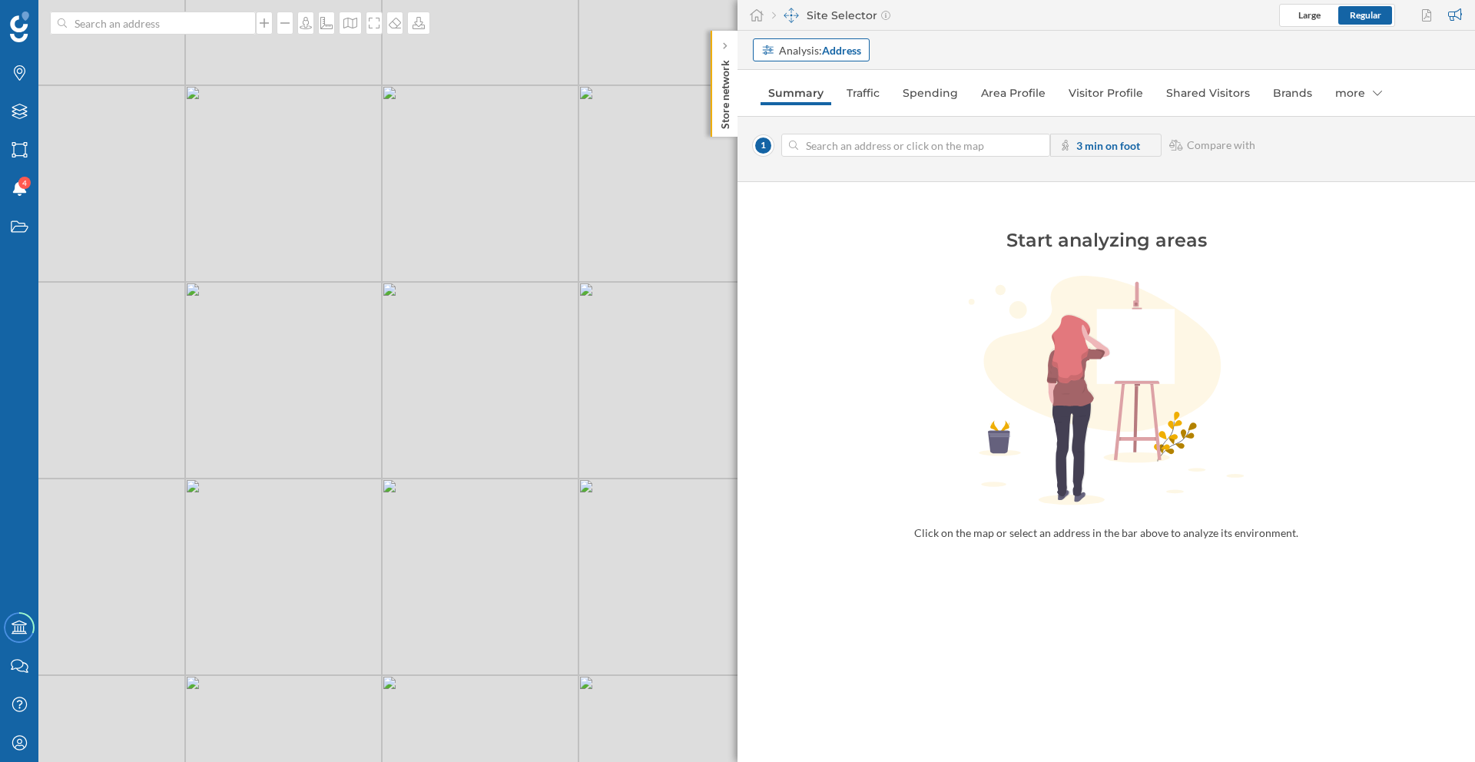
click at [811, 49] on div "Analysis: Address" at bounding box center [820, 50] width 82 height 16
click at [820, 109] on div "Commercial area" at bounding box center [803, 108] width 82 height 13
click at [829, 147] on strong "Select a commercial area" at bounding box center [861, 145] width 119 height 13
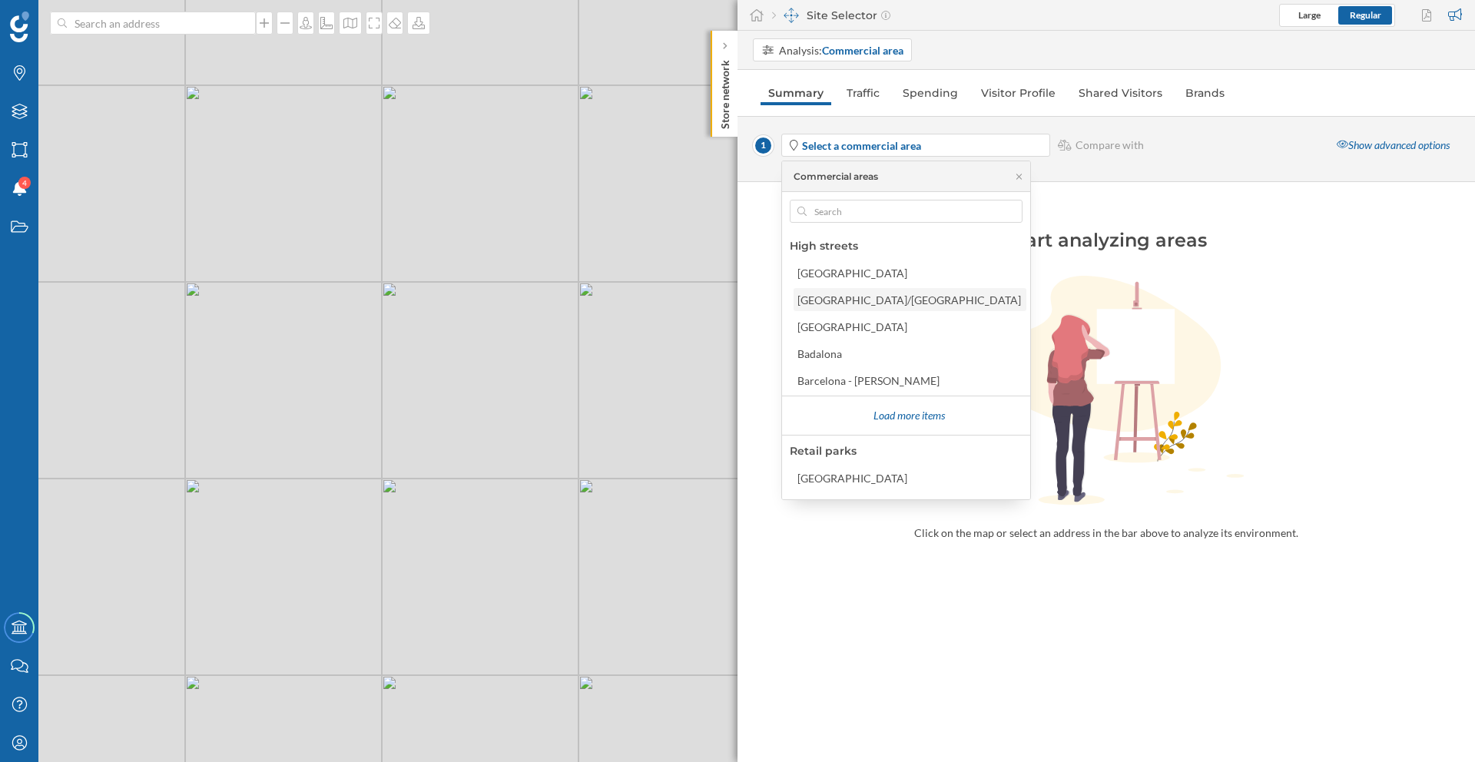
click at [846, 303] on div "Alicante/Alacant" at bounding box center [910, 300] width 224 height 13
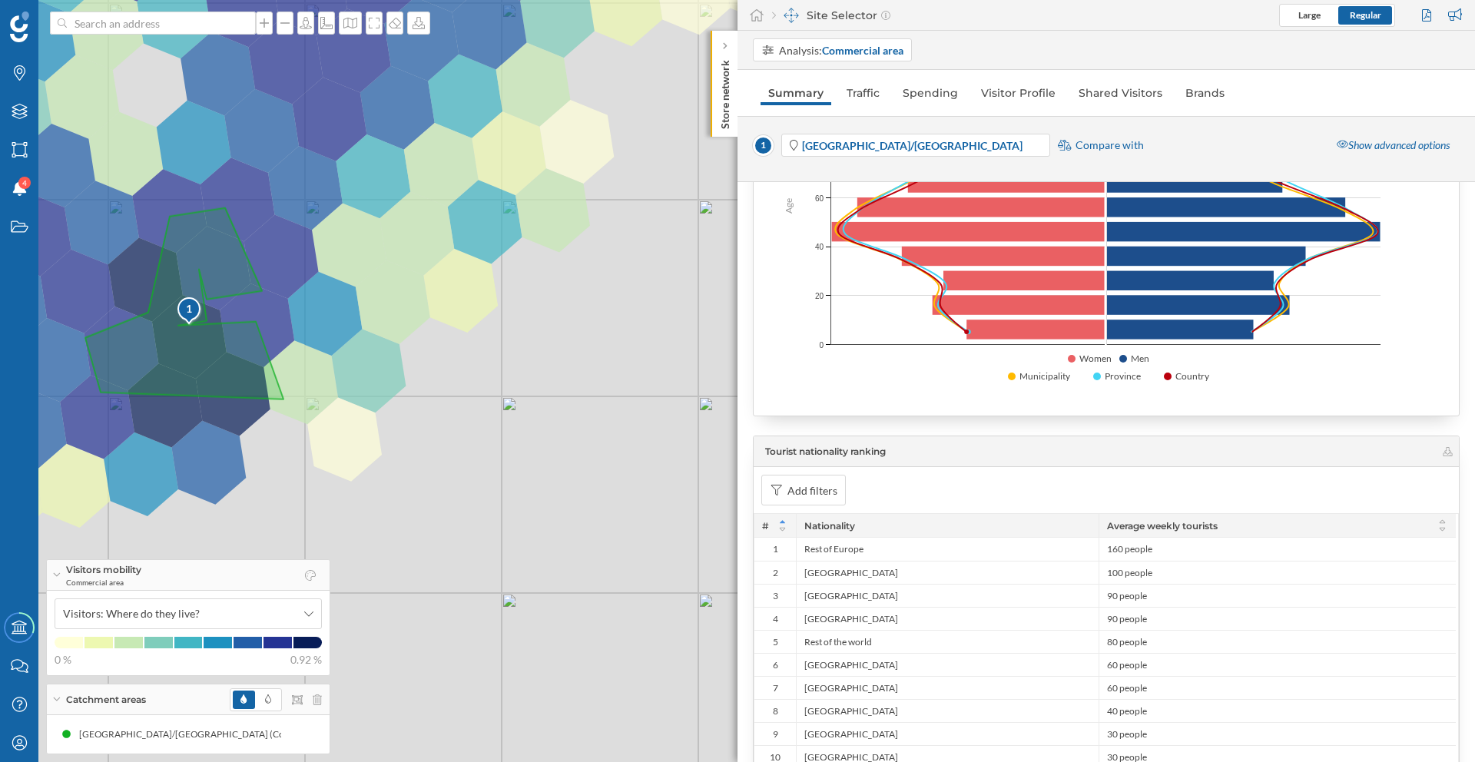
scroll to position [2003, 0]
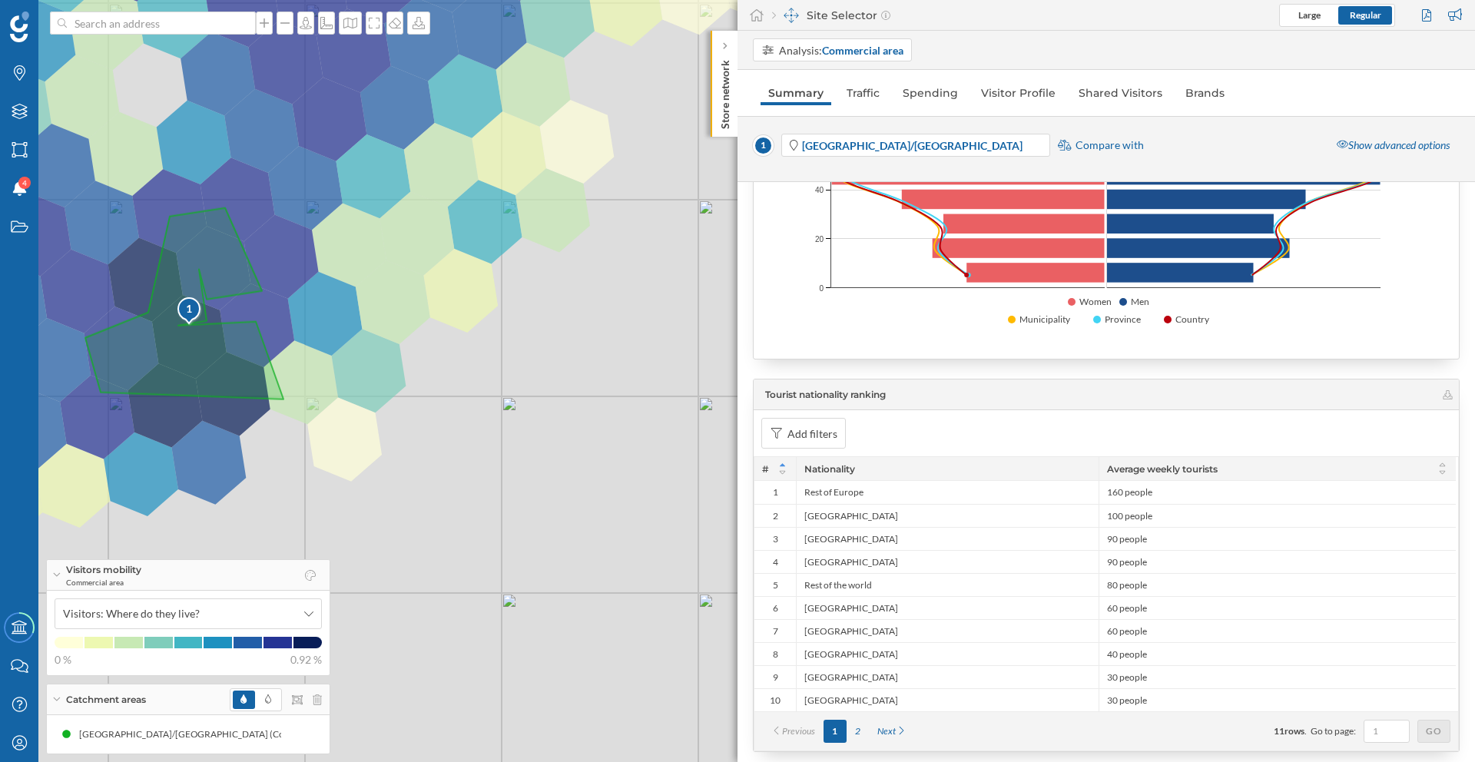
click at [54, 576] on icon at bounding box center [56, 575] width 8 height 4
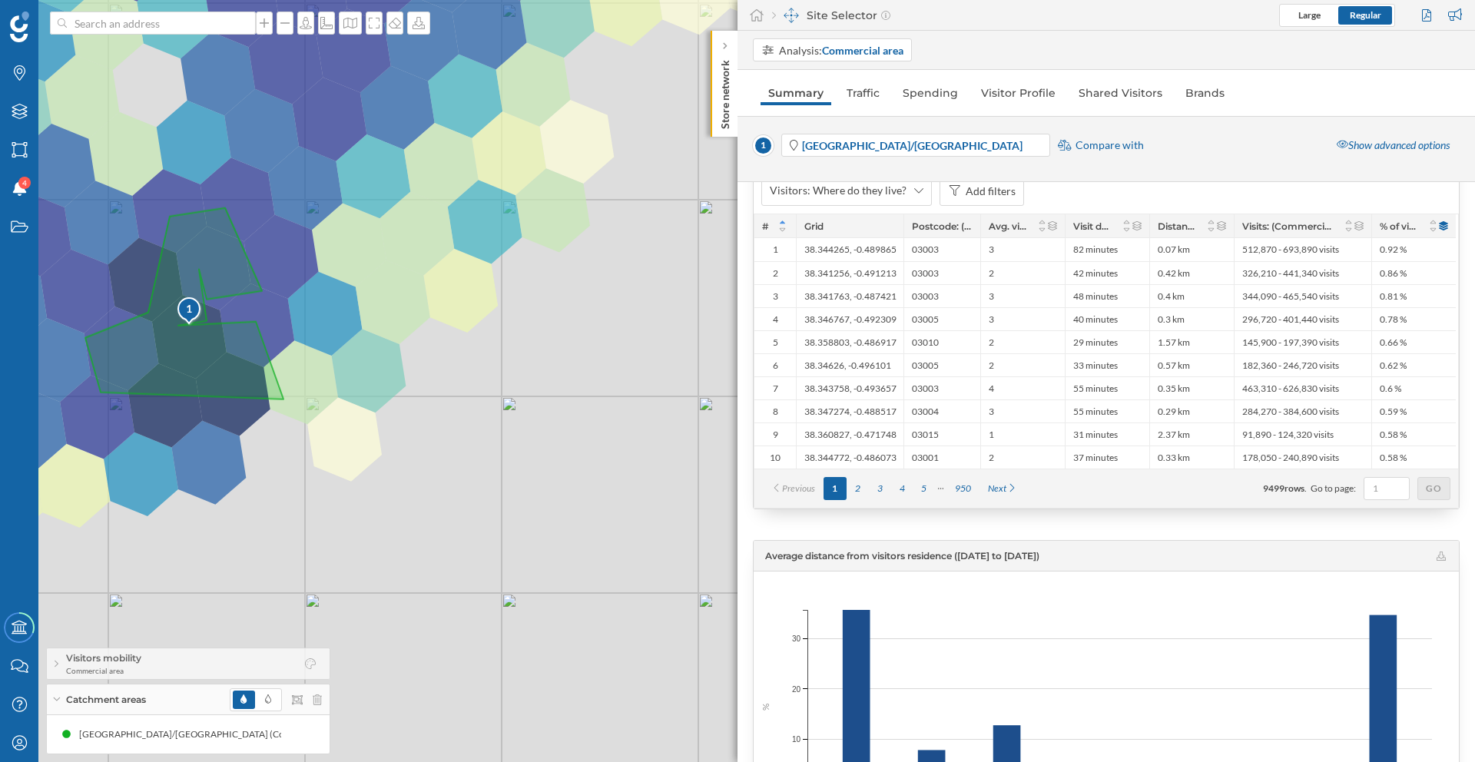
scroll to position [0, 0]
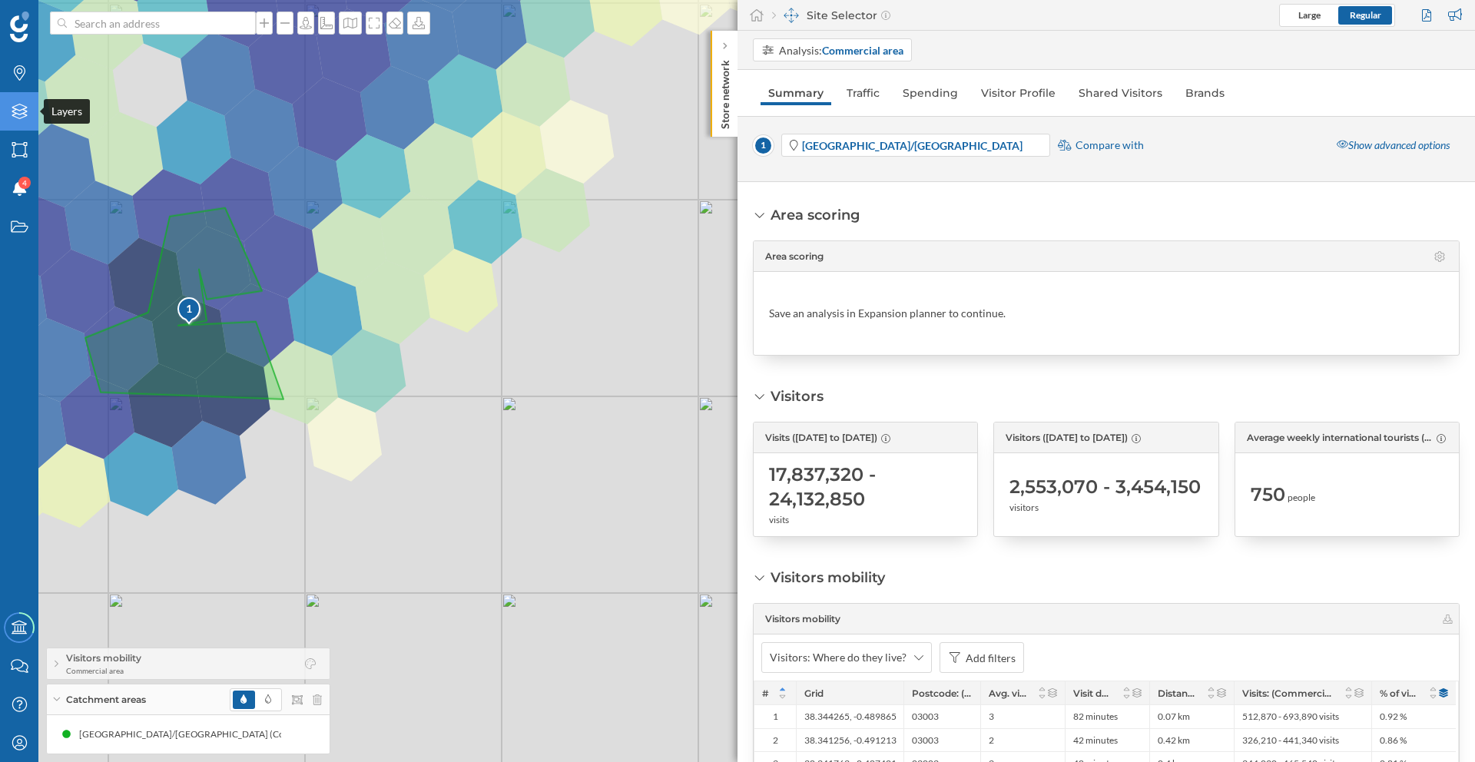
click at [18, 117] on icon "Layers" at bounding box center [19, 111] width 19 height 15
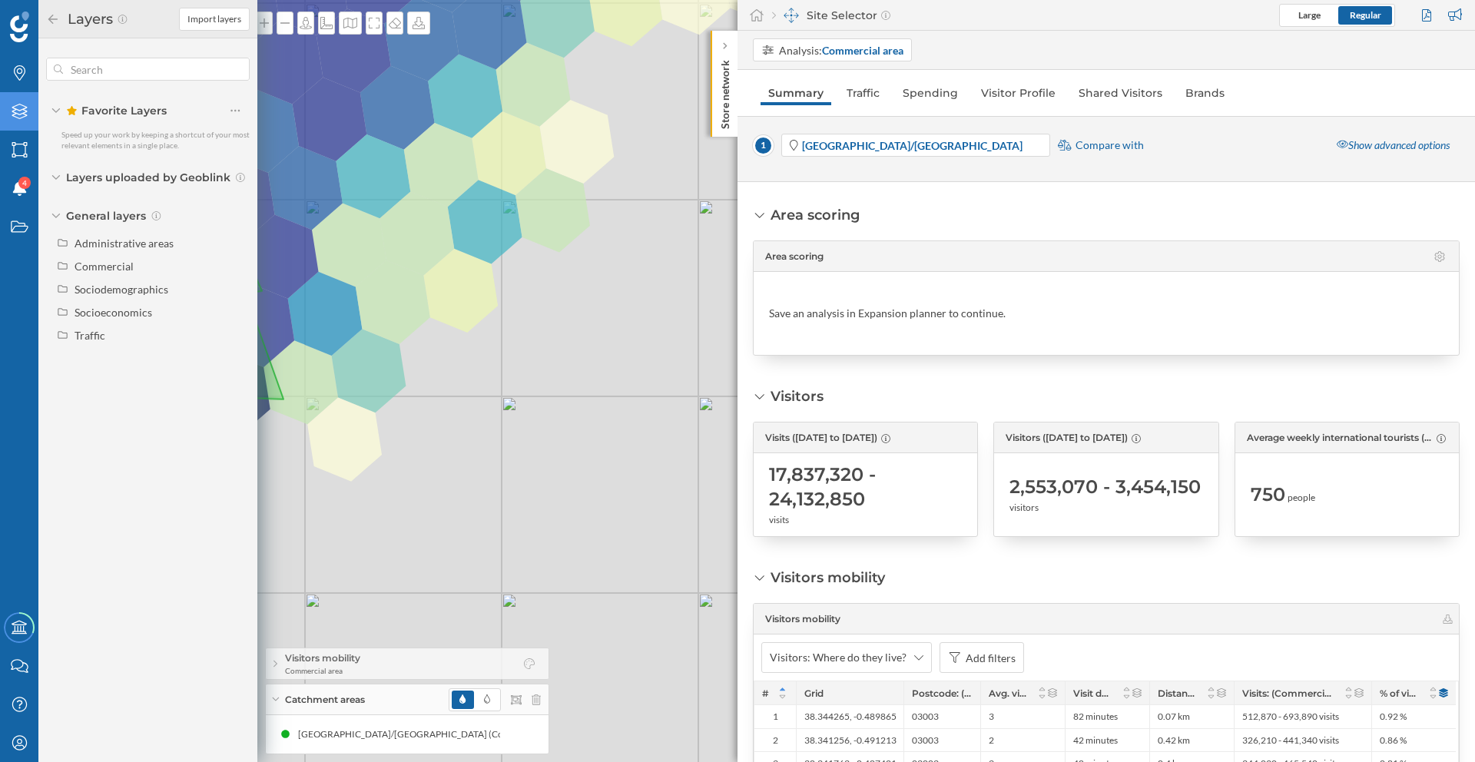
click at [114, 175] on span "Layers uploaded by Geoblink" at bounding box center [148, 177] width 164 height 15
click at [113, 229] on div "Administrative areas" at bounding box center [124, 231] width 99 height 13
click at [234, 348] on input "Census section" at bounding box center [239, 347] width 10 height 10
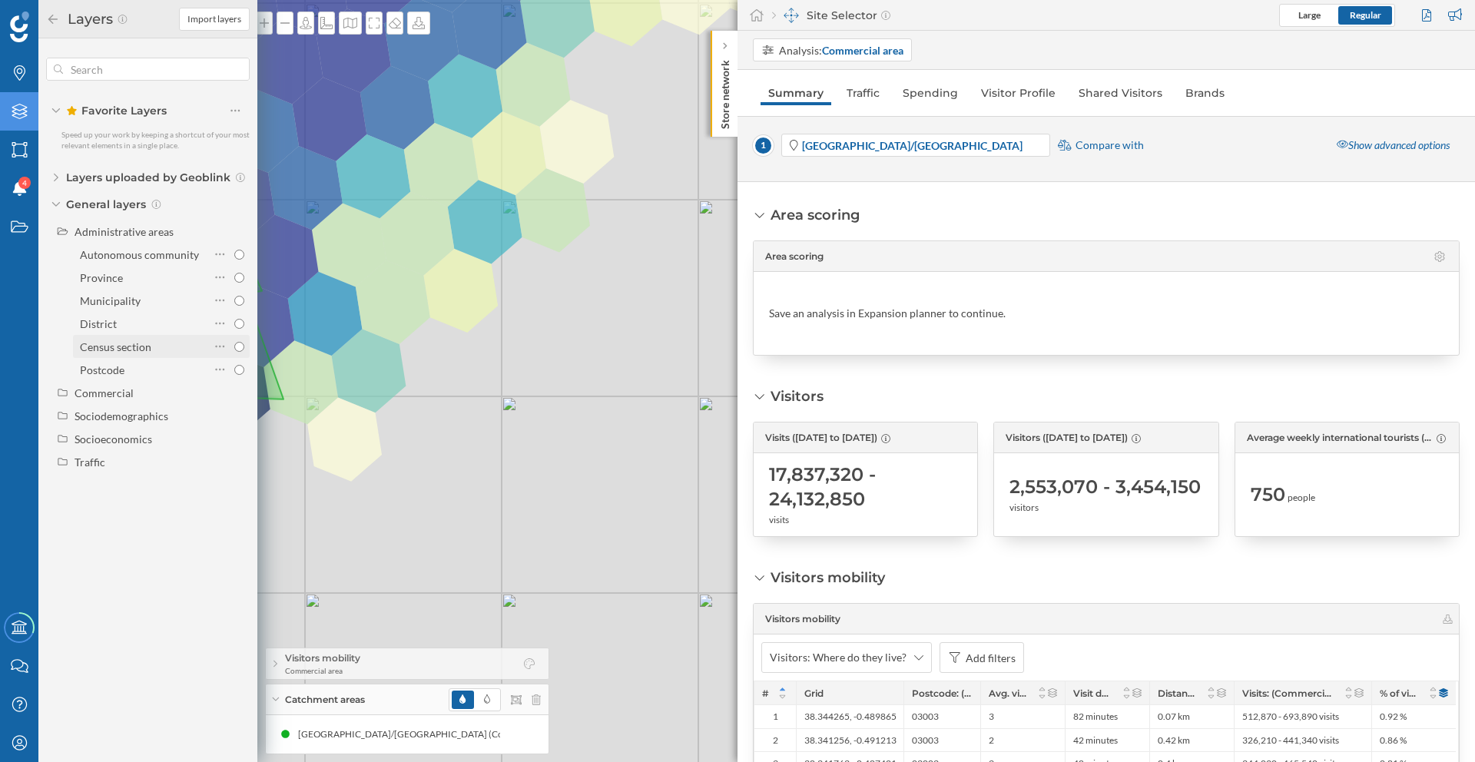
radio input "true"
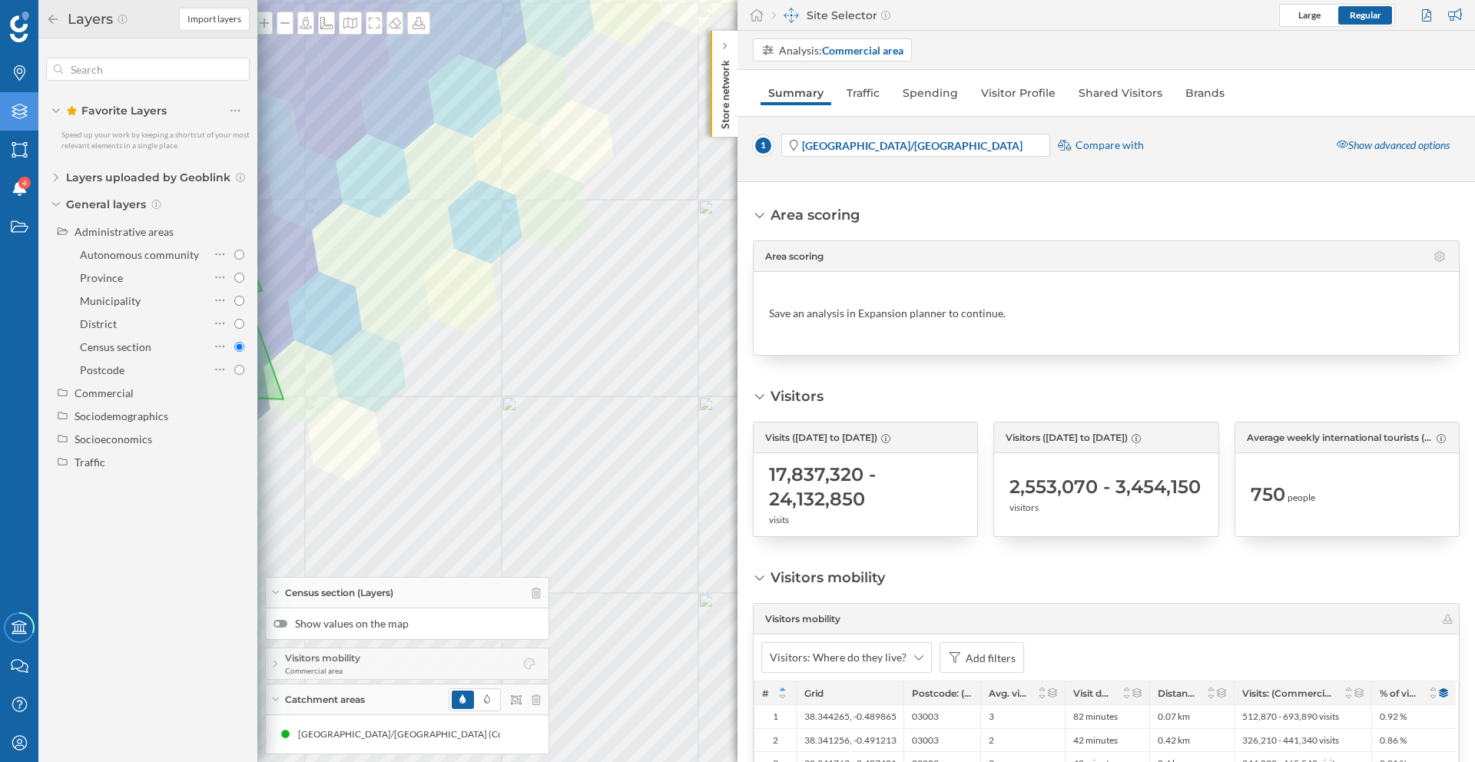
click at [503, 499] on div "1 © Mapbox © OpenStreetMap Improve this map" at bounding box center [737, 381] width 1475 height 762
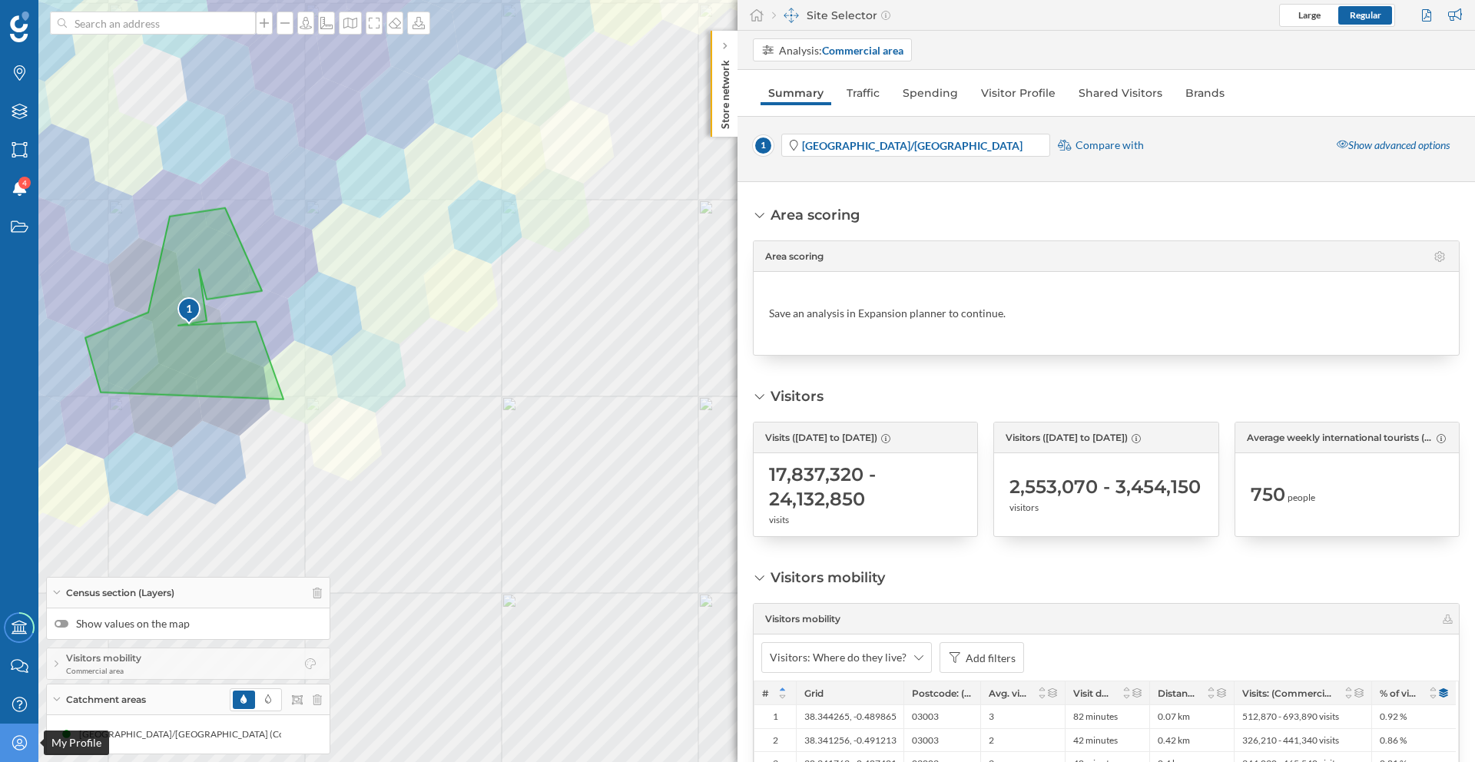
click at [28, 742] on icon "My Profile" at bounding box center [19, 742] width 19 height 15
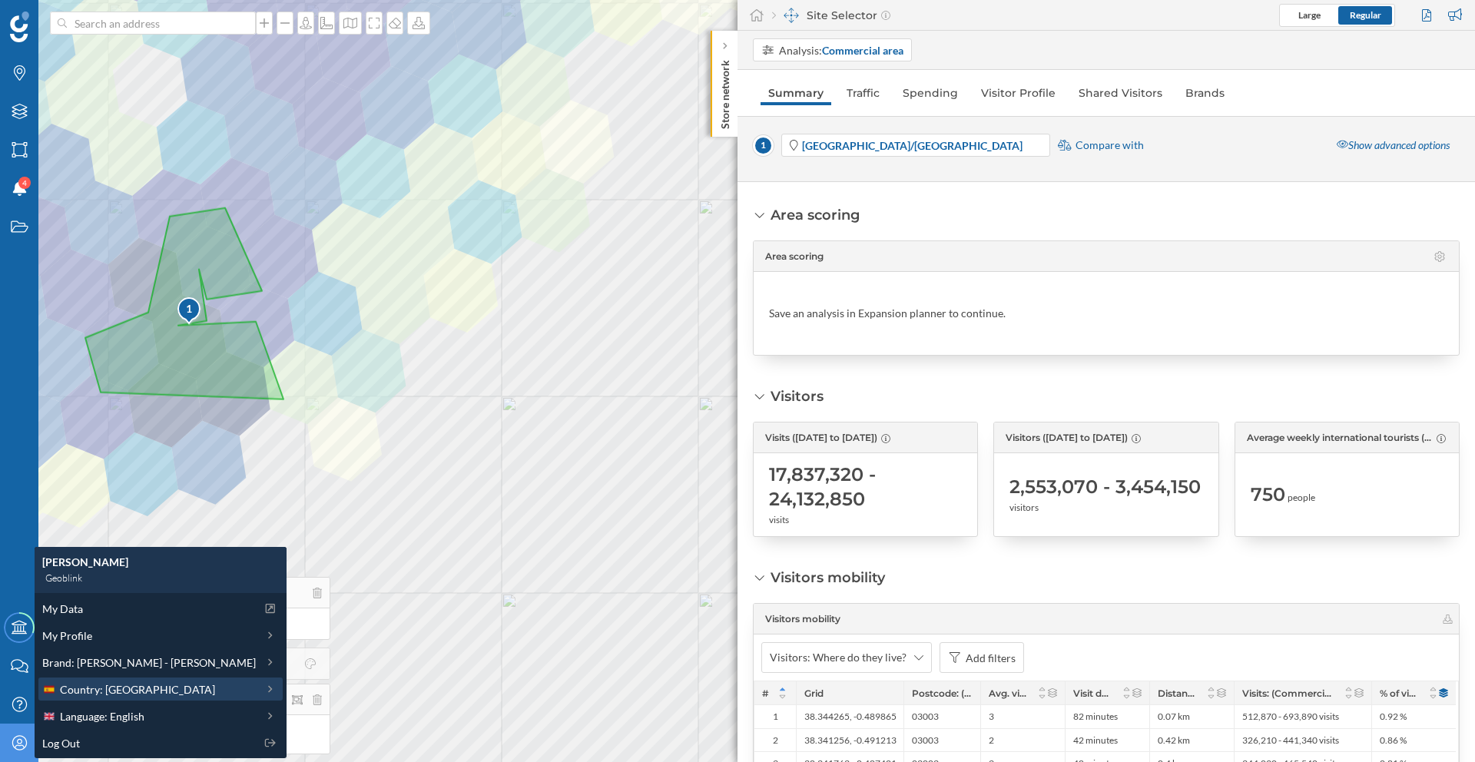
click at [134, 685] on div "Country: Spain" at bounding box center [149, 690] width 214 height 16
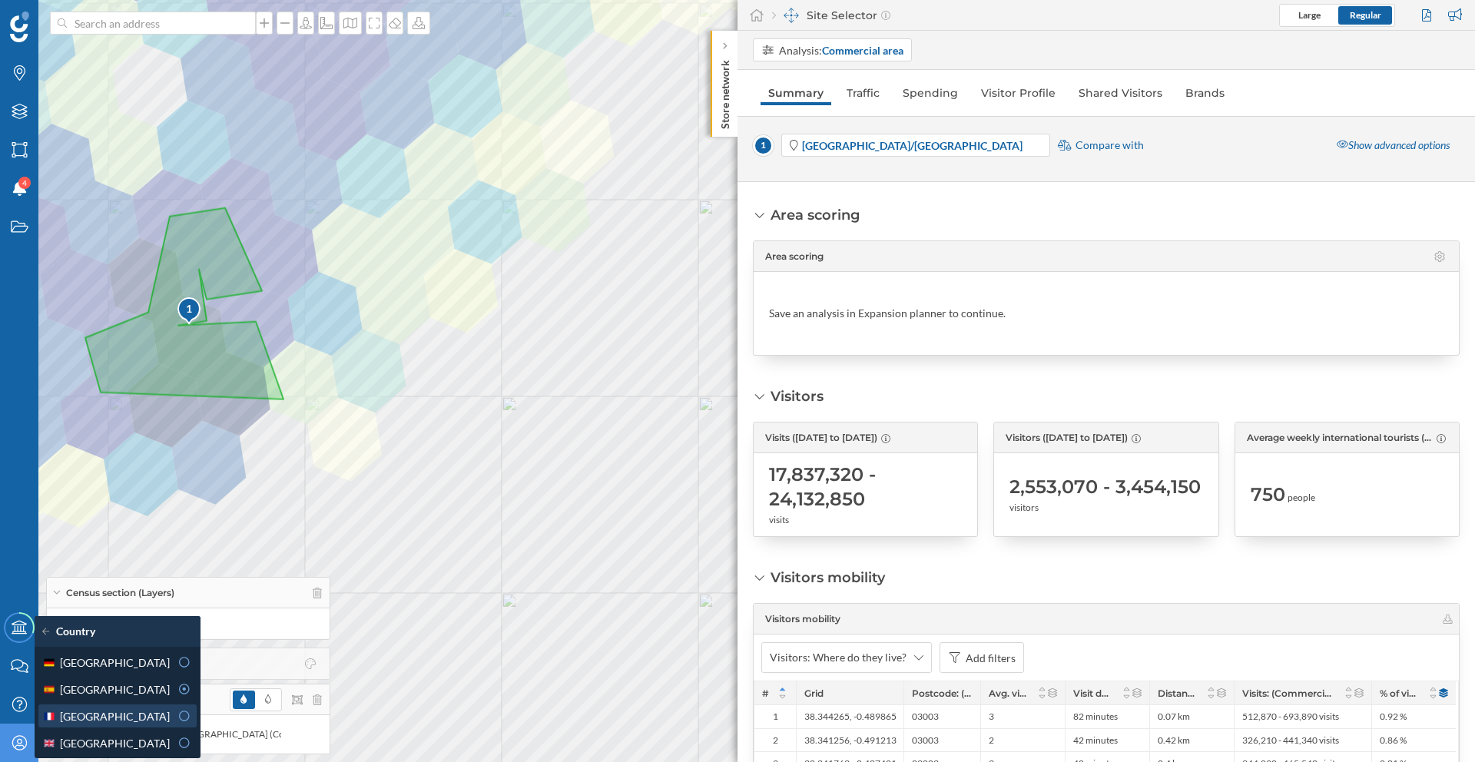
click at [179, 714] on icon at bounding box center [184, 716] width 11 height 11
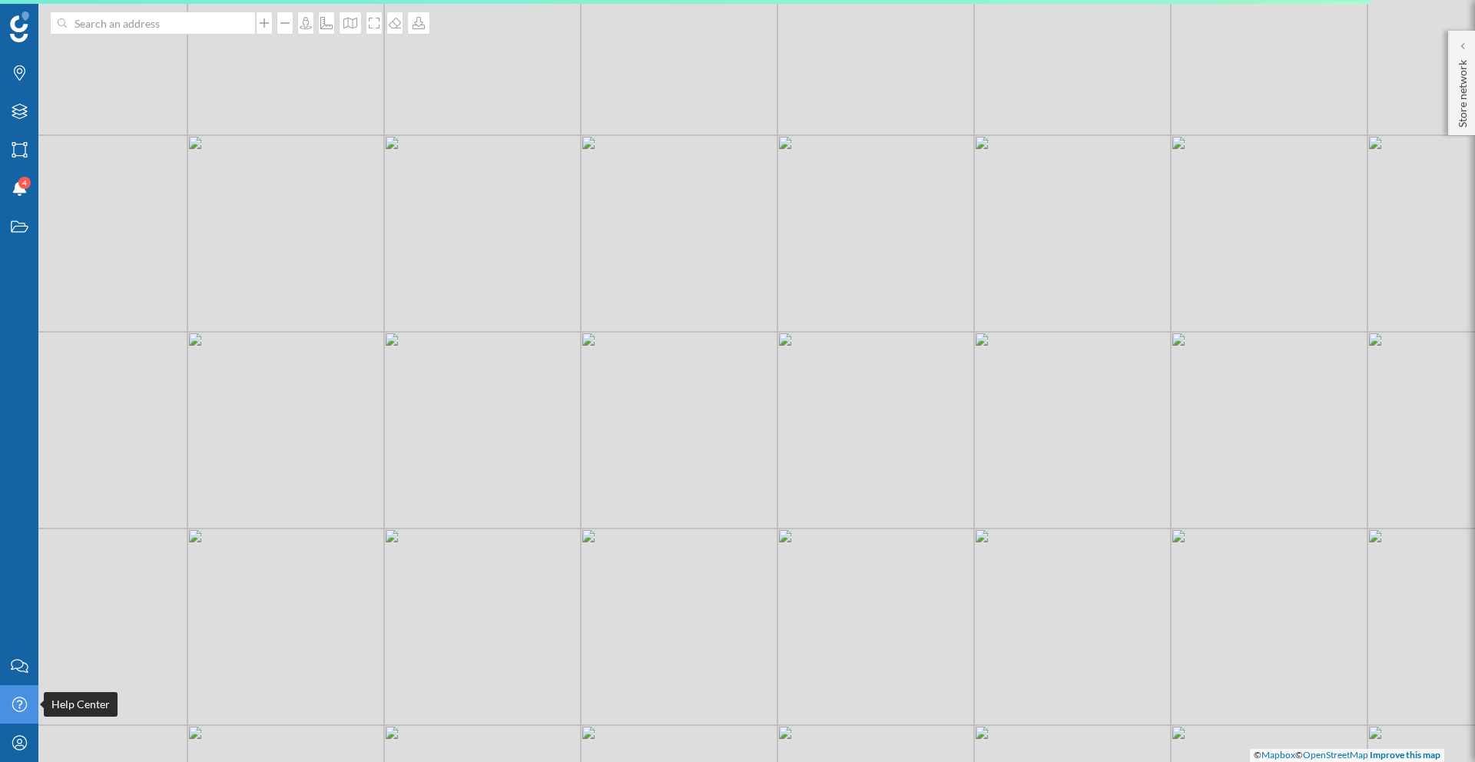
click at [22, 709] on icon "Help Center" at bounding box center [19, 704] width 19 height 15
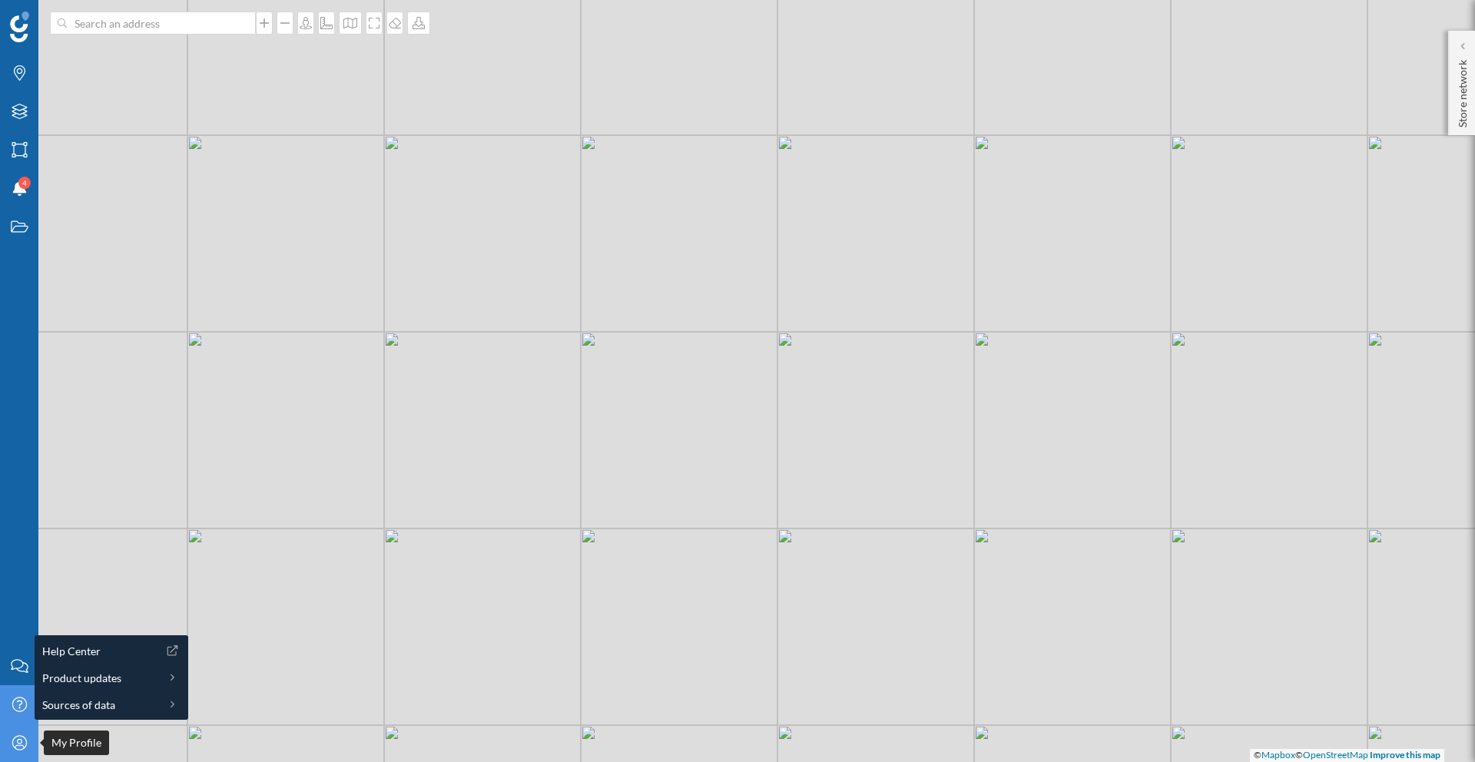
click at [28, 757] on div "My Profile" at bounding box center [19, 743] width 38 height 38
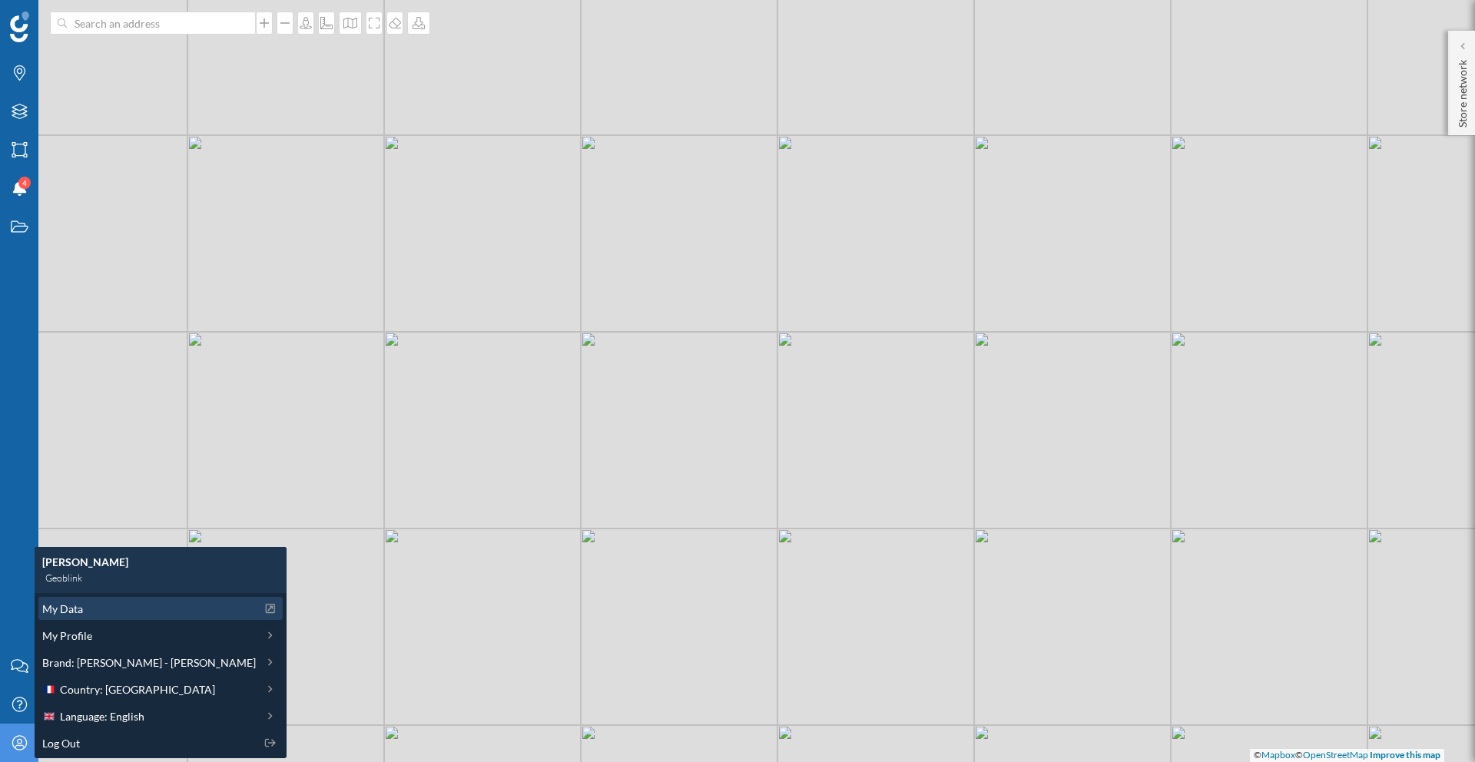
click at [121, 613] on div "My Data" at bounding box center [149, 609] width 214 height 16
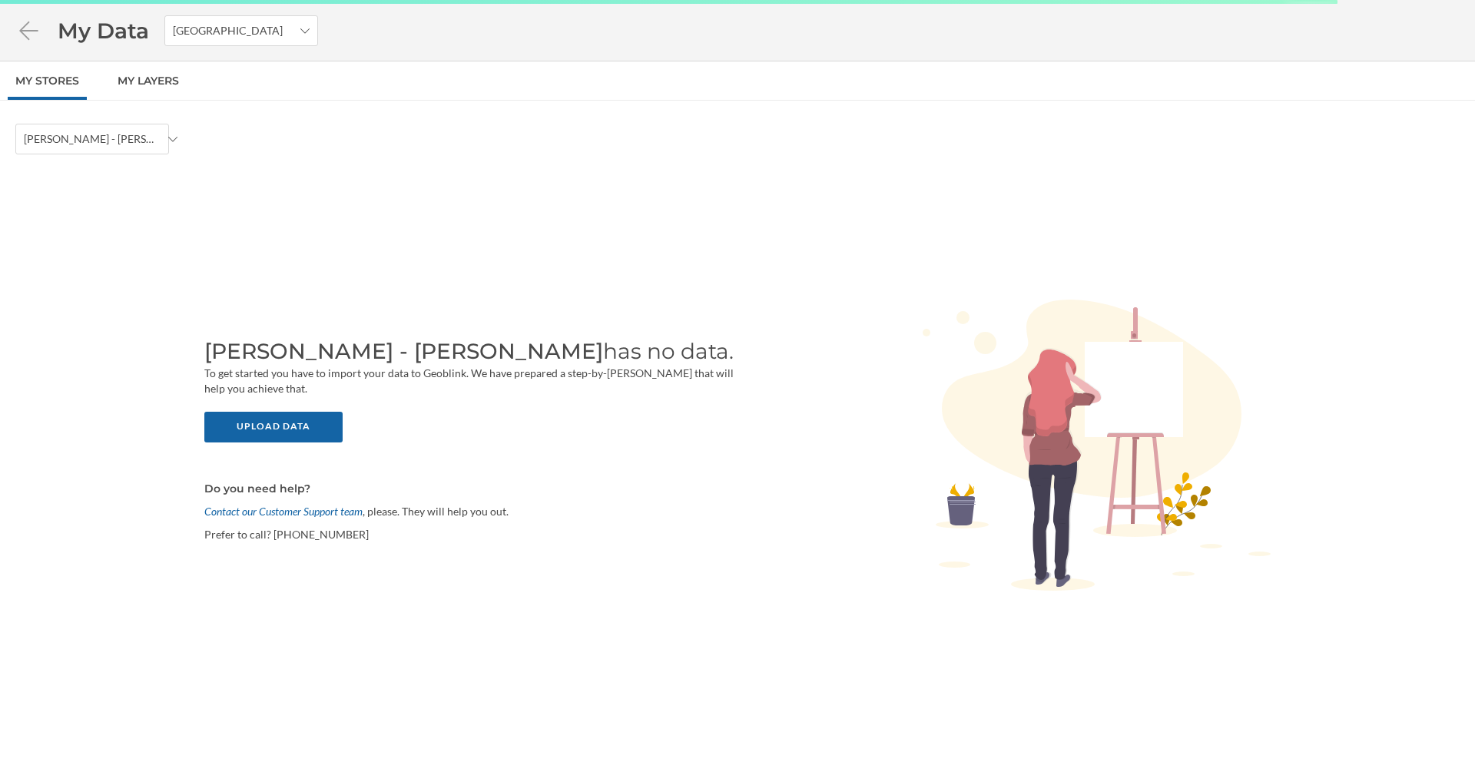
click at [314, 442] on div "To get started you have to import your data to Geoblink. We have prepared a ste…" at bounding box center [469, 454] width 530 height 177
click at [307, 432] on div "Upload data" at bounding box center [273, 426] width 138 height 31
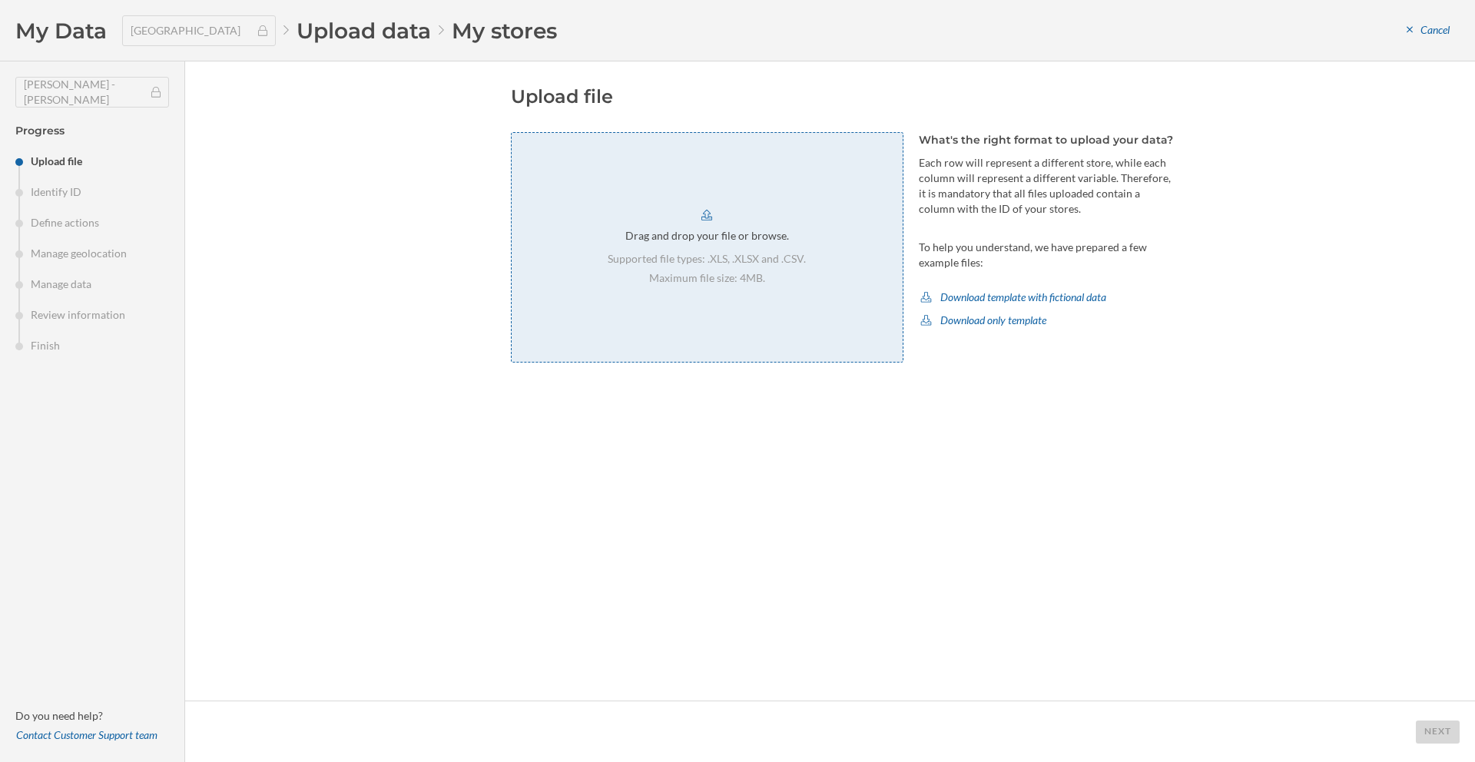
click at [654, 237] on div "Drag and drop your file or browse." at bounding box center [708, 235] width 164 height 15
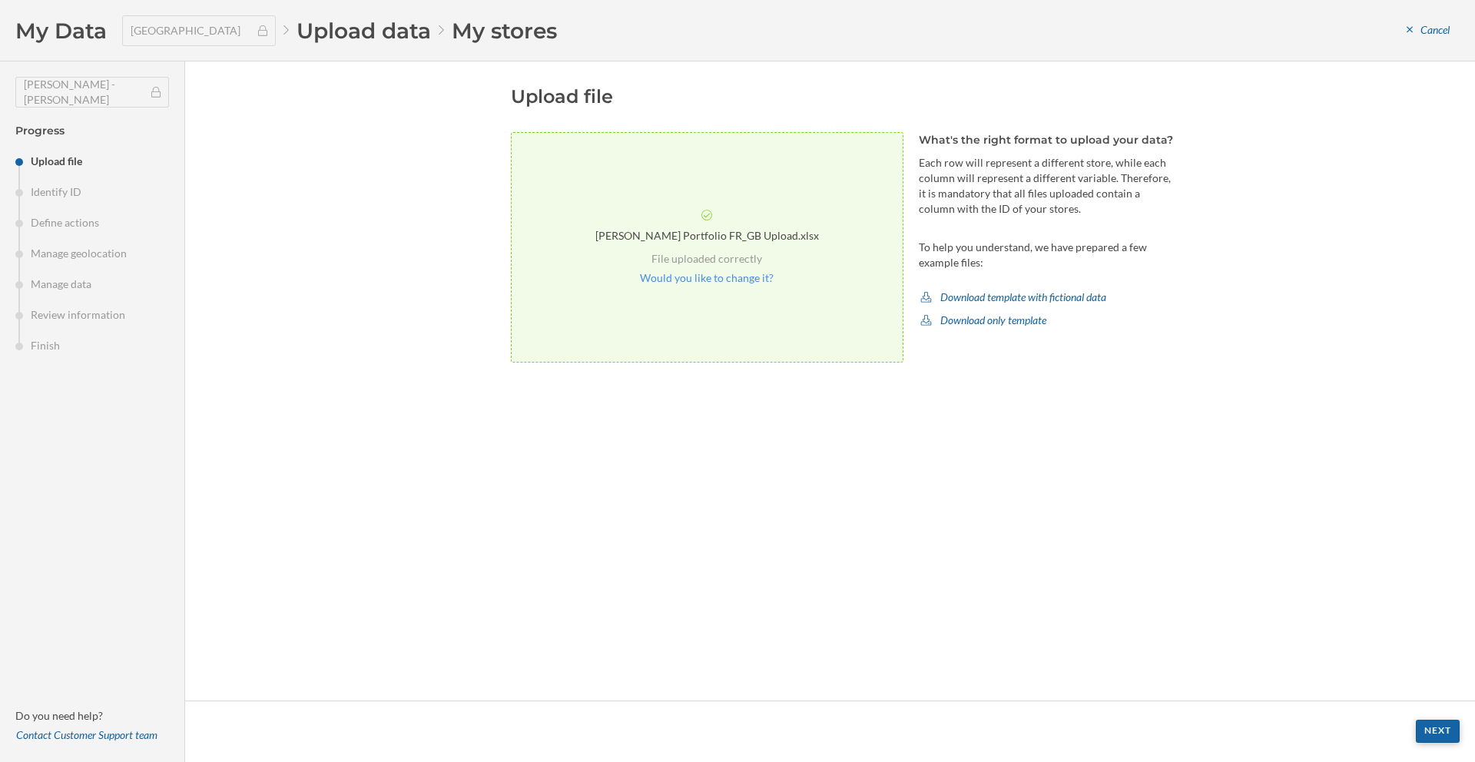
click at [1439, 733] on div "Next" at bounding box center [1438, 731] width 44 height 23
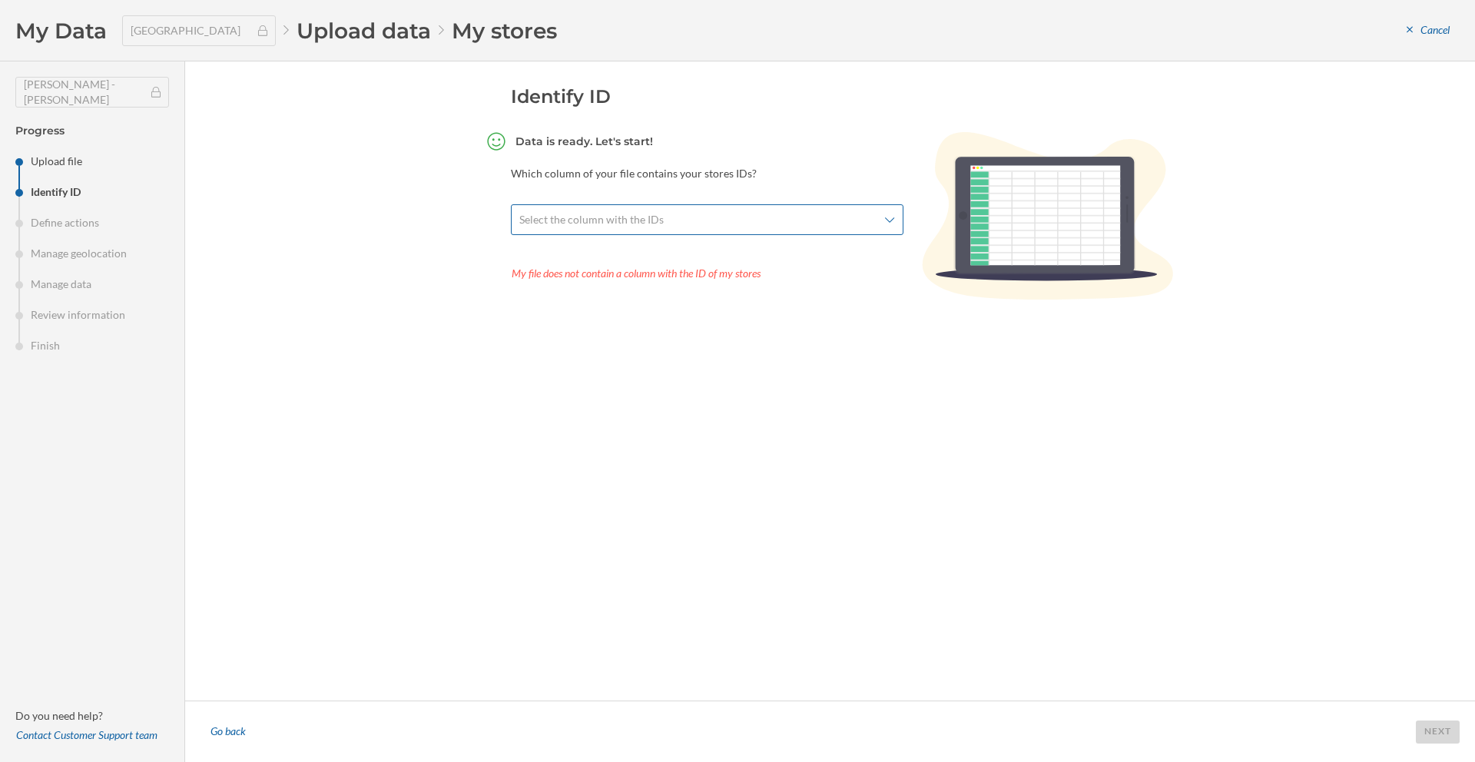
click at [579, 231] on div "Select the column with the IDs" at bounding box center [707, 219] width 393 height 31
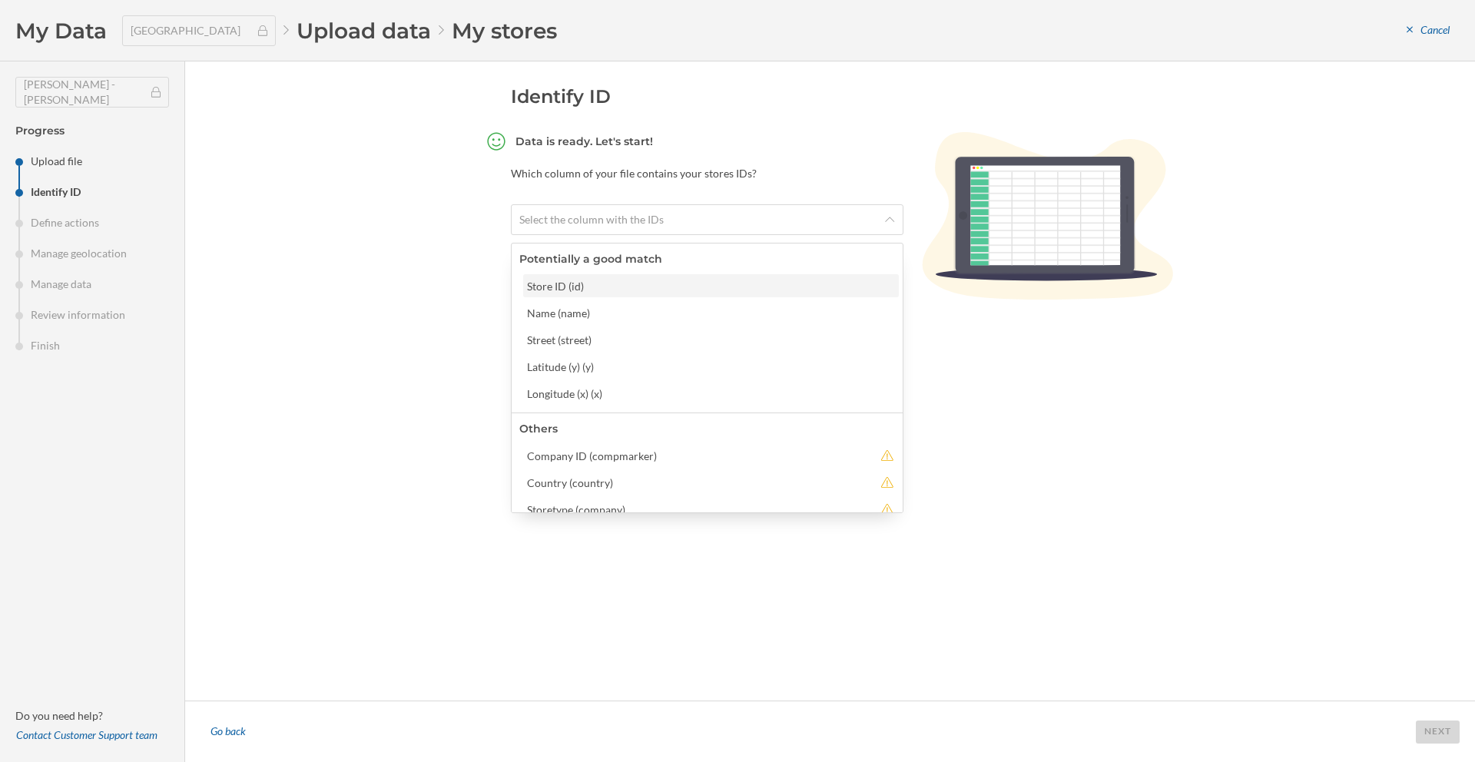
click at [580, 285] on div "Store ID (id)" at bounding box center [710, 286] width 367 height 16
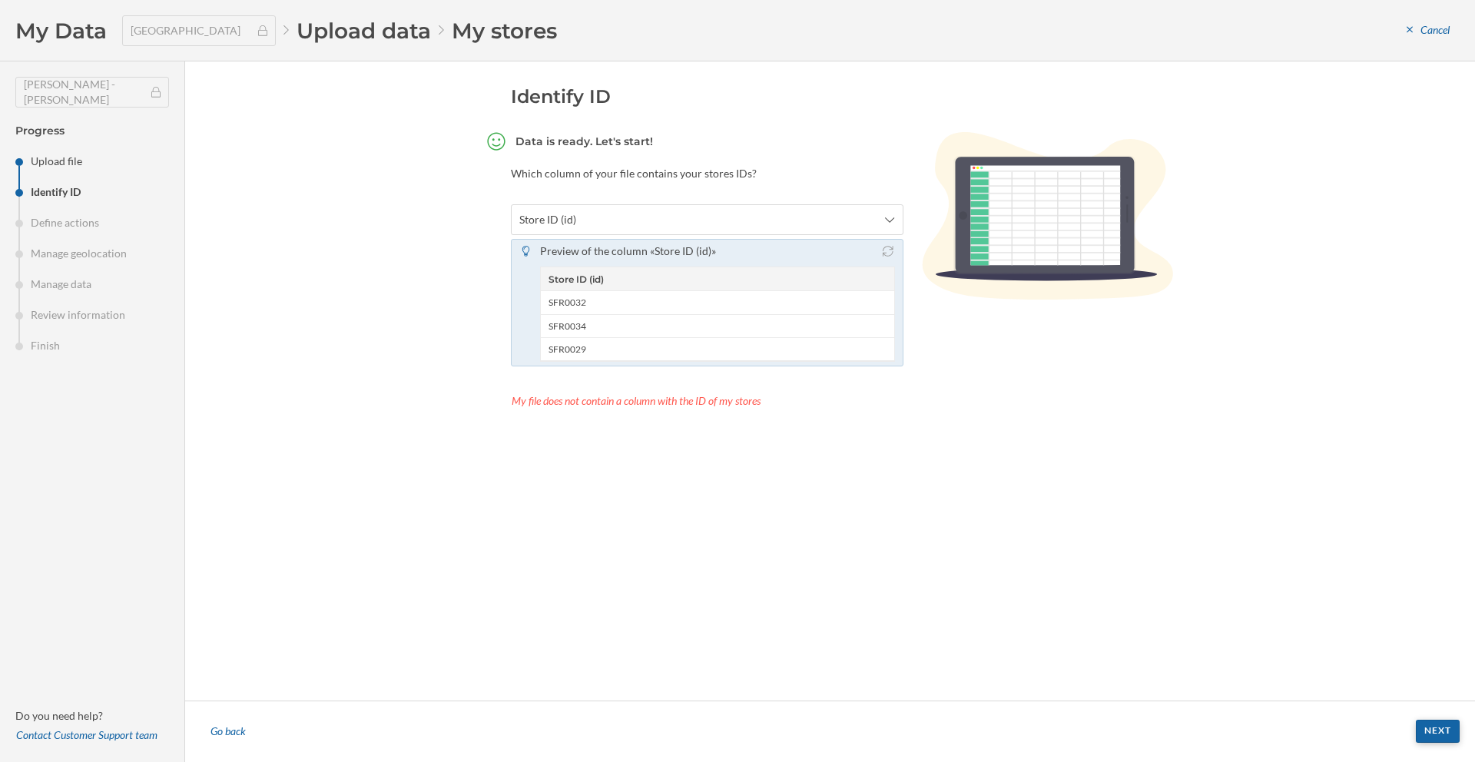
click at [1439, 737] on div "Next" at bounding box center [1438, 731] width 44 height 23
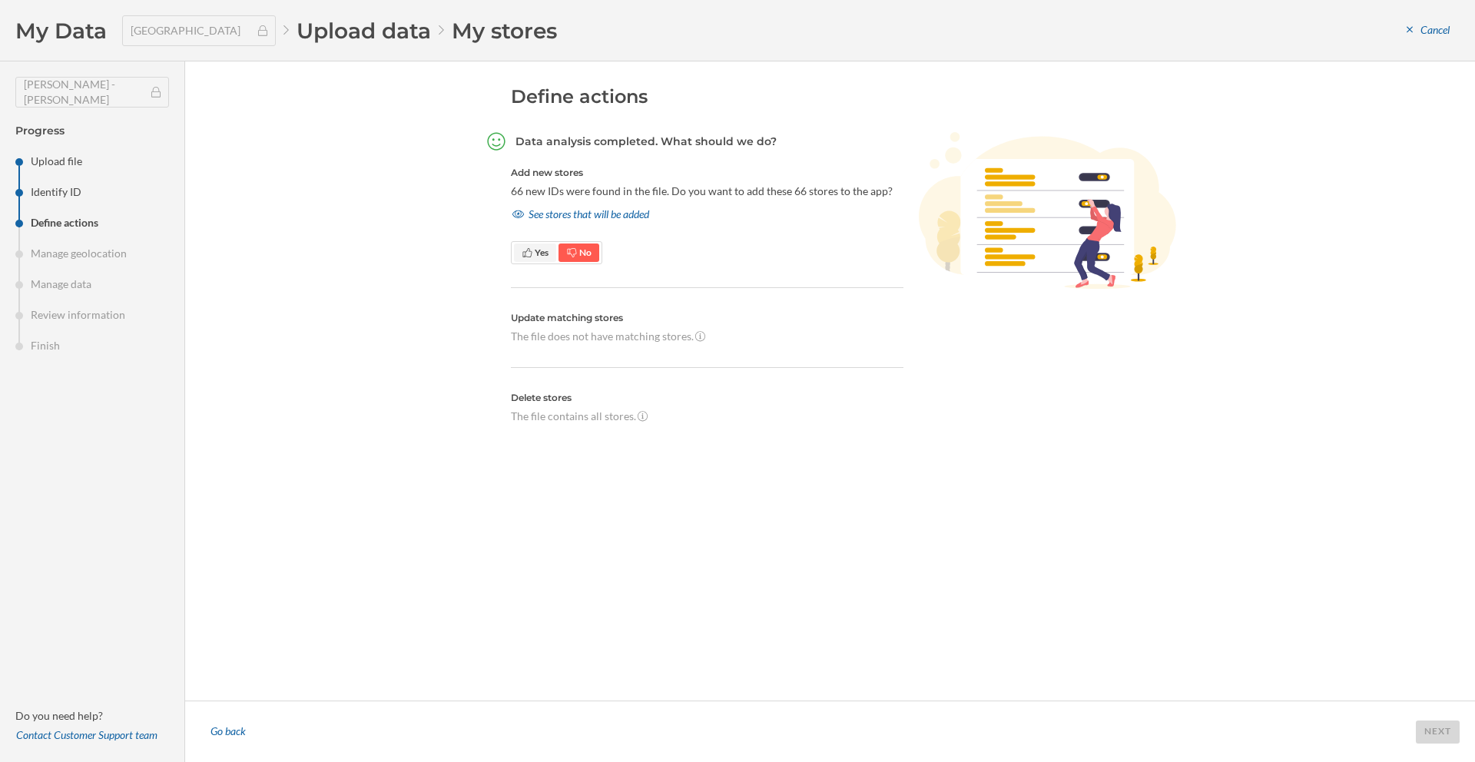
click at [544, 259] on span "Yes" at bounding box center [535, 253] width 27 height 14
click at [1419, 725] on div "Next" at bounding box center [1438, 731] width 44 height 23
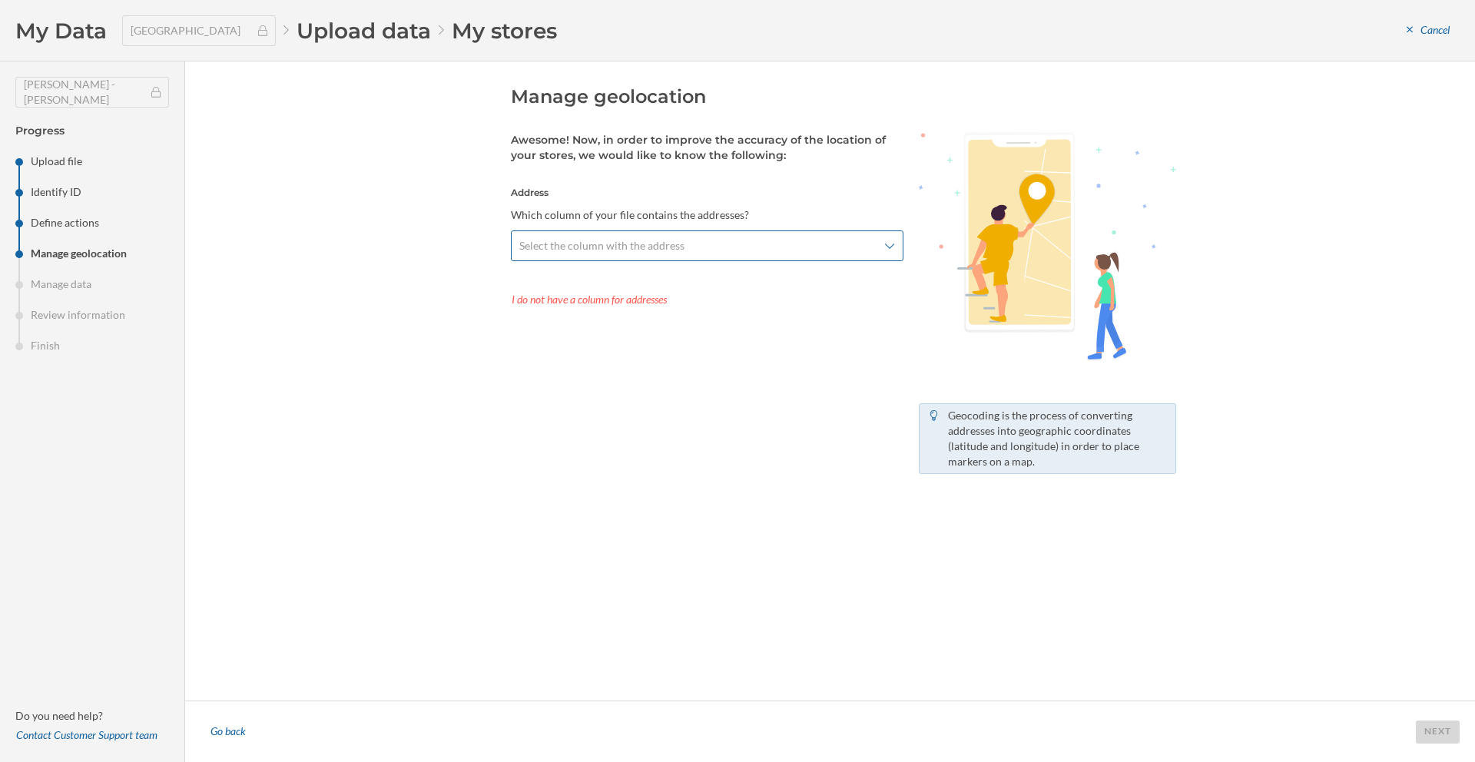
click at [701, 245] on span "Select the column with the address" at bounding box center [698, 245] width 359 height 15
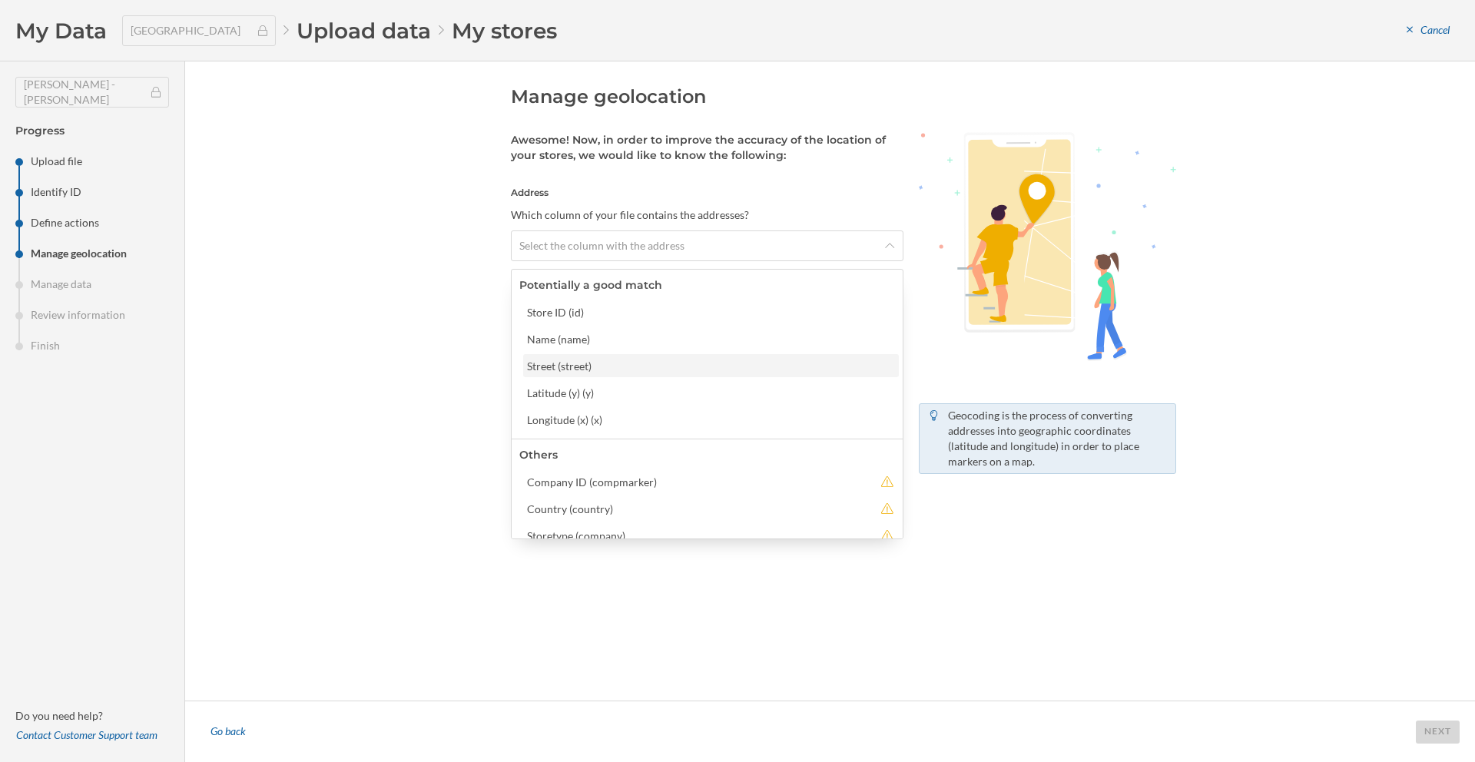
click at [618, 365] on div "Street (street)" at bounding box center [710, 366] width 367 height 16
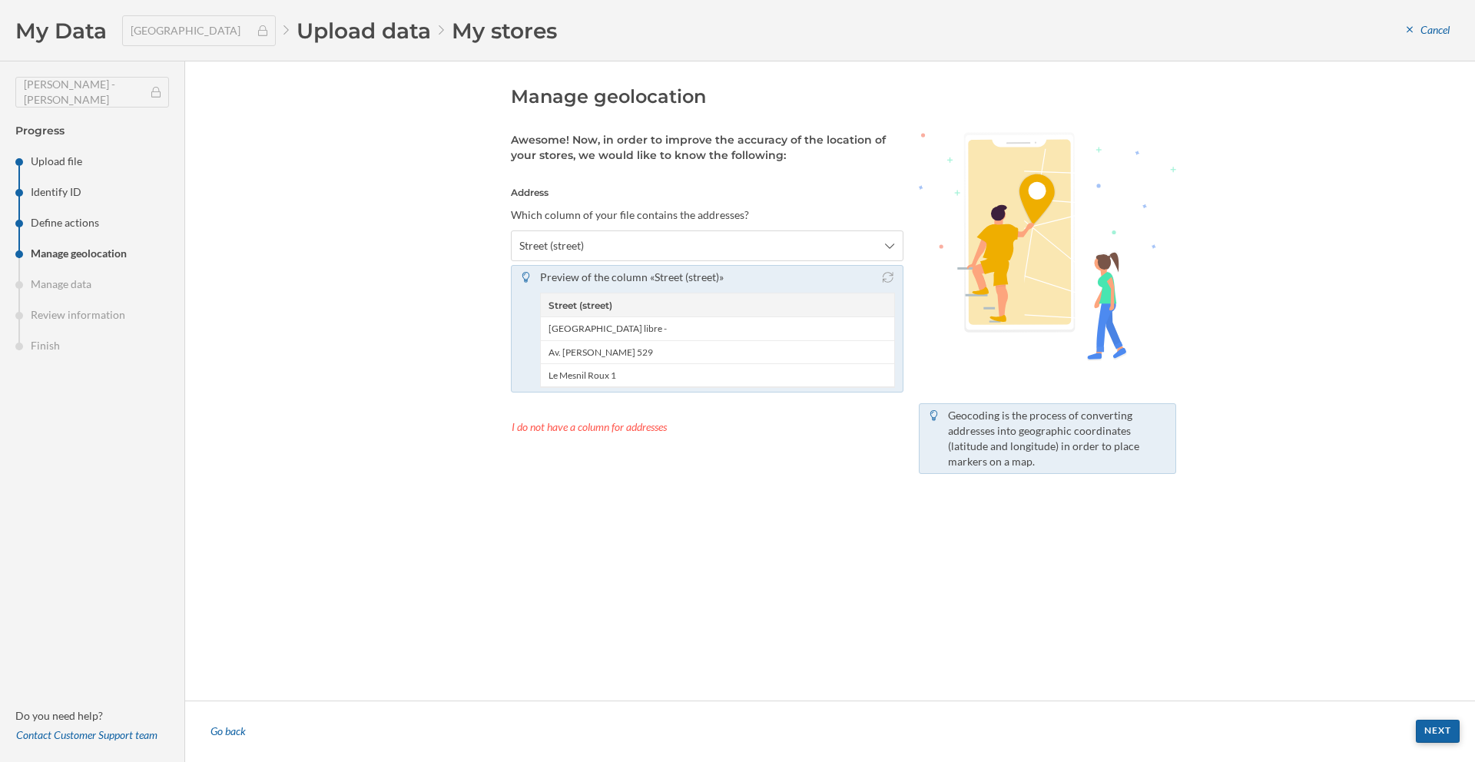
click at [1435, 732] on div "Next" at bounding box center [1438, 731] width 44 height 23
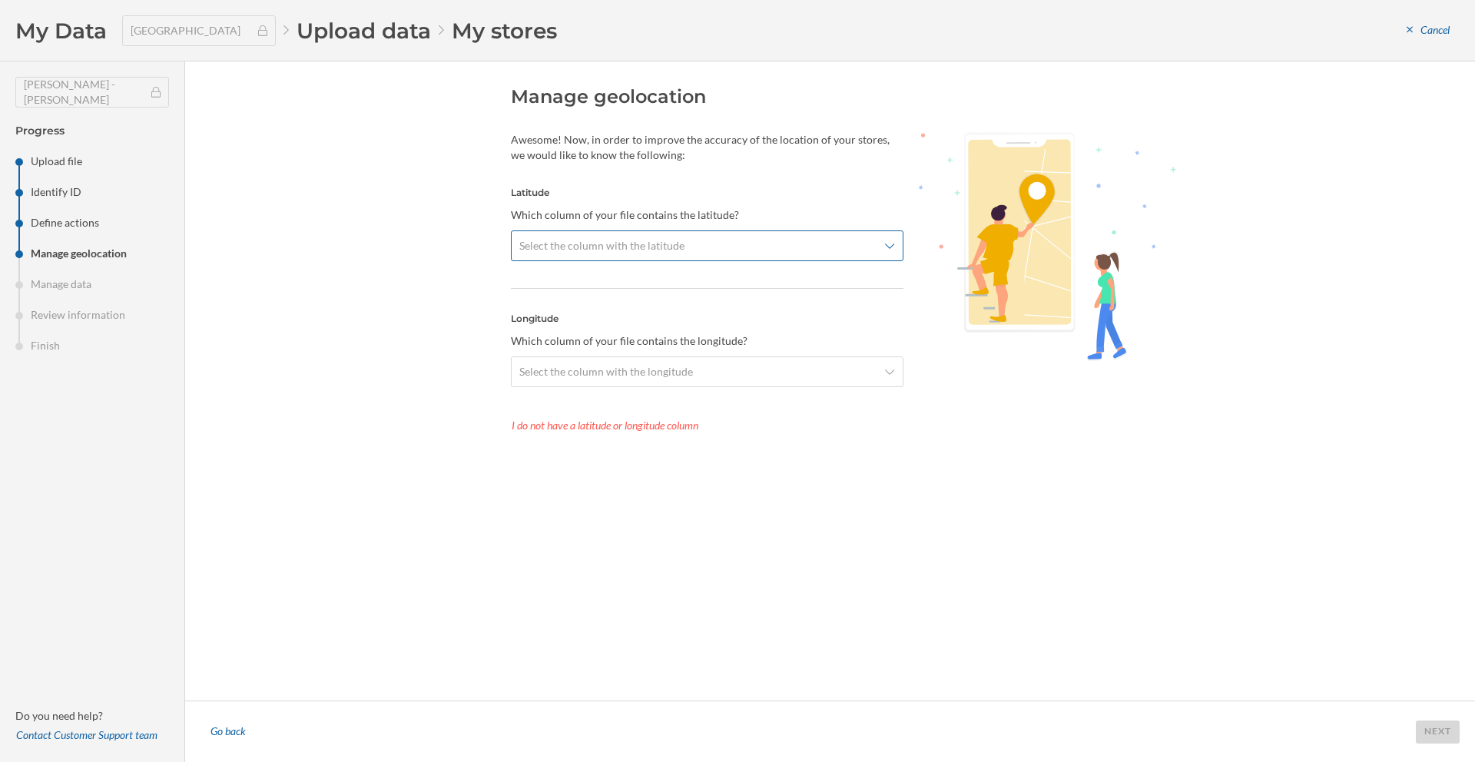
click at [692, 261] on div "Select the column with the latitude" at bounding box center [707, 246] width 393 height 31
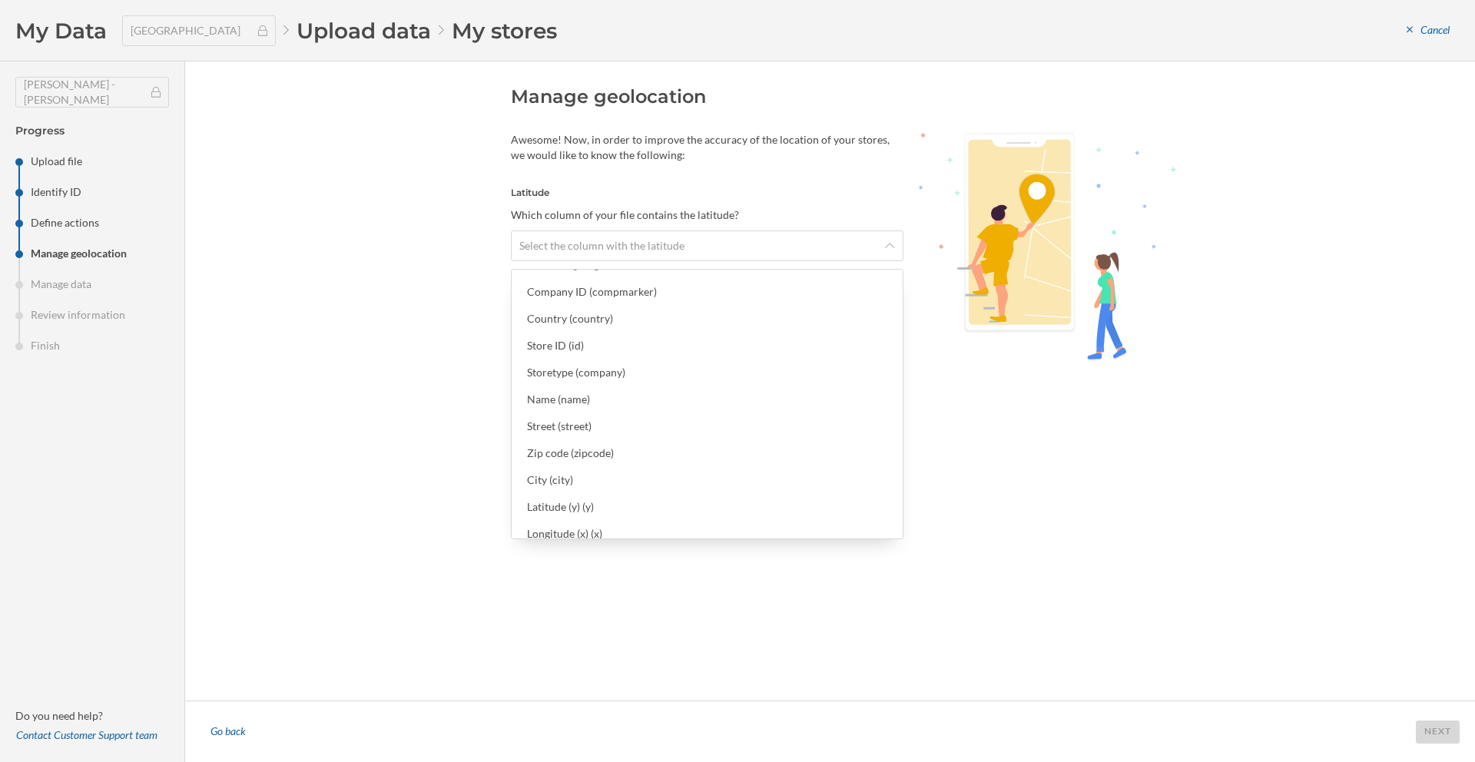
scroll to position [31, 0]
click at [638, 499] on div "Latitude (y) (y)" at bounding box center [710, 497] width 367 height 16
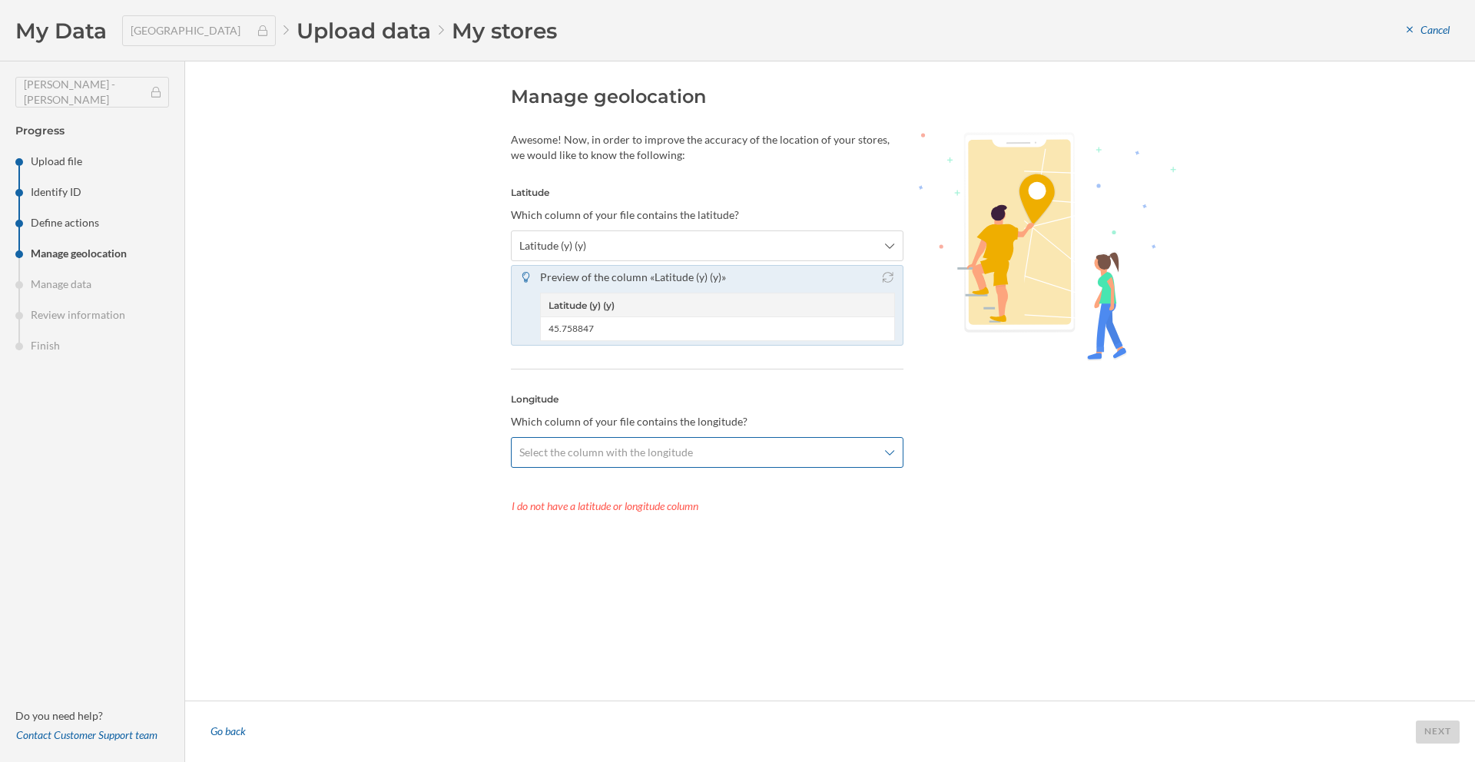
click at [597, 452] on span "Select the column with the longitude" at bounding box center [606, 452] width 174 height 15
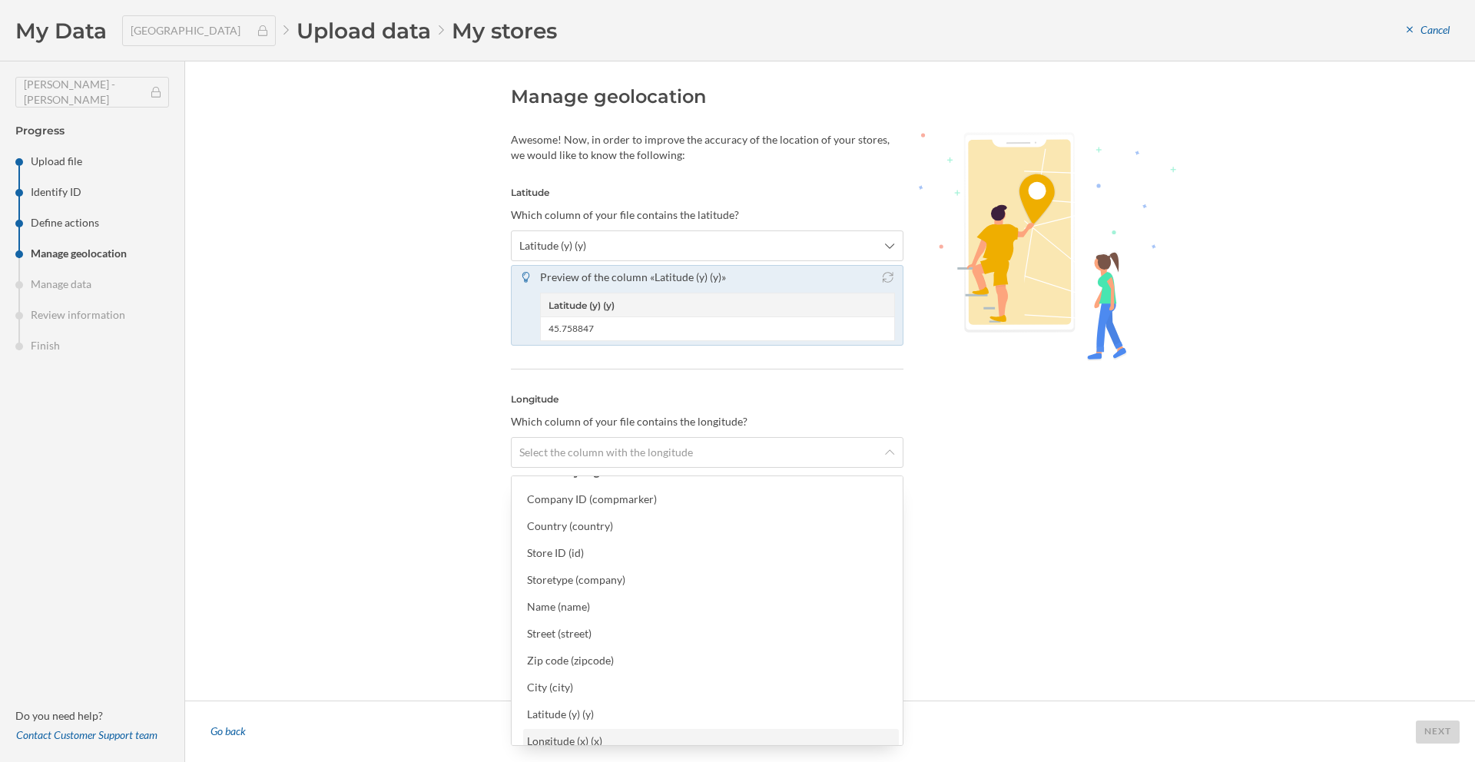
scroll to position [29, 0]
click at [602, 738] on div "Longitude (x) (x)" at bounding box center [710, 732] width 367 height 16
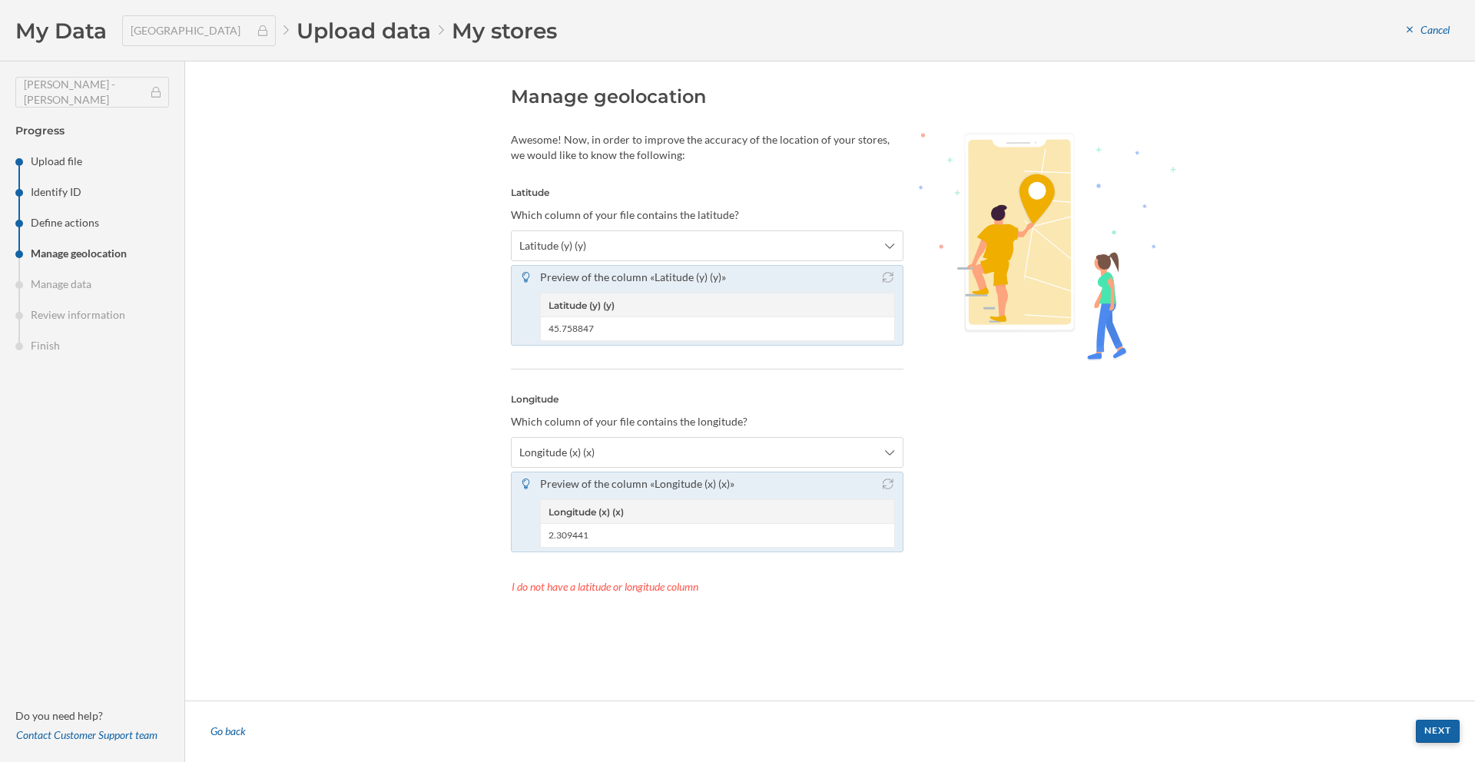
click at [1445, 727] on div "Next" at bounding box center [1438, 731] width 44 height 23
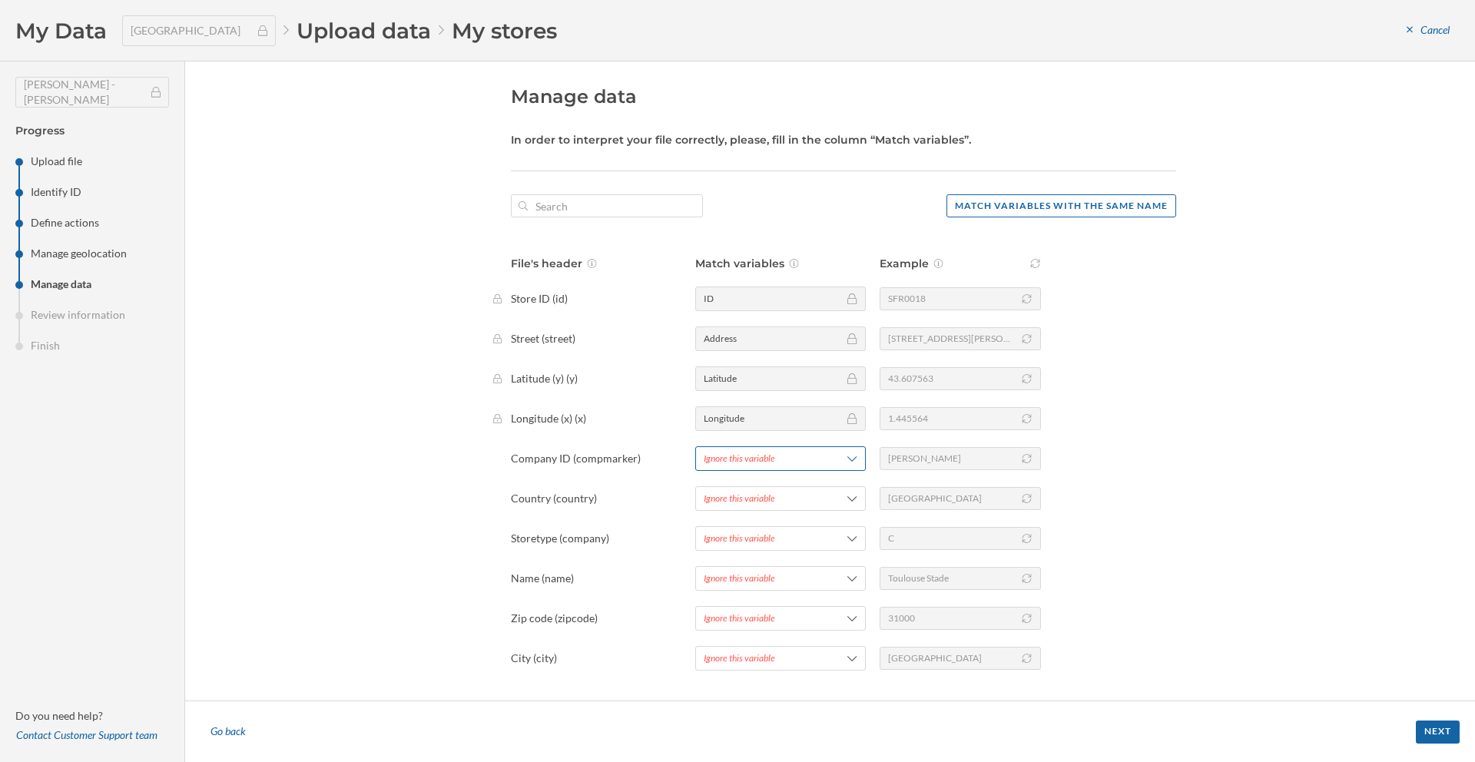
click at [772, 460] on div "Ignore this variable" at bounding box center [739, 459] width 71 height 14
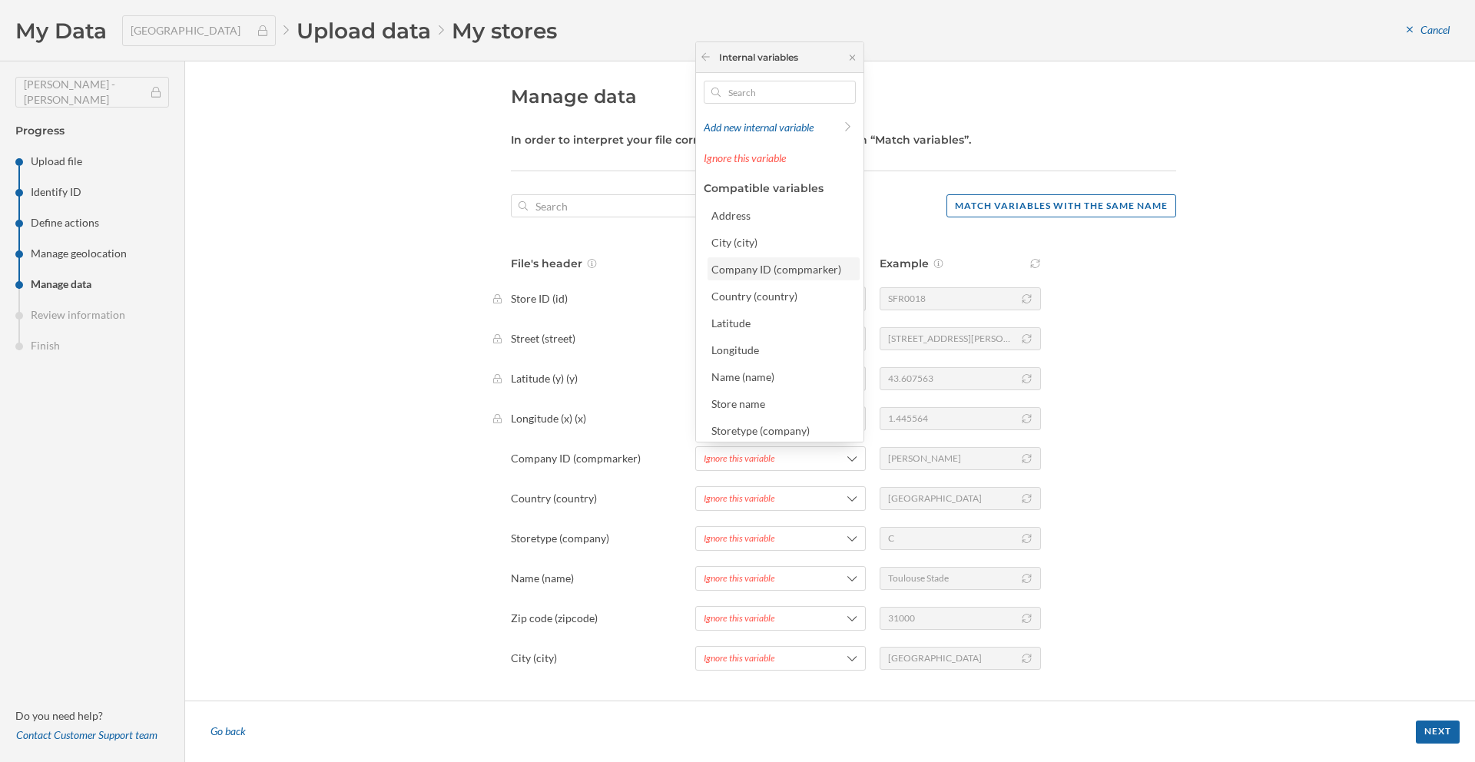
click at [762, 275] on div "Company ID (compmarker)" at bounding box center [777, 269] width 130 height 13
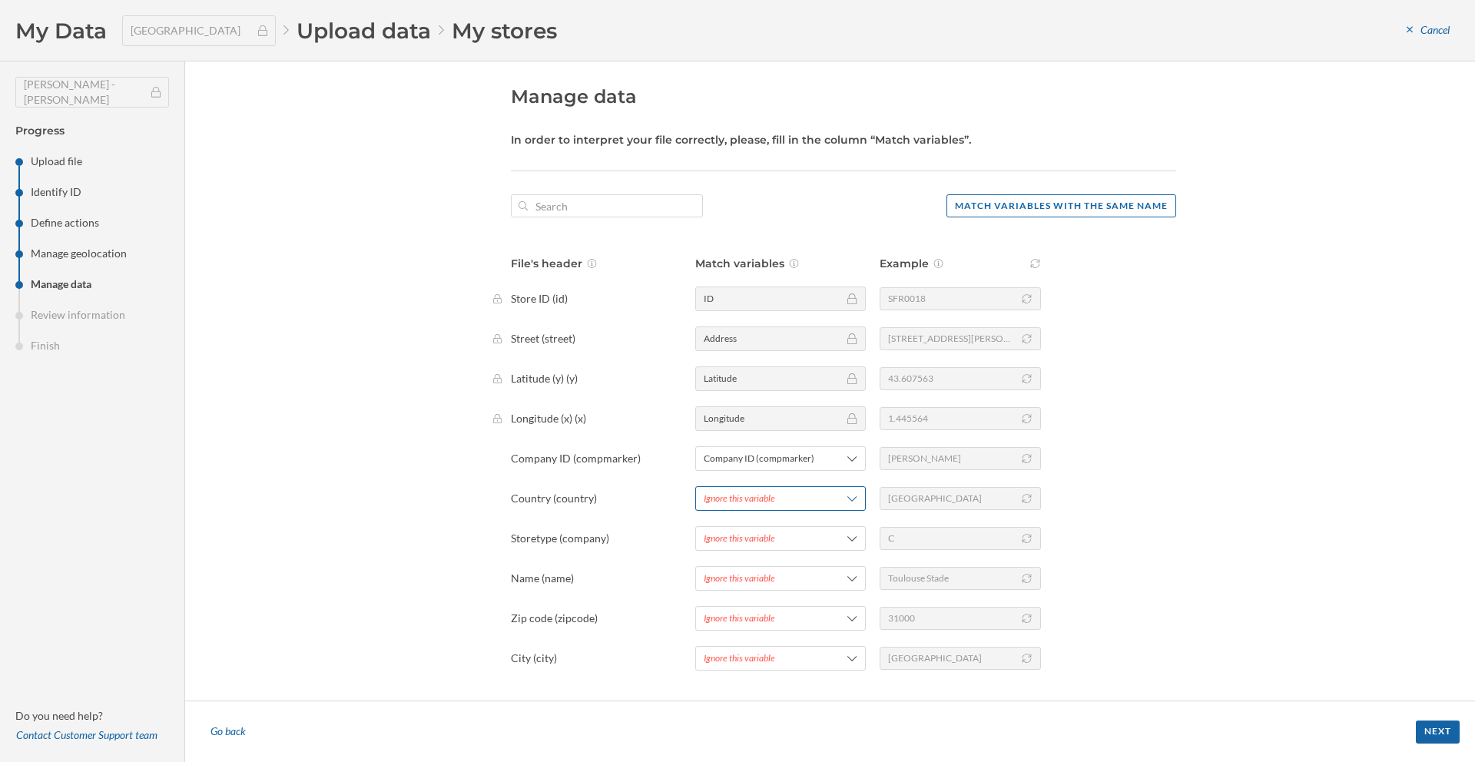
click at [745, 492] on div "Ignore this variable" at bounding box center [739, 499] width 71 height 14
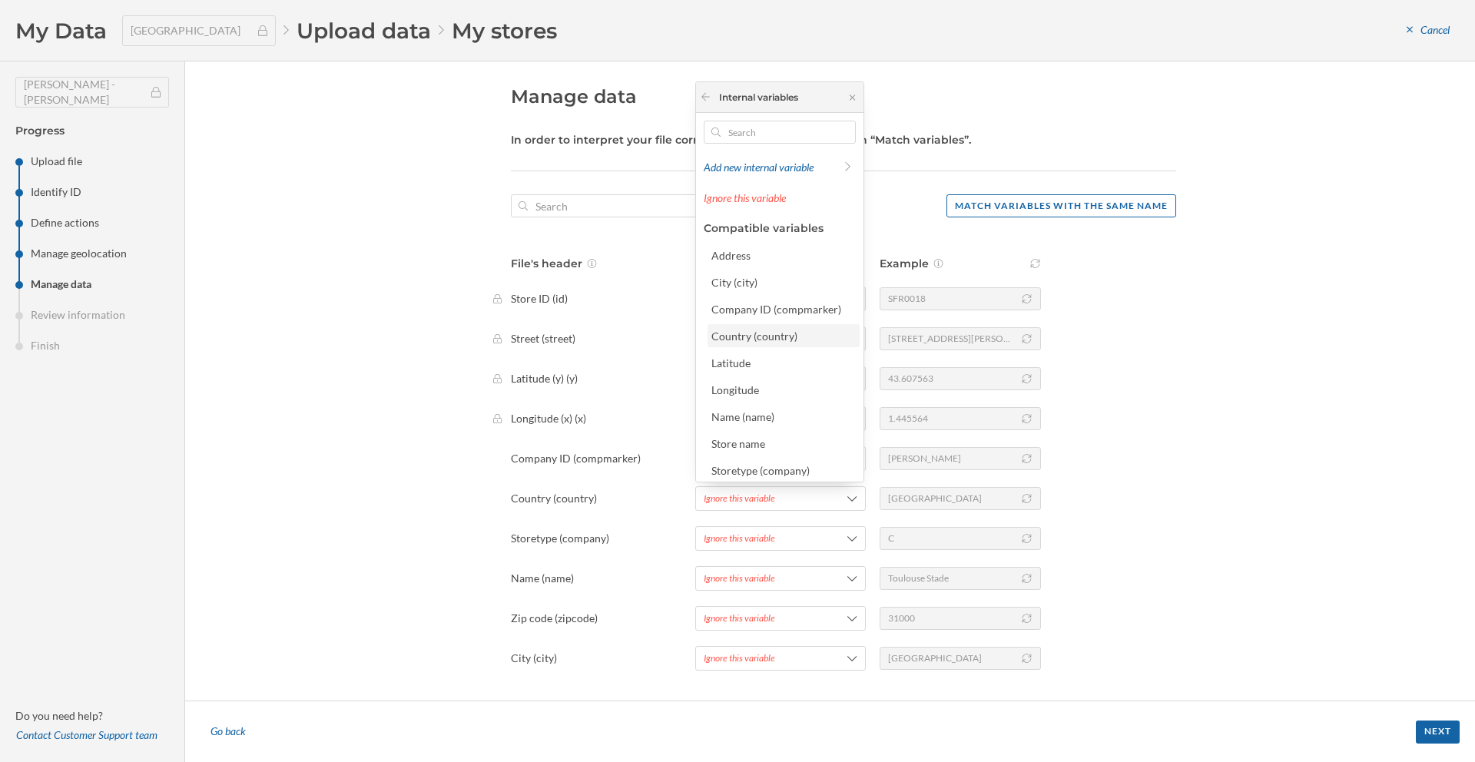
click at [752, 337] on div "Country (country)" at bounding box center [755, 336] width 86 height 13
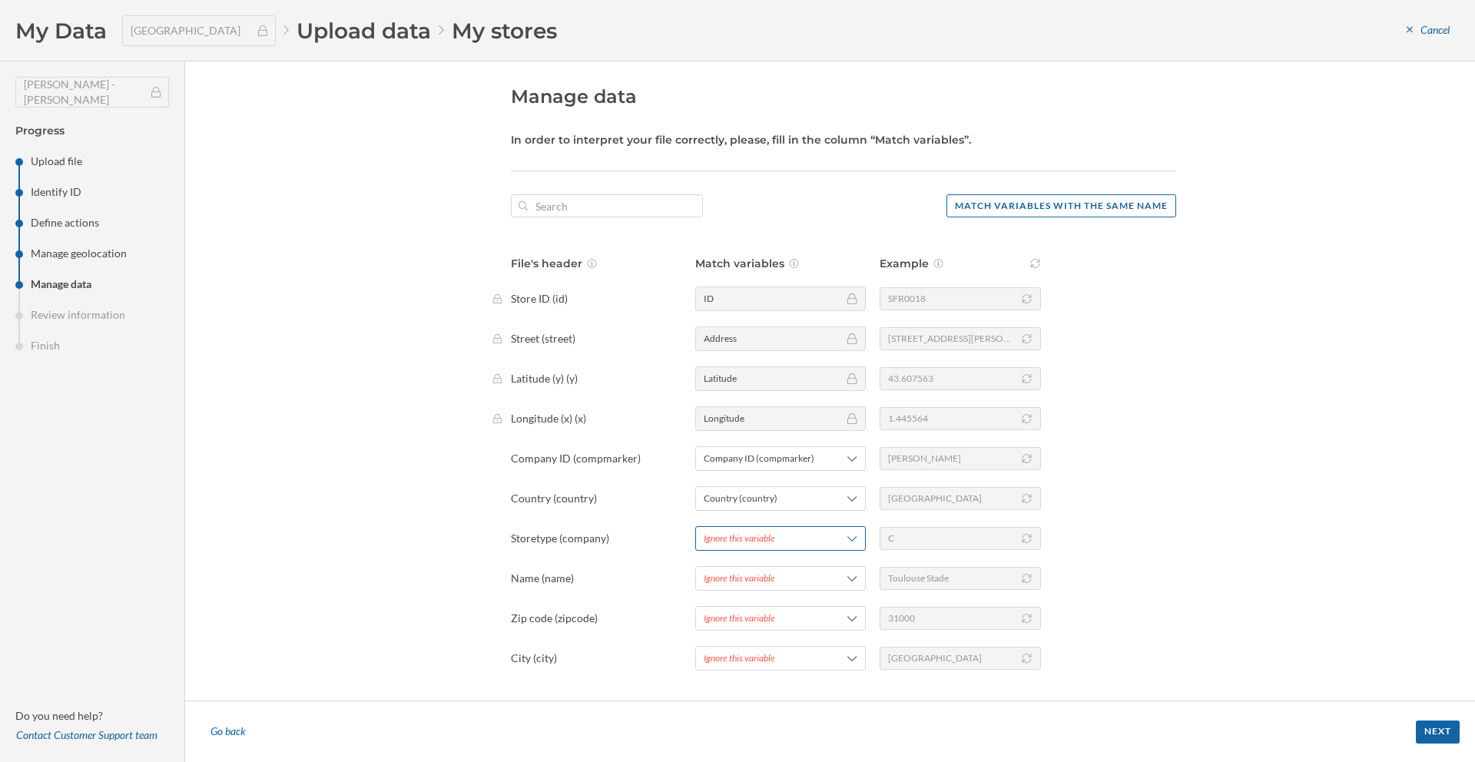
click at [735, 532] on div "Ignore this variable" at bounding box center [739, 539] width 71 height 14
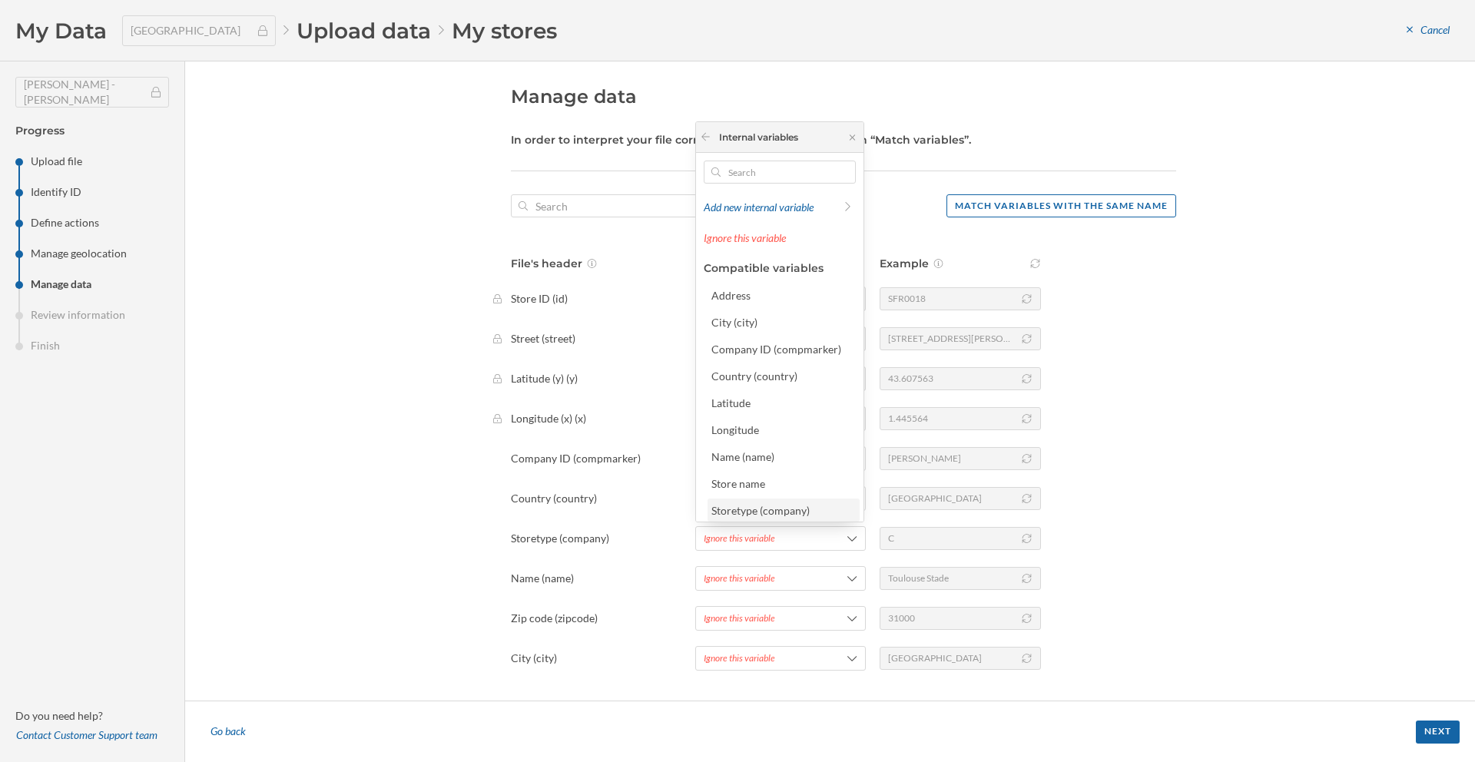
click at [773, 507] on div "Storetype (company)" at bounding box center [761, 510] width 98 height 13
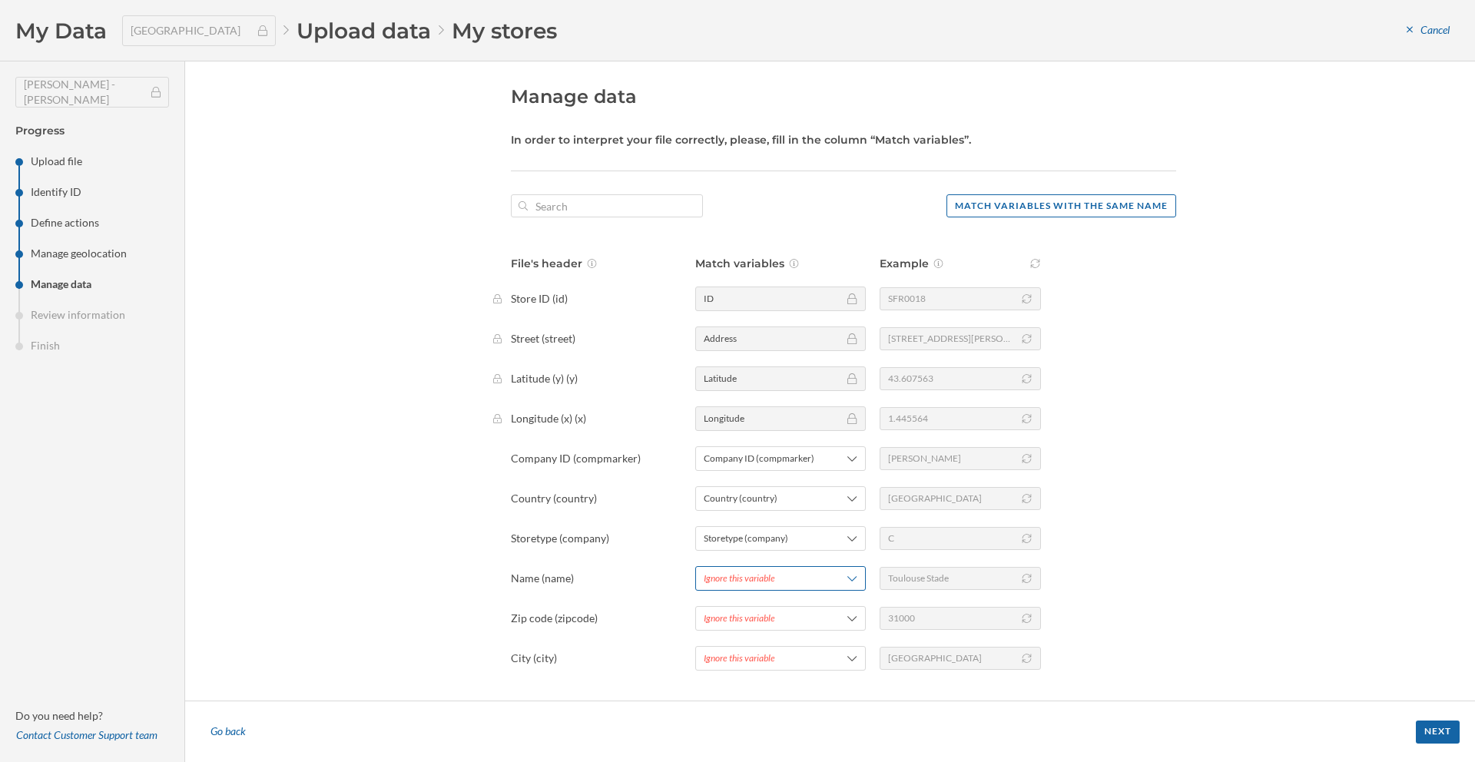
click at [756, 575] on div "Ignore this variable" at bounding box center [739, 579] width 71 height 14
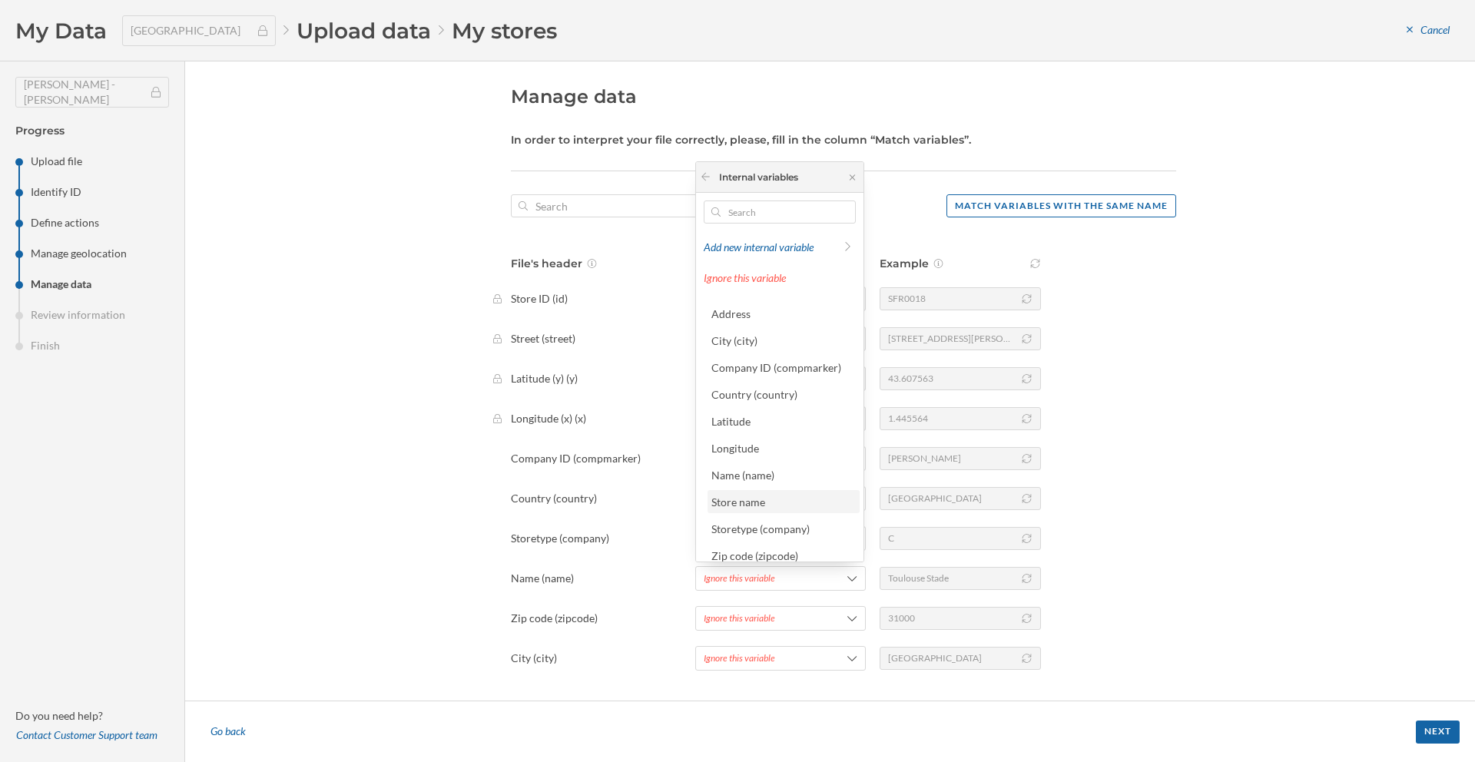
scroll to position [31, 0]
click at [757, 469] on div "Name (name)" at bounding box center [743, 466] width 63 height 13
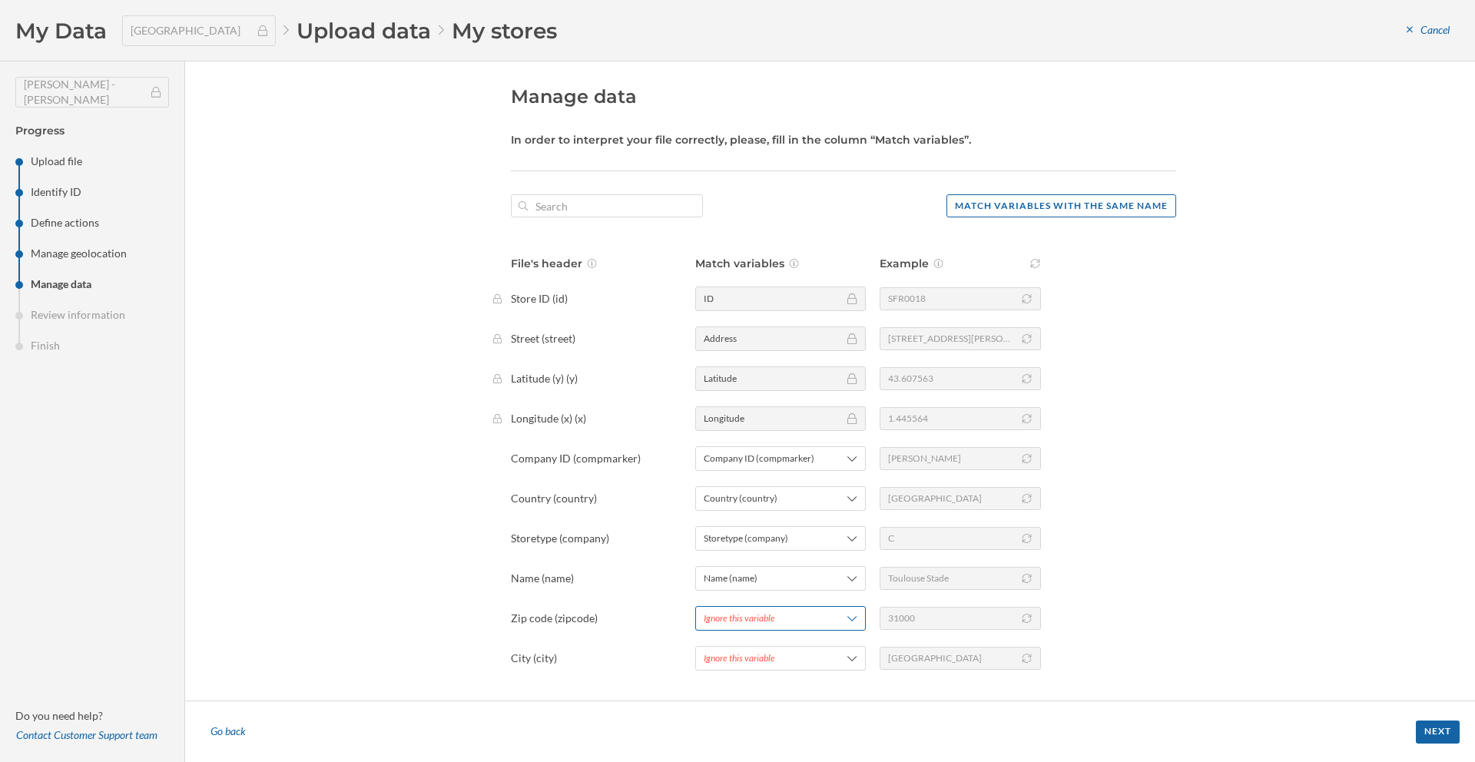
click at [751, 618] on div "Ignore this variable" at bounding box center [739, 619] width 71 height 14
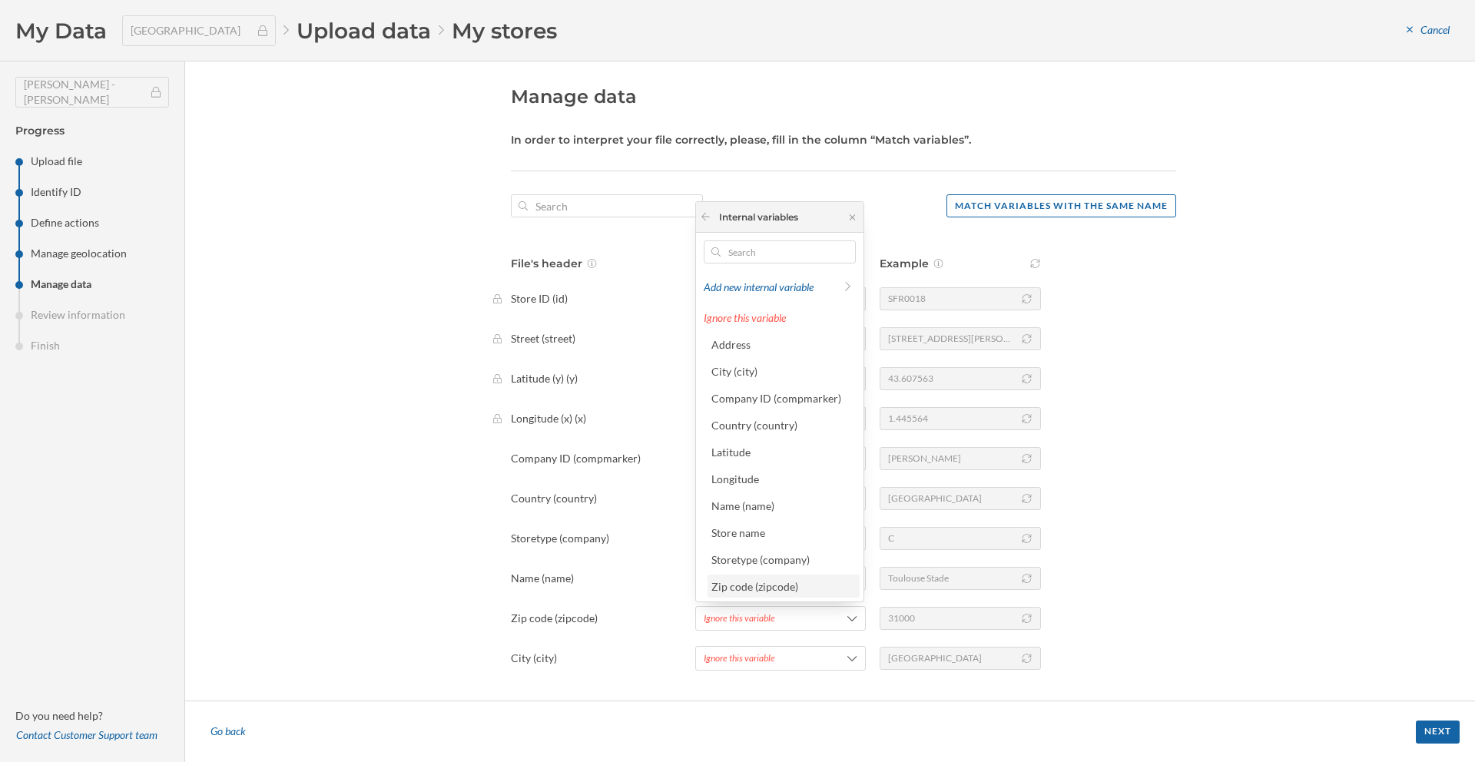
click at [765, 580] on div "Zip code (zipcode)" at bounding box center [755, 586] width 87 height 13
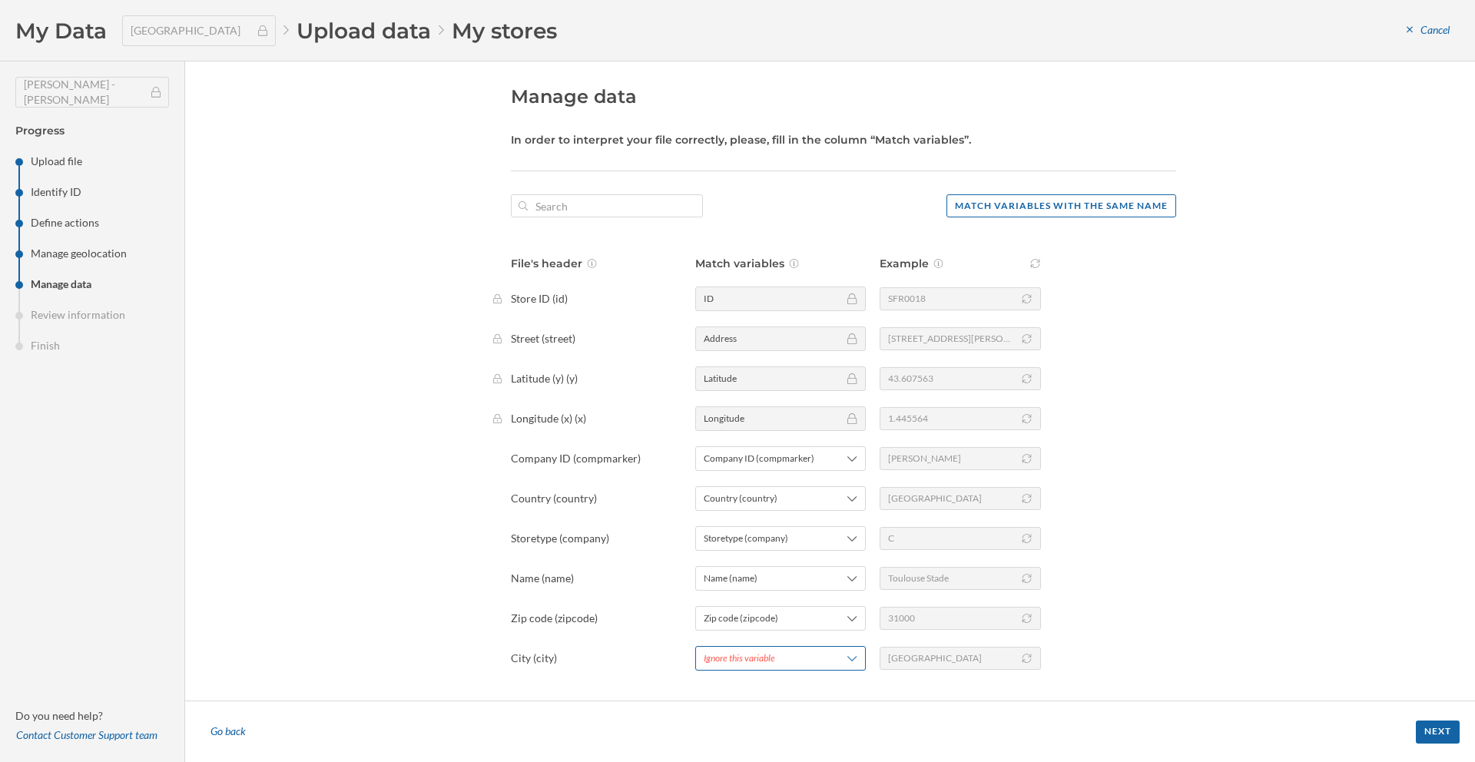
click at [762, 646] on div "Ignore this variable" at bounding box center [780, 658] width 171 height 25
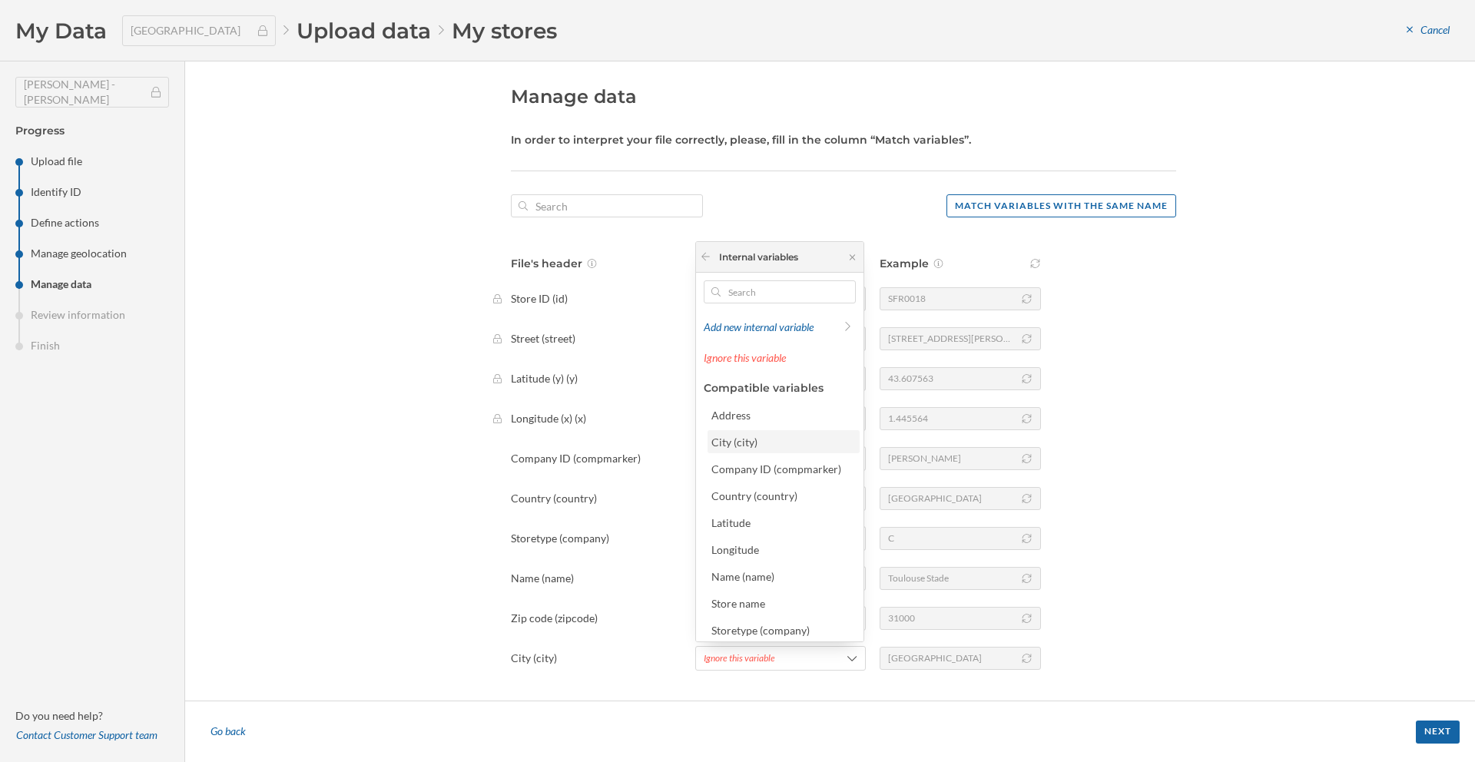
click at [745, 445] on div "City (city)" at bounding box center [735, 442] width 46 height 13
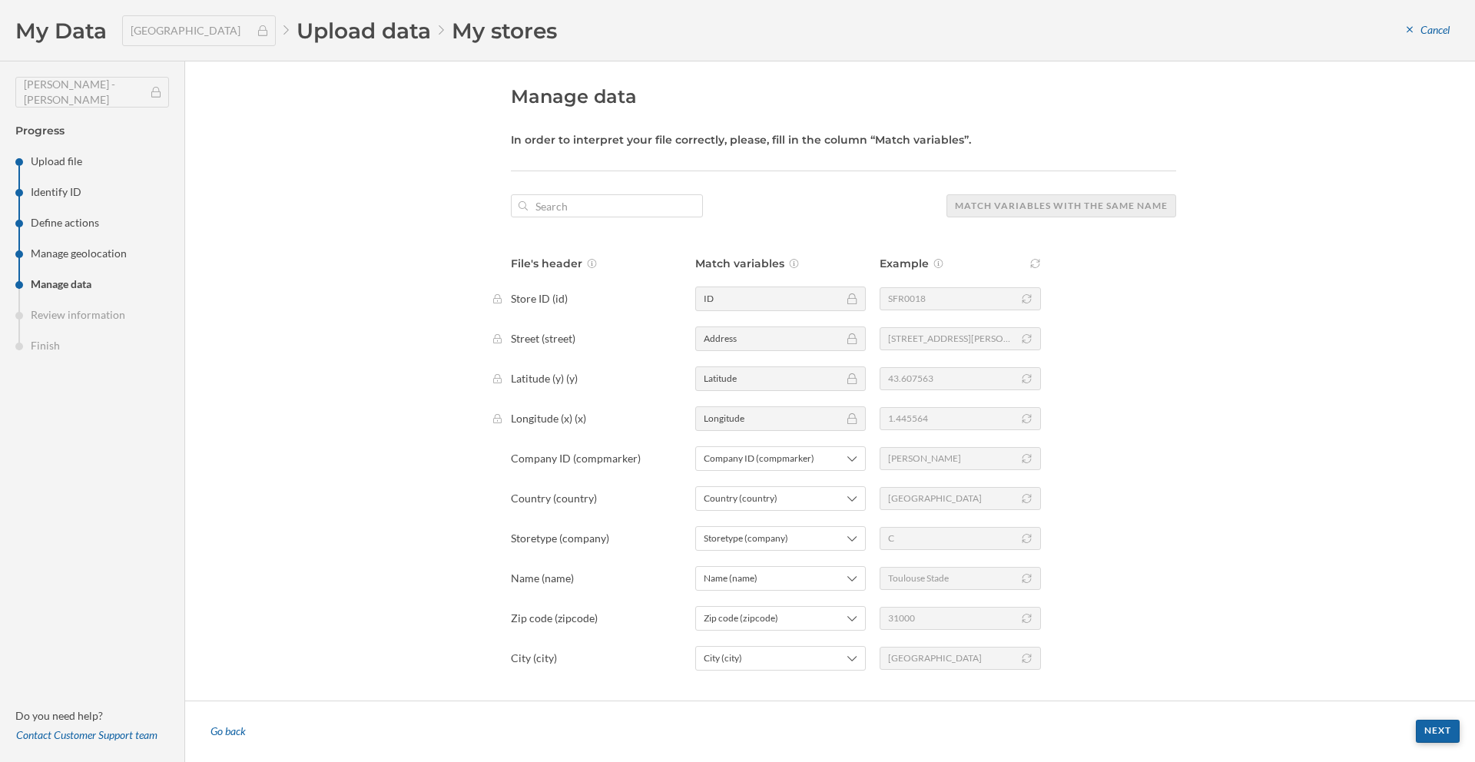
click at [1418, 728] on div "Next" at bounding box center [1438, 731] width 44 height 23
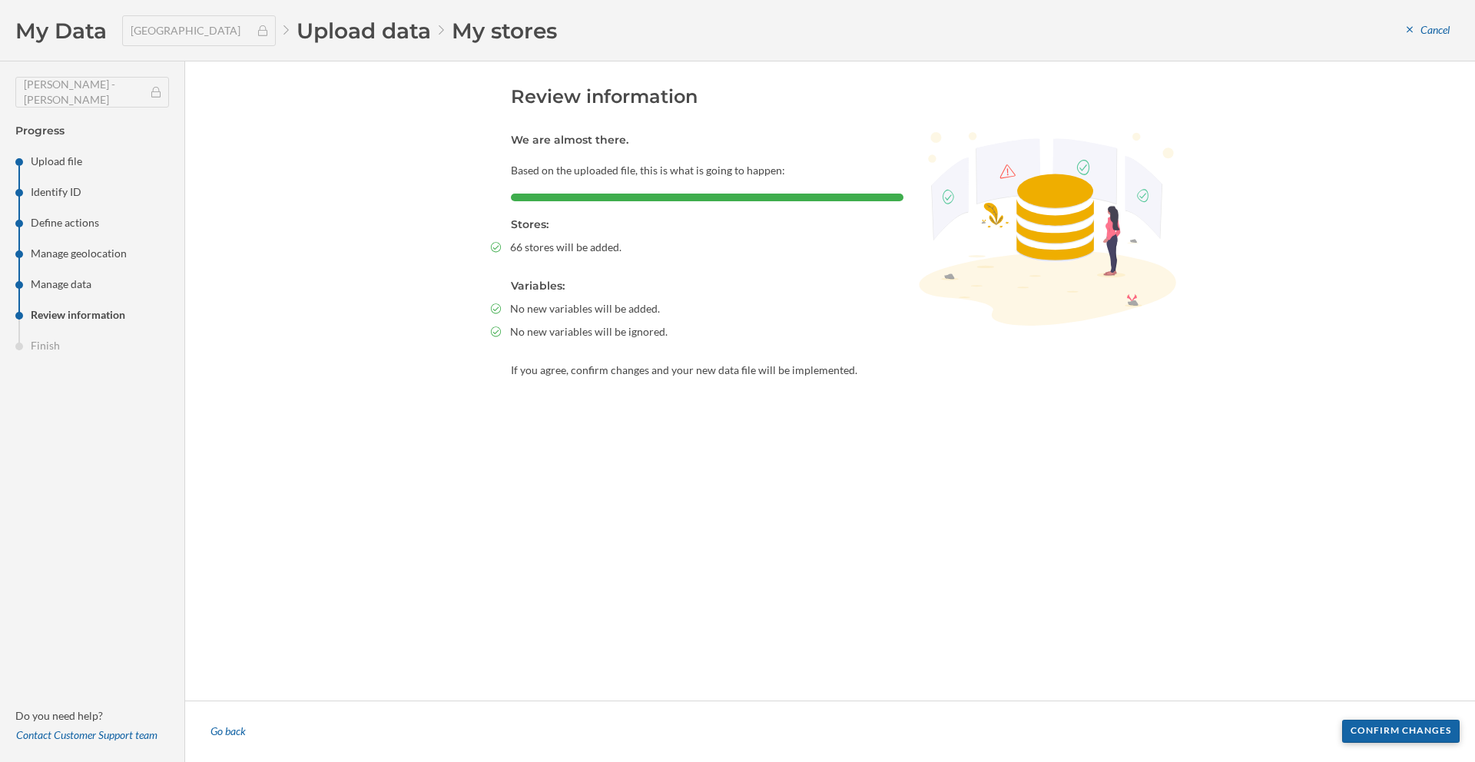
click at [1412, 732] on div "Confirm changes" at bounding box center [1401, 731] width 118 height 23
